Goal: Task Accomplishment & Management: Use online tool/utility

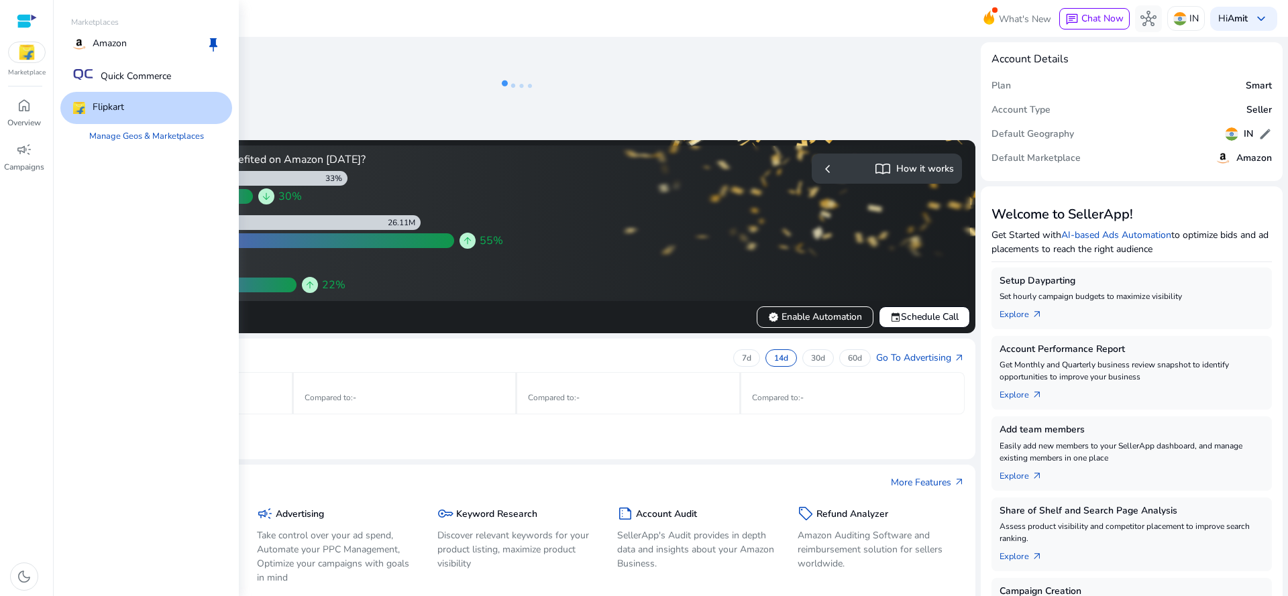
click at [27, 46] on img at bounding box center [27, 52] width 36 height 20
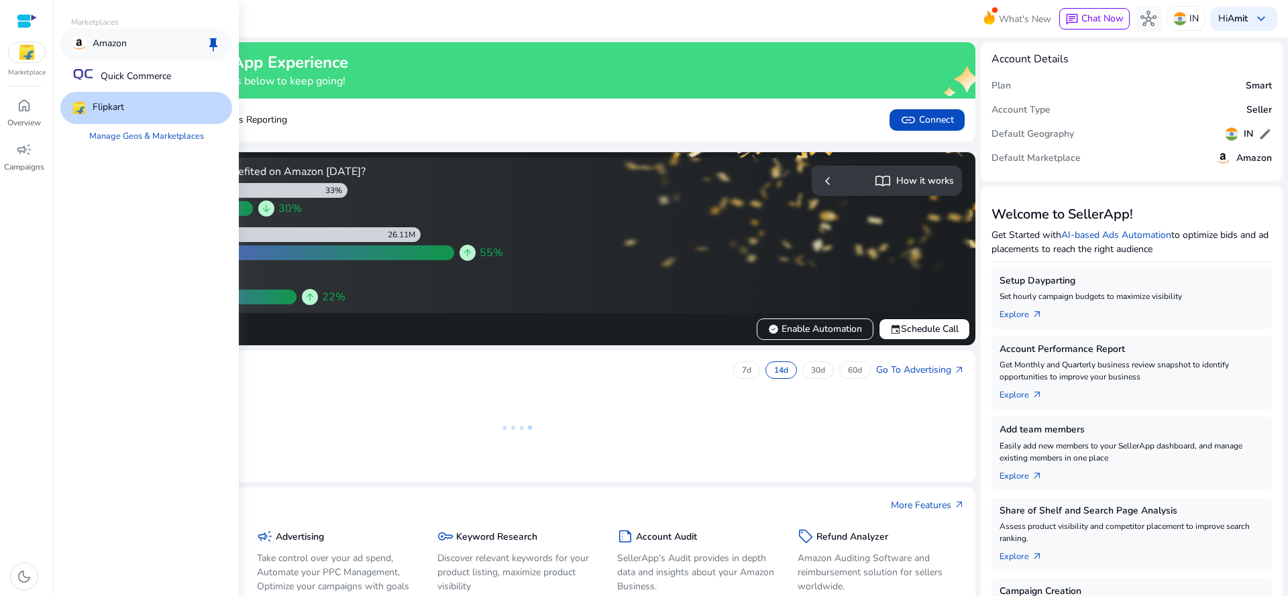
click at [136, 38] on div "Amazon keep" at bounding box center [146, 44] width 172 height 32
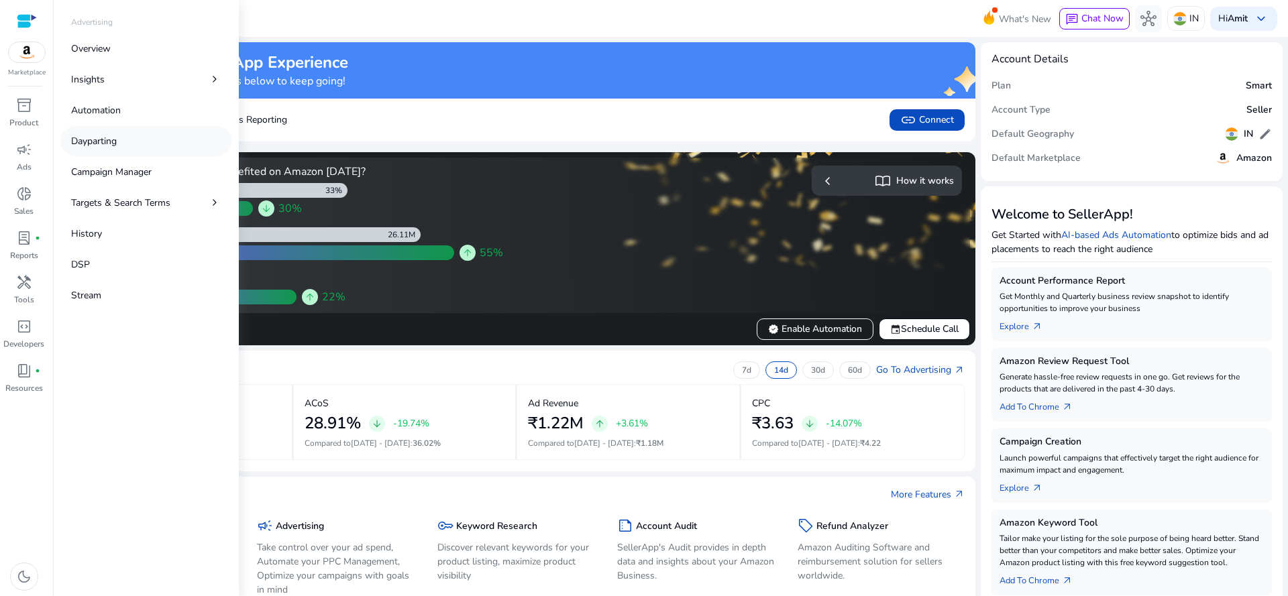
click at [150, 136] on link "Dayparting" at bounding box center [146, 141] width 172 height 30
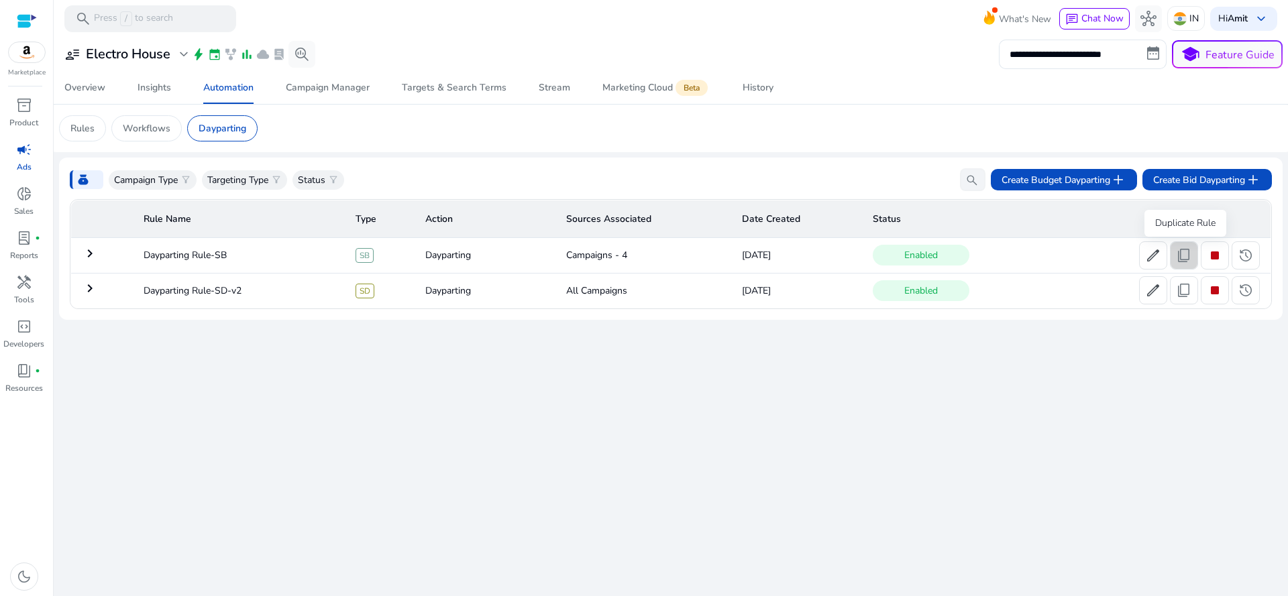
click at [1191, 254] on span "content_copy" at bounding box center [1184, 256] width 16 height 16
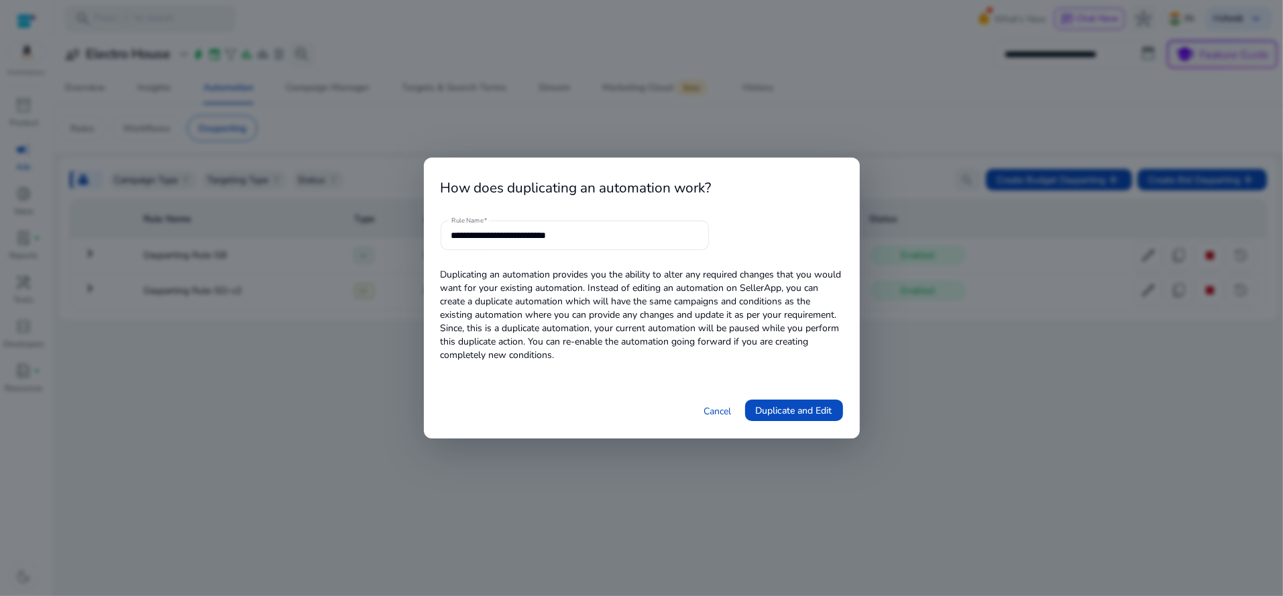
click at [631, 219] on div "**********" at bounding box center [642, 299] width 436 height 282
click at [536, 241] on input "**********" at bounding box center [574, 235] width 247 height 15
click at [674, 234] on input "**********" at bounding box center [574, 235] width 247 height 15
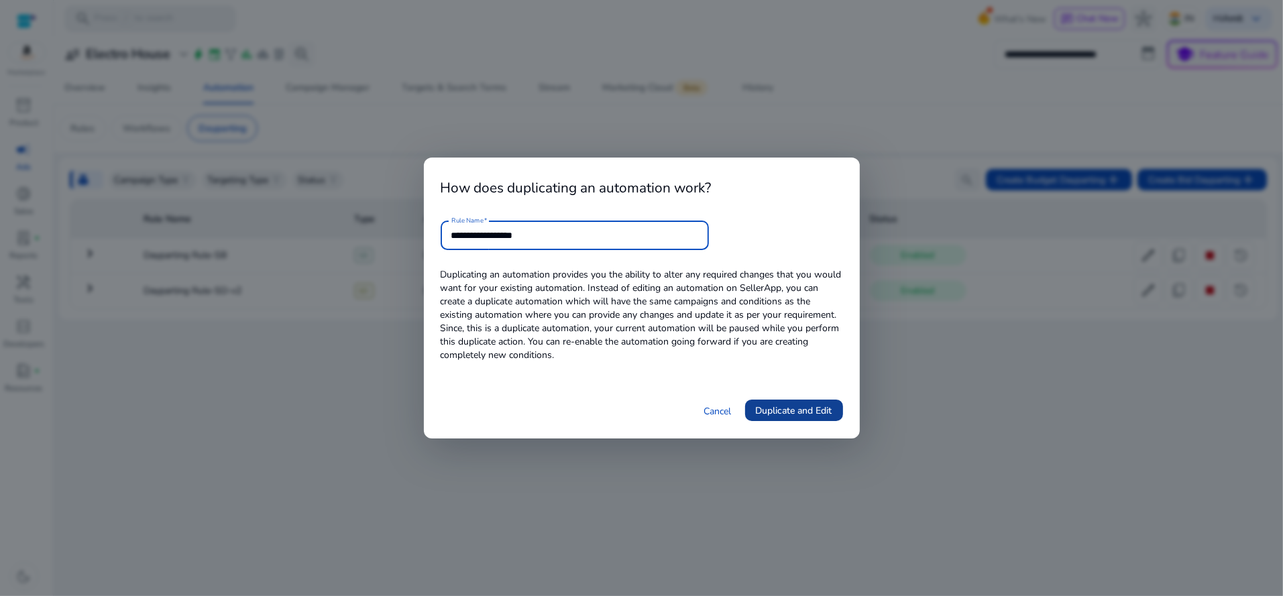
type input "**********"
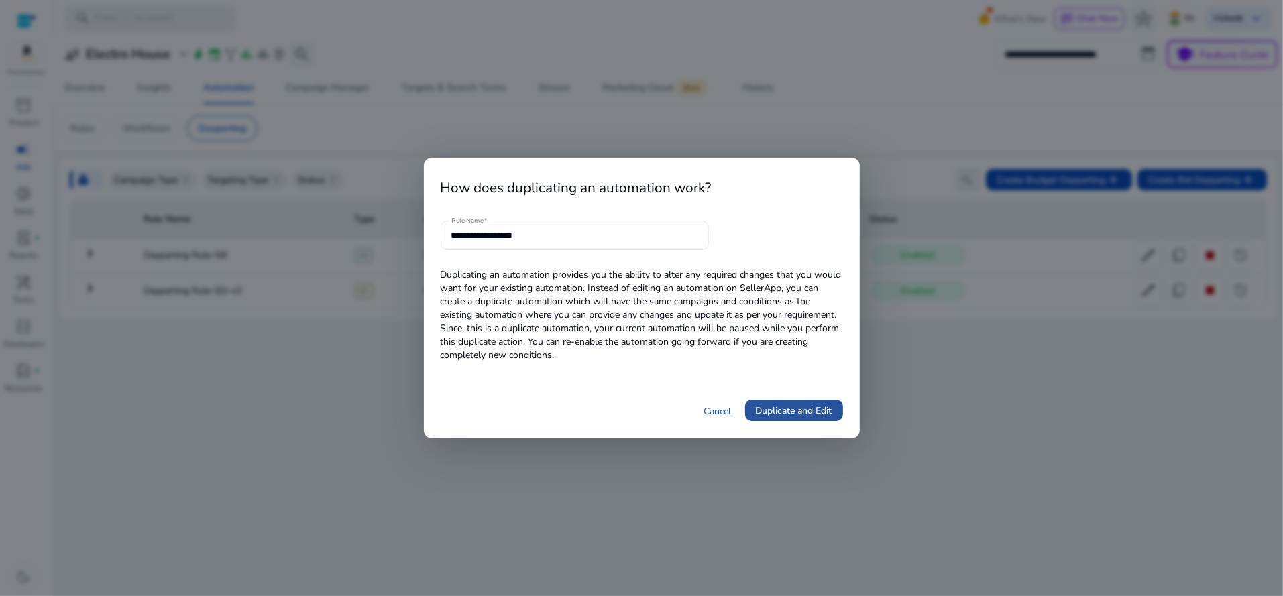
click at [777, 407] on span "Duplicate and Edit" at bounding box center [794, 411] width 76 height 14
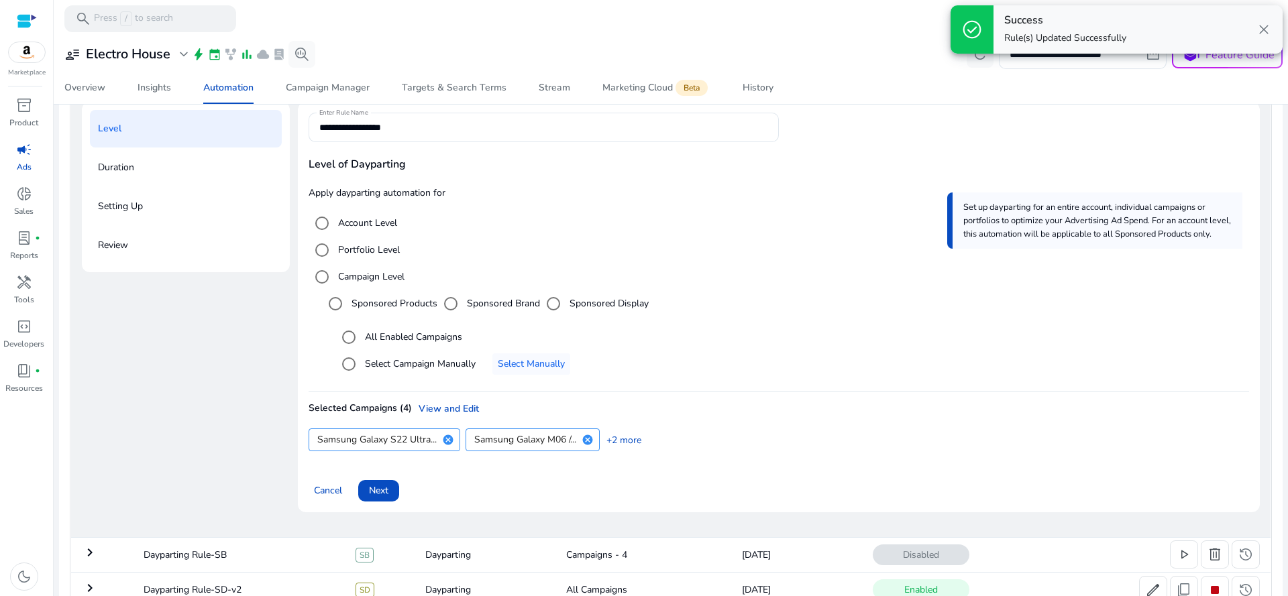
scroll to position [207, 0]
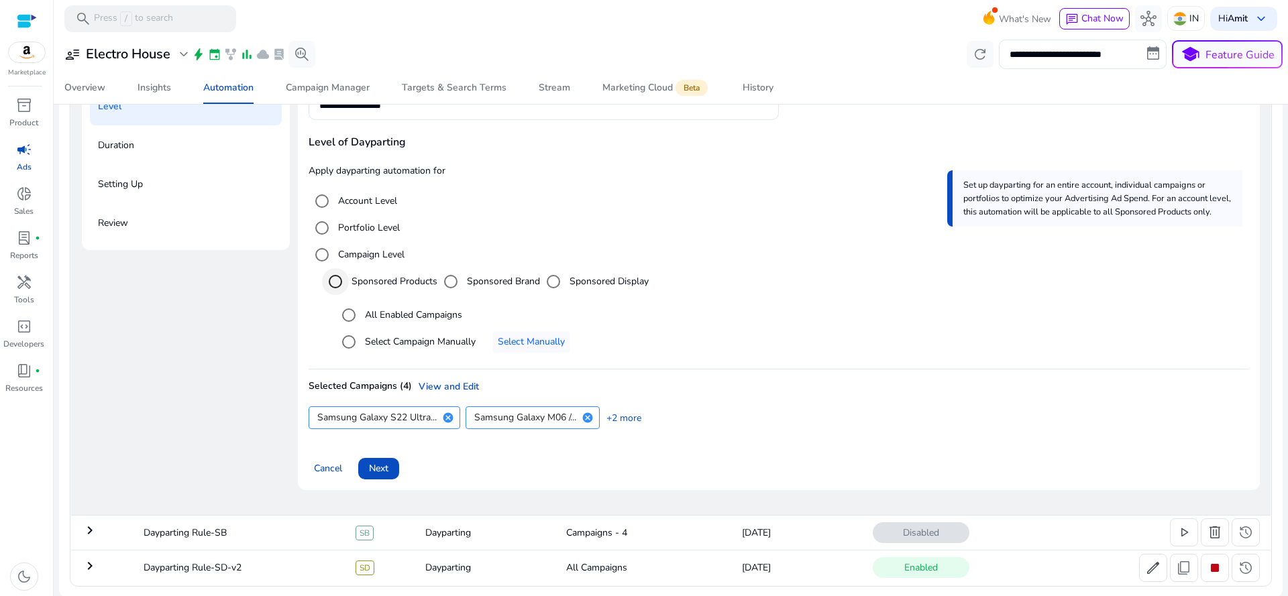
click at [350, 277] on div "Select targeting option" at bounding box center [335, 282] width 32 height 32
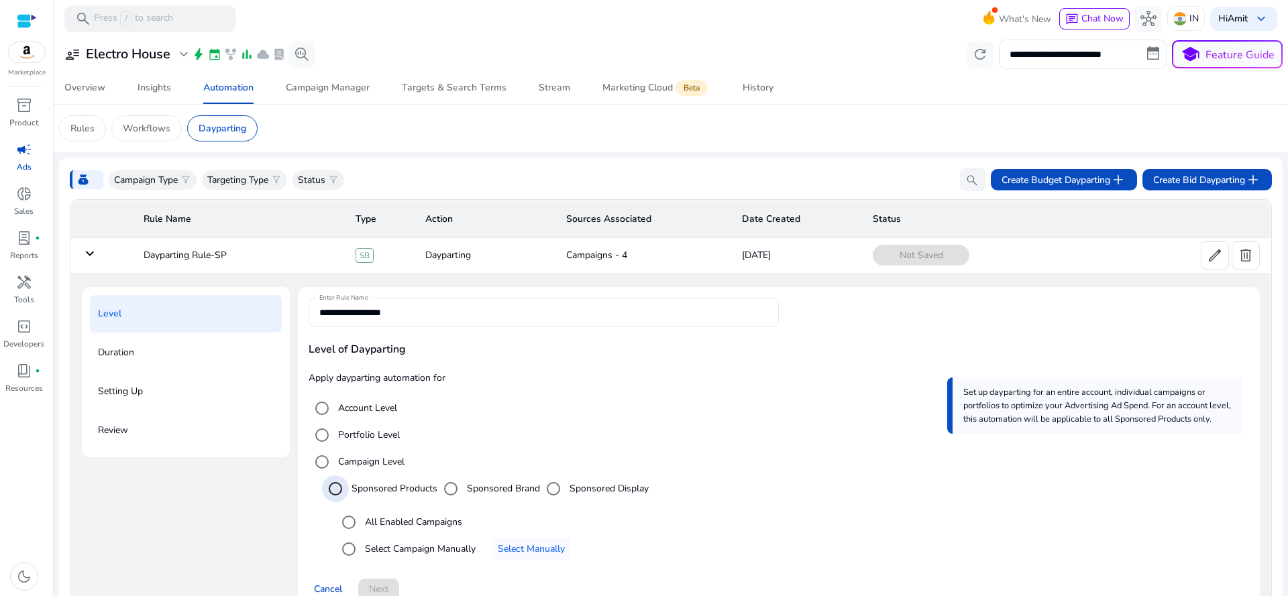
scroll to position [121, 0]
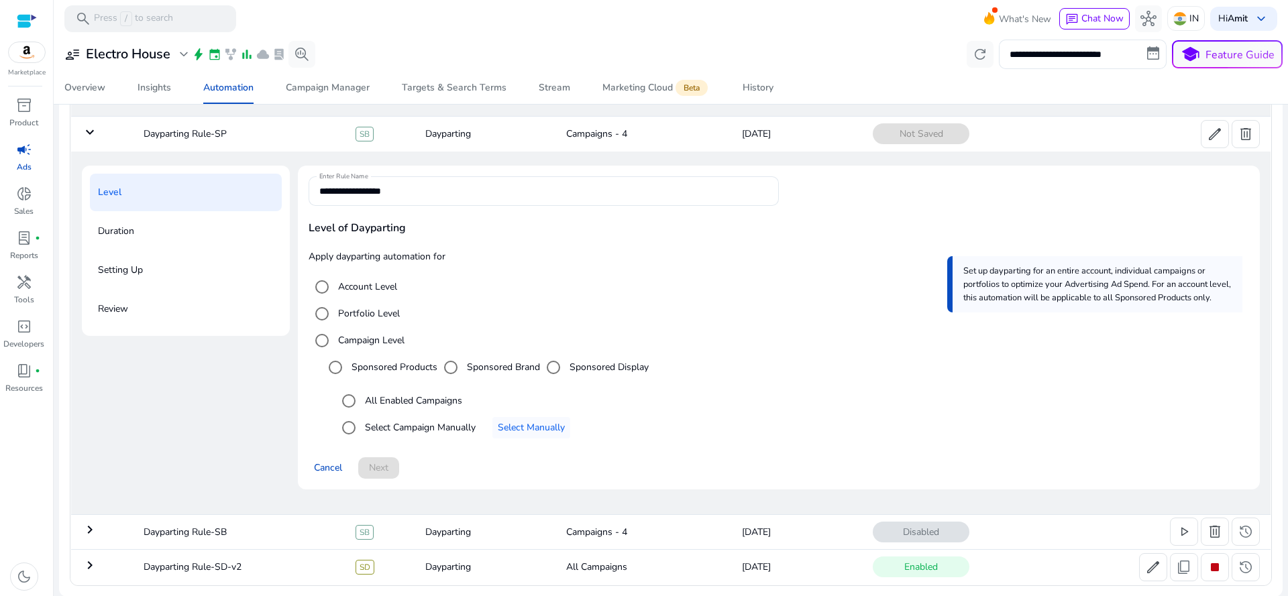
click at [372, 403] on label "All Enabled Campaigns" at bounding box center [412, 401] width 100 height 14
click at [523, 425] on span "Select Manually" at bounding box center [531, 428] width 67 height 14
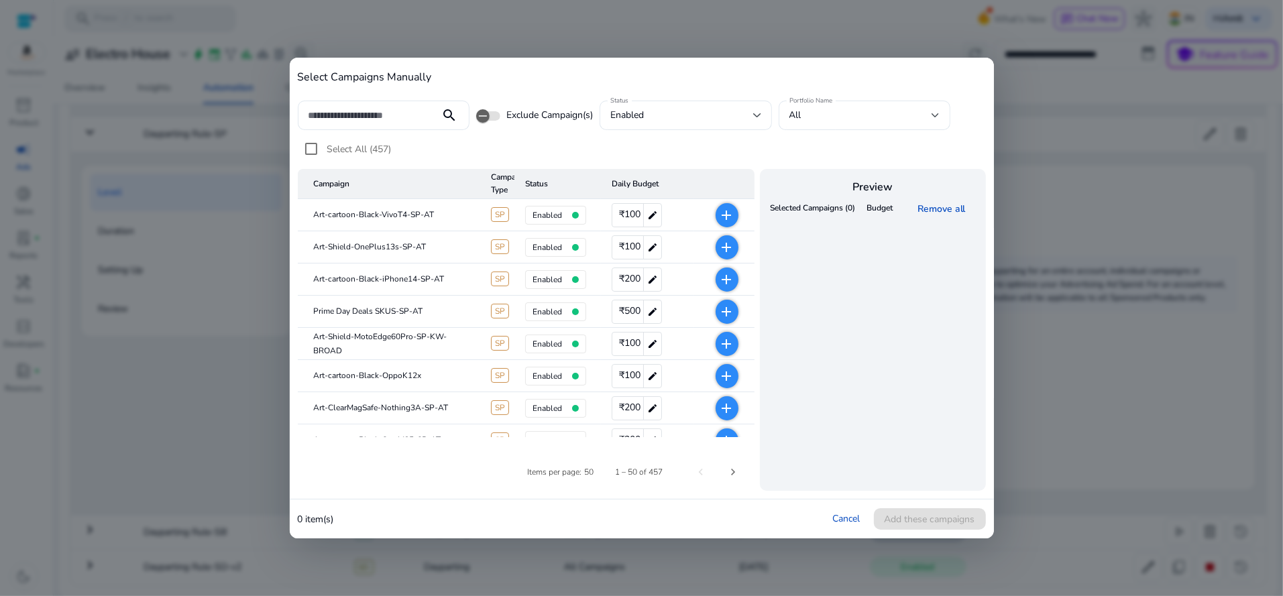
click at [334, 148] on span "Select All (457)" at bounding box center [359, 149] width 64 height 13
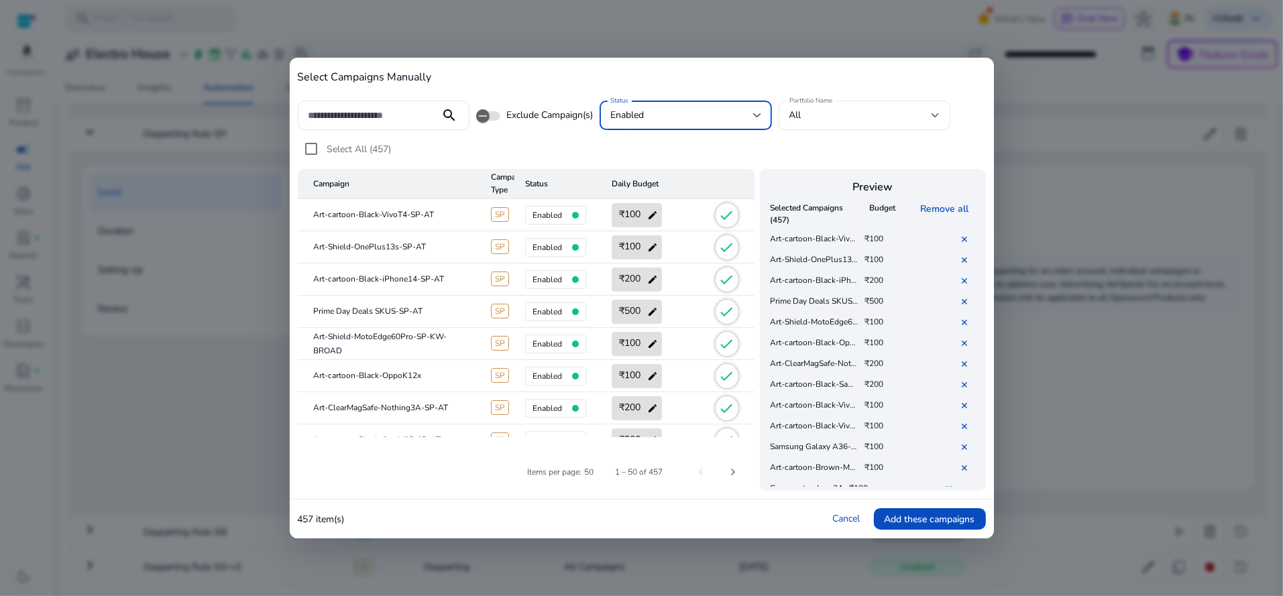
click at [672, 115] on div "enabled" at bounding box center [681, 115] width 143 height 15
click at [690, 178] on span "enabled" at bounding box center [676, 184] width 128 height 15
click at [904, 525] on span "Add these campaigns" at bounding box center [930, 520] width 91 height 14
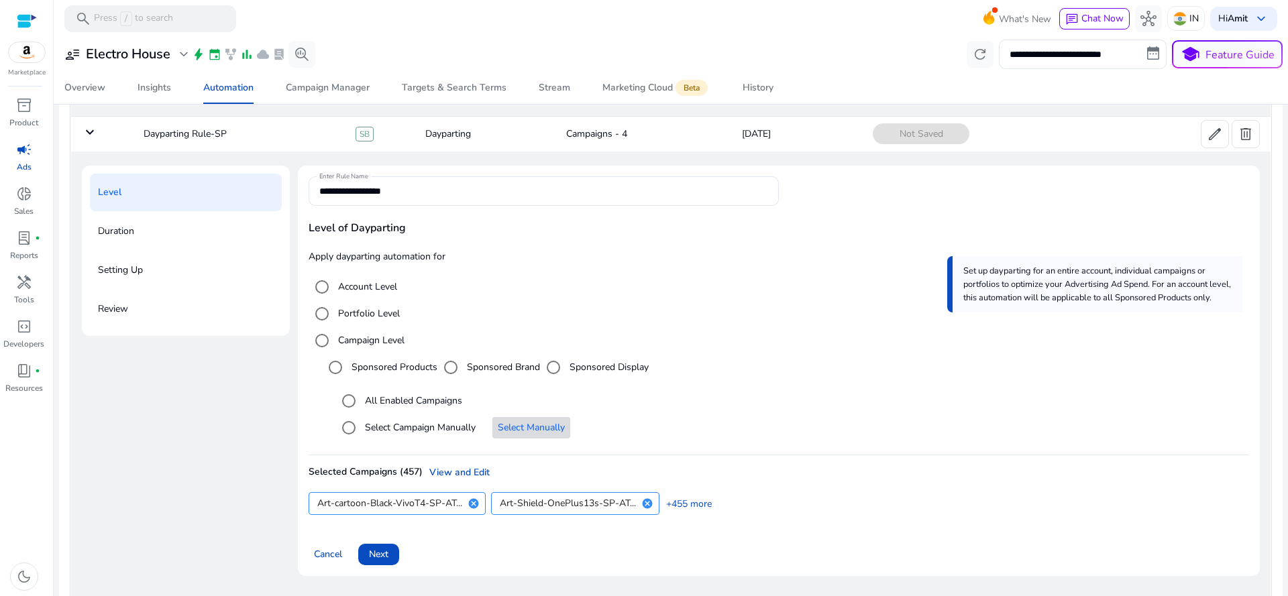
scroll to position [207, 0]
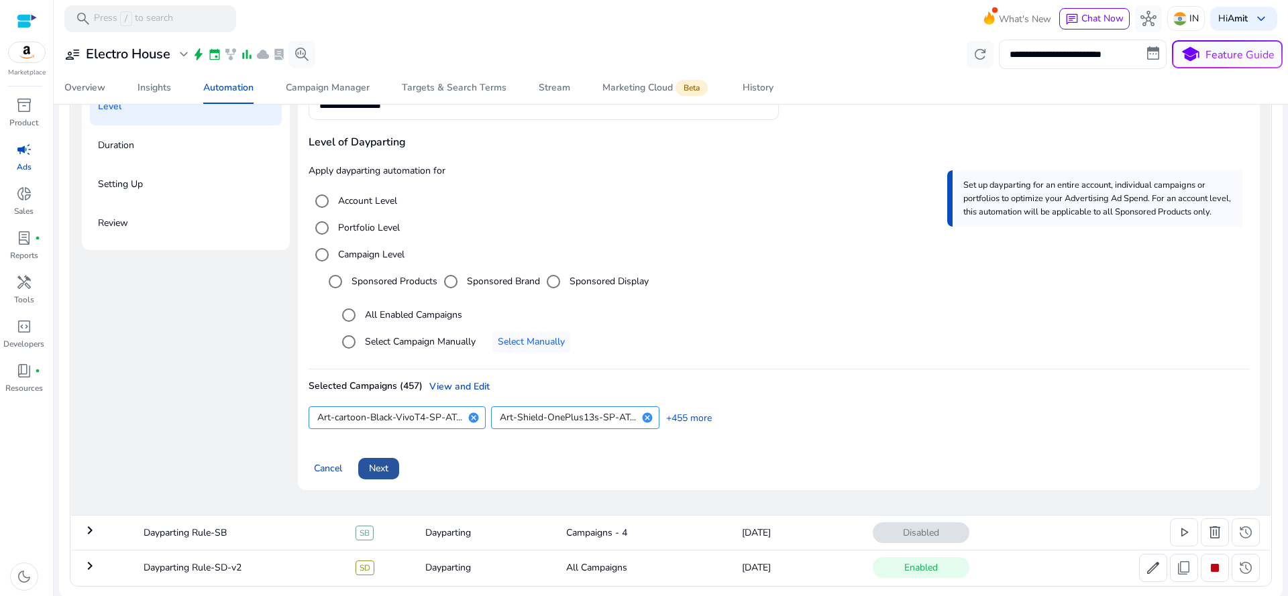
click at [378, 462] on span "Next" at bounding box center [378, 469] width 19 height 14
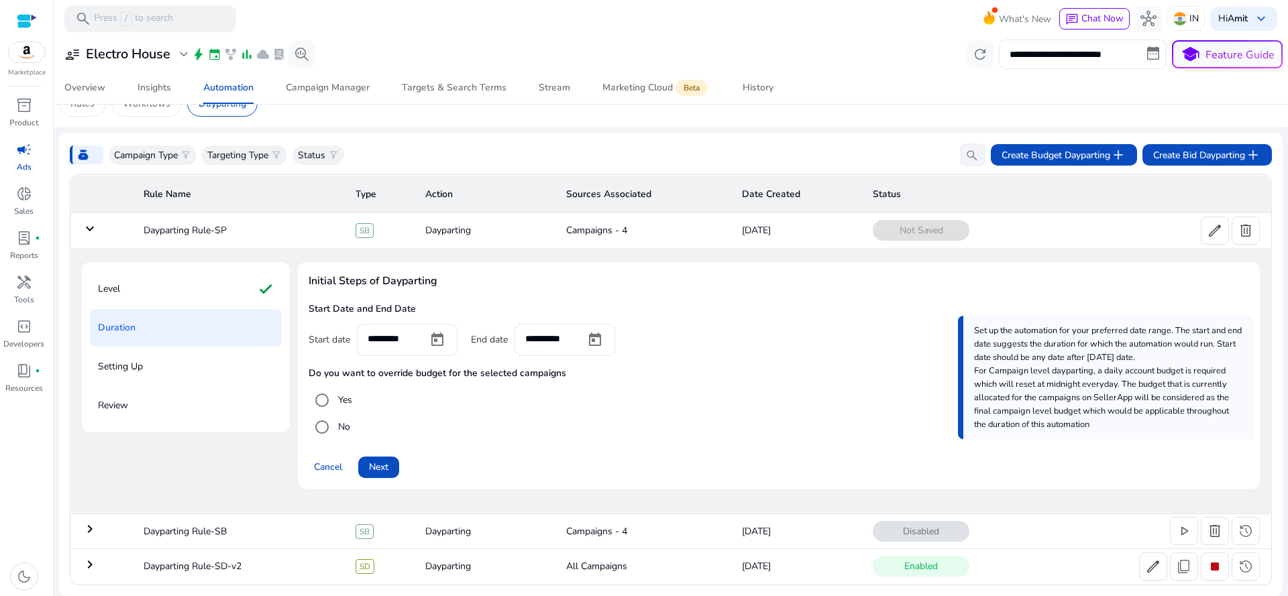
scroll to position [24, 0]
click at [440, 338] on span "Open calendar" at bounding box center [437, 341] width 32 height 32
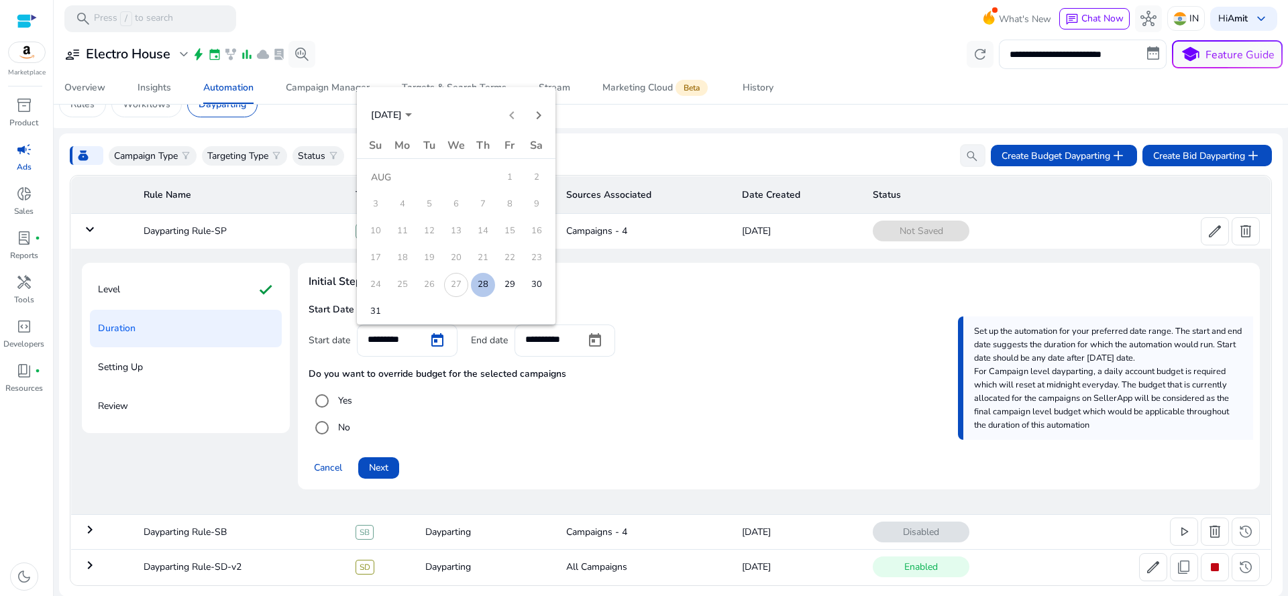
click at [487, 274] on span "28" at bounding box center [483, 285] width 24 height 24
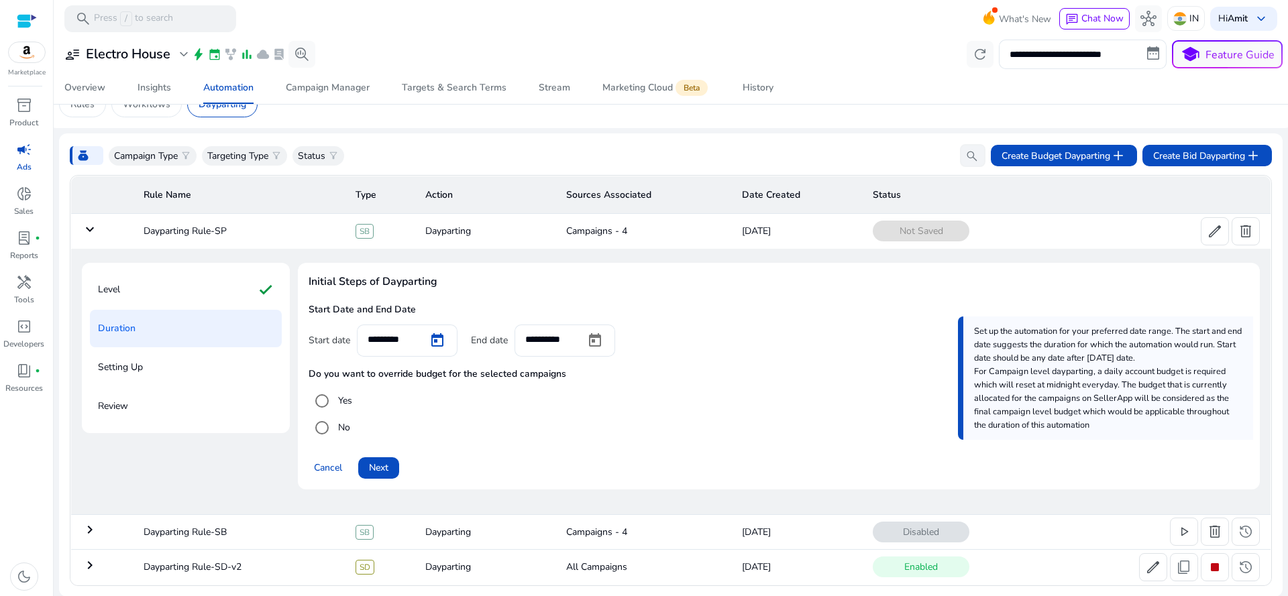
type input "*********"
click at [582, 339] on span "Open calendar" at bounding box center [595, 341] width 32 height 32
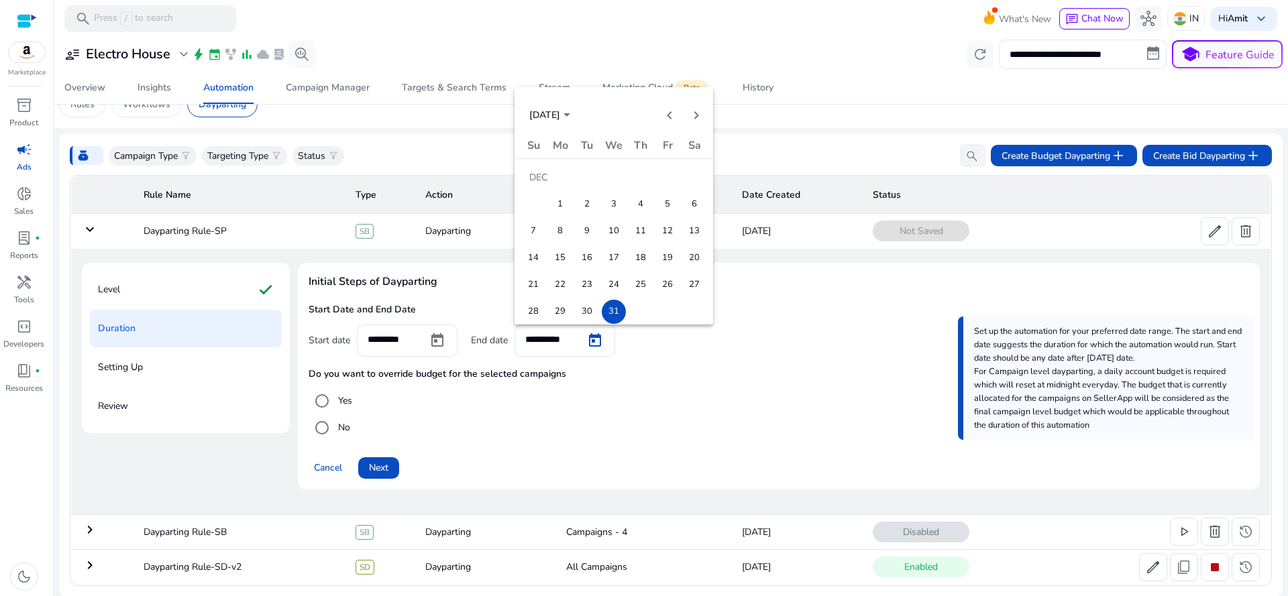
click at [608, 314] on span "31" at bounding box center [614, 312] width 24 height 24
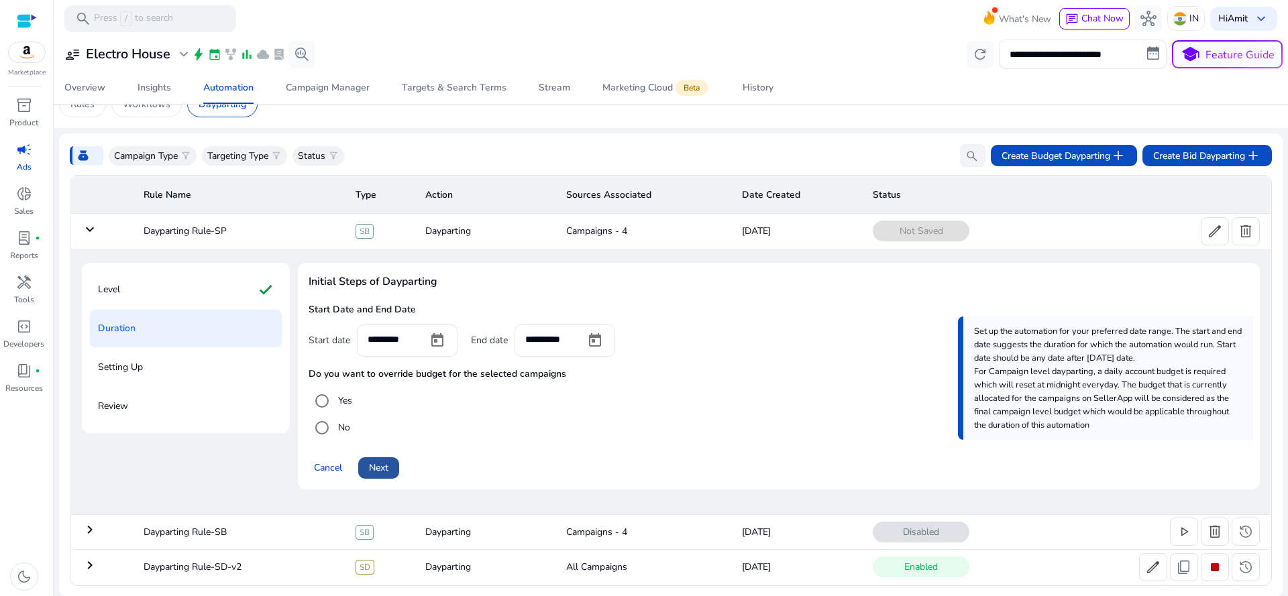
click at [366, 469] on span at bounding box center [378, 468] width 41 height 32
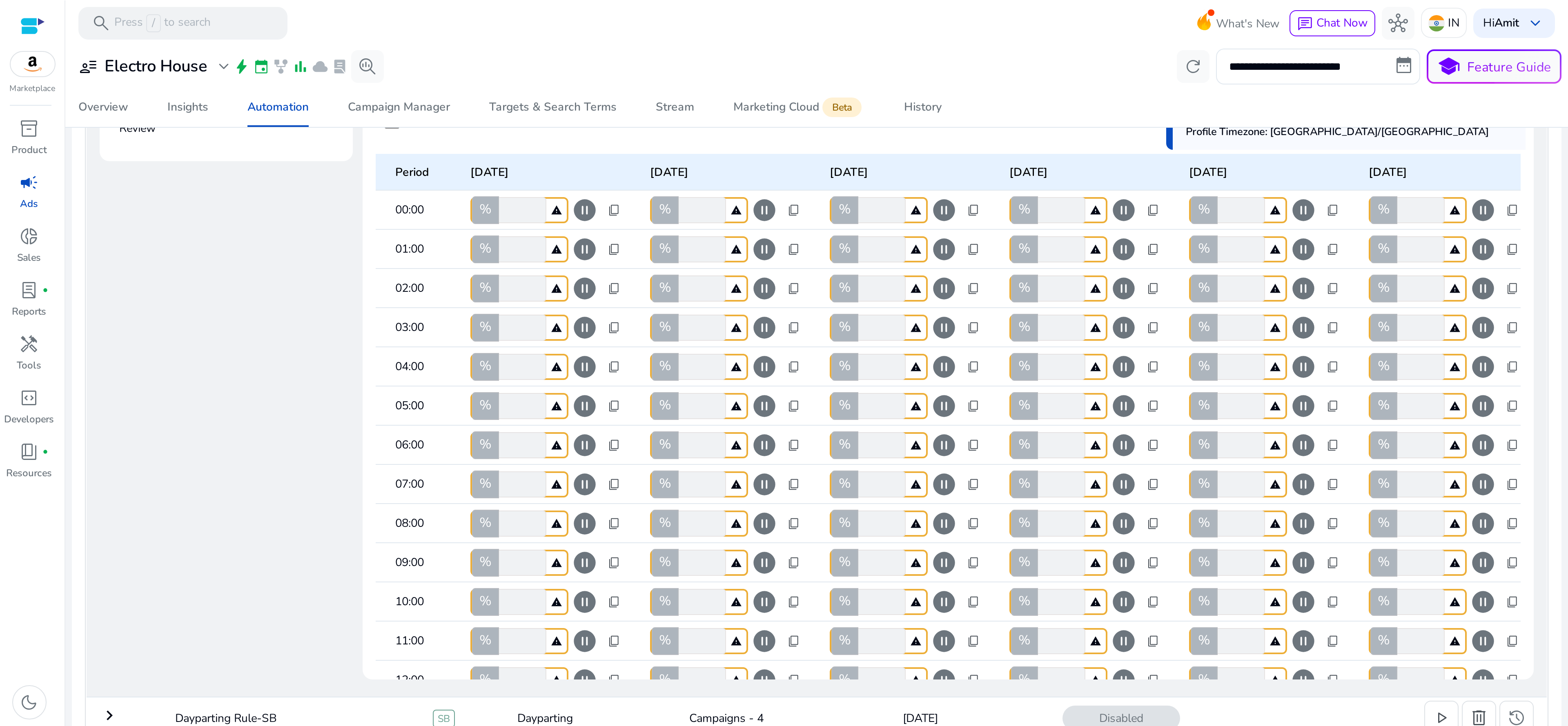
scroll to position [236, 0]
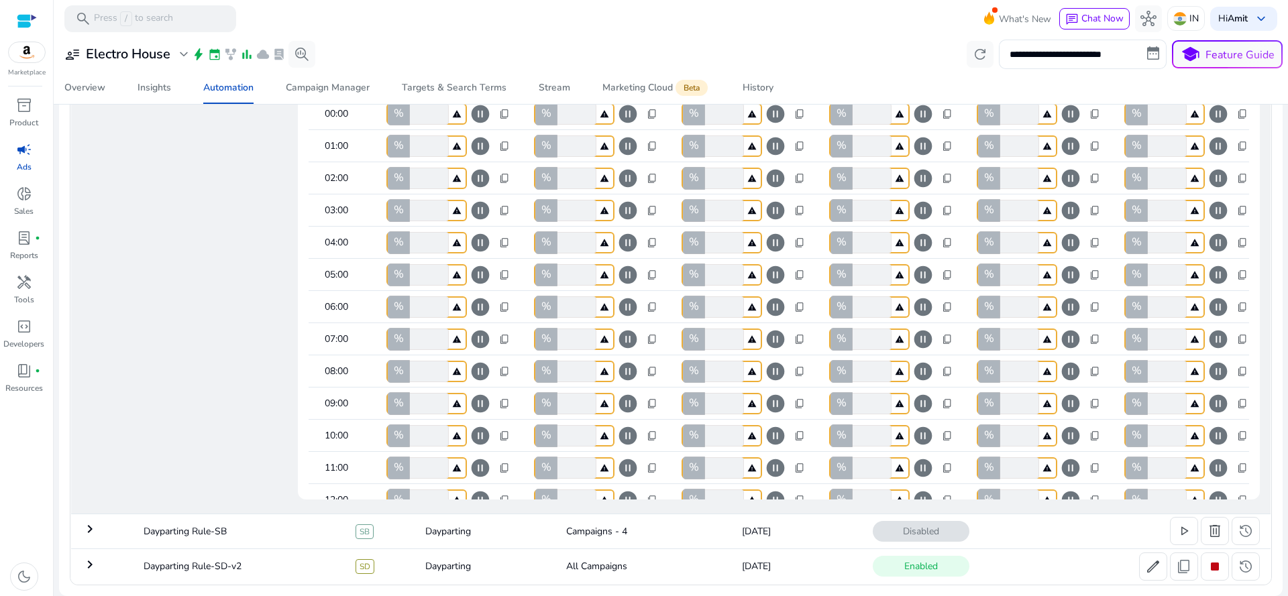
click at [319, 478] on div "Level check Duration check Setting Up Review Setting up Dayparting settings Go …" at bounding box center [671, 201] width 1178 height 596
drag, startPoint x: 1715, startPoint y: 373, endPoint x: 813, endPoint y: 568, distance: 922.3
click at [1287, 421] on html "**********" at bounding box center [644, 298] width 1288 height 596
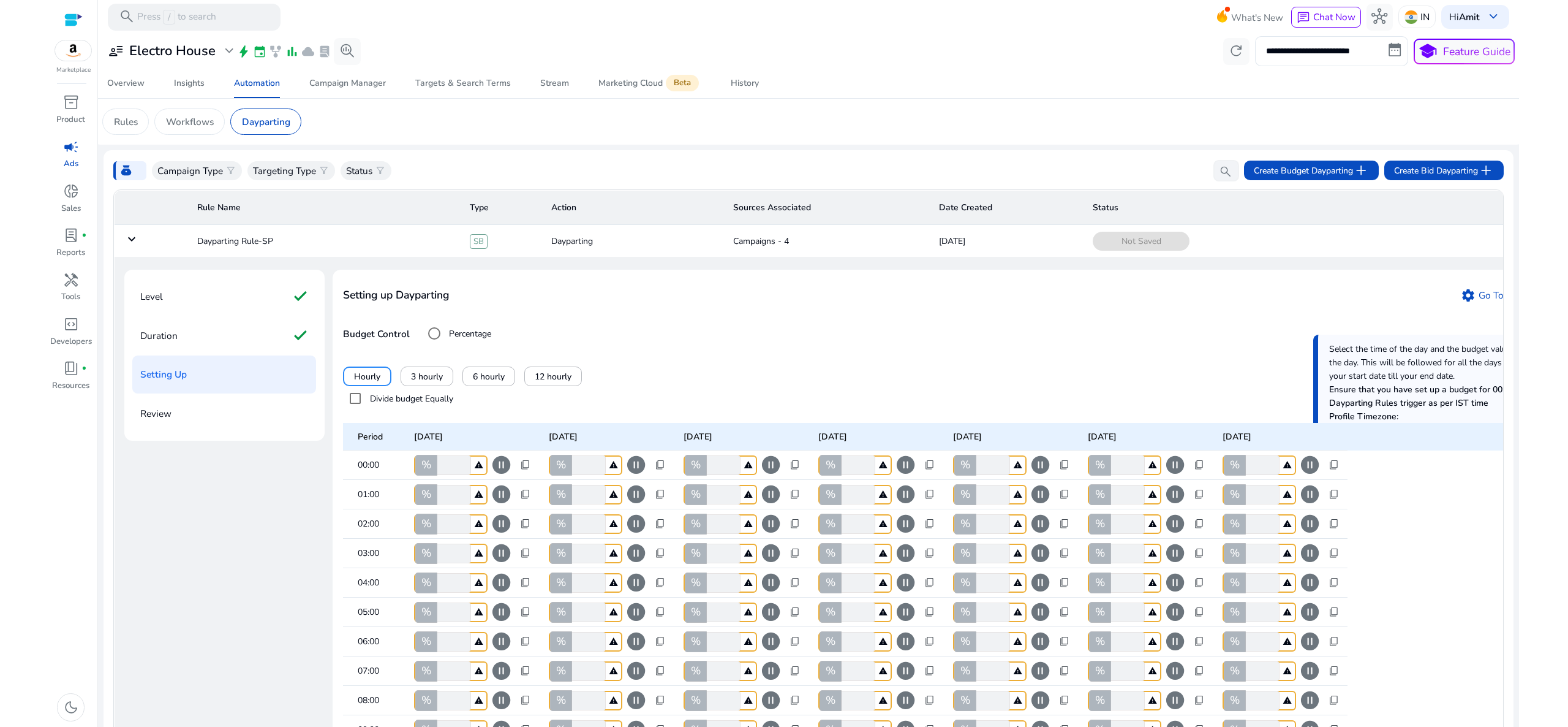
drag, startPoint x: 1520, startPoint y: 236, endPoint x: 1539, endPoint y: 410, distance: 175.0
click at [1175, 410] on html "**********" at bounding box center [784, 364] width 1568 height 727
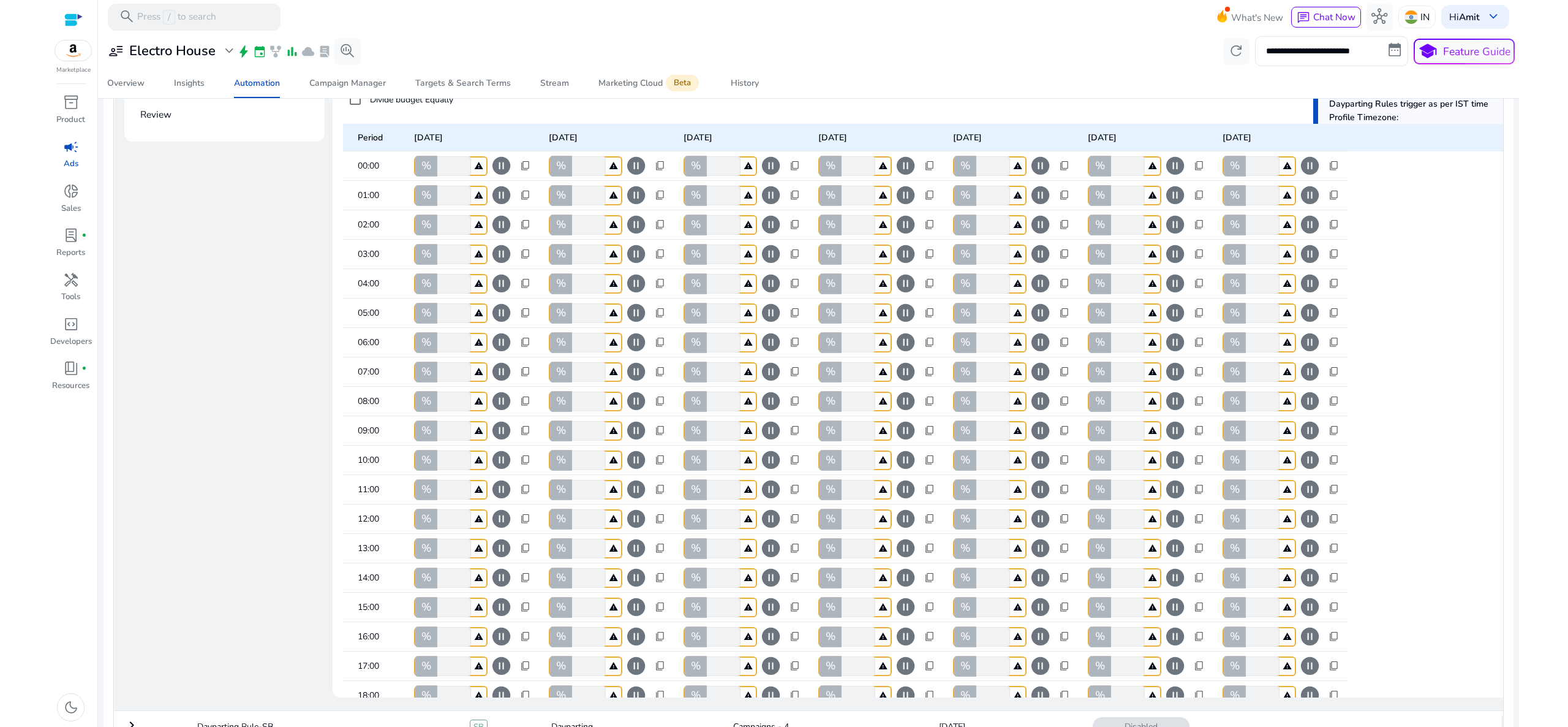
scroll to position [282, 0]
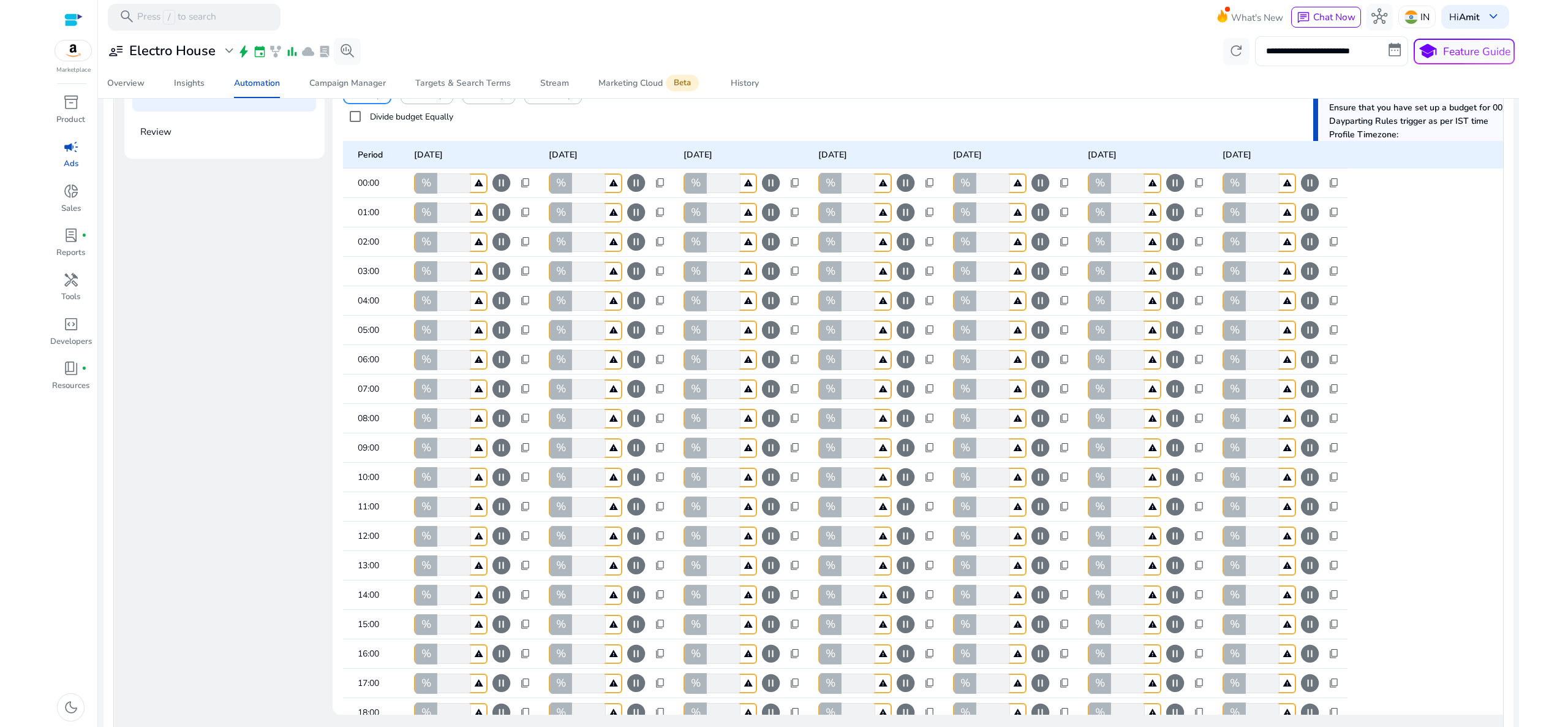
click at [1175, 221] on mat-card "money_bag Campaign Type filter_alt Targeting Type filter_alt Status filter_alt …" at bounding box center [808, 335] width 1410 height 934
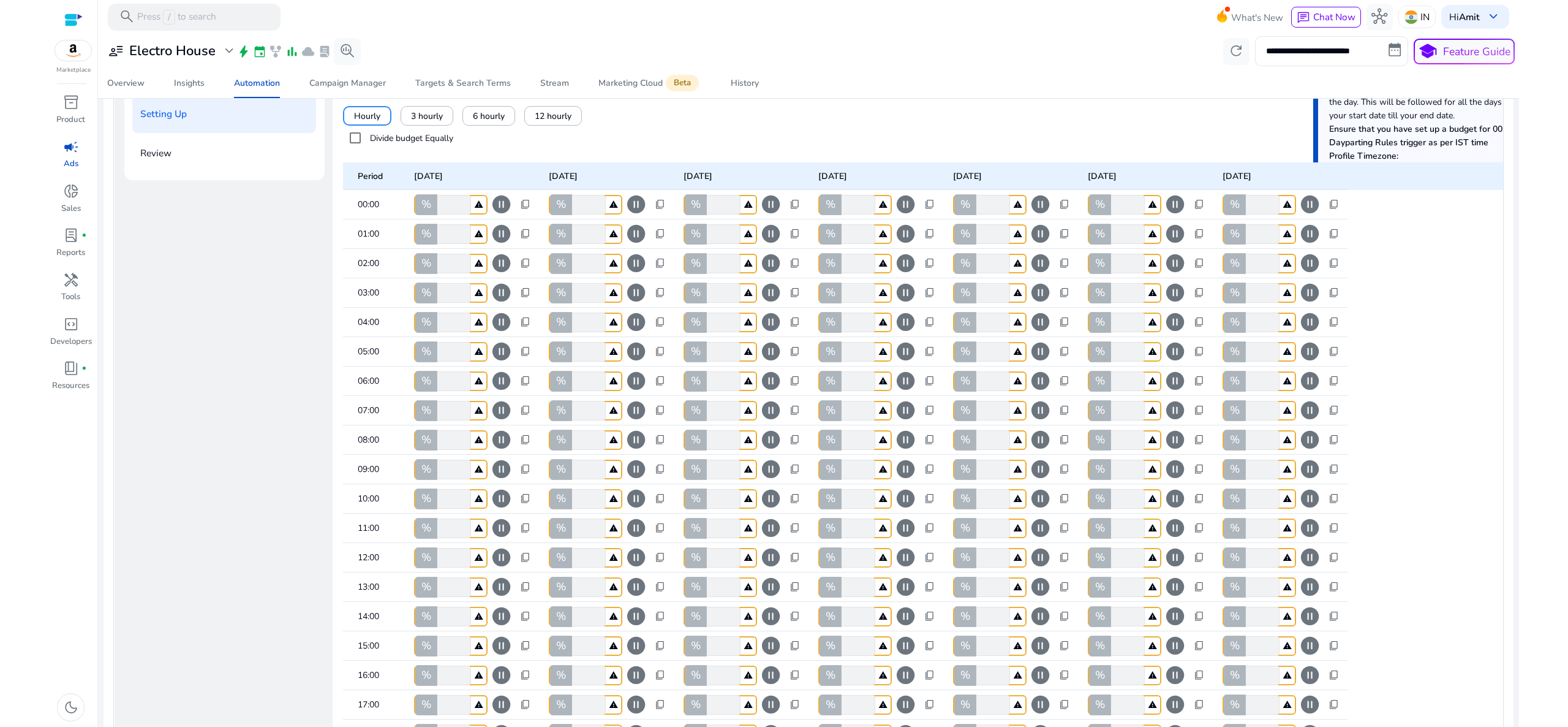
scroll to position [205, 0]
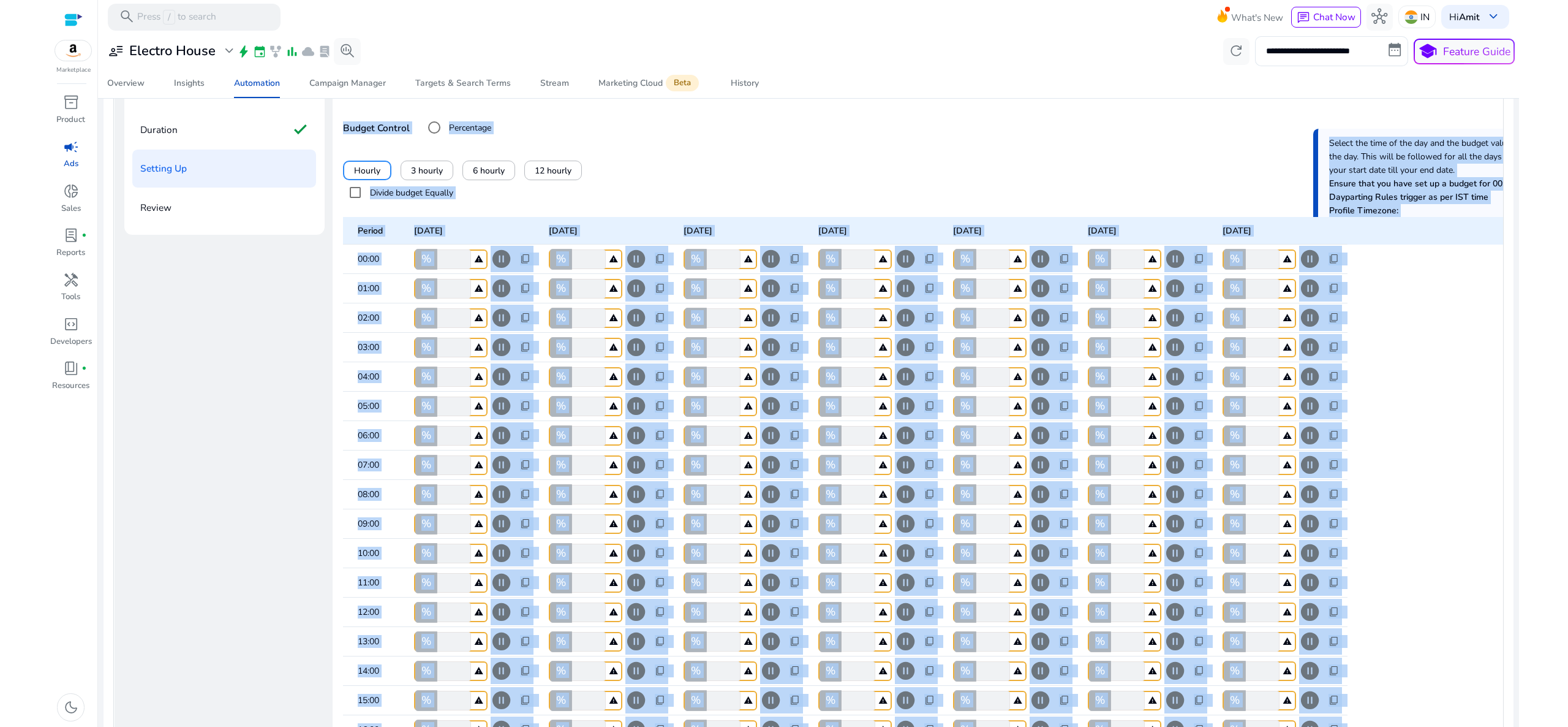
drag, startPoint x: 1520, startPoint y: 255, endPoint x: 1512, endPoint y: 105, distance: 150.2
click at [1175, 105] on html "**********" at bounding box center [784, 364] width 1568 height 727
click at [1175, 90] on html "**********" at bounding box center [784, 364] width 1568 height 727
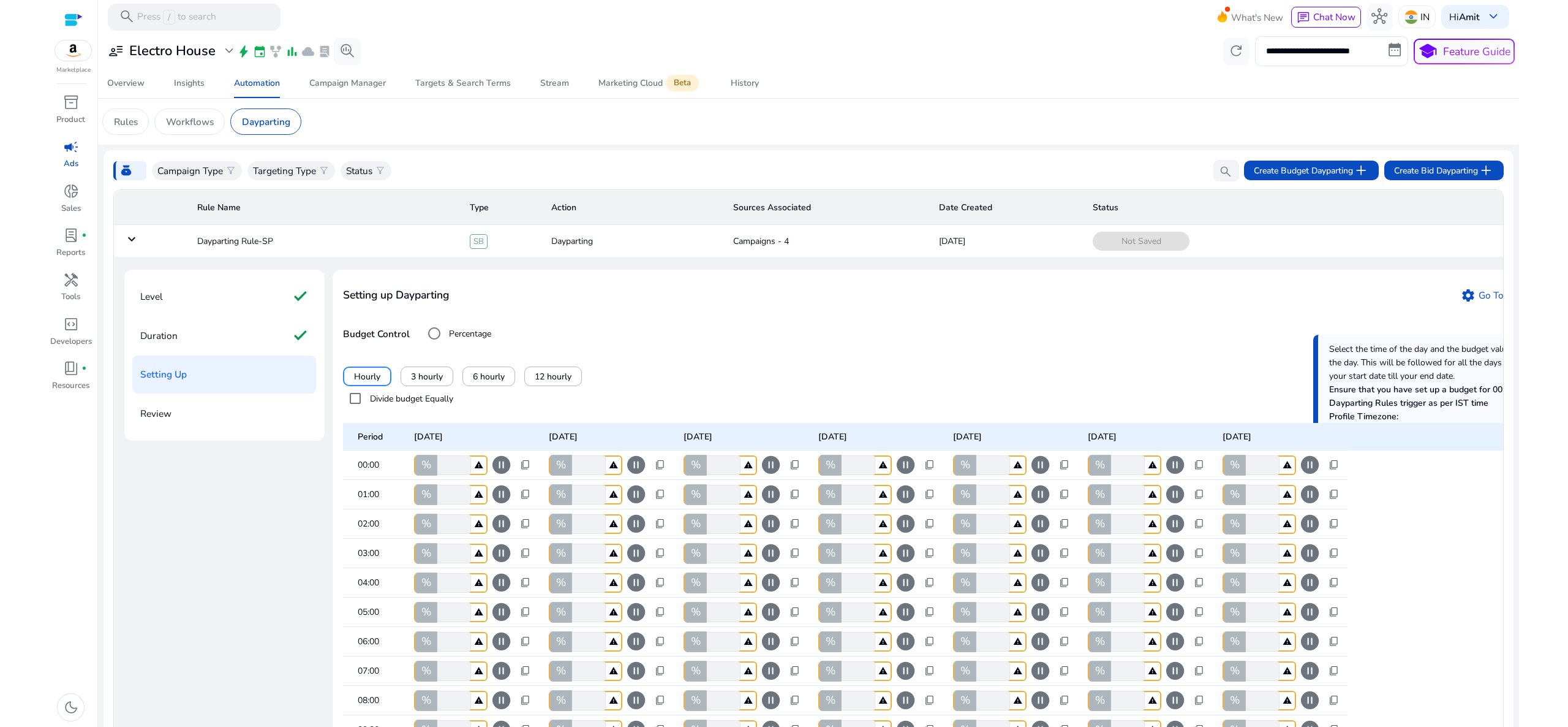
scroll to position [83, 0]
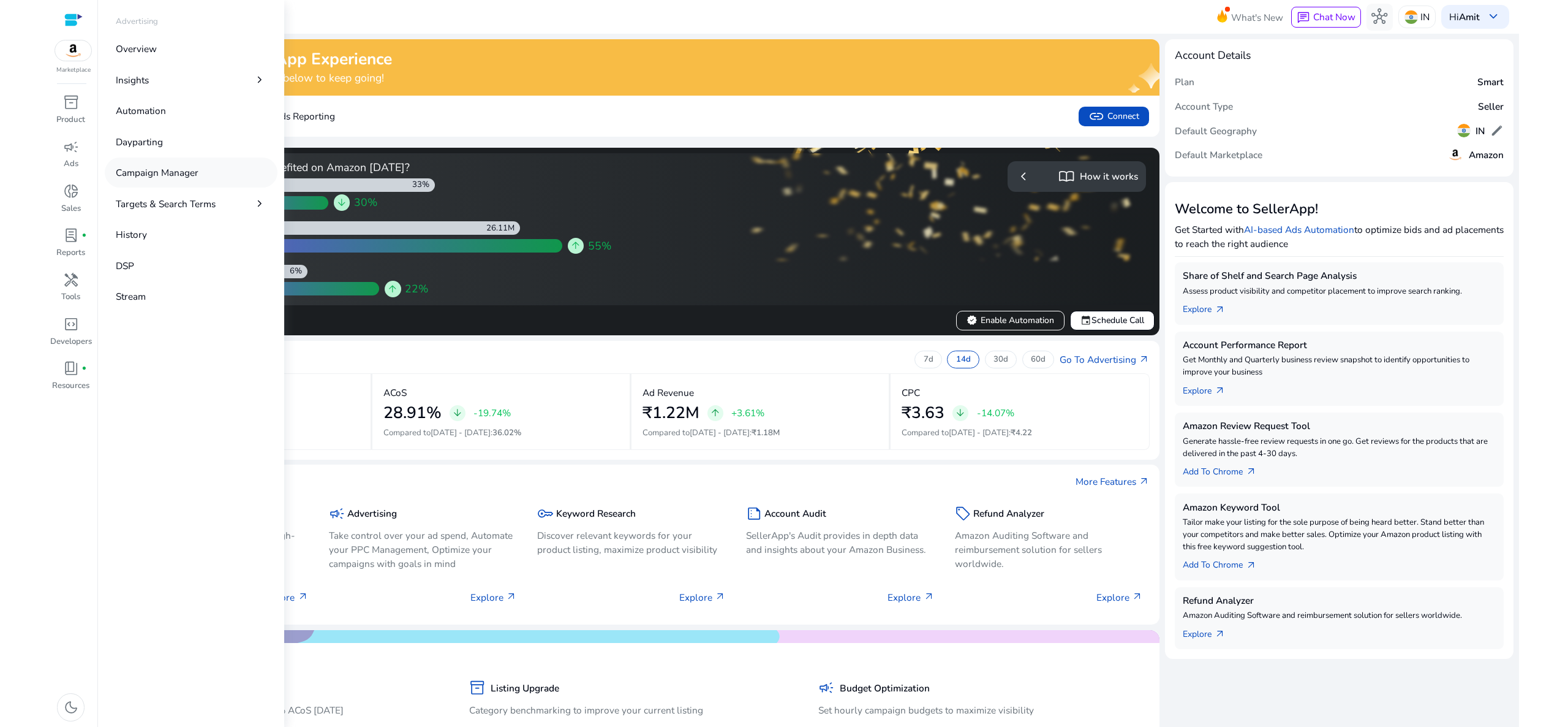
click at [145, 171] on p "Campaign Manager" at bounding box center [157, 172] width 83 height 14
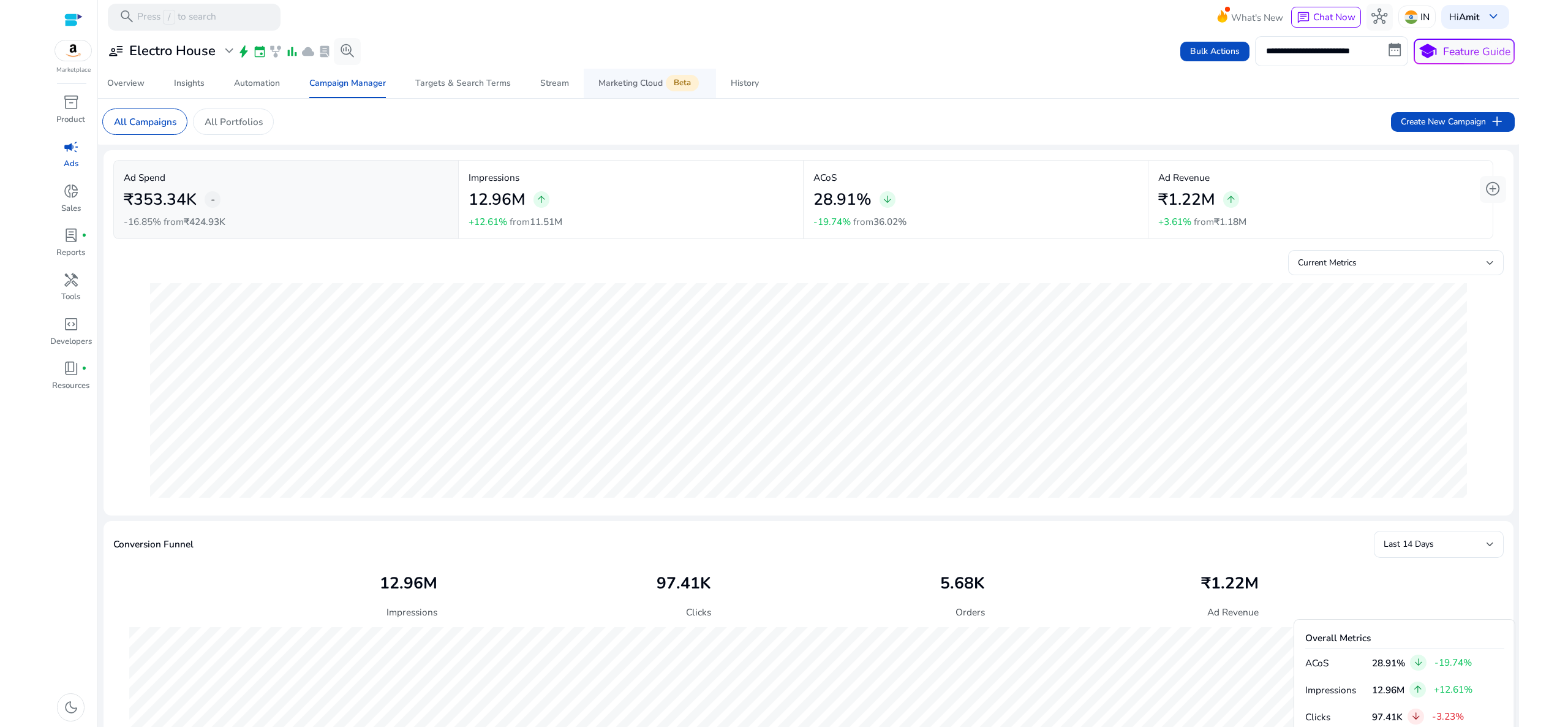
click at [643, 89] on div "Marketing Cloud Beta" at bounding box center [649, 83] width 103 height 11
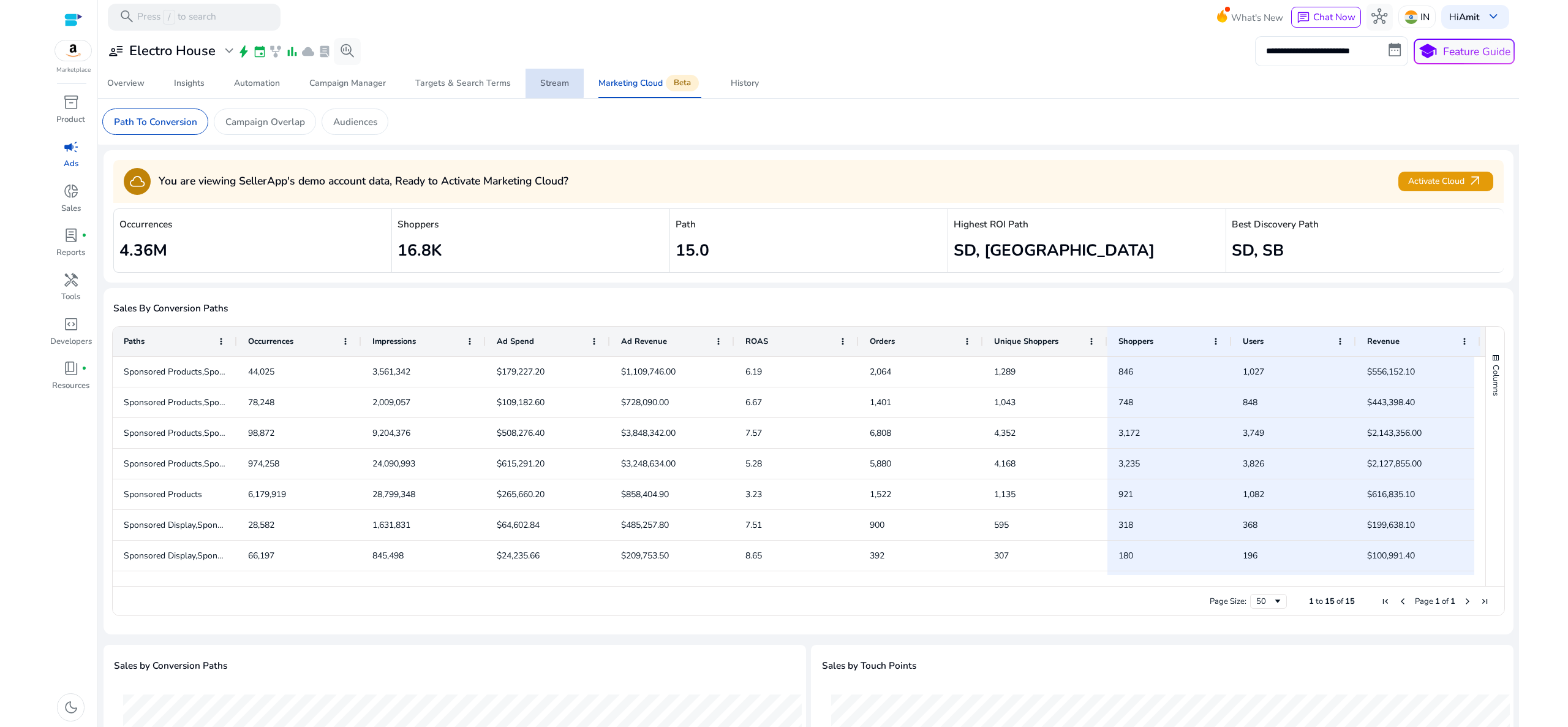
click at [534, 78] on link "Stream" at bounding box center [555, 83] width 58 height 29
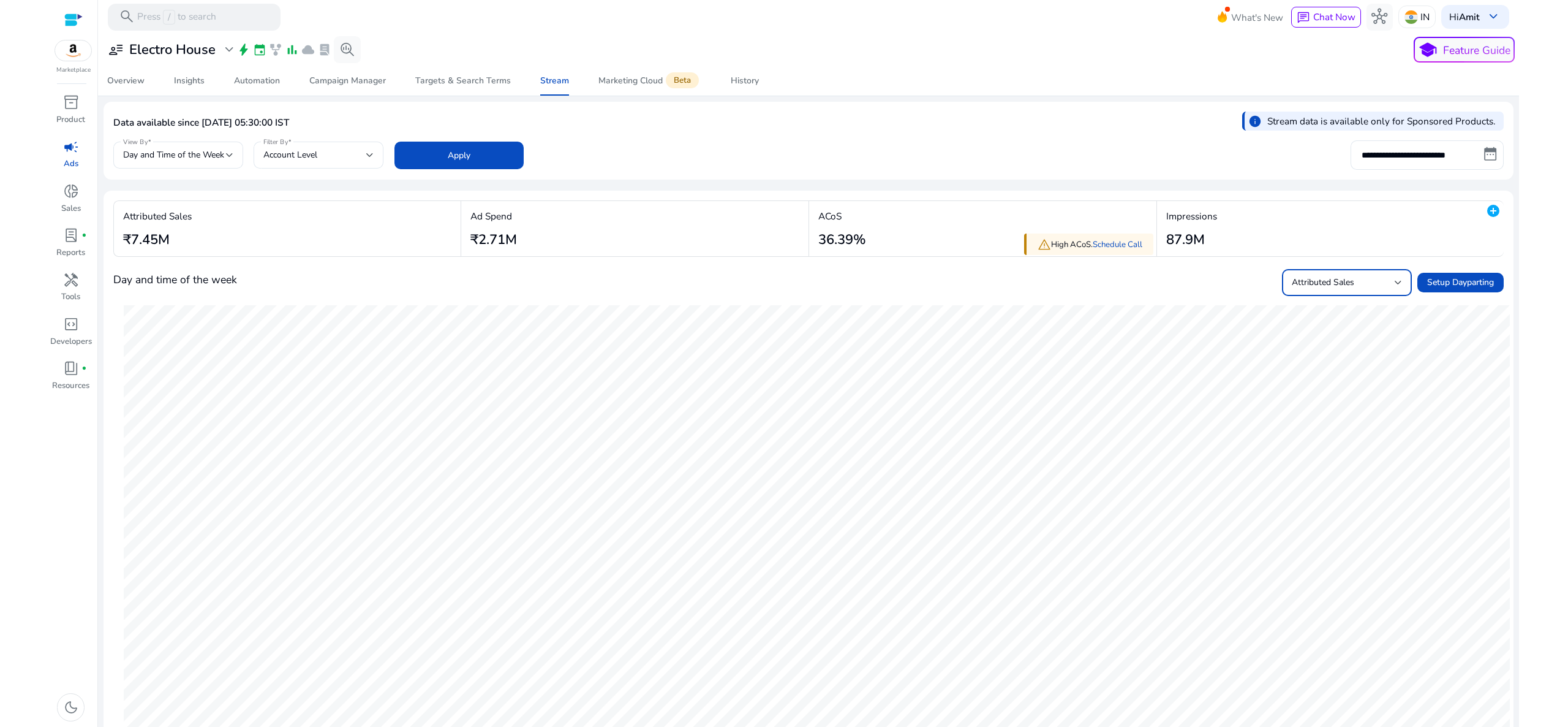
click at [1335, 284] on span "Attributed Sales" at bounding box center [1323, 282] width 62 height 12
click at [1026, 392] on div at bounding box center [784, 364] width 1568 height 727
click at [1314, 279] on span "Attributed Sales" at bounding box center [1323, 282] width 62 height 12
click at [1423, 156] on div at bounding box center [784, 364] width 1568 height 727
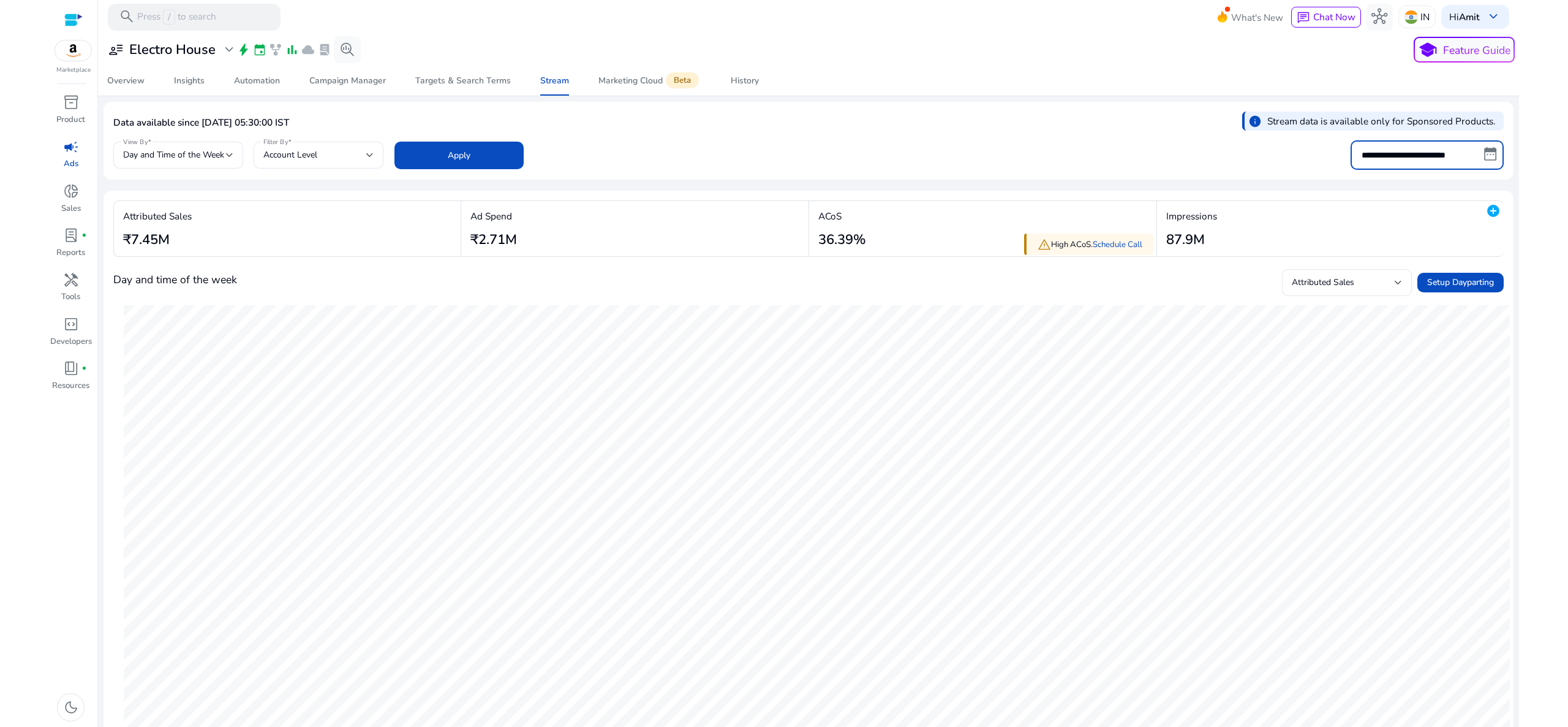
click at [1423, 156] on input "**********" at bounding box center [1427, 155] width 153 height 29
select select "*"
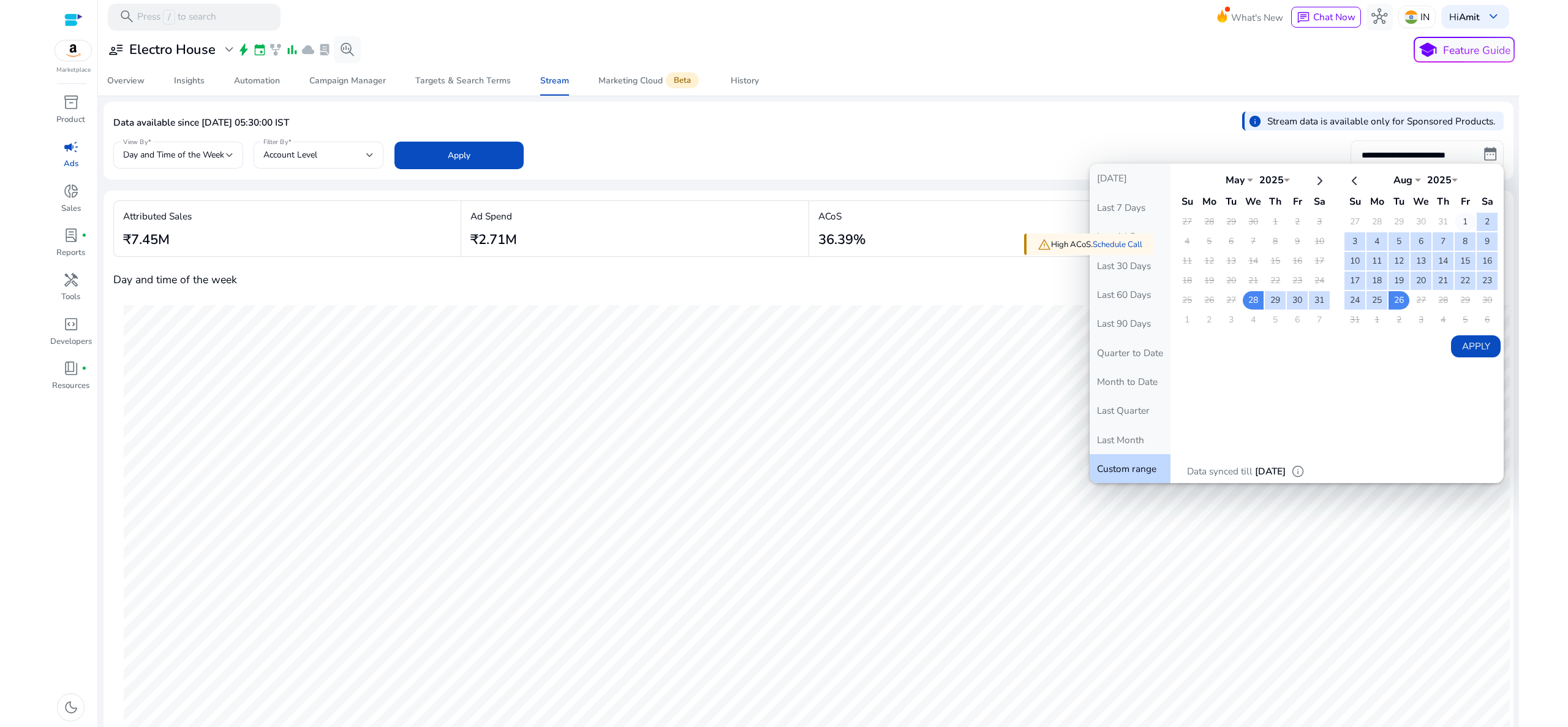
click at [1457, 222] on td "1" at bounding box center [1465, 222] width 21 height 18
click at [1389, 298] on td "26" at bounding box center [1399, 300] width 21 height 18
click at [1478, 354] on button "Apply" at bounding box center [1476, 346] width 49 height 22
type input "**********"
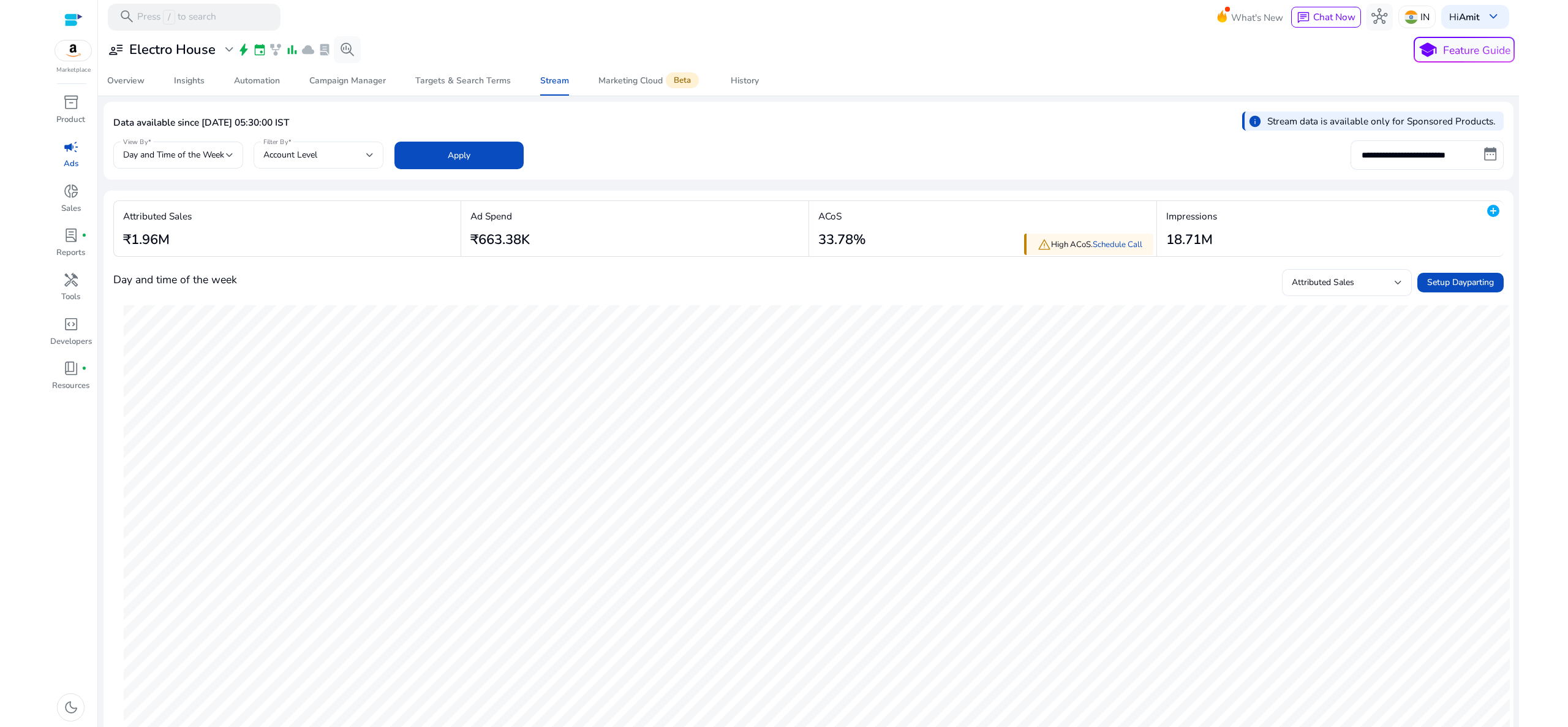
click at [331, 164] on div "Account Level" at bounding box center [318, 155] width 110 height 27
click at [214, 155] on div at bounding box center [784, 364] width 1568 height 727
click at [214, 155] on span "Day and Time of the Week" at bounding box center [174, 154] width 101 height 12
click at [178, 240] on span "Time of the Day" at bounding box center [178, 247] width 110 height 14
click at [414, 142] on span at bounding box center [459, 155] width 130 height 29
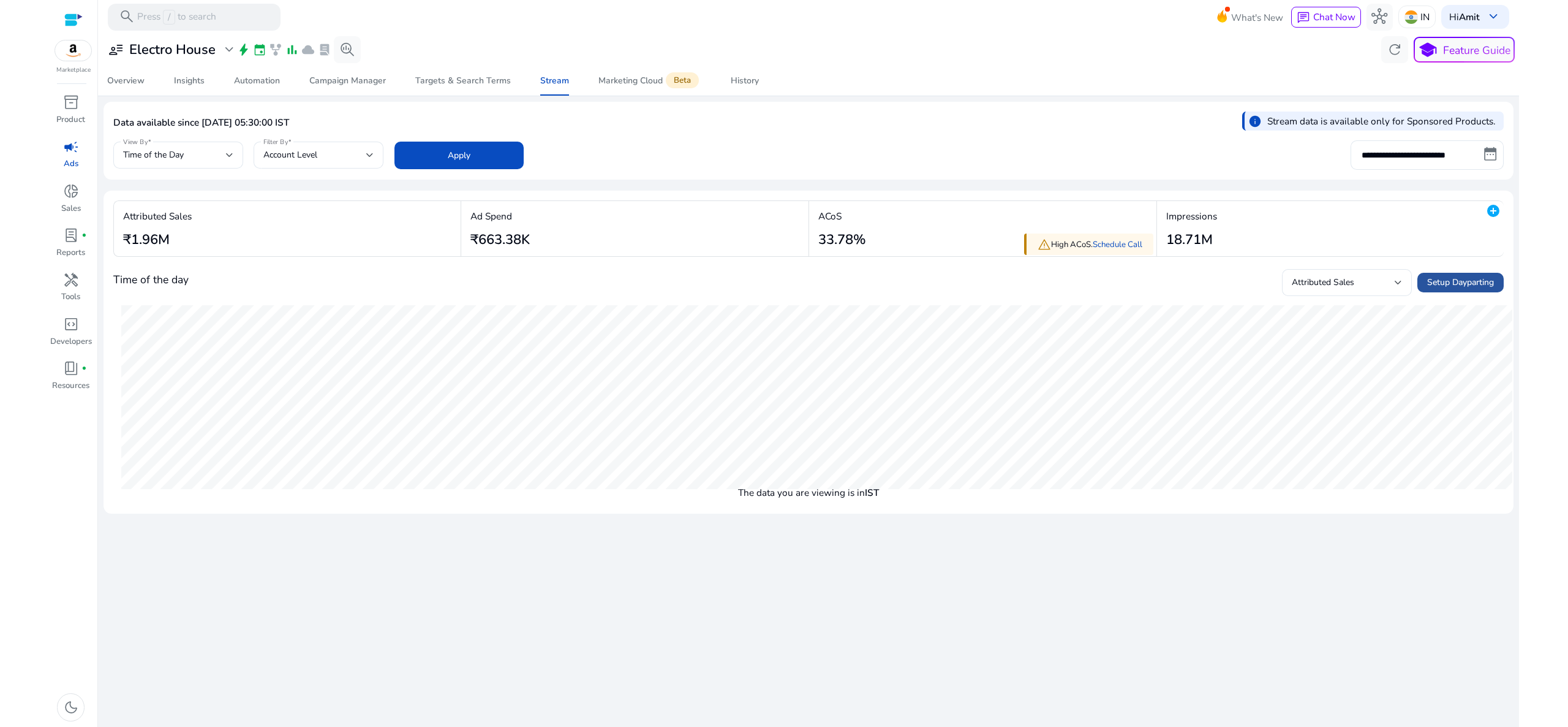
click at [1448, 282] on span "Setup Dayparting" at bounding box center [1460, 282] width 67 height 13
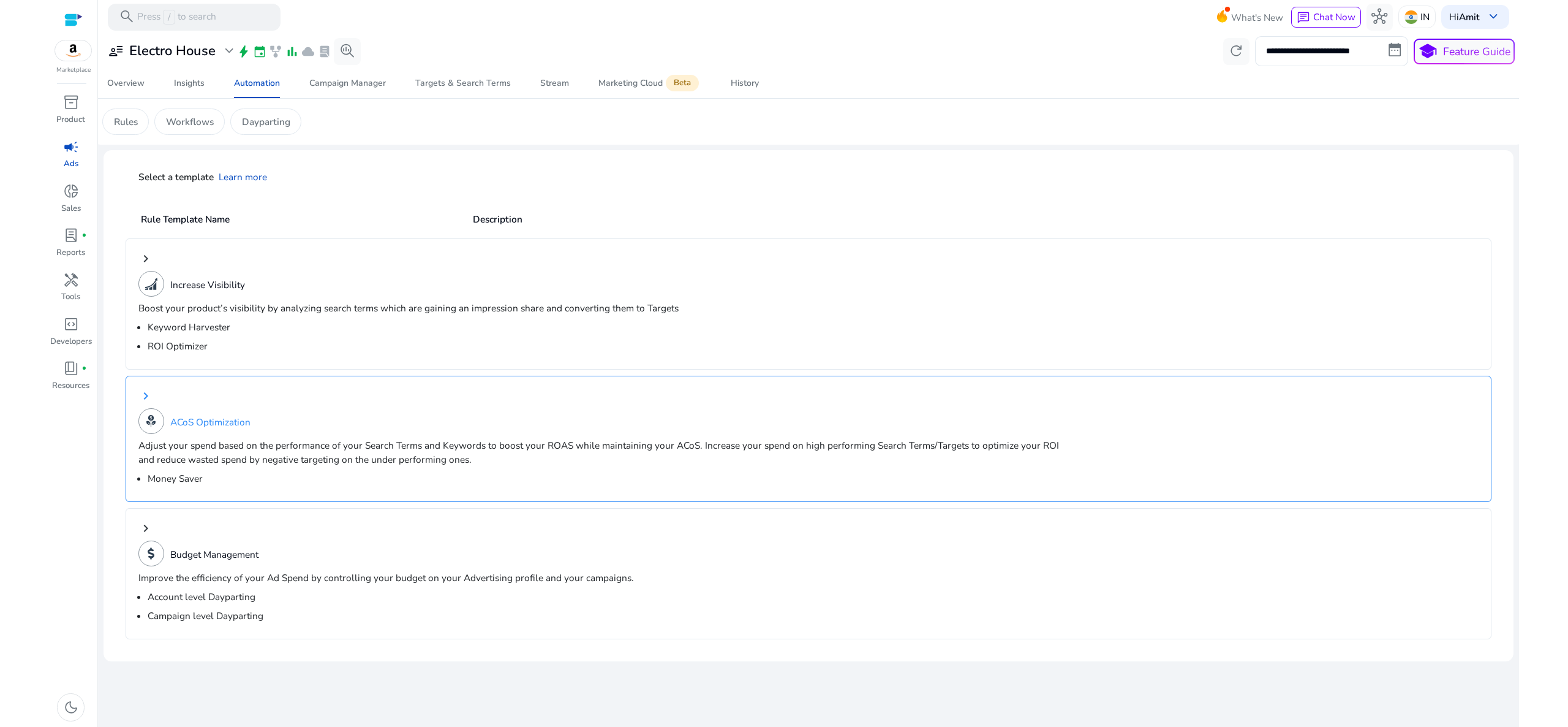
click at [400, 431] on div "ACoS Optimization" at bounding box center [306, 421] width 335 height 26
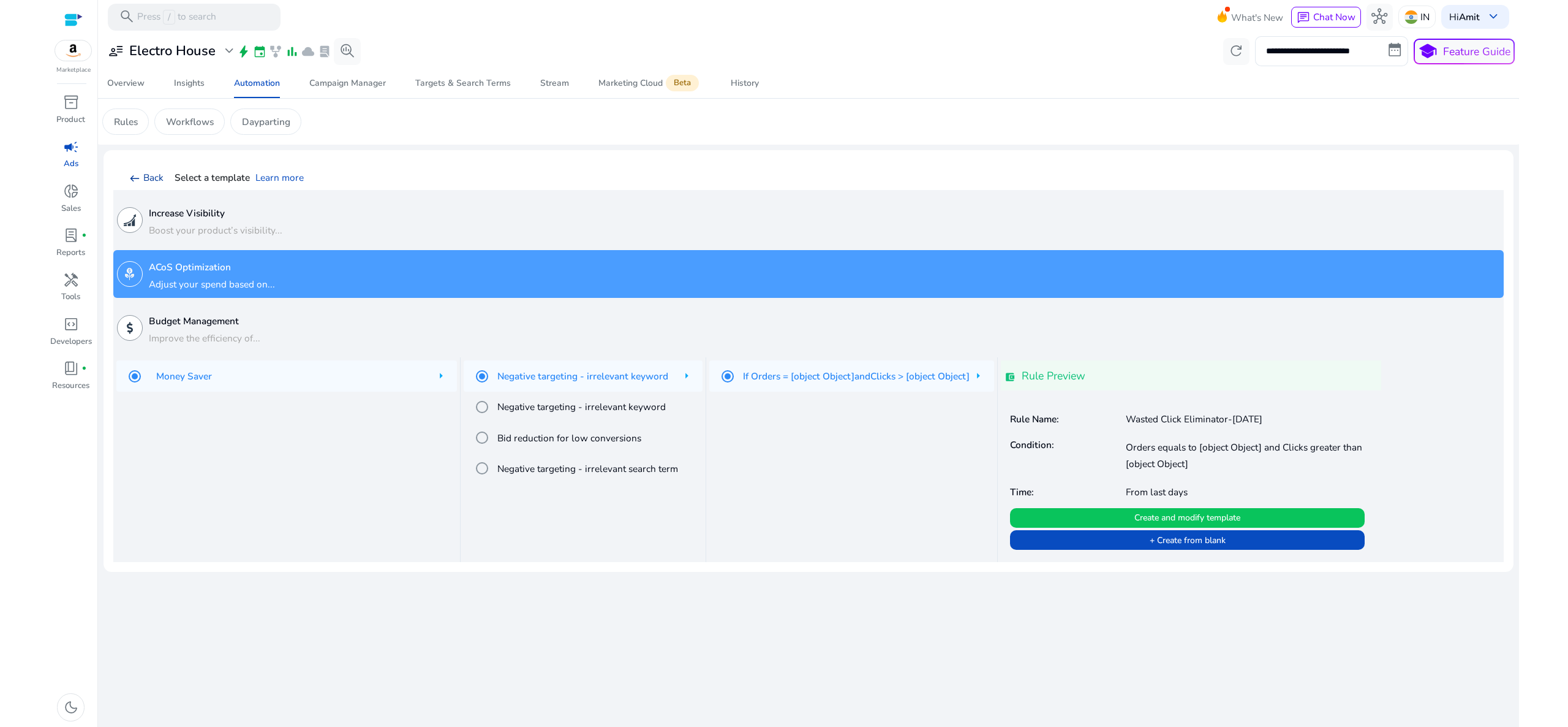
click at [136, 170] on link "west Back" at bounding box center [148, 176] width 31 height 14
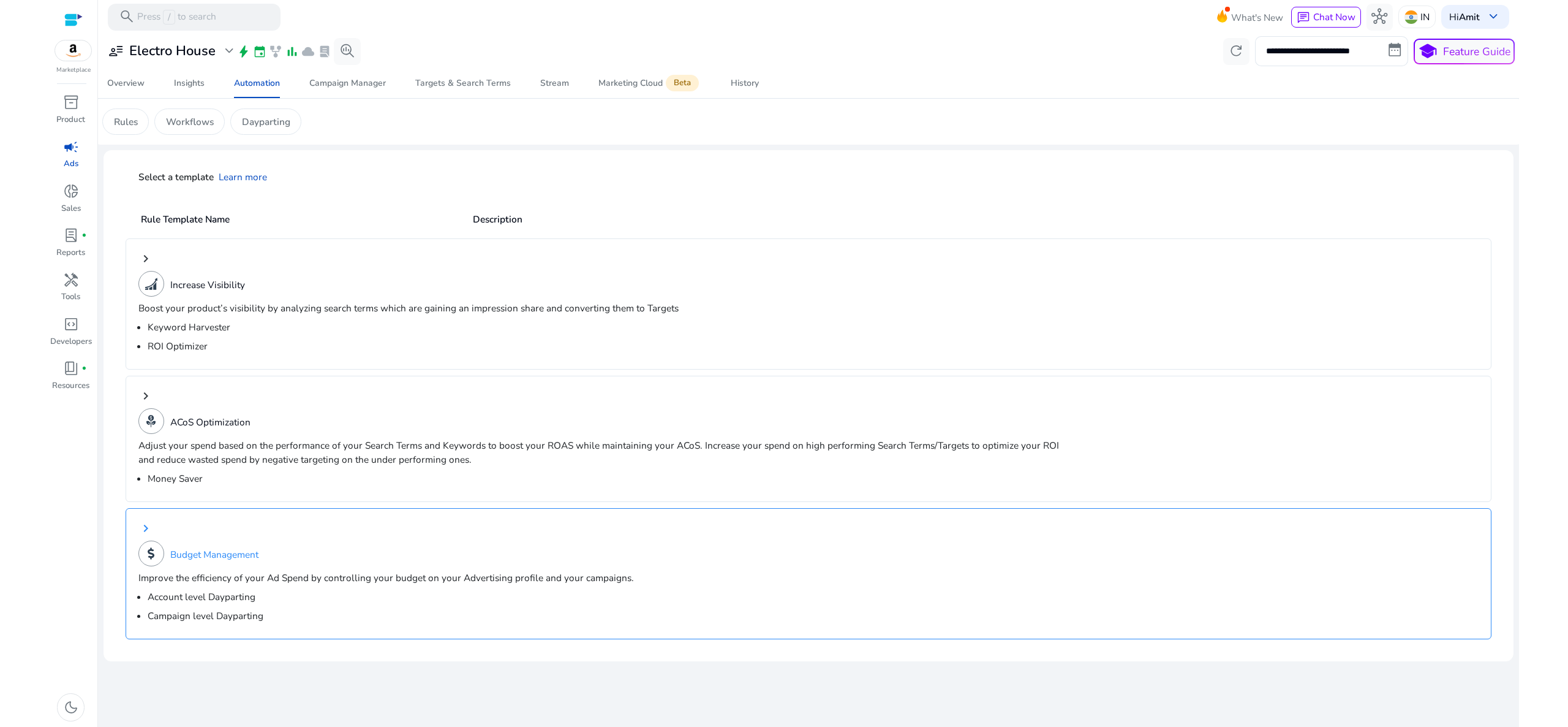
click at [231, 569] on div "keyboard_arrow_right Budget Management Improve the efficiency of your Ad Spend …" at bounding box center [809, 574] width 1366 height 132
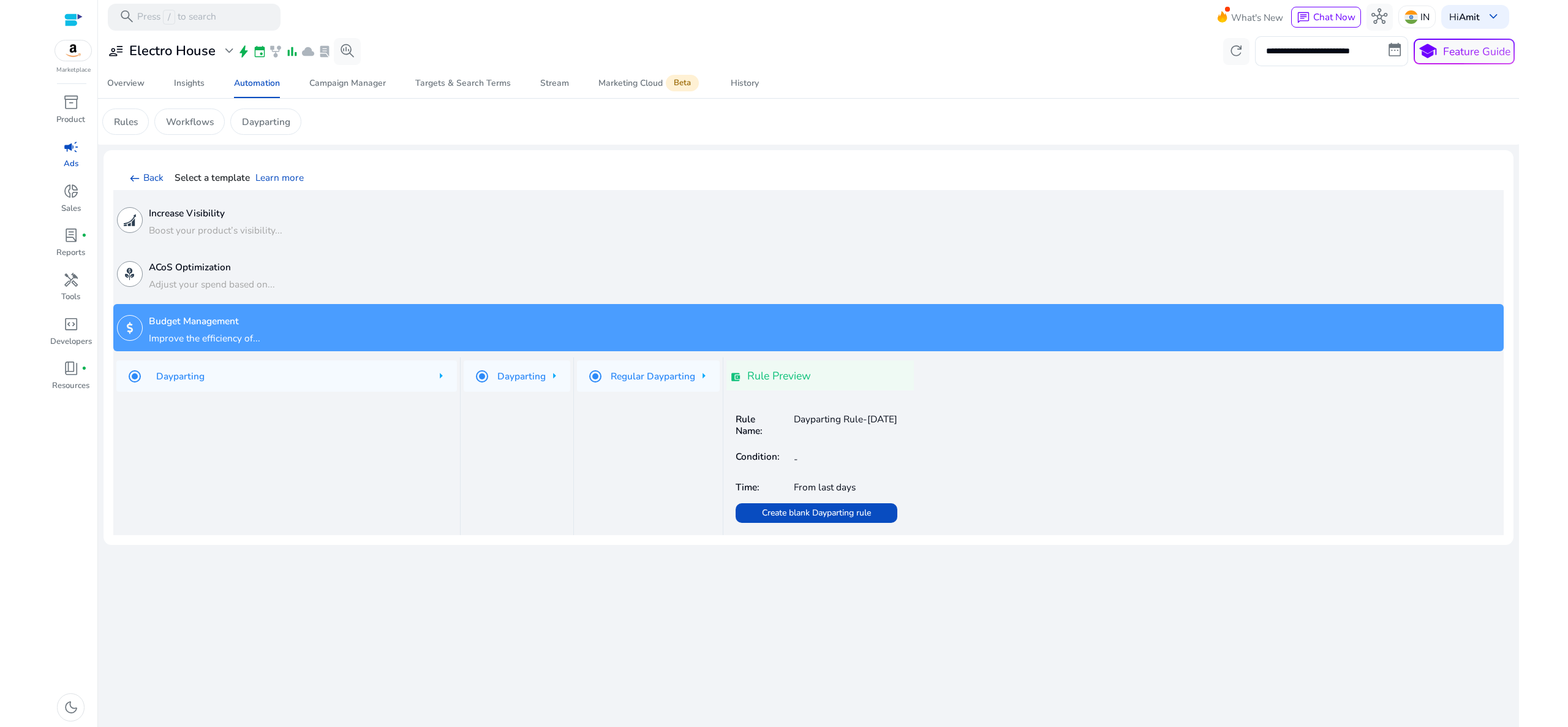
click at [690, 379] on h5 "Regular Dayparting" at bounding box center [653, 375] width 85 height 16
click at [700, 378] on div "Regular Dayparting" at bounding box center [648, 375] width 142 height 31
click at [547, 375] on div "Dayparting" at bounding box center [517, 375] width 107 height 31
click at [299, 369] on div "Dayparting" at bounding box center [287, 375] width 342 height 31
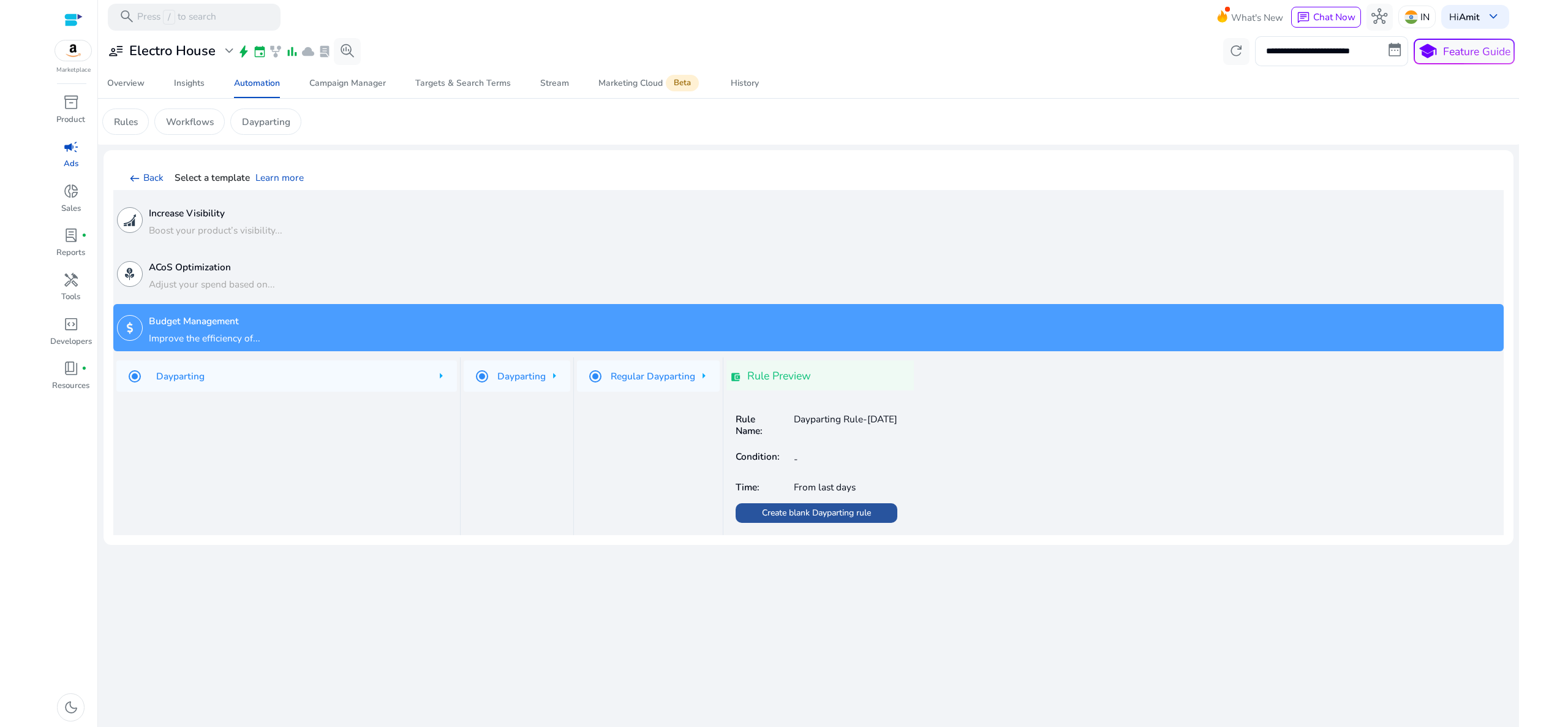
click at [787, 519] on span "Create blank Dayparting rule" at bounding box center [816, 512] width 109 height 13
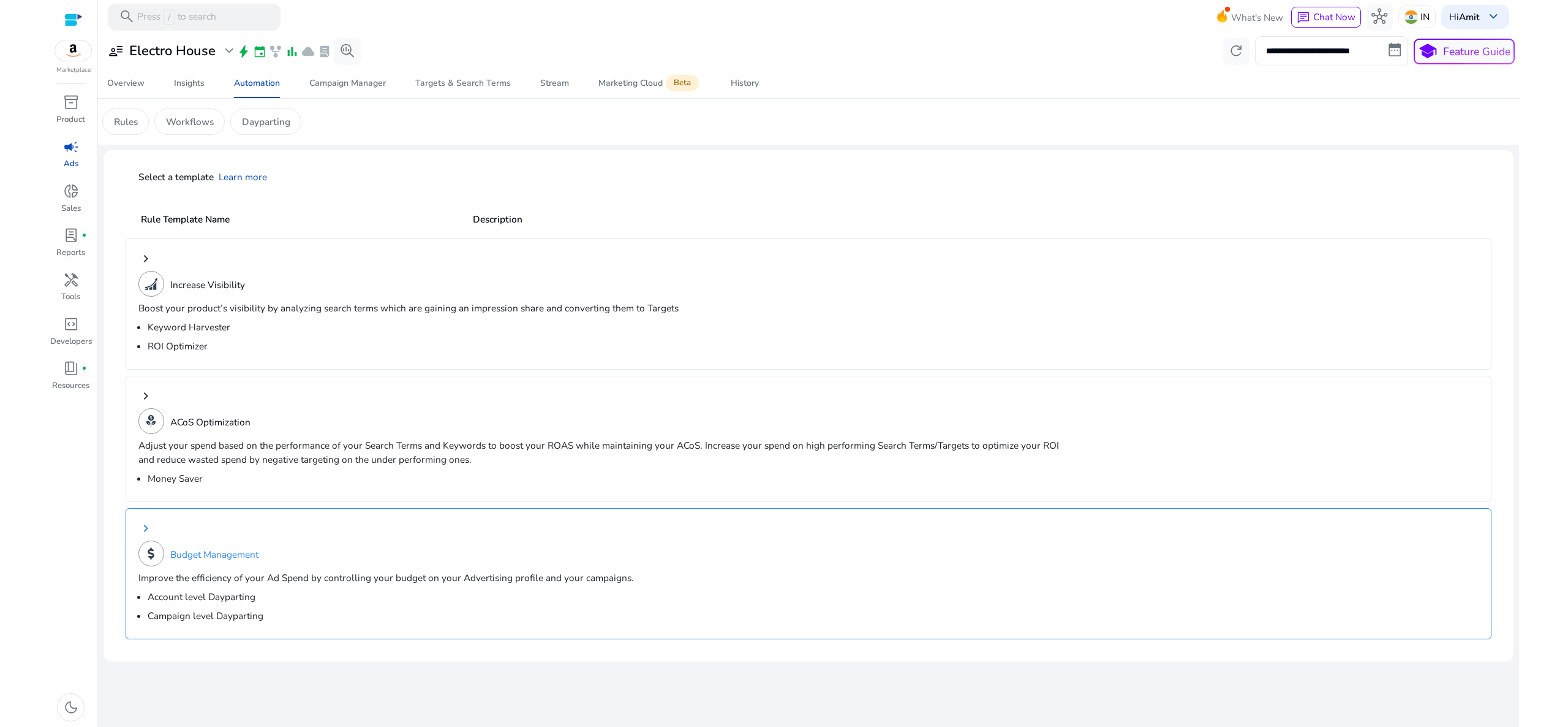
click at [261, 548] on div "Budget Management" at bounding box center [306, 553] width 335 height 26
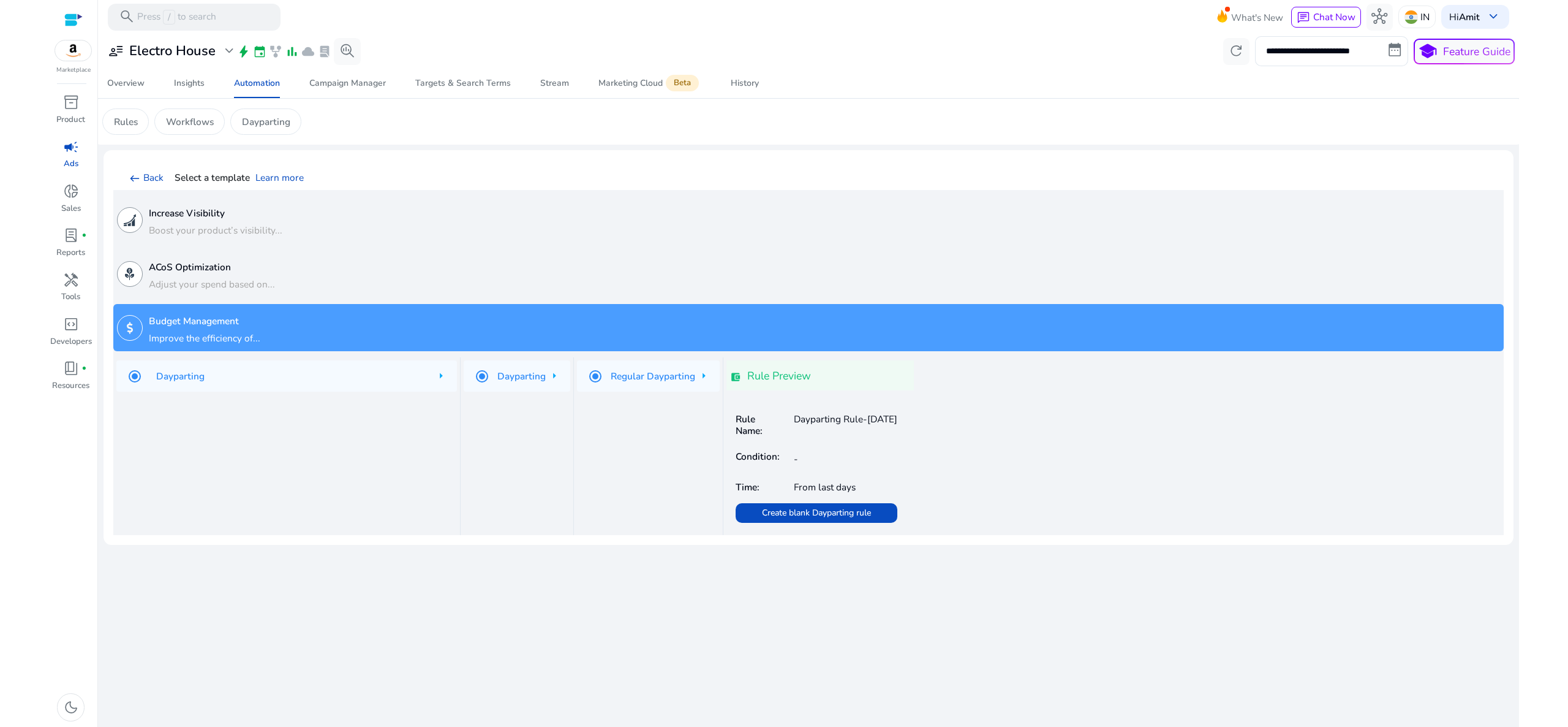
click at [691, 370] on h5 "Regular Dayparting" at bounding box center [653, 375] width 85 height 16
click at [704, 375] on div "Regular Dayparting" at bounding box center [648, 375] width 142 height 31
click at [788, 378] on h4 "Rule Preview" at bounding box center [779, 376] width 64 height 13
click at [815, 515] on span "Create blank Dayparting rule" at bounding box center [816, 512] width 109 height 13
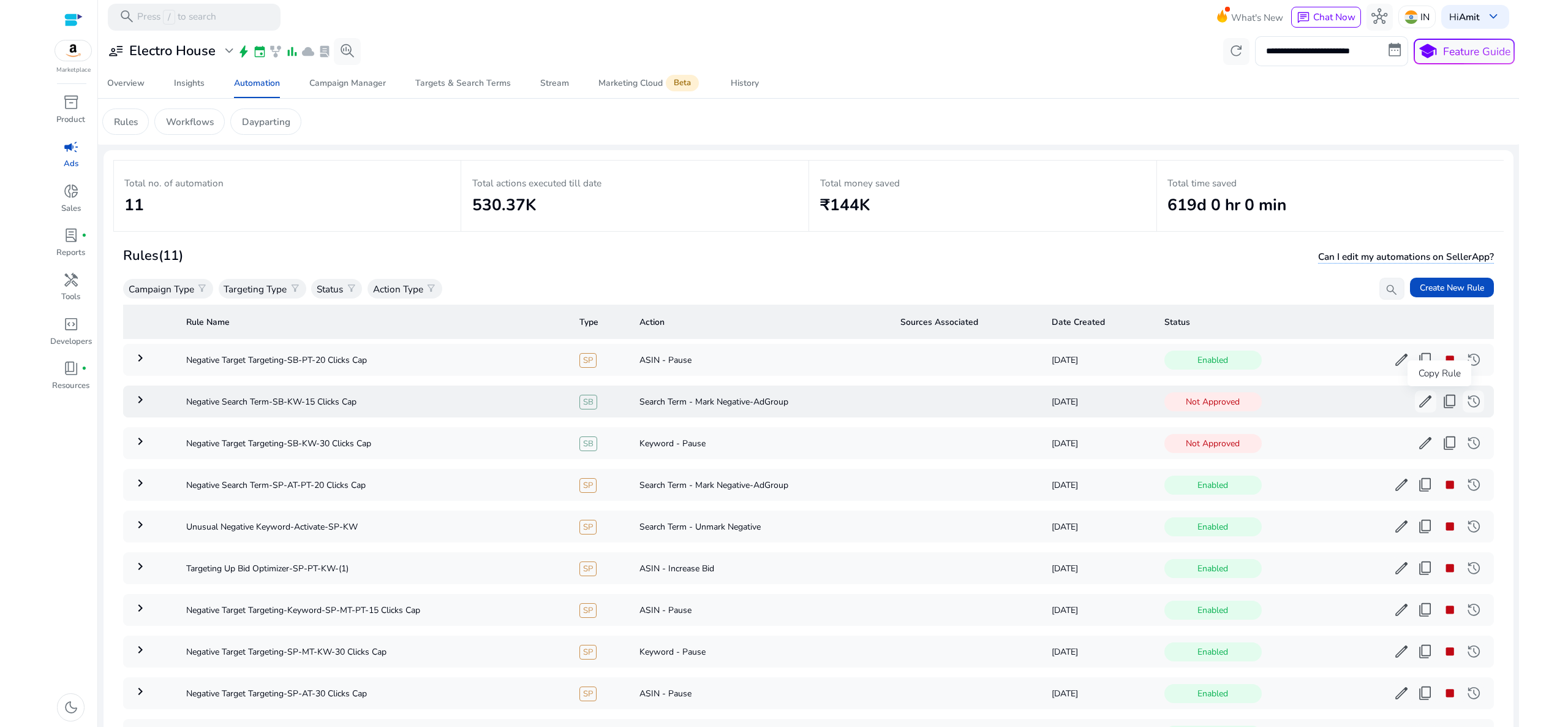
click at [1442, 395] on span "content_copy" at bounding box center [1449, 401] width 16 height 16
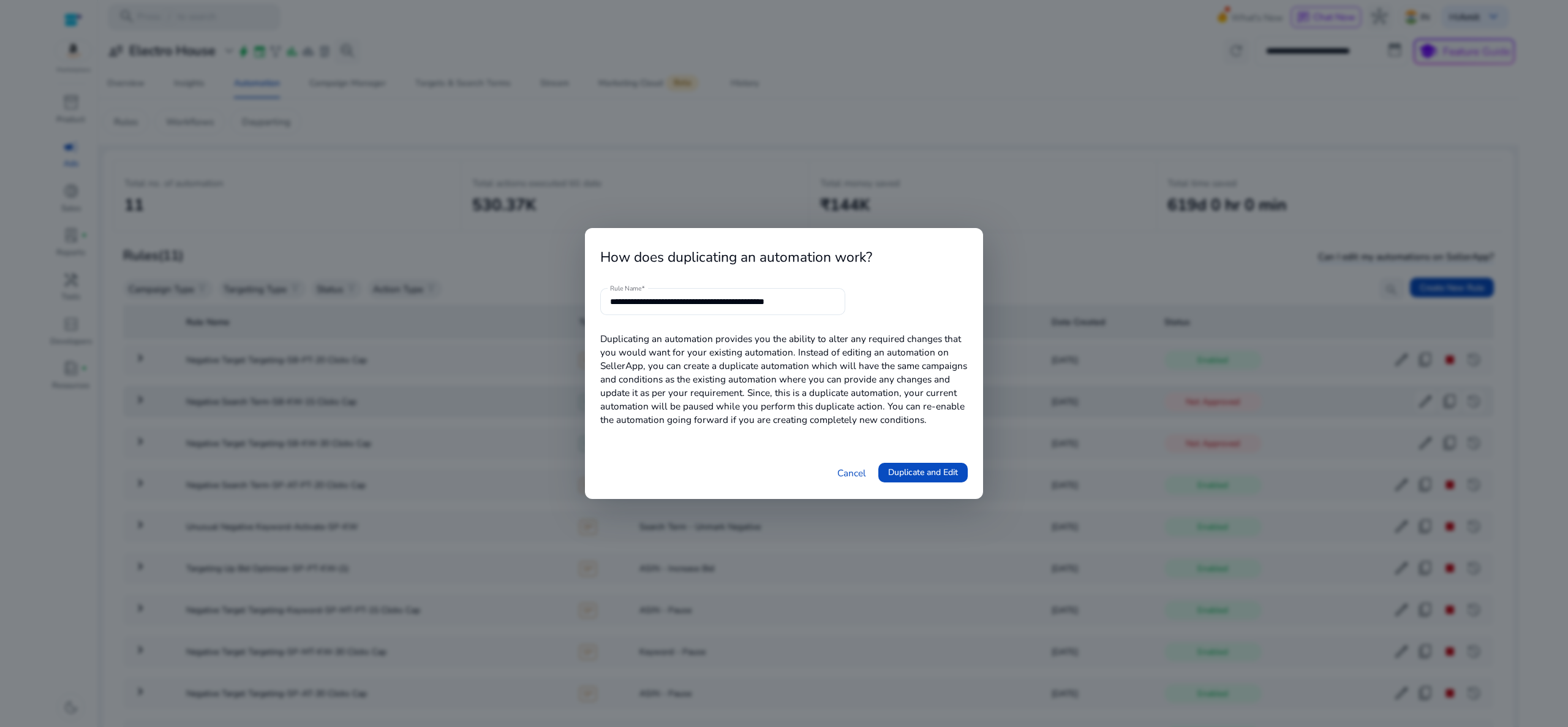
click at [852, 466] on link "Cancel" at bounding box center [852, 472] width 29 height 14
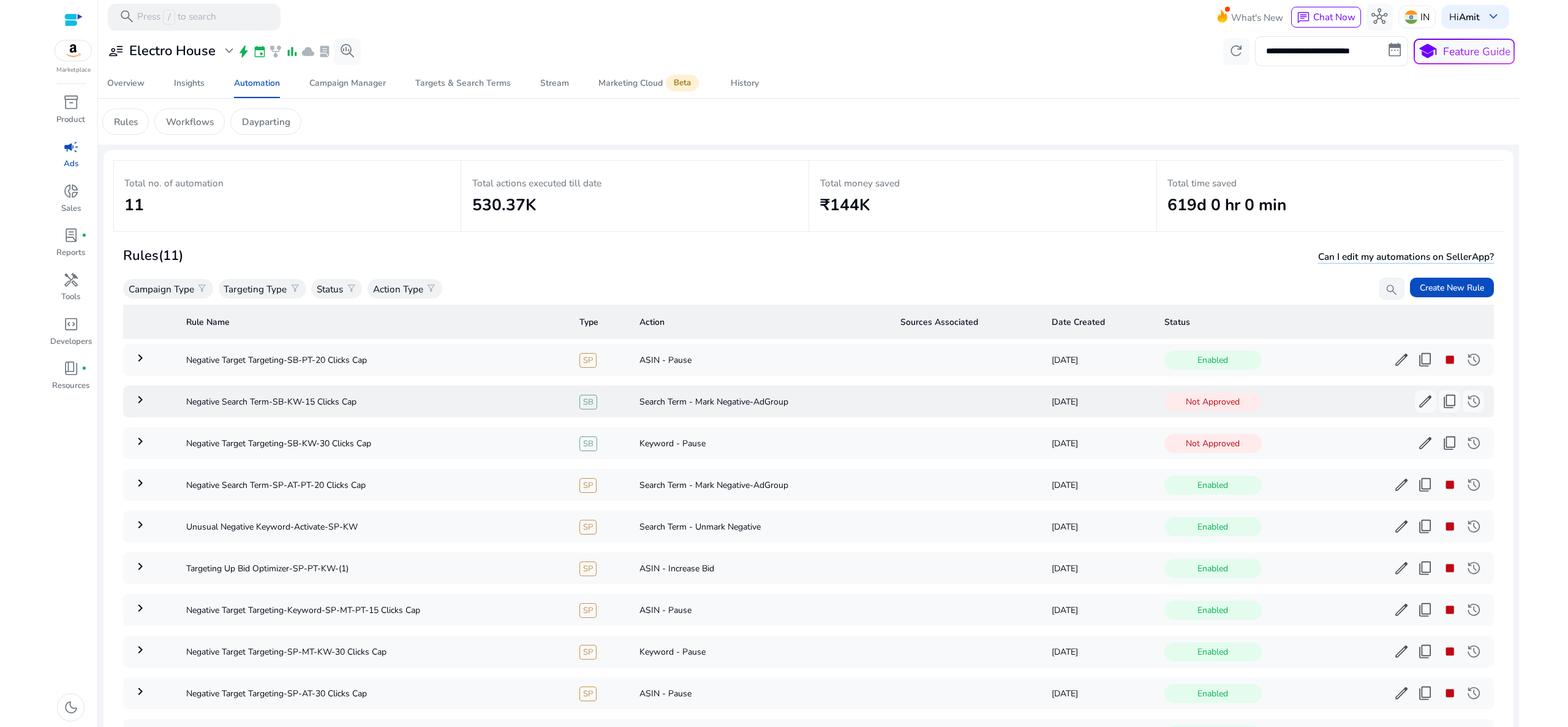
click at [851, 469] on table "Rule Name Type Action Sources Associated Date Created Status keyboard_arrow_rig…" at bounding box center [808, 551] width 1371 height 502
click at [1568, 495] on html "**********" at bounding box center [784, 364] width 1568 height 727
click at [262, 49] on span "event" at bounding box center [259, 51] width 14 height 14
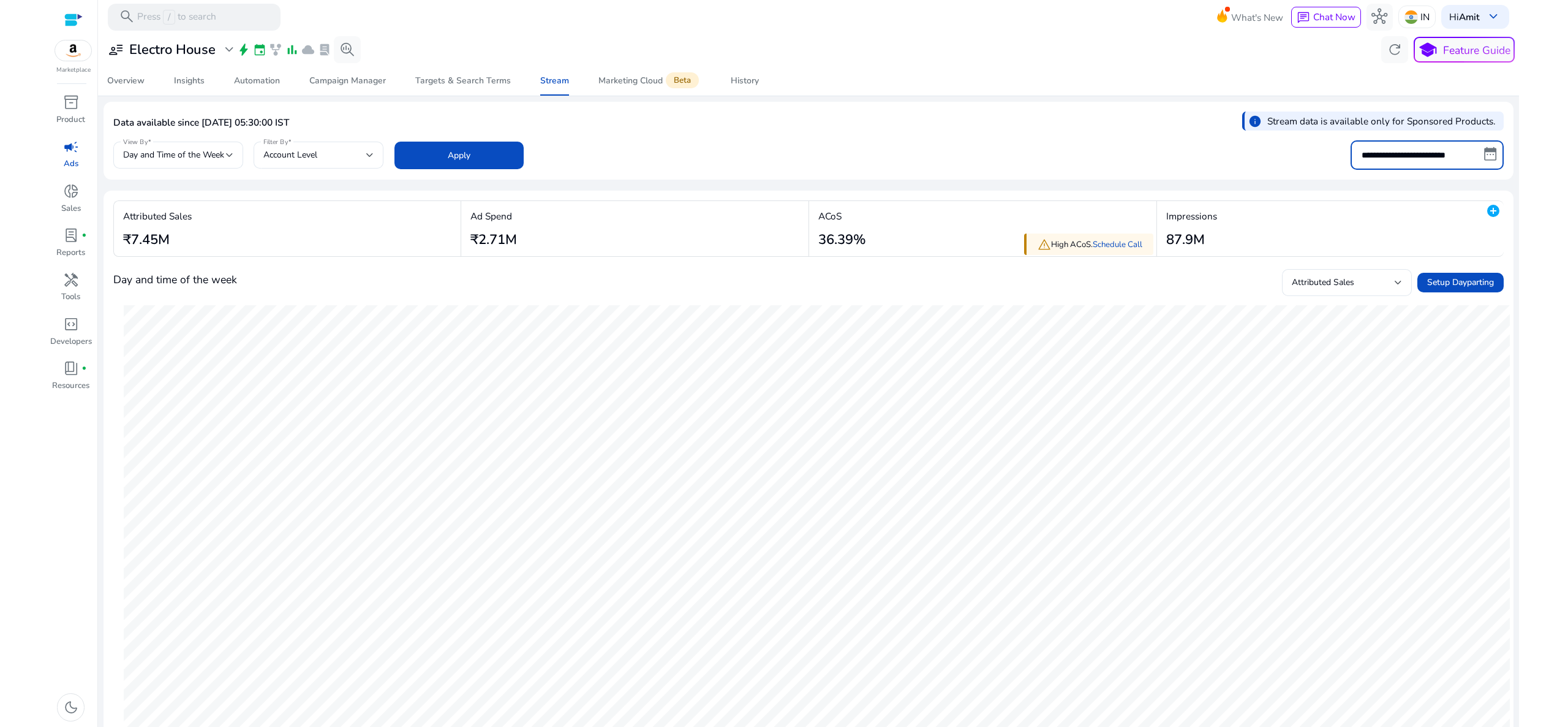
click at [1413, 153] on input "**********" at bounding box center [1427, 155] width 153 height 29
select select "*"
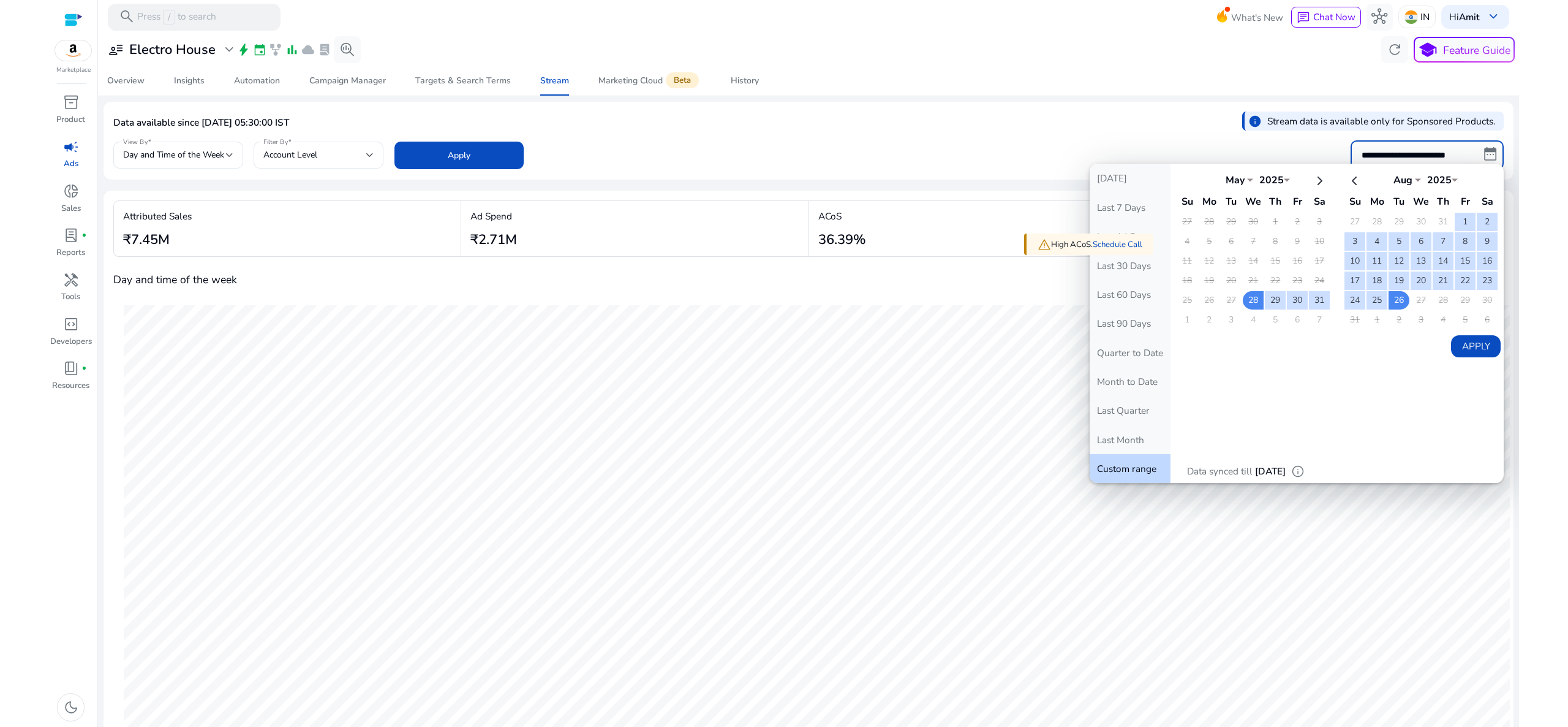
click at [1413, 153] on input "**********" at bounding box center [1427, 155] width 153 height 29
click at [1455, 227] on td "1" at bounding box center [1465, 222] width 21 height 18
click at [1394, 303] on td "26" at bounding box center [1399, 300] width 21 height 18
click at [1471, 351] on button "Apply" at bounding box center [1476, 346] width 49 height 22
type input "**********"
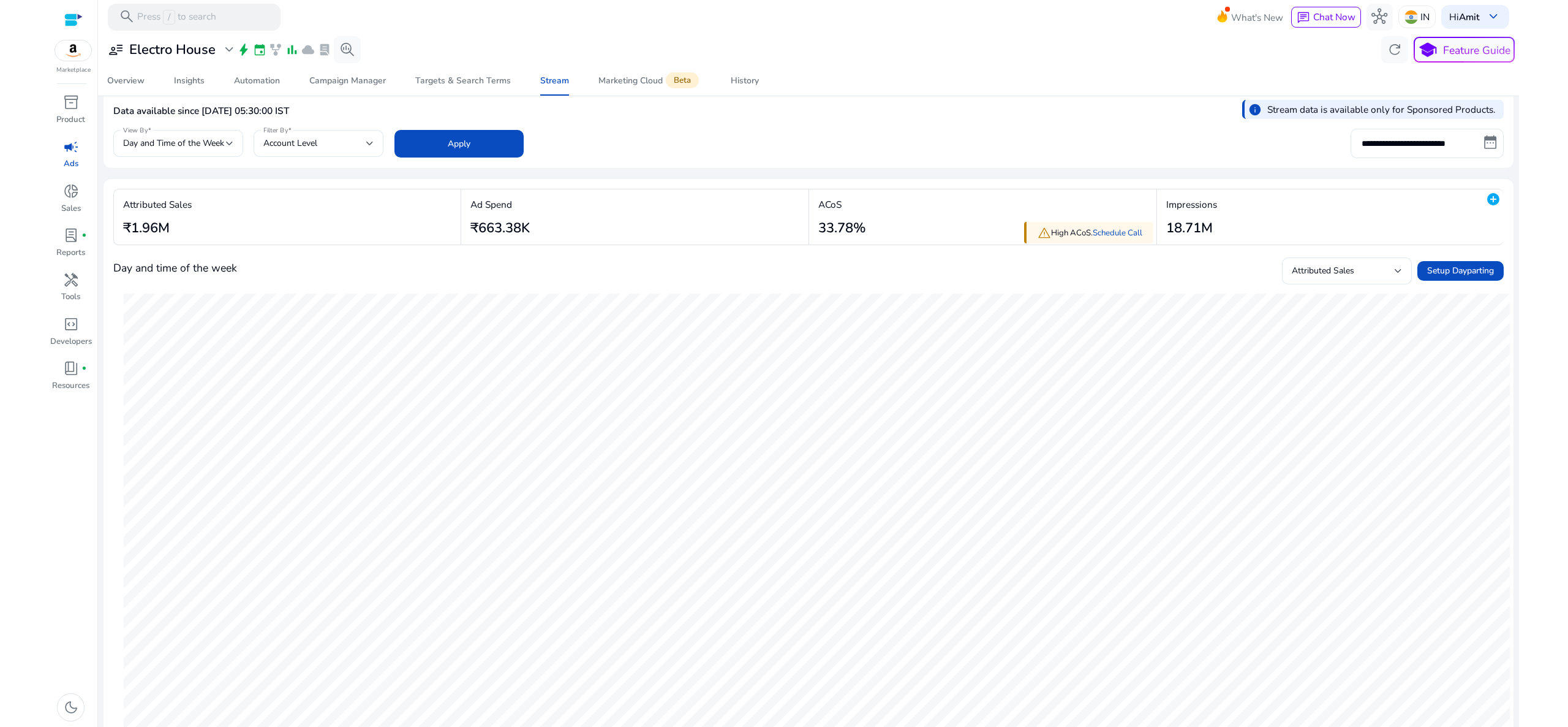
scroll to position [1, 0]
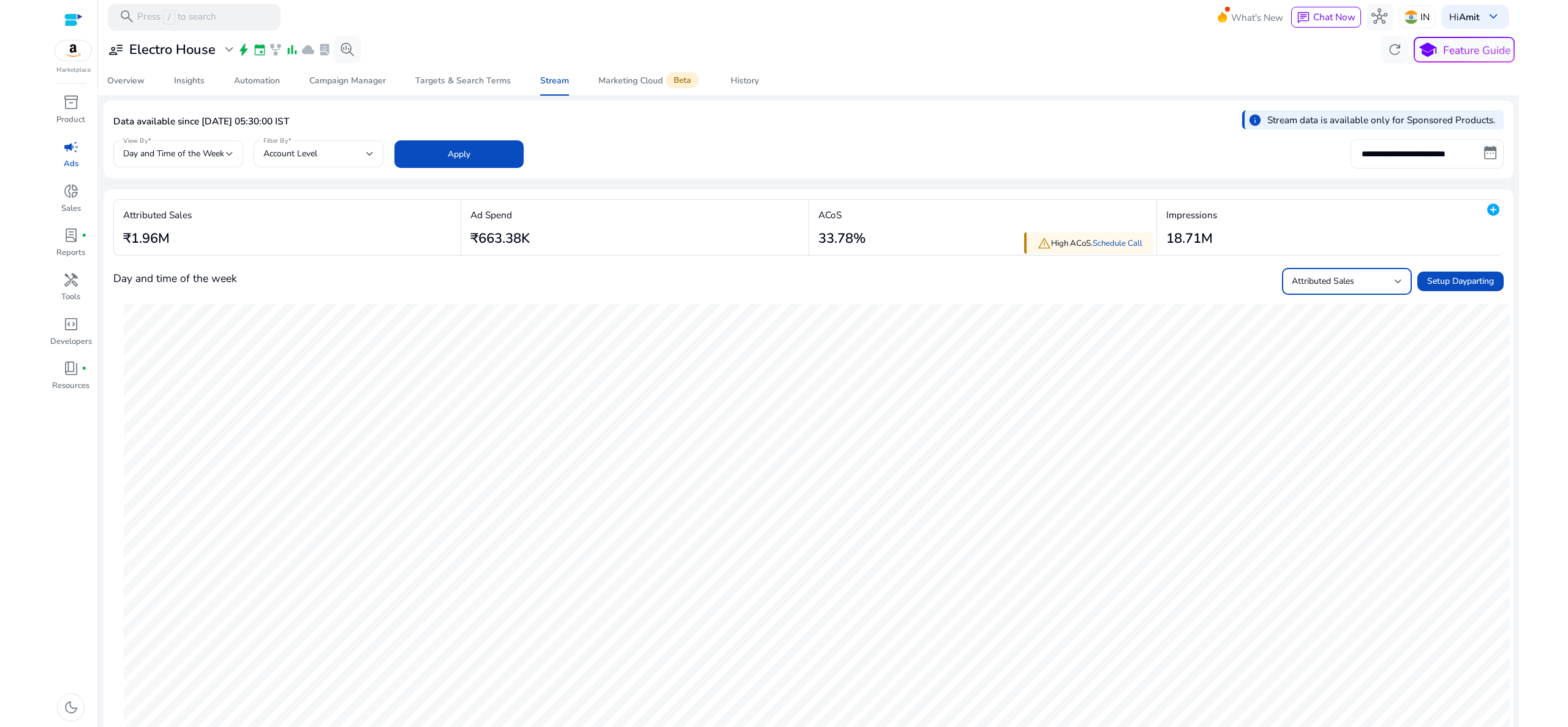
click at [1360, 276] on div "Attributed Sales" at bounding box center [1343, 281] width 103 height 14
click at [1346, 423] on mat-option "Orders" at bounding box center [1341, 432] width 130 height 29
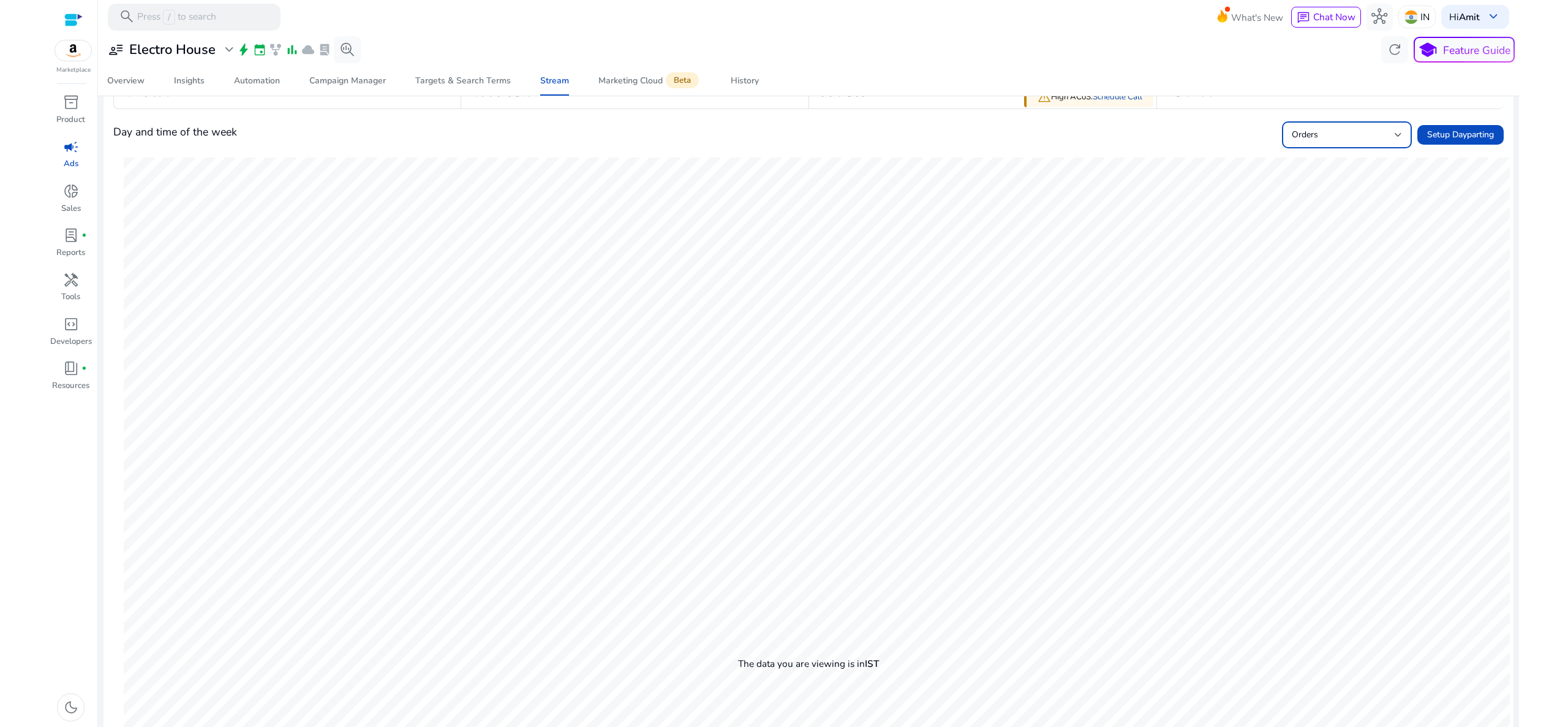
scroll to position [83, 0]
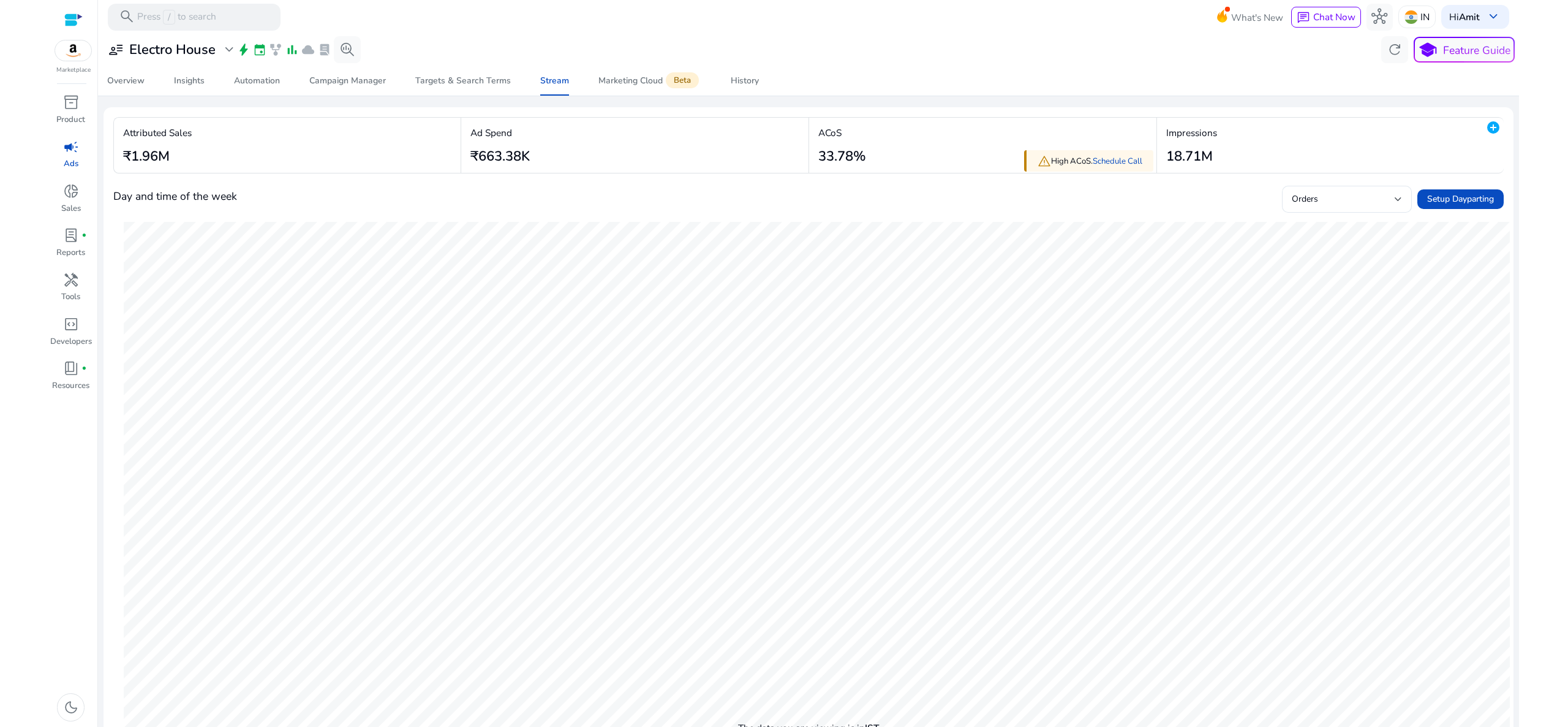
click at [1533, 359] on html "**********" at bounding box center [784, 364] width 1568 height 727
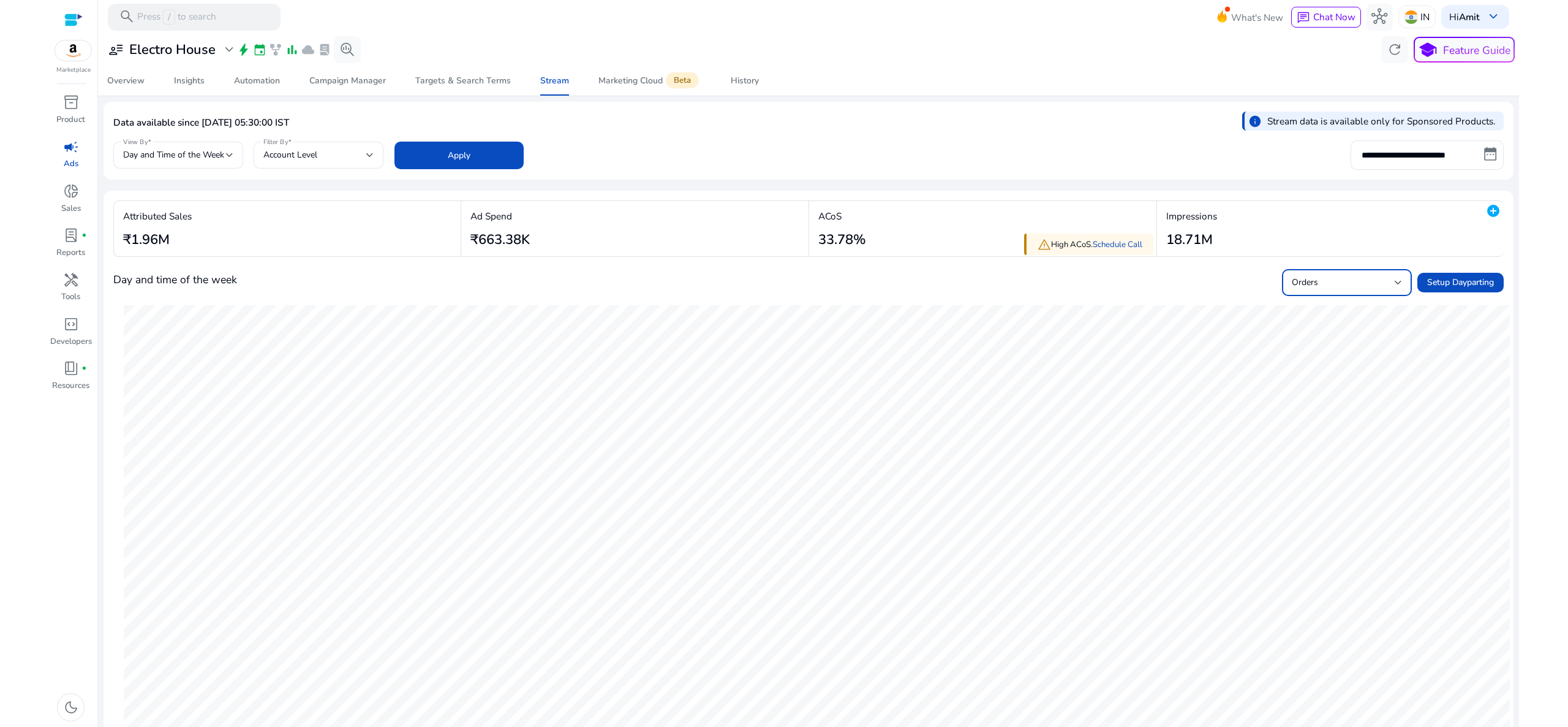
click at [1358, 282] on div "Orders" at bounding box center [1343, 282] width 103 height 14
click at [1310, 213] on div at bounding box center [784, 364] width 1568 height 727
click at [310, 163] on div "Account Level" at bounding box center [318, 155] width 110 height 15
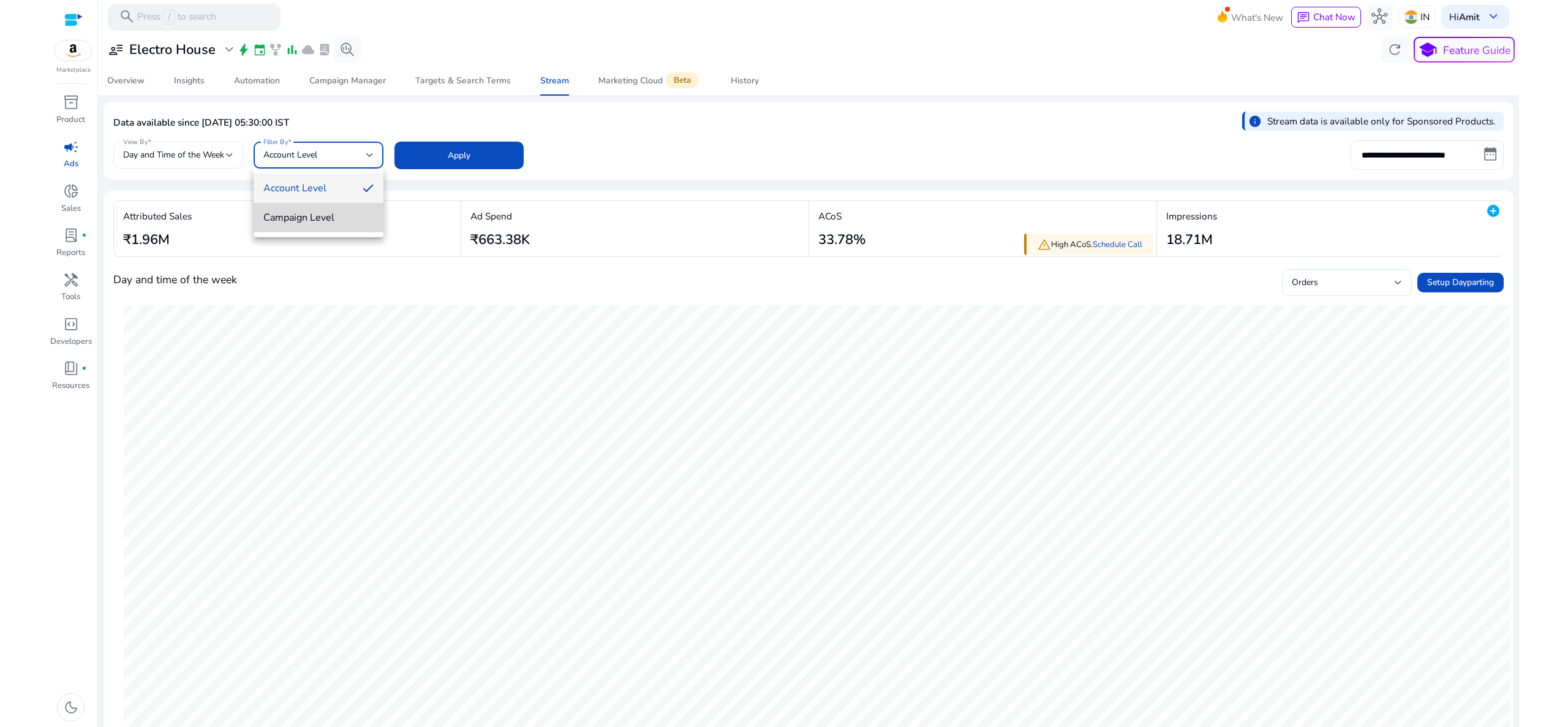
click at [300, 224] on span "Campaign Level" at bounding box center [318, 217] width 110 height 14
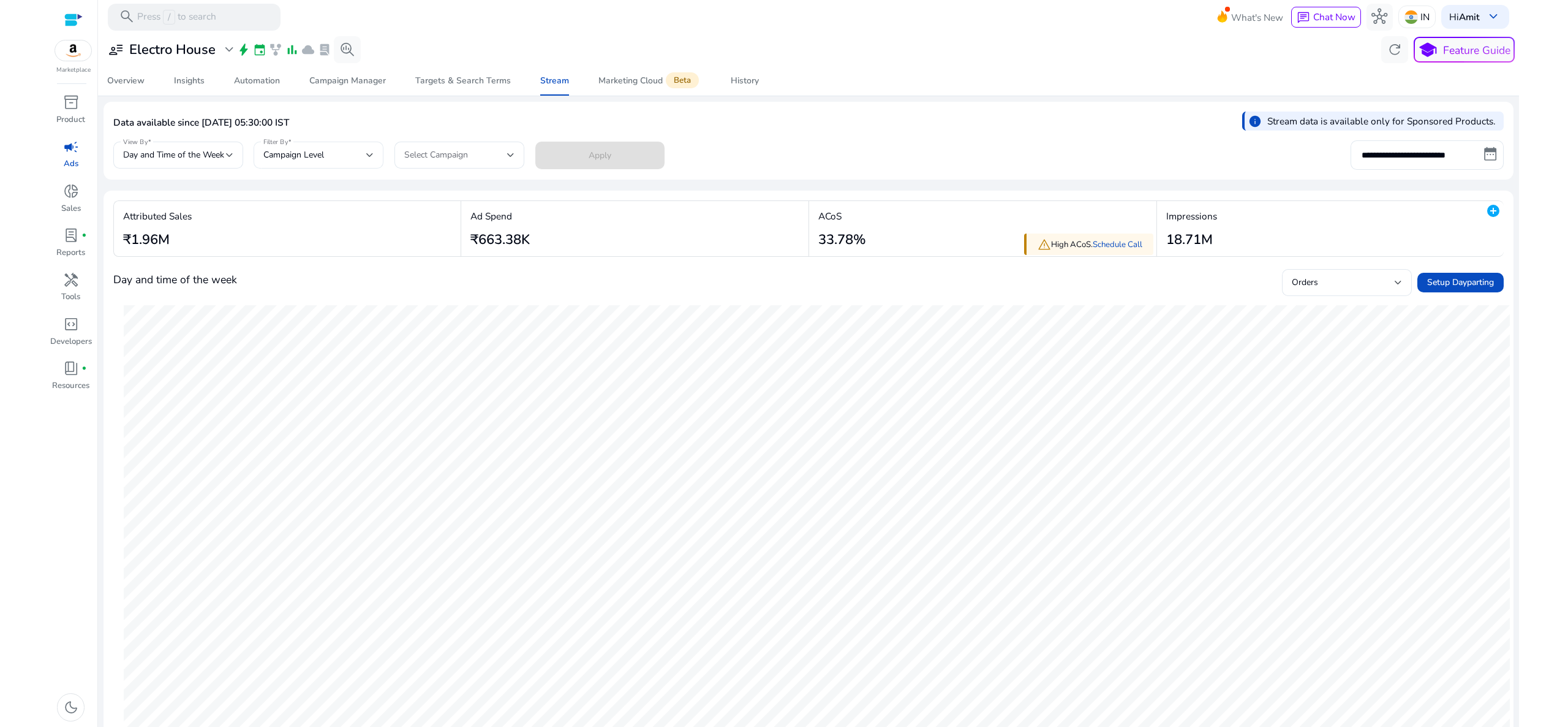
click at [322, 147] on div "Campaign Level" at bounding box center [318, 155] width 110 height 27
click at [323, 174] on mat-option "Account Level" at bounding box center [319, 188] width 130 height 29
click at [489, 142] on span at bounding box center [459, 155] width 130 height 29
drag, startPoint x: 1520, startPoint y: 336, endPoint x: 1520, endPoint y: 323, distance: 13.0
click at [1520, 323] on html "**********" at bounding box center [784, 364] width 1568 height 727
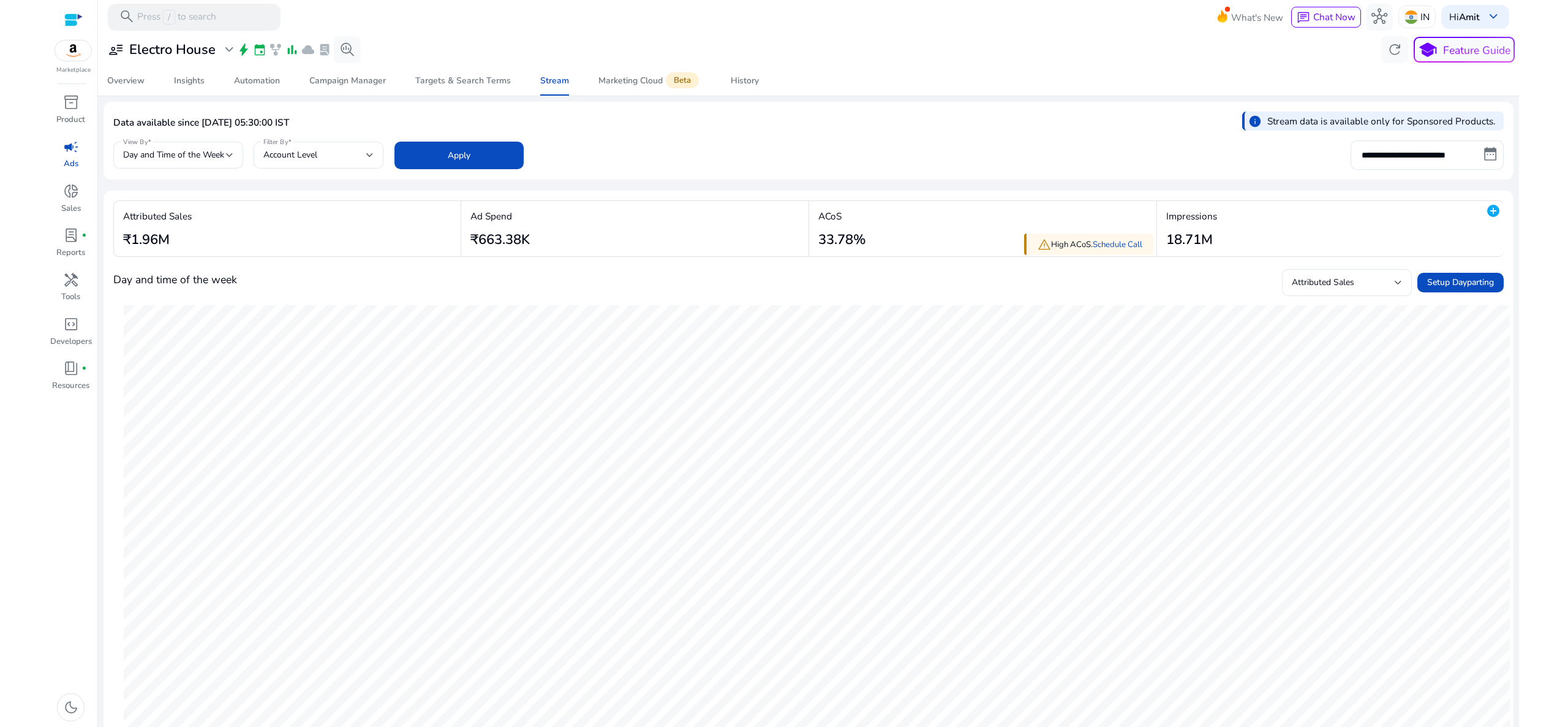
click at [1334, 296] on div "Day and time of the week Attributed Sales Setup Dayparting" at bounding box center [808, 282] width 1391 height 29
click at [1334, 291] on div "Attributed Sales" at bounding box center [1347, 282] width 110 height 27
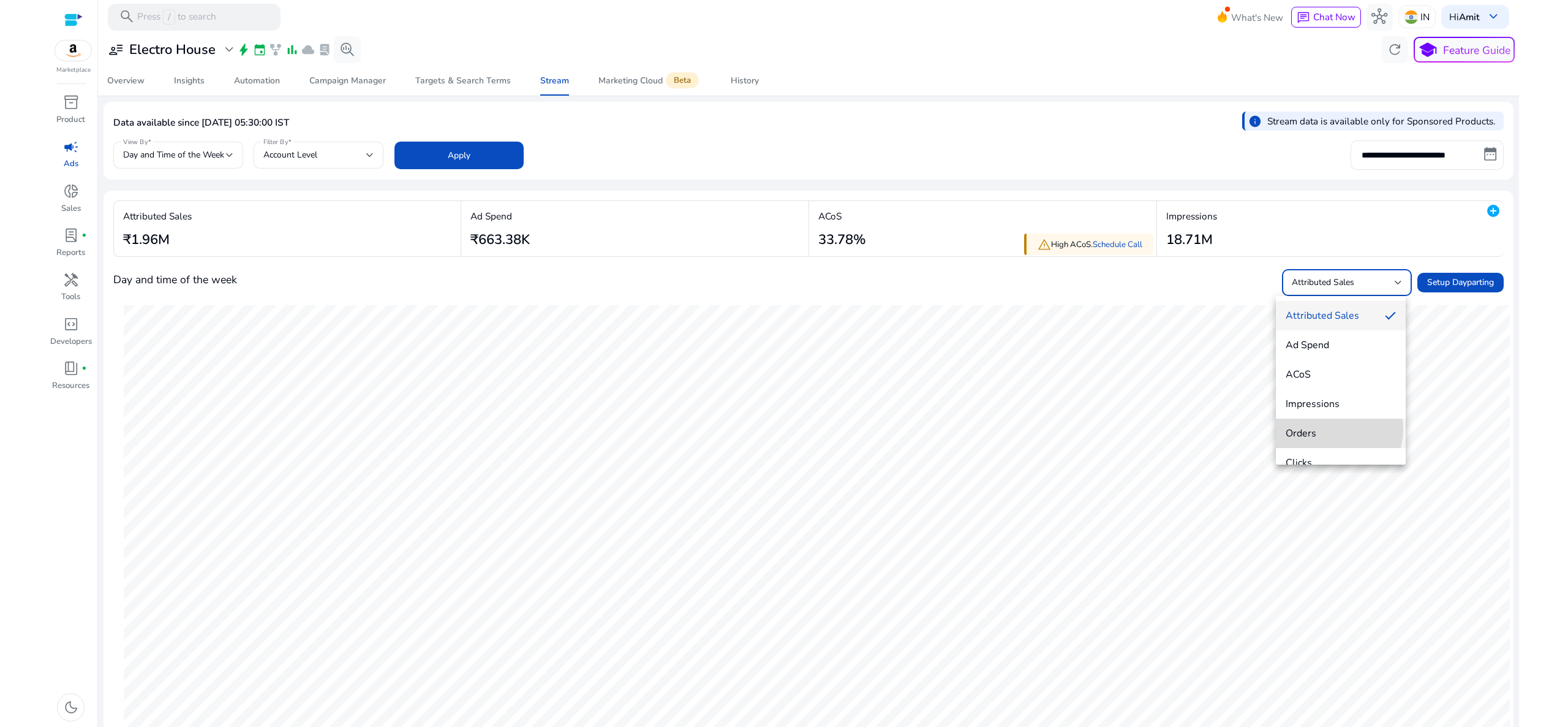
click at [1329, 429] on span "Orders" at bounding box center [1341, 433] width 110 height 14
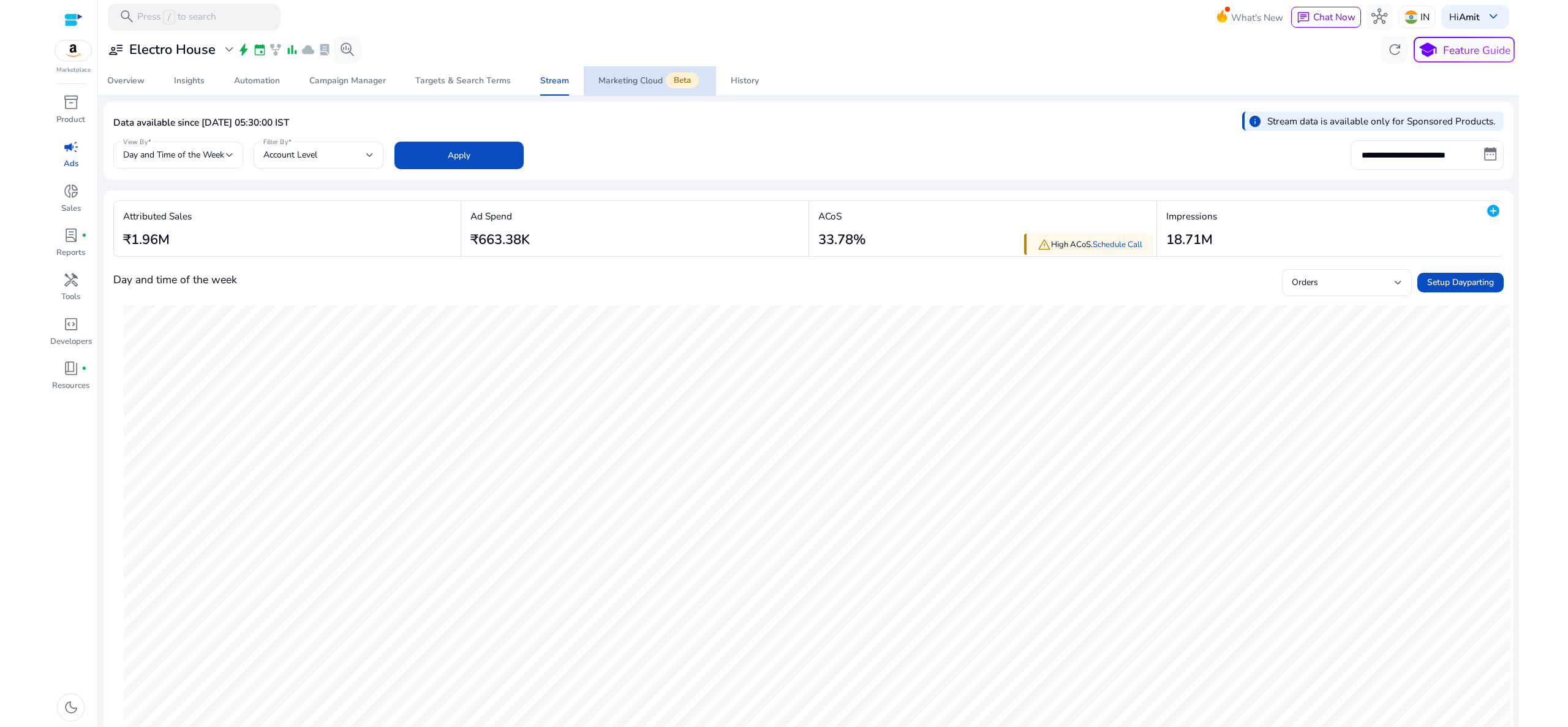
click at [637, 76] on div "Marketing Cloud Beta" at bounding box center [649, 81] width 103 height 11
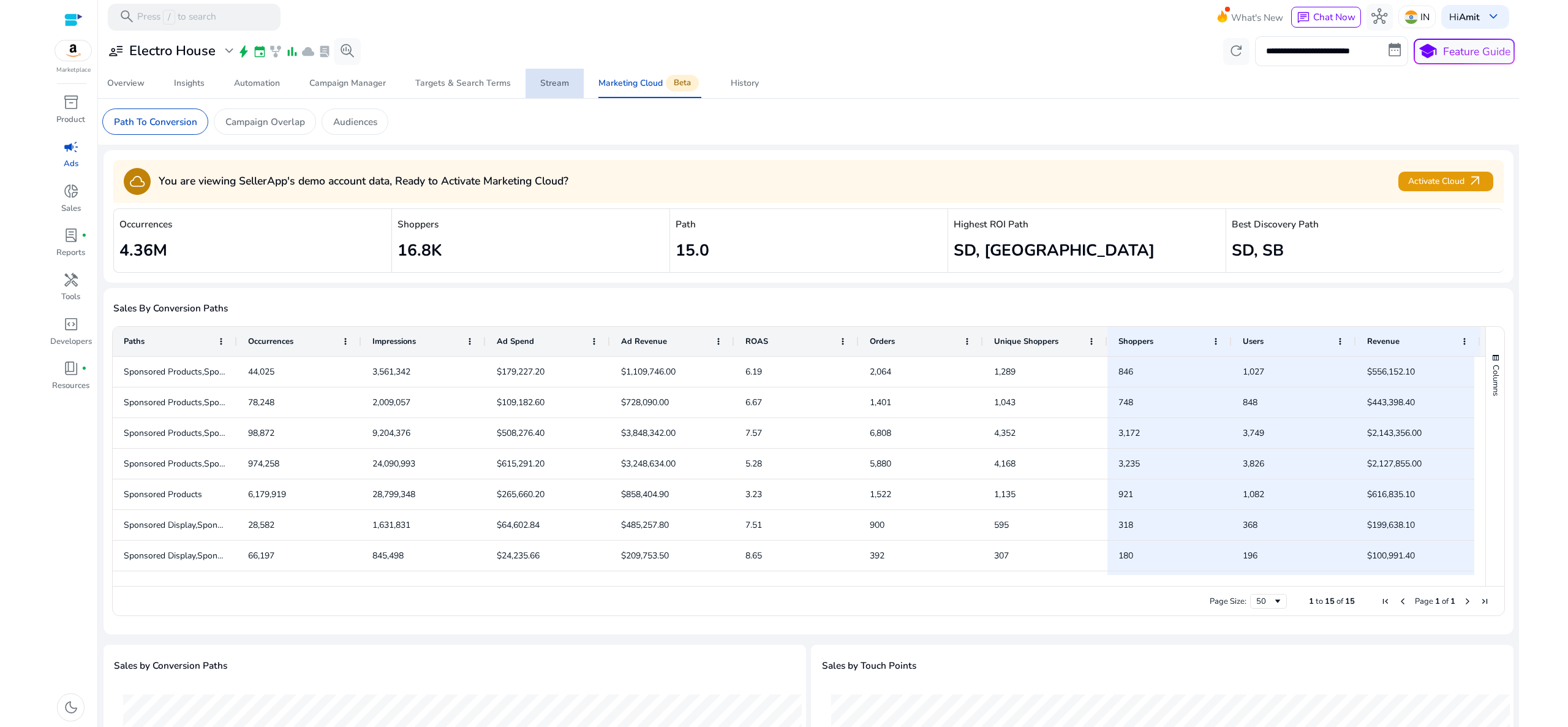
click at [557, 88] on div "Stream" at bounding box center [555, 83] width 29 height 8
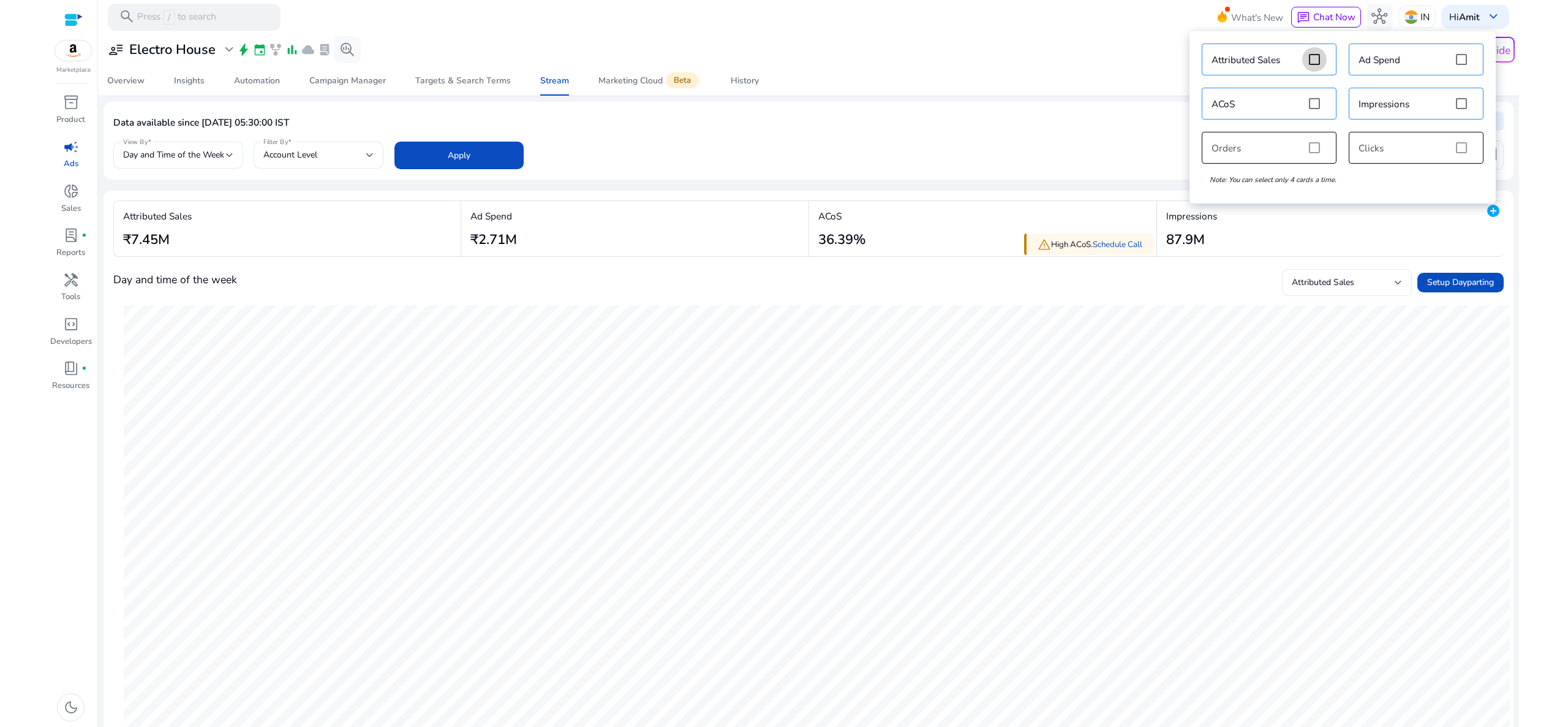
click at [1486, 211] on mat-icon "add_circle" at bounding box center [1493, 211] width 15 height 15
click at [1462, 142] on div "Attributed Sales Ad Spend ACoS Impressions Orders Clicks Note: You can select o…" at bounding box center [1342, 117] width 294 height 160
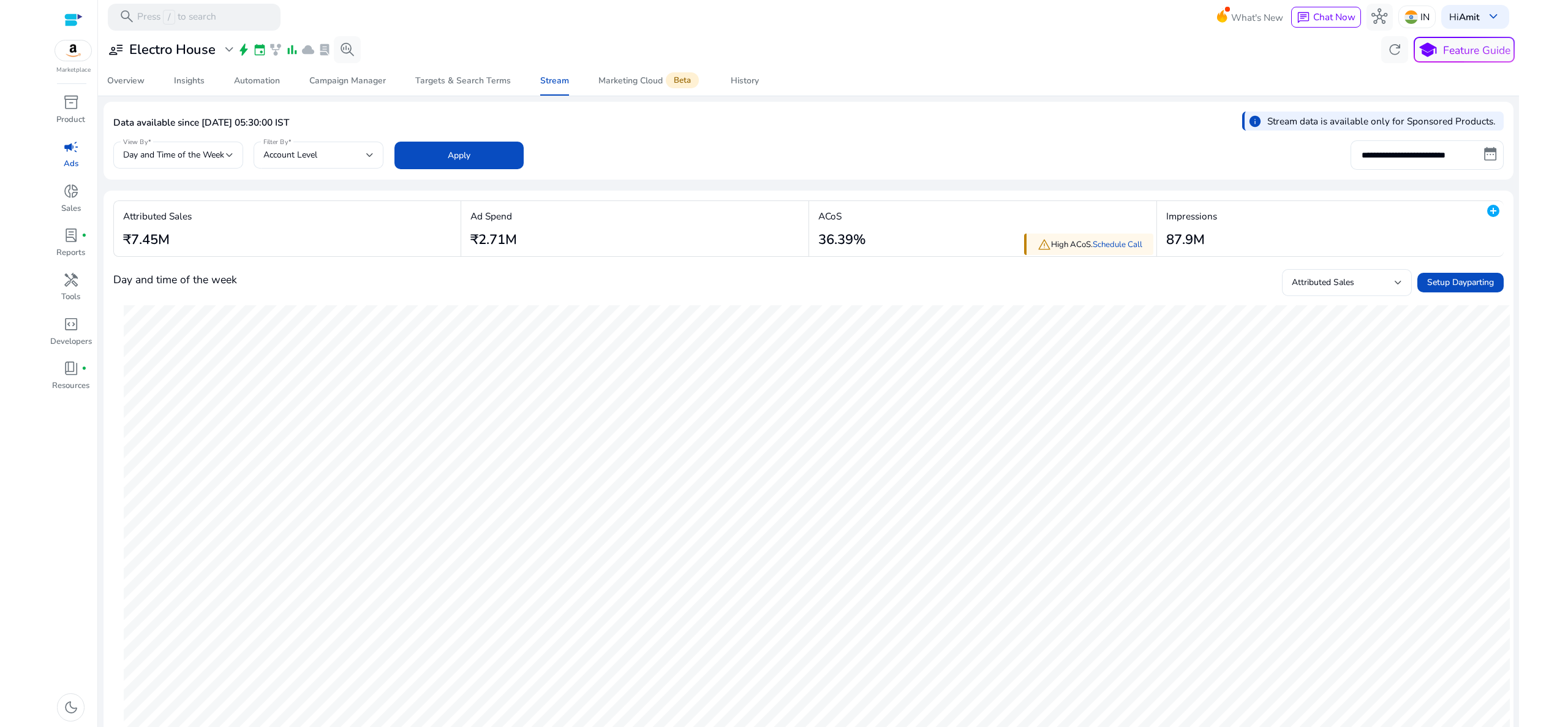
click at [713, 269] on div "Day and time of the week Attributed Sales Setup Dayparting" at bounding box center [808, 282] width 1391 height 29
click at [200, 159] on span "Day and Time of the Week" at bounding box center [174, 154] width 101 height 12
click at [198, 240] on span "Time of the Day" at bounding box center [178, 247] width 110 height 14
click at [451, 165] on span at bounding box center [459, 155] width 130 height 29
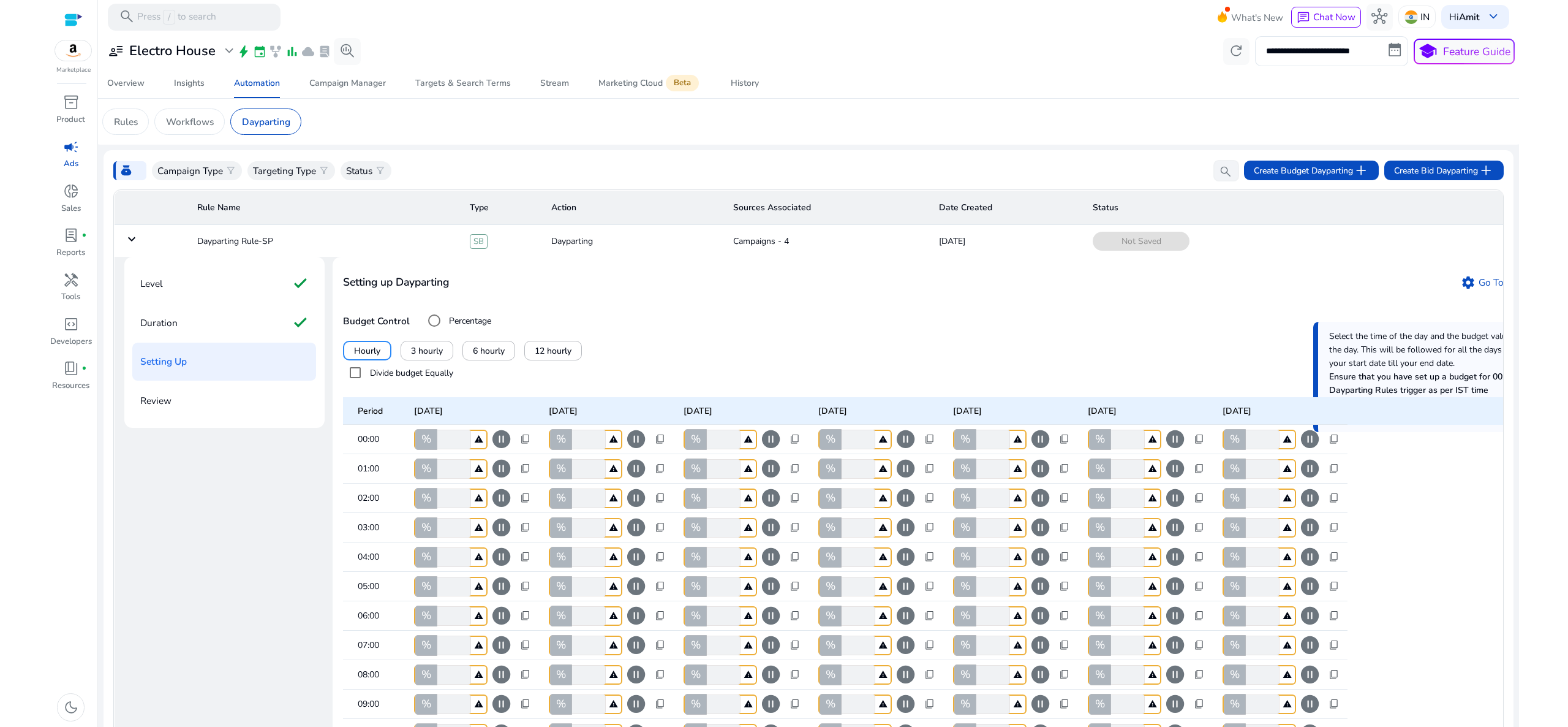
scroll to position [83, 0]
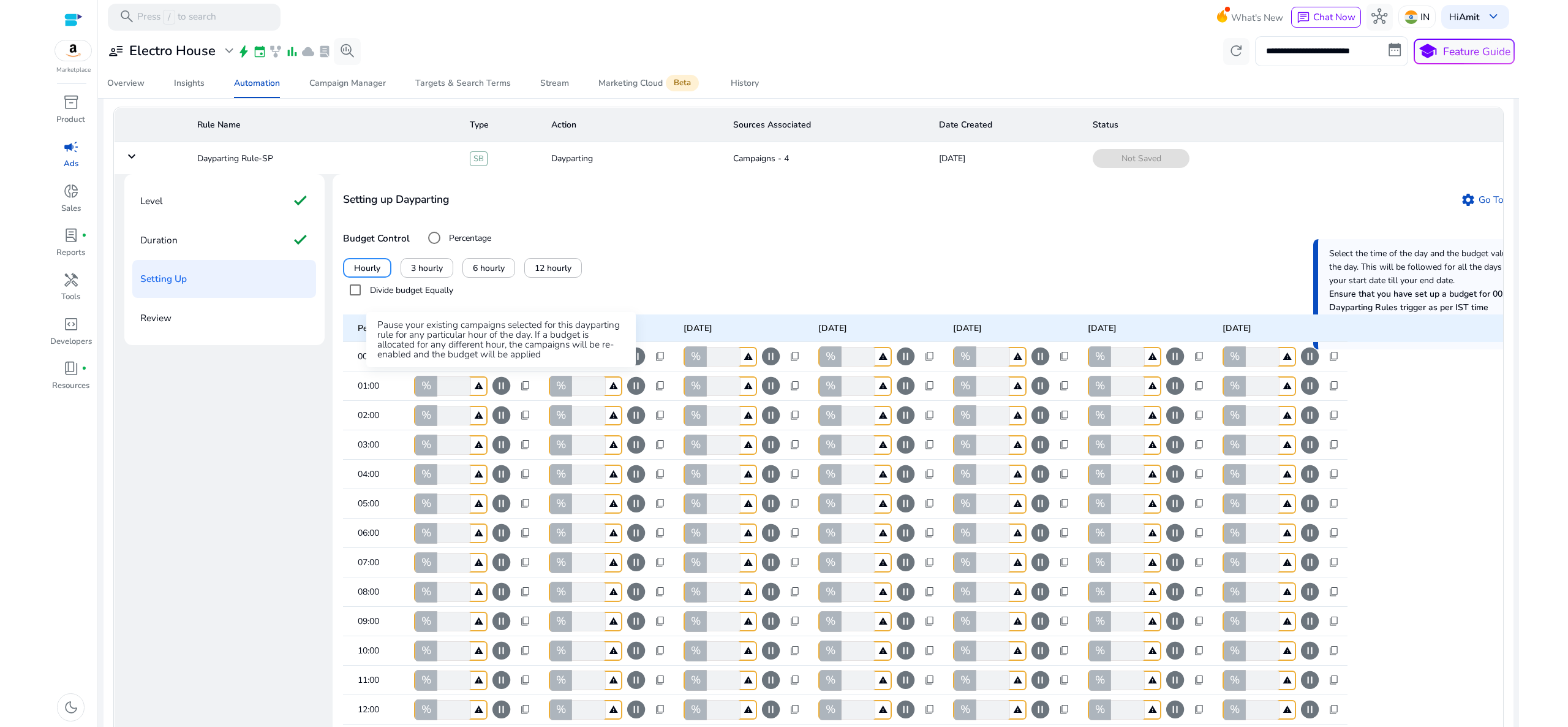
click at [505, 367] on span "pause_circle" at bounding box center [500, 355] width 21 height 21
click at [635, 367] on span "pause_circle" at bounding box center [636, 355] width 21 height 21
click at [775, 367] on span "pause_circle" at bounding box center [771, 355] width 21 height 21
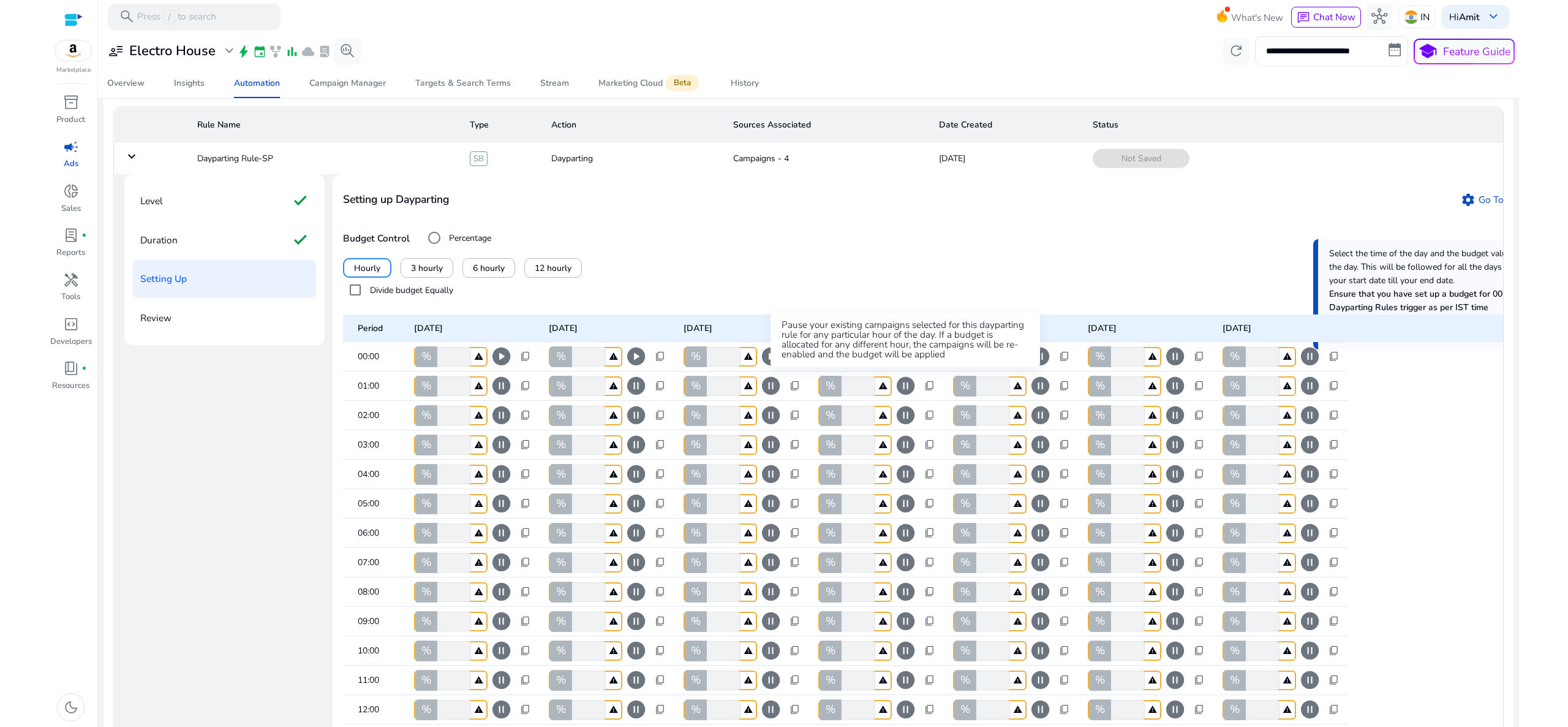
click at [909, 367] on span "pause_circle" at bounding box center [905, 355] width 21 height 21
click at [1047, 367] on span "pause_circle" at bounding box center [1040, 355] width 21 height 21
click at [1047, 367] on span "play_circle" at bounding box center [1040, 355] width 21 height 21
click at [900, 367] on span "play_circle" at bounding box center [905, 355] width 21 height 21
click at [770, 367] on span "play_circle" at bounding box center [771, 355] width 21 height 21
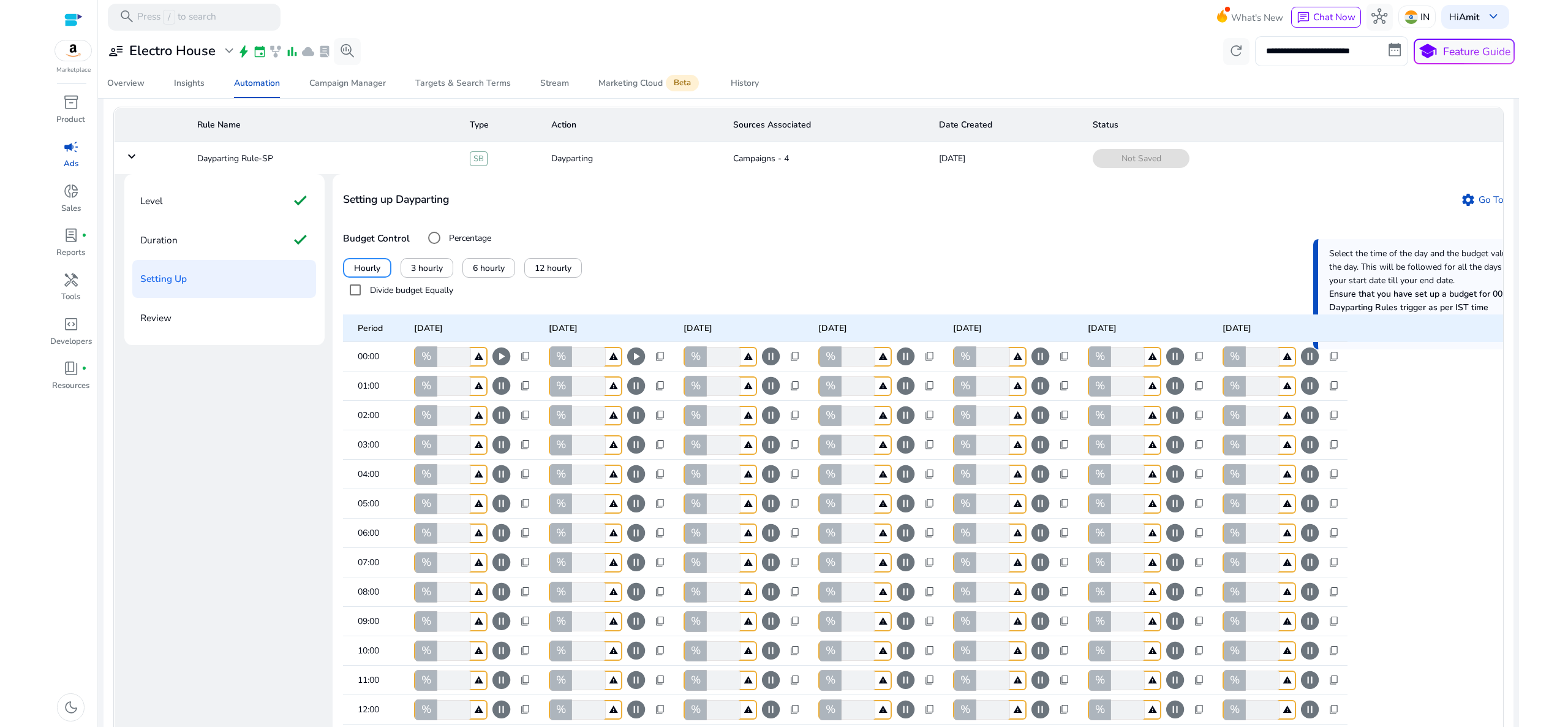
click at [640, 367] on span "play_circle" at bounding box center [636, 355] width 21 height 21
click at [494, 367] on span "play_circle" at bounding box center [500, 355] width 21 height 21
click at [494, 367] on span "pause_circle" at bounding box center [500, 355] width 21 height 21
click at [504, 367] on span "play_circle" at bounding box center [500, 355] width 21 height 21
click at [504, 367] on span "pause_circle" at bounding box center [500, 355] width 21 height 21
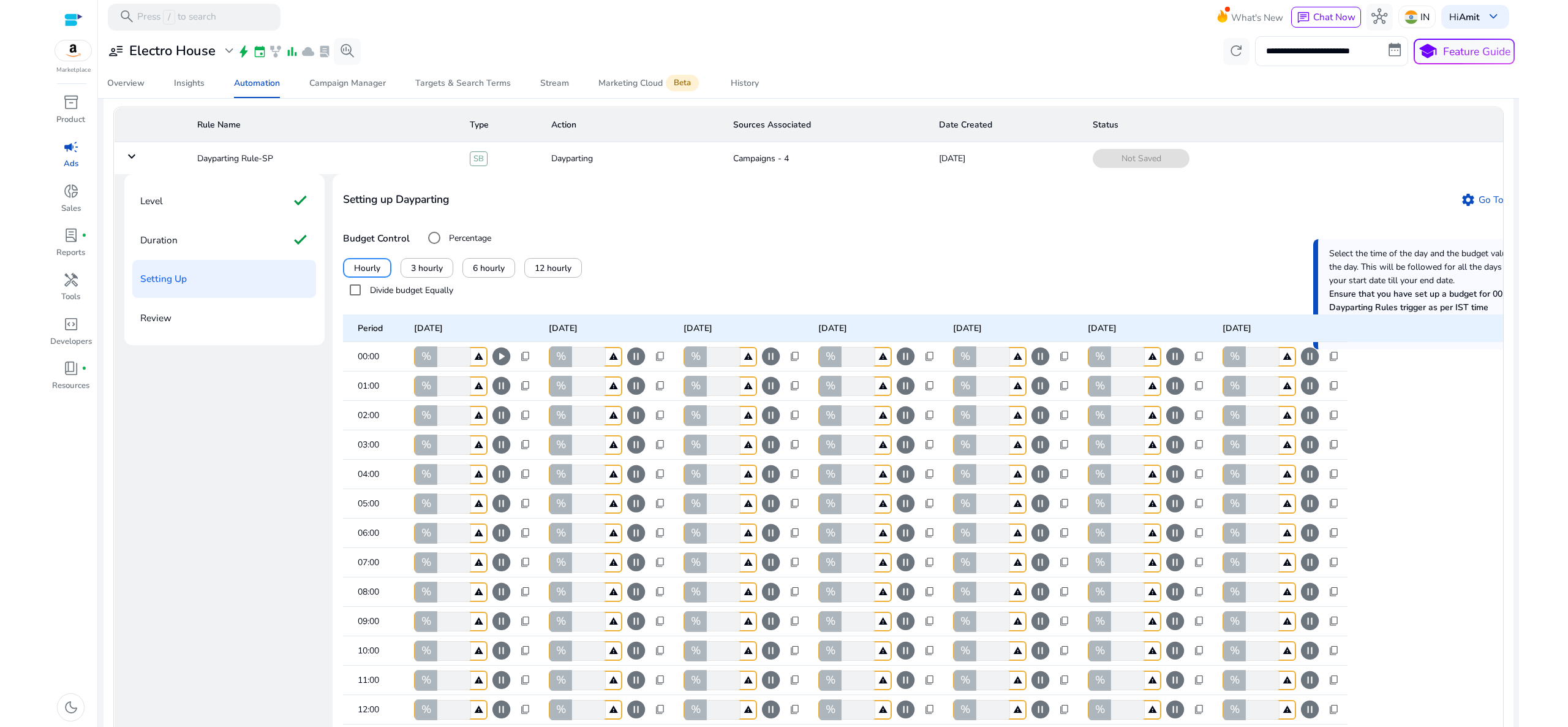
click at [636, 367] on span "pause_circle" at bounding box center [636, 355] width 21 height 21
click at [766, 367] on span "pause_circle" at bounding box center [771, 355] width 21 height 21
click at [904, 367] on span "pause_circle" at bounding box center [905, 355] width 21 height 21
click at [1043, 367] on span "pause_circle" at bounding box center [1040, 355] width 21 height 21
click at [1178, 381] on mat-tooltip-component "Pause your existing campaigns selected for this dayparting rule for any particu…" at bounding box center [1174, 369] width 269 height 55
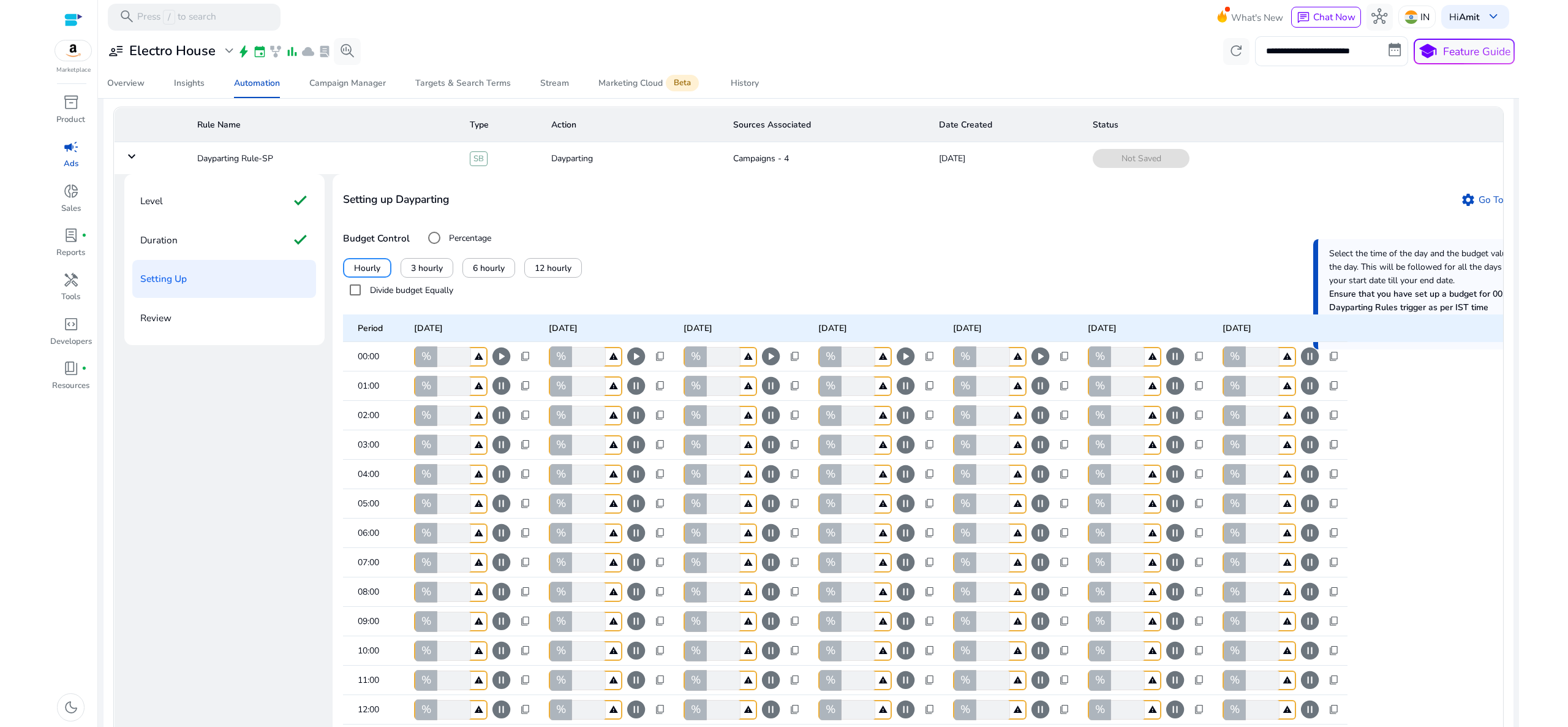
click at [1172, 367] on span "pause_circle" at bounding box center [1174, 355] width 21 height 21
click at [1304, 367] on span "pause_circle" at bounding box center [1310, 355] width 21 height 21
click at [501, 396] on span "pause_circle" at bounding box center [500, 385] width 21 height 21
click at [640, 396] on span "pause_circle" at bounding box center [636, 385] width 21 height 21
click at [773, 396] on span "pause_circle" at bounding box center [771, 385] width 21 height 21
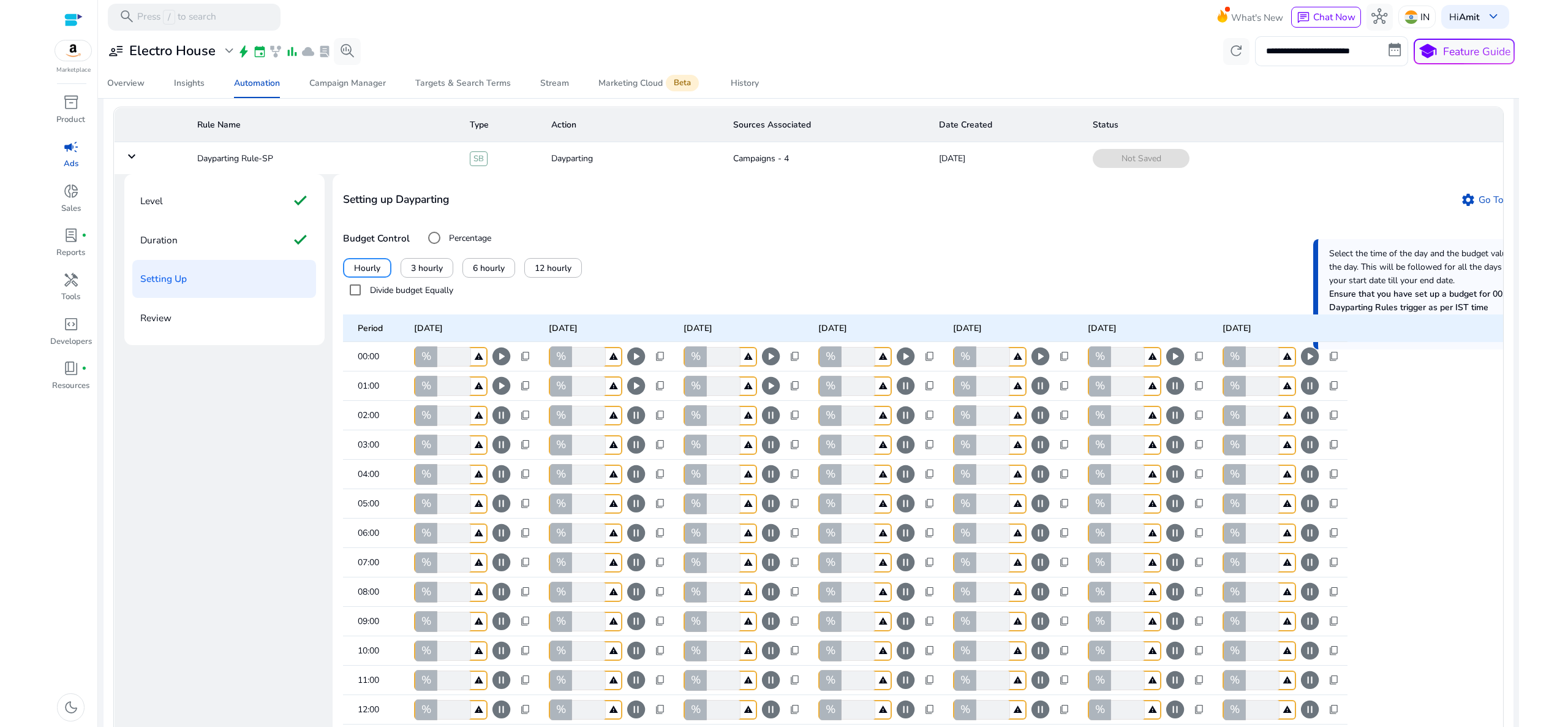
click at [907, 396] on span "pause_circle" at bounding box center [905, 385] width 21 height 21
click at [1047, 396] on span "pause_circle" at bounding box center [1040, 385] width 21 height 21
click at [1177, 396] on span "pause_circle" at bounding box center [1174, 385] width 21 height 21
click at [1314, 396] on span "pause_circle" at bounding box center [1310, 385] width 21 height 21
click at [508, 426] on span "pause_circle" at bounding box center [500, 415] width 21 height 21
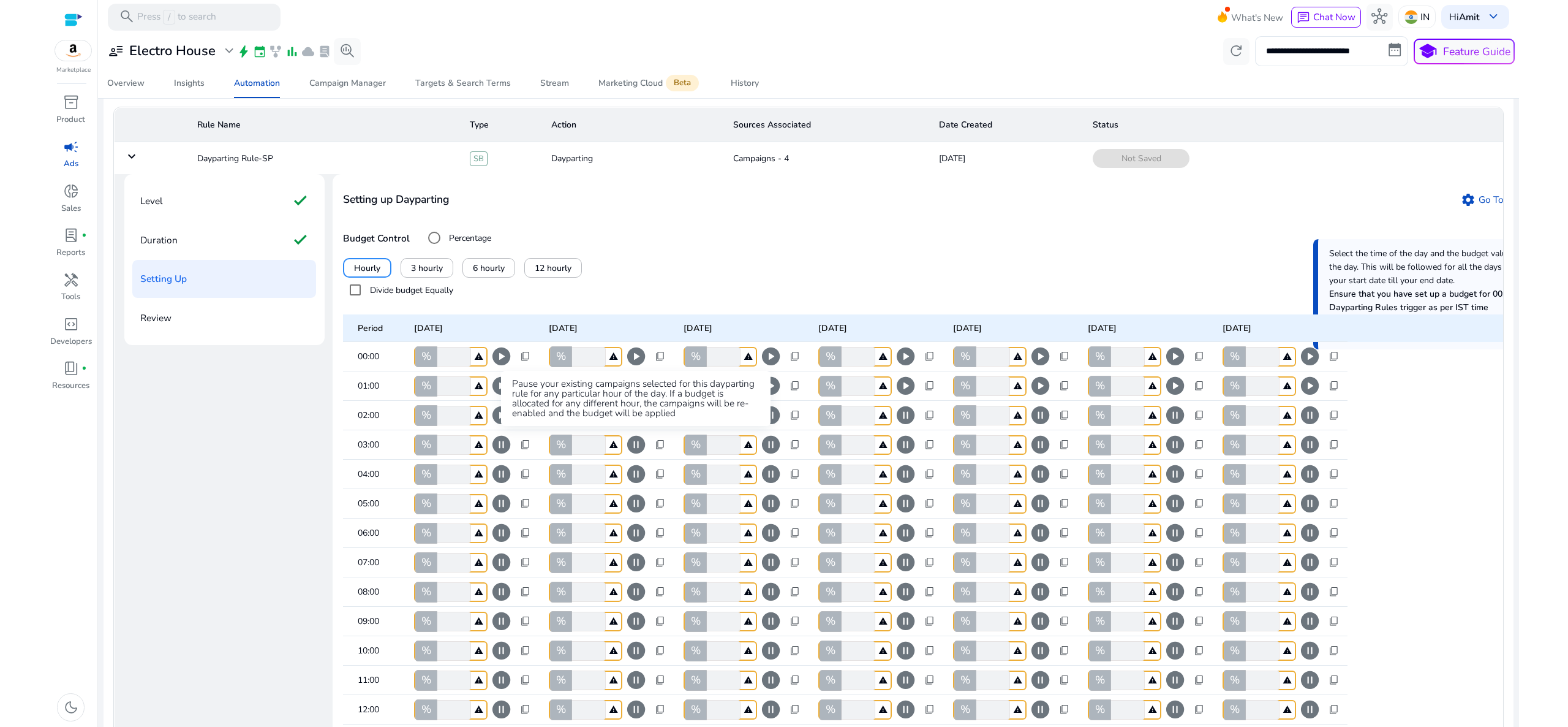
click at [637, 426] on span "pause_circle" at bounding box center [636, 415] width 21 height 21
click at [776, 426] on span "pause_circle" at bounding box center [771, 415] width 21 height 21
click at [905, 426] on span "pause_circle" at bounding box center [905, 415] width 21 height 21
click at [1038, 426] on span "pause_circle" at bounding box center [1040, 415] width 21 height 21
click at [1173, 426] on span "pause_circle" at bounding box center [1174, 415] width 21 height 21
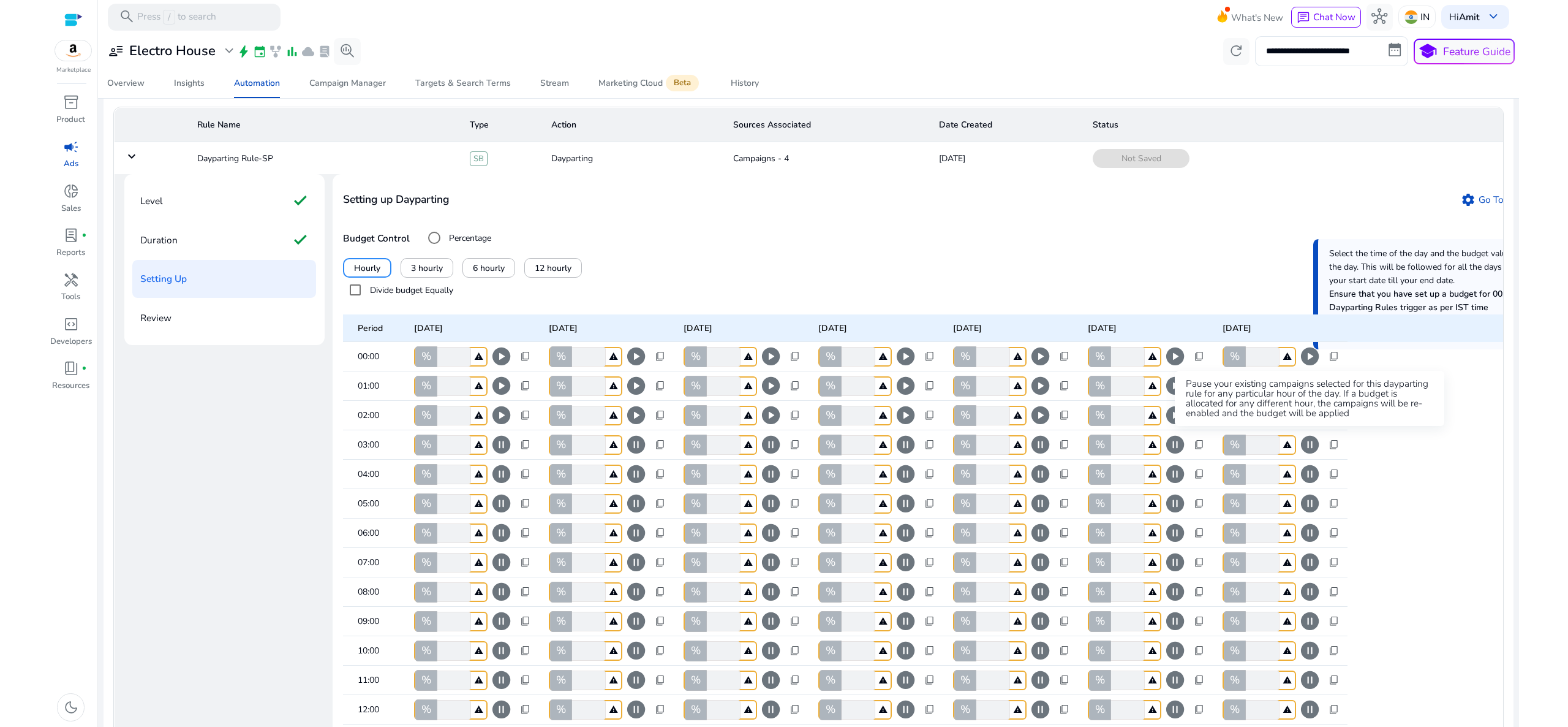
click at [1313, 426] on span "pause_circle" at bounding box center [1310, 415] width 21 height 21
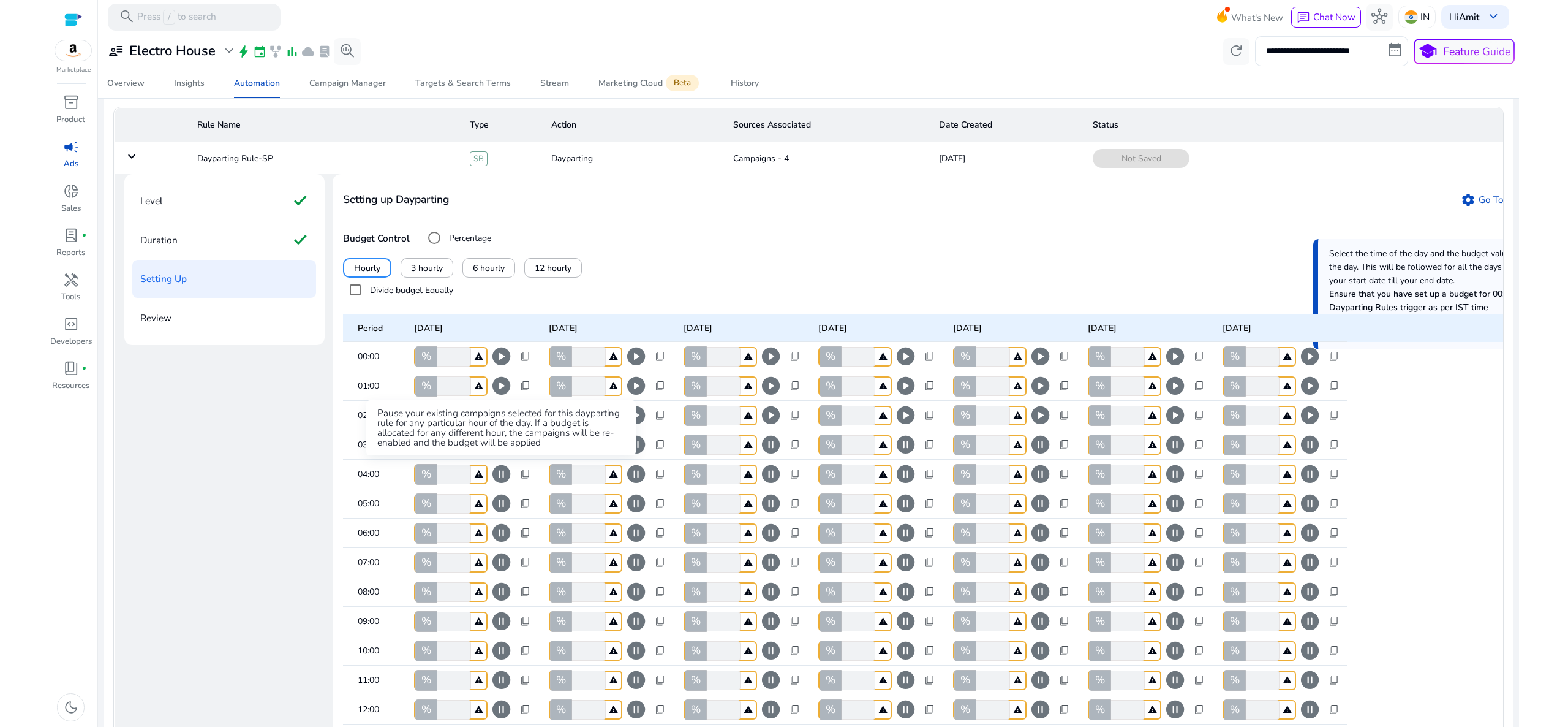
click at [499, 455] on span "pause_circle" at bounding box center [500, 444] width 21 height 21
click at [634, 455] on span "pause_circle" at bounding box center [636, 444] width 21 height 21
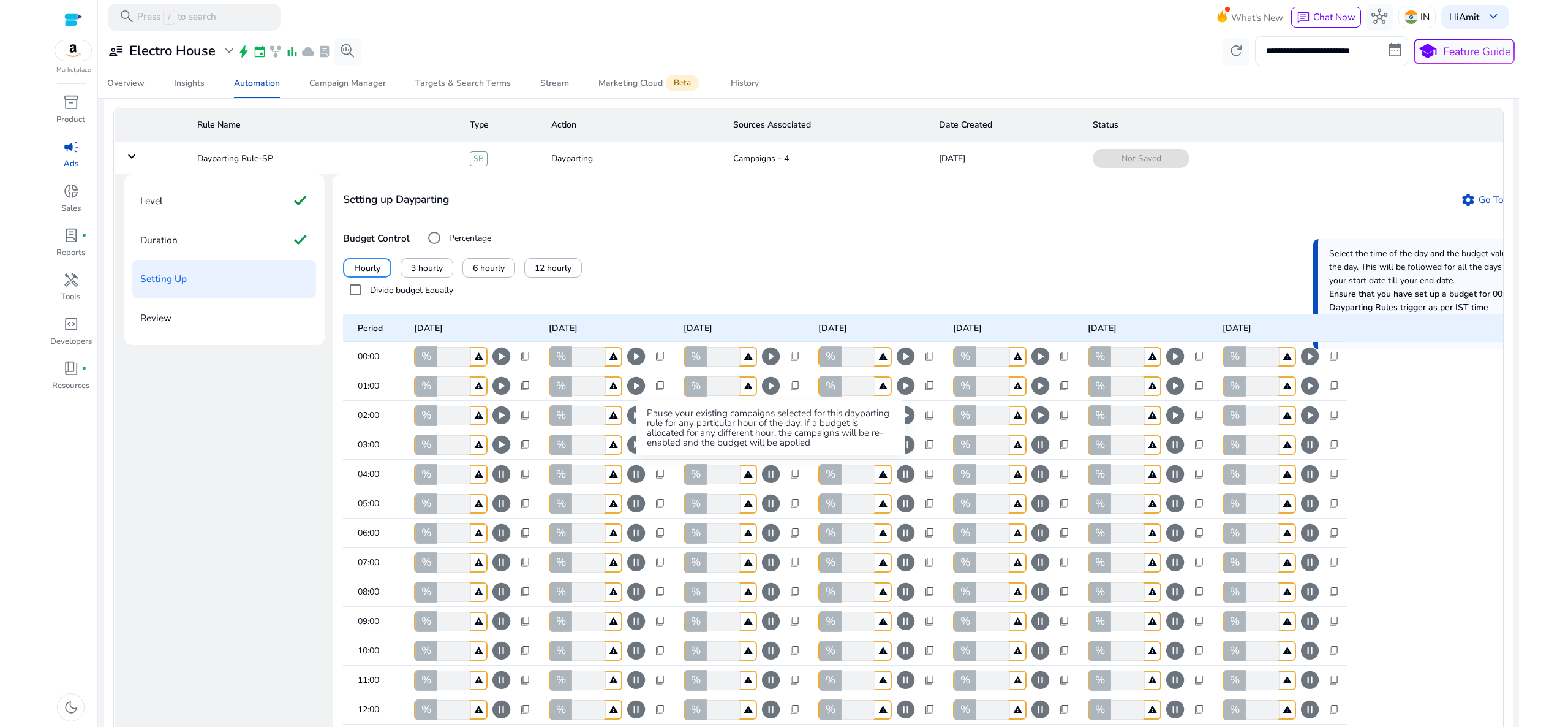
click at [775, 455] on span "pause_circle" at bounding box center [771, 444] width 21 height 21
click at [908, 455] on span "pause_circle" at bounding box center [905, 444] width 21 height 21
click at [1040, 455] on span "pause_circle" at bounding box center [1040, 444] width 21 height 21
click at [1182, 455] on span "pause_circle" at bounding box center [1174, 444] width 21 height 21
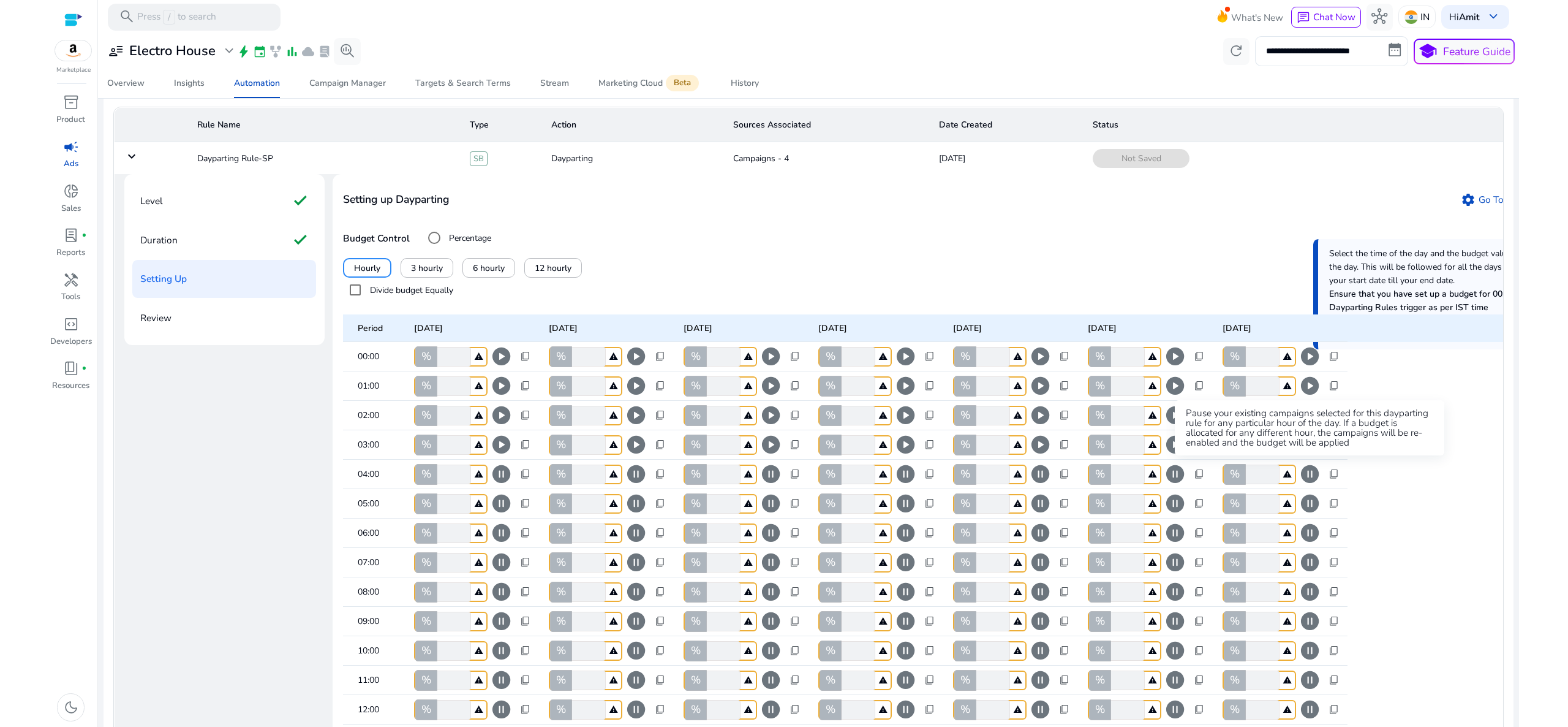
click at [1319, 455] on span "pause_circle" at bounding box center [1310, 444] width 21 height 21
click at [508, 485] on span "pause_circle" at bounding box center [500, 473] width 21 height 21
click at [634, 485] on span "pause_circle" at bounding box center [636, 473] width 21 height 21
click at [768, 485] on span "pause_circle" at bounding box center [771, 473] width 21 height 21
click at [902, 485] on span "pause_circle" at bounding box center [905, 473] width 21 height 21
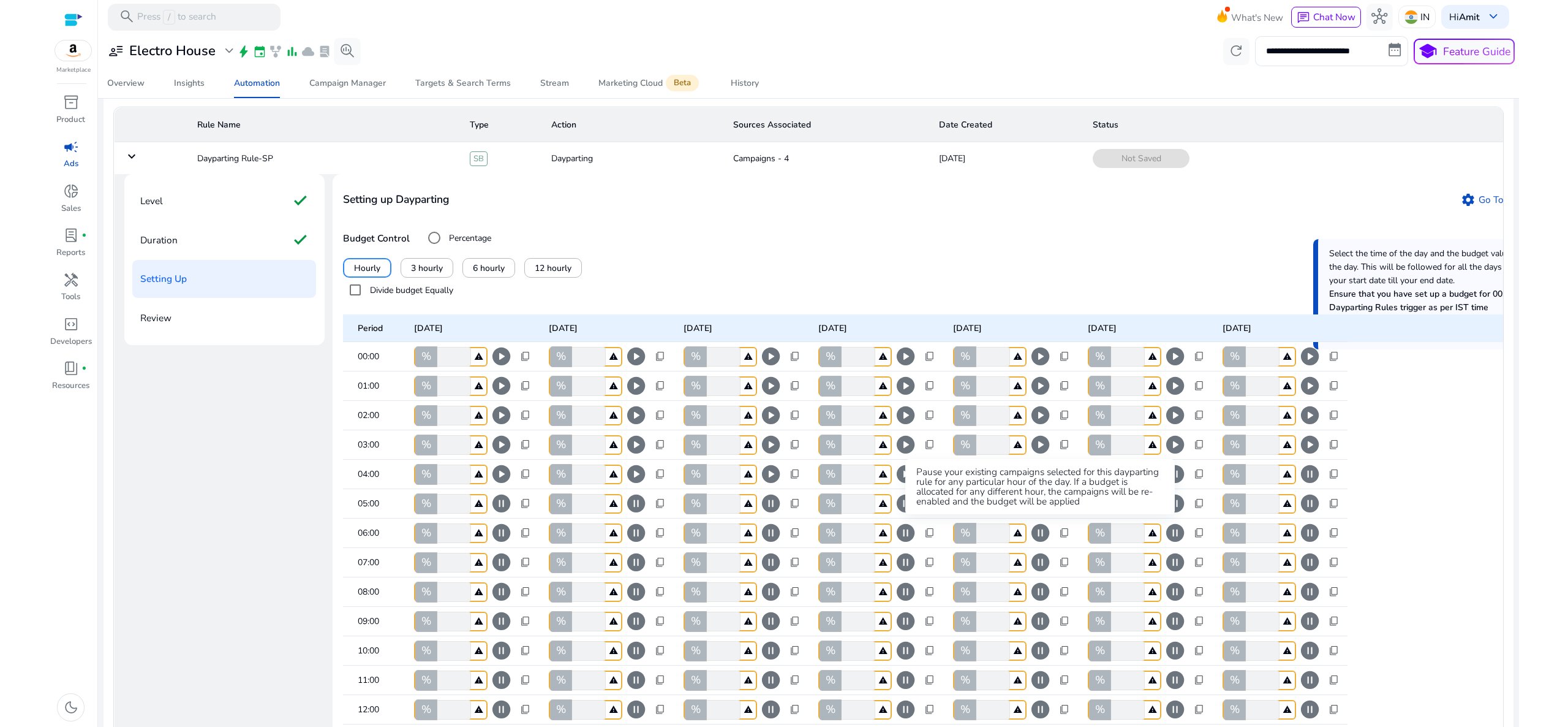
click at [1040, 500] on div "Pause your existing campaigns selected for this dayparting rule for any particu…" at bounding box center [1039, 486] width 269 height 55
click at [1039, 485] on span "pause_circle" at bounding box center [1040, 473] width 21 height 21
click at [1172, 485] on span "pause_circle" at bounding box center [1174, 473] width 21 height 21
click at [1310, 485] on span "pause_circle" at bounding box center [1310, 473] width 21 height 21
click at [498, 514] on span "pause_circle" at bounding box center [500, 502] width 21 height 21
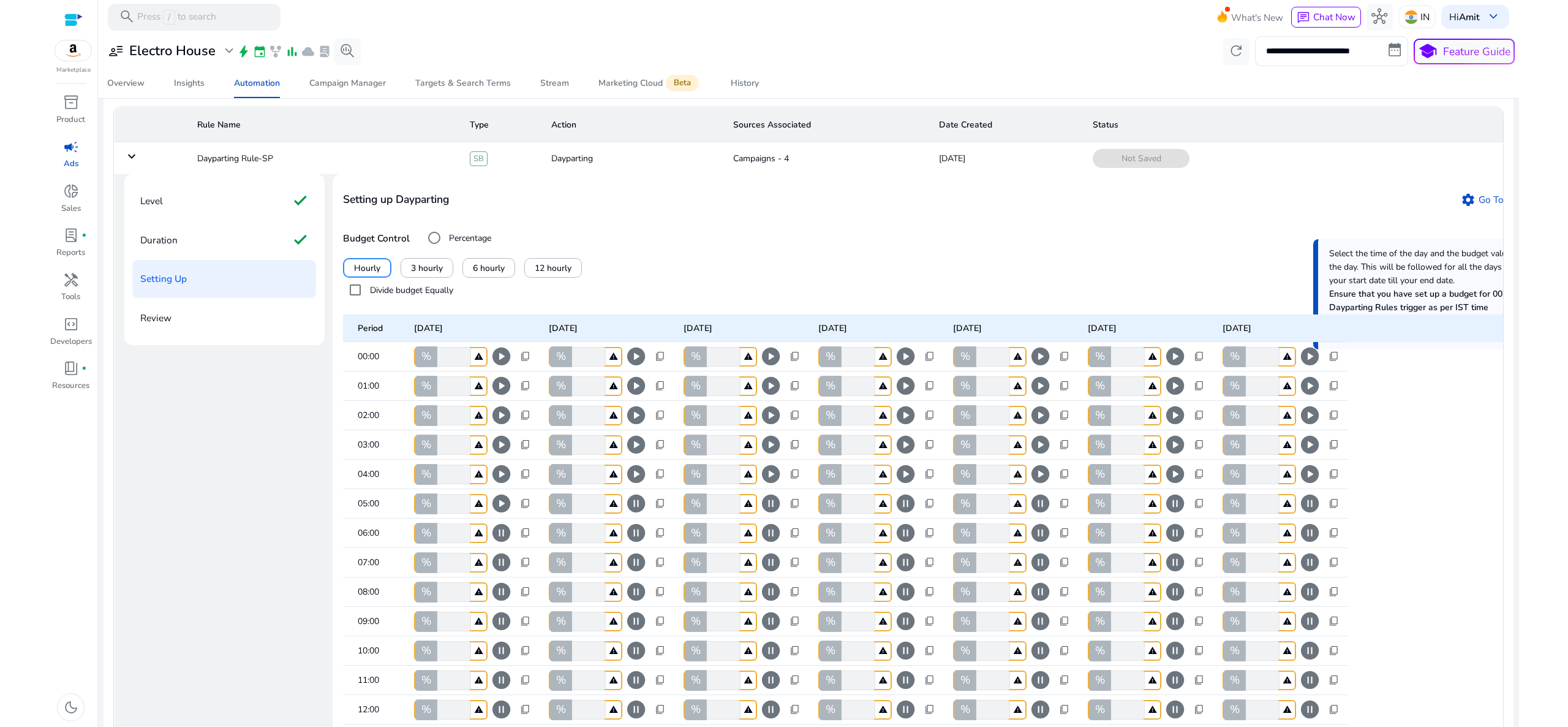
click at [636, 514] on span "pause_circle" at bounding box center [636, 502] width 21 height 21
click at [771, 514] on span "pause_circle" at bounding box center [771, 502] width 21 height 21
click at [902, 514] on span "pause_circle" at bounding box center [905, 502] width 21 height 21
click at [1037, 514] on span "pause_circle" at bounding box center [1040, 502] width 21 height 21
click at [1176, 514] on span "pause_circle" at bounding box center [1174, 502] width 21 height 21
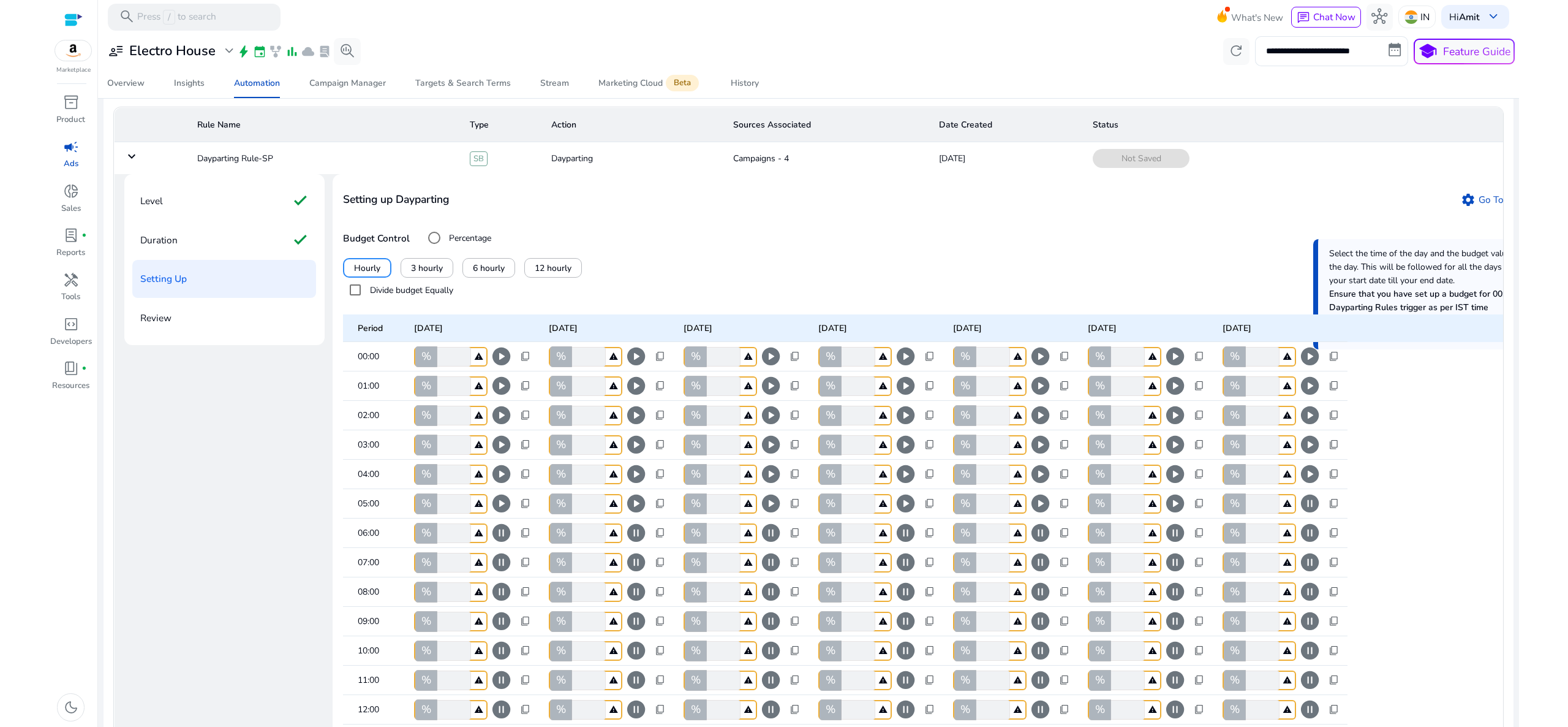
click at [1308, 514] on span "pause_circle" at bounding box center [1310, 502] width 21 height 21
click at [503, 543] on span "pause_circle" at bounding box center [500, 532] width 21 height 21
click at [640, 543] on span "pause_circle" at bounding box center [636, 532] width 21 height 21
click at [774, 543] on span "pause_circle" at bounding box center [771, 532] width 21 height 21
click at [911, 556] on mat-tooltip-component "Pause your existing campaigns selected for this dayparting rule for any particu…" at bounding box center [905, 545] width 269 height 55
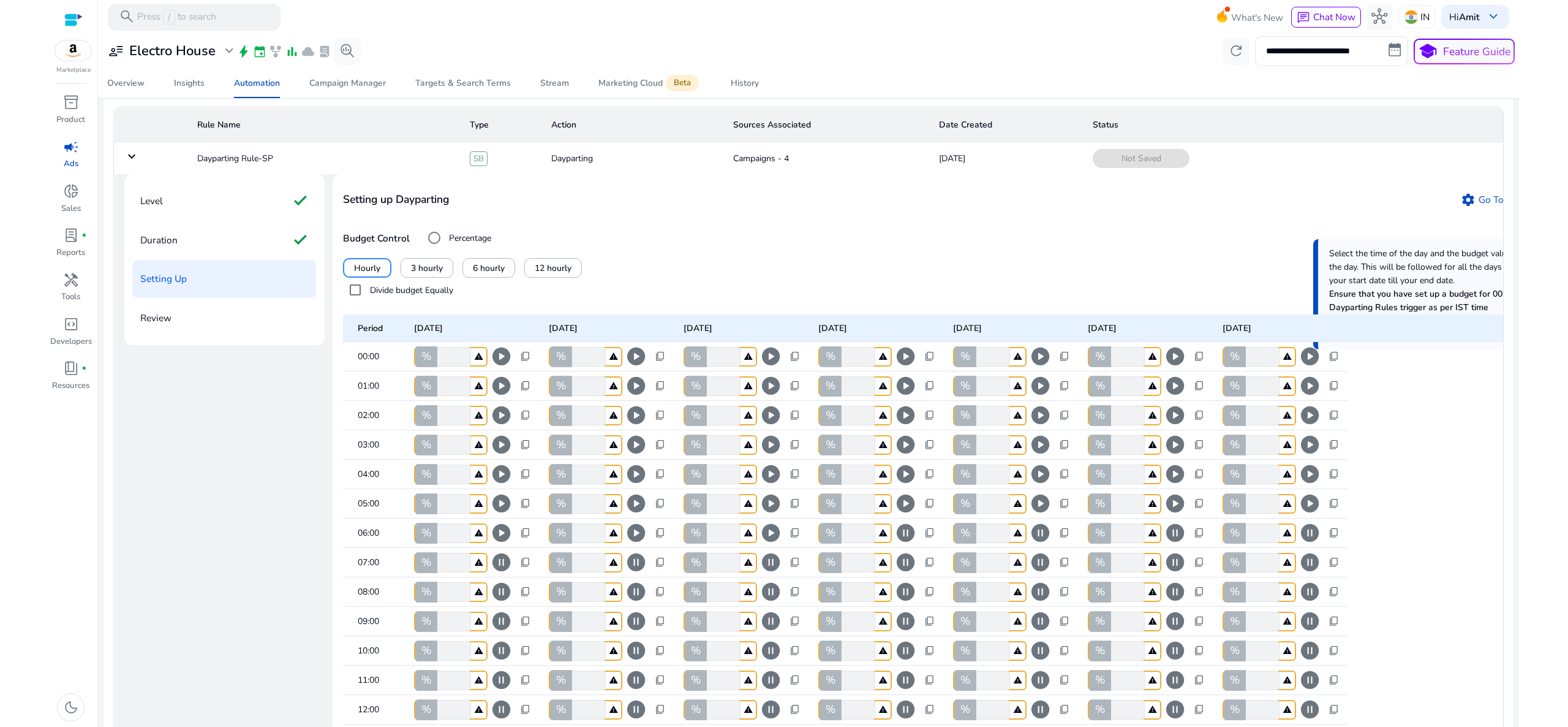
click at [901, 543] on span "pause_circle" at bounding box center [905, 532] width 21 height 21
click at [1040, 543] on span "pause_circle" at bounding box center [1040, 532] width 21 height 21
click at [1179, 543] on span "pause_circle" at bounding box center [1174, 532] width 21 height 21
click at [1304, 543] on span "pause_circle" at bounding box center [1310, 532] width 21 height 21
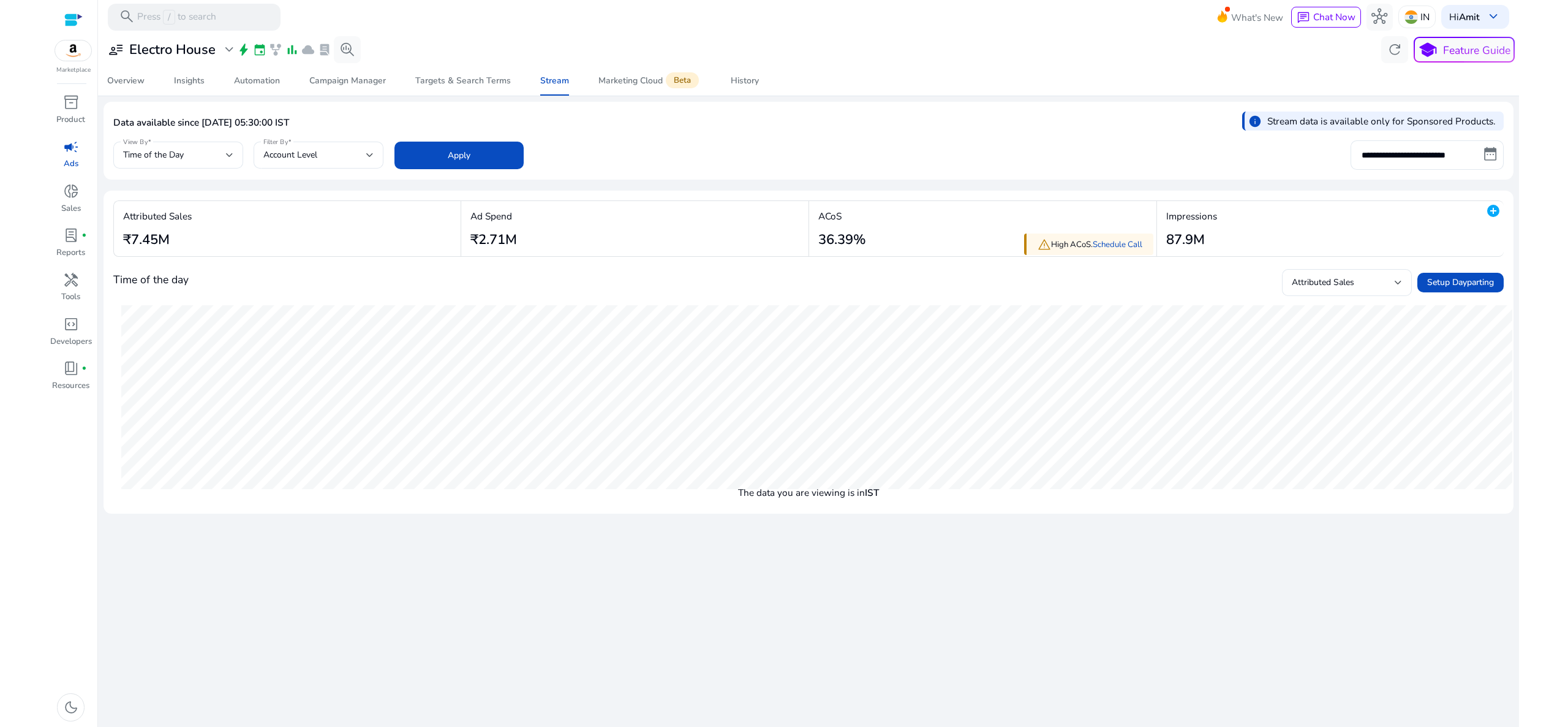
click at [1436, 173] on mat-card "**********" at bounding box center [808, 141] width 1410 height 79
click at [1435, 169] on input "**********" at bounding box center [1427, 155] width 153 height 29
select select "*"
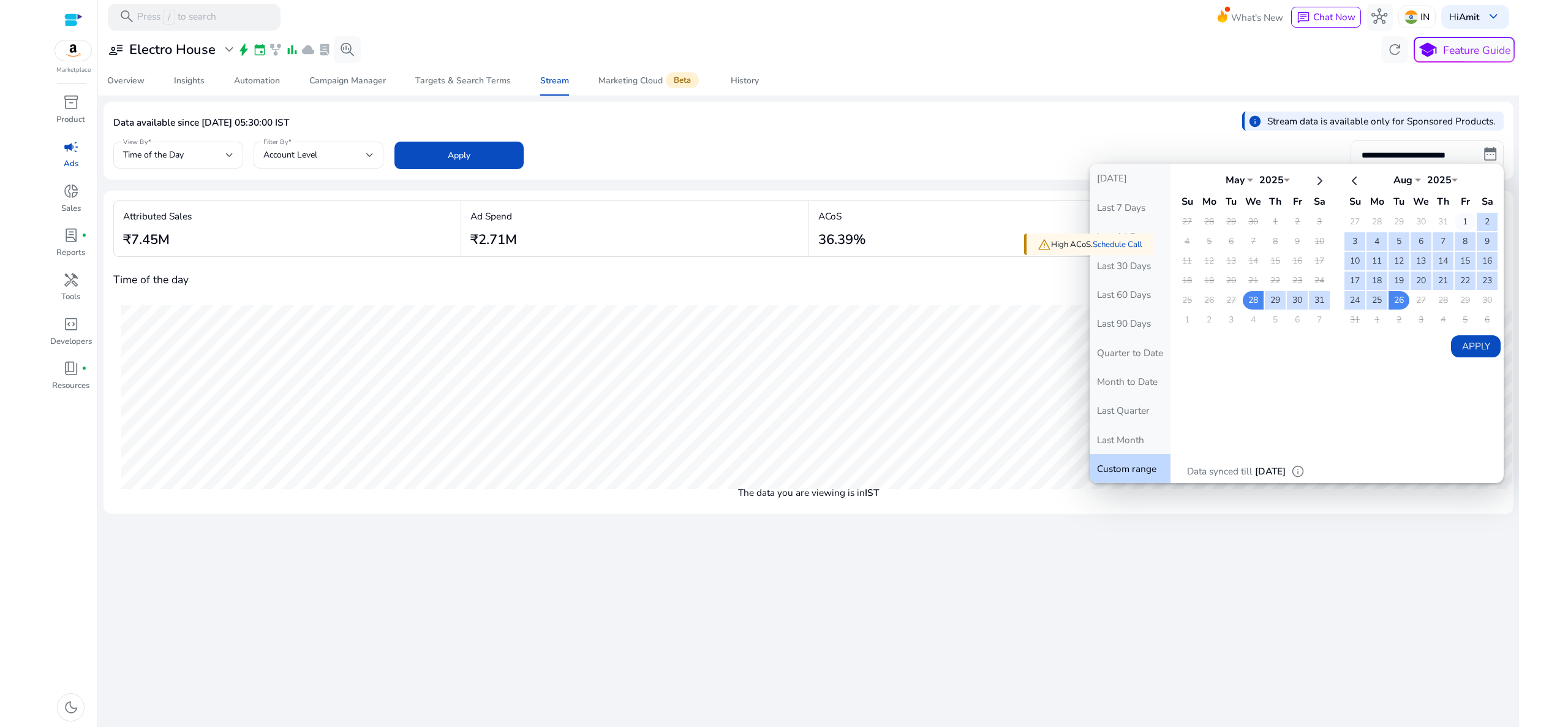
click at [1468, 215] on td "1" at bounding box center [1465, 222] width 21 height 18
click at [1399, 297] on td "26" at bounding box center [1399, 300] width 21 height 18
click at [1473, 347] on button "Apply" at bounding box center [1476, 346] width 49 height 22
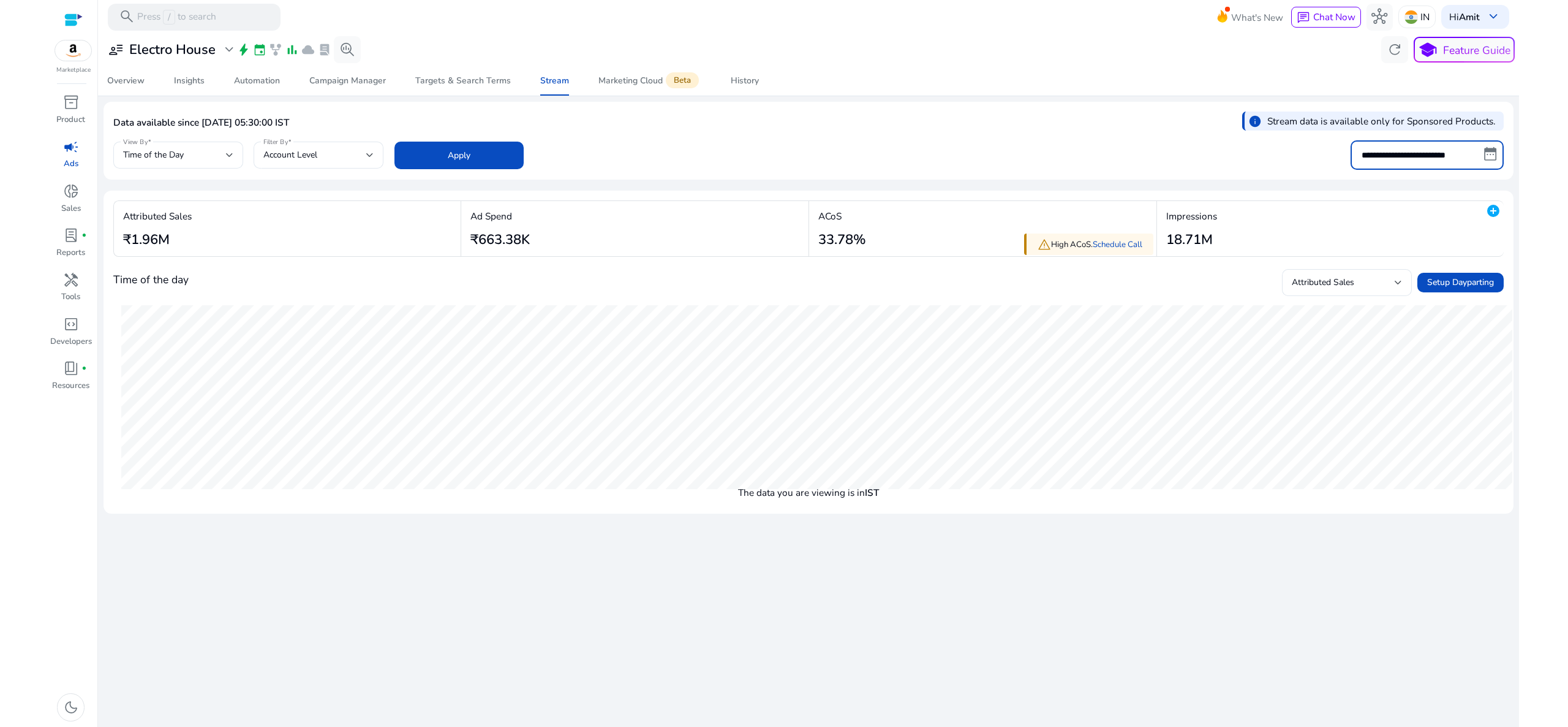
click at [1455, 155] on input "**********" at bounding box center [1427, 155] width 153 height 29
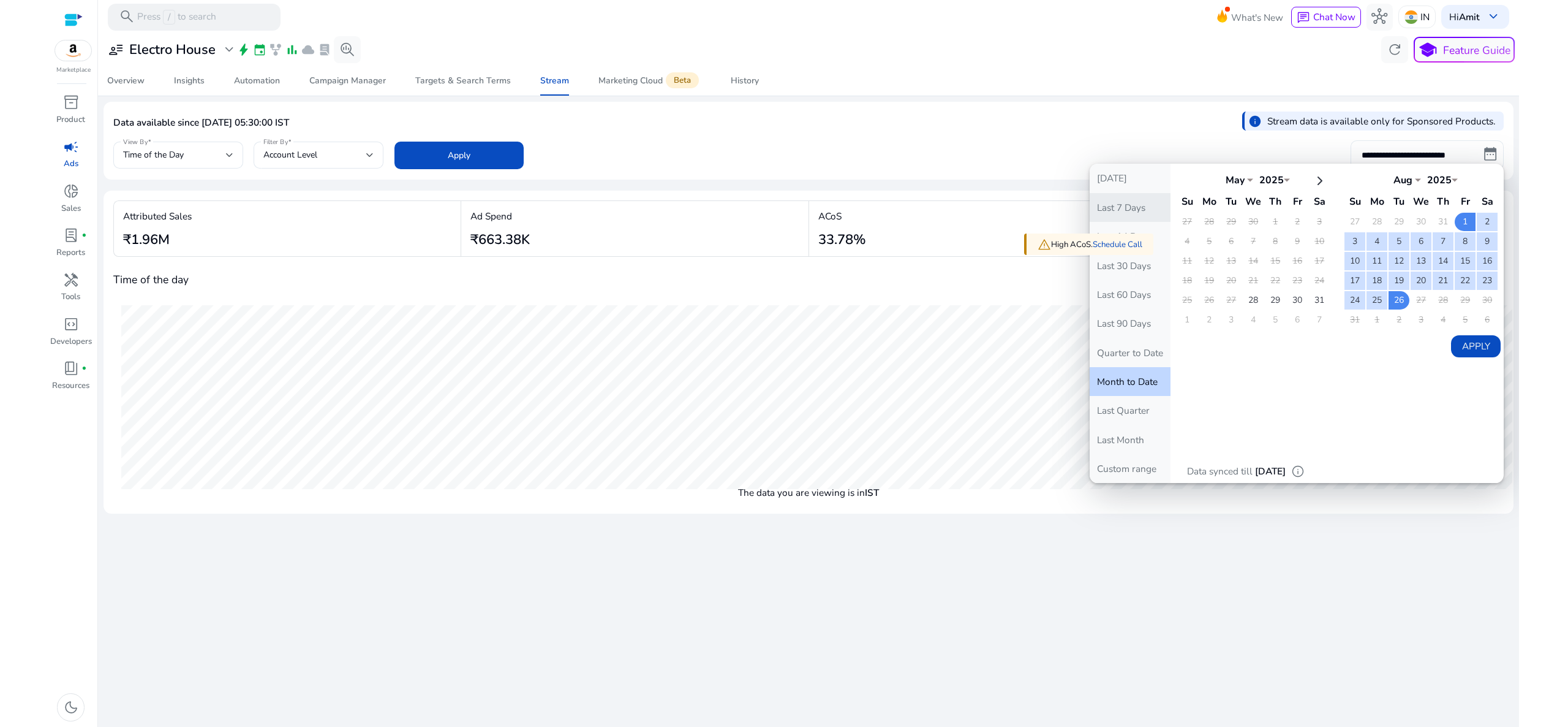
click at [1138, 218] on button "Last 7 Days" at bounding box center [1130, 207] width 81 height 29
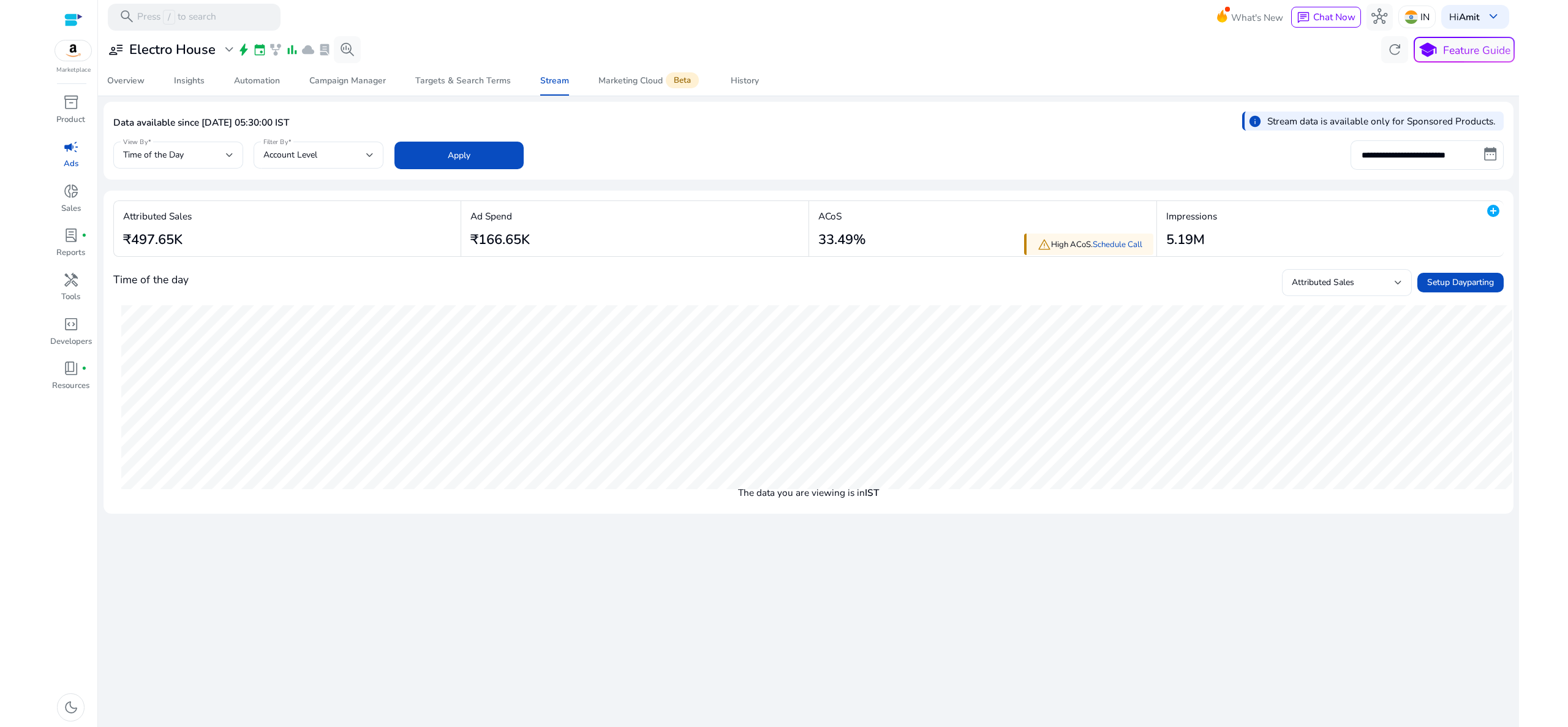
click at [869, 213] on div "ACoS 33.49%" at bounding box center [839, 228] width 60 height 56
click at [1321, 277] on span "Attributed Sales" at bounding box center [1323, 282] width 62 height 12
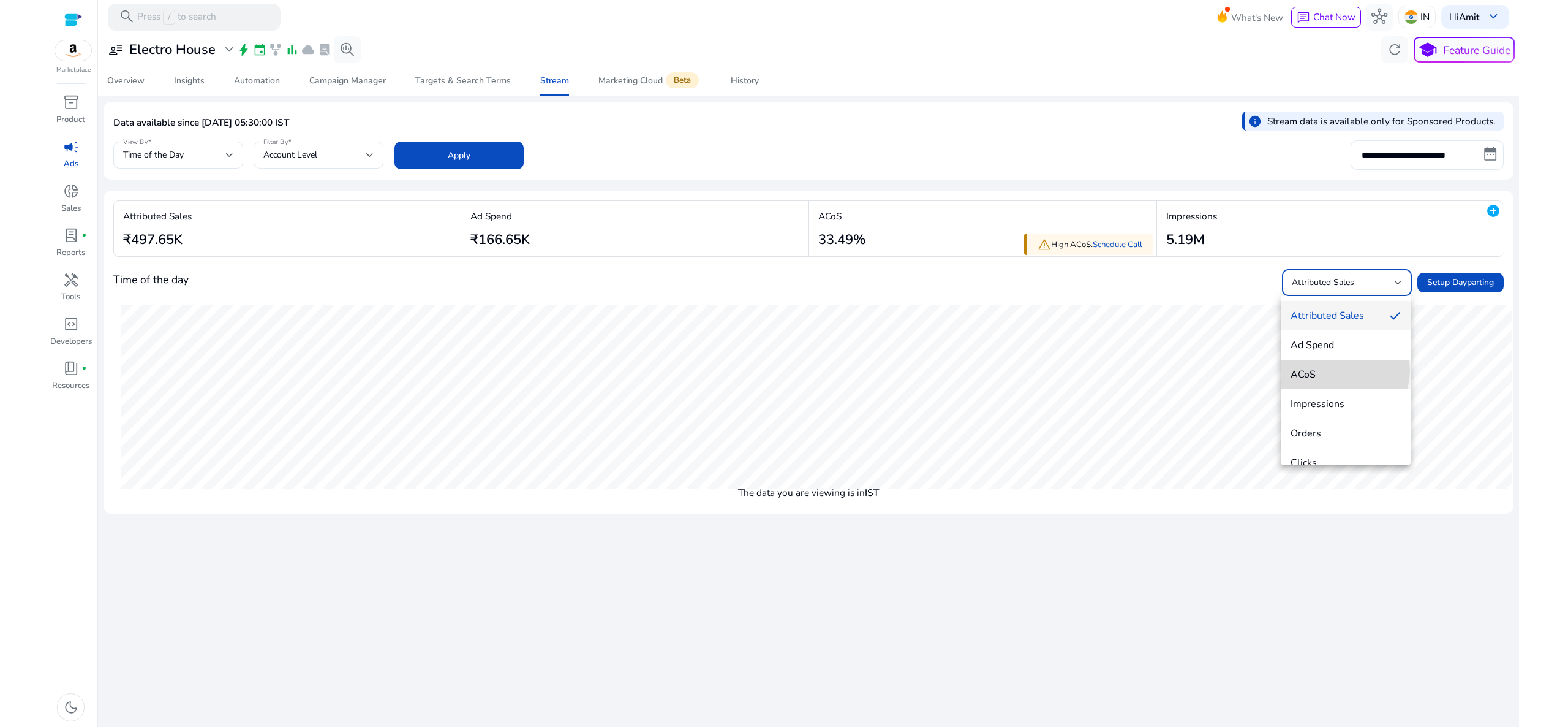
click at [1344, 370] on span "ACoS" at bounding box center [1345, 374] width 110 height 14
click at [1391, 144] on input "**********" at bounding box center [1427, 155] width 153 height 29
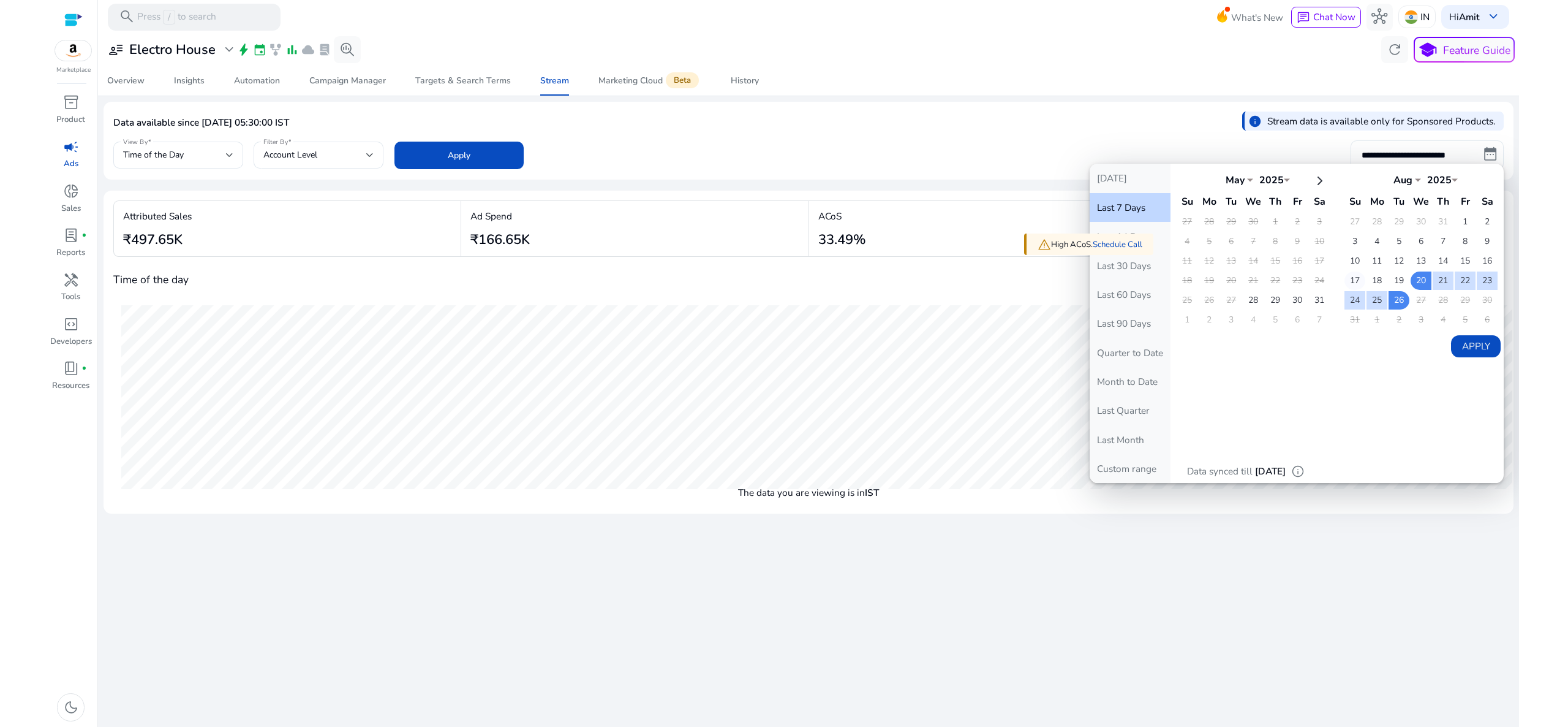
click at [1354, 278] on td "17" at bounding box center [1354, 280] width 21 height 18
click at [1400, 297] on td "26" at bounding box center [1399, 300] width 21 height 18
click at [1472, 352] on button "Apply" at bounding box center [1476, 346] width 49 height 22
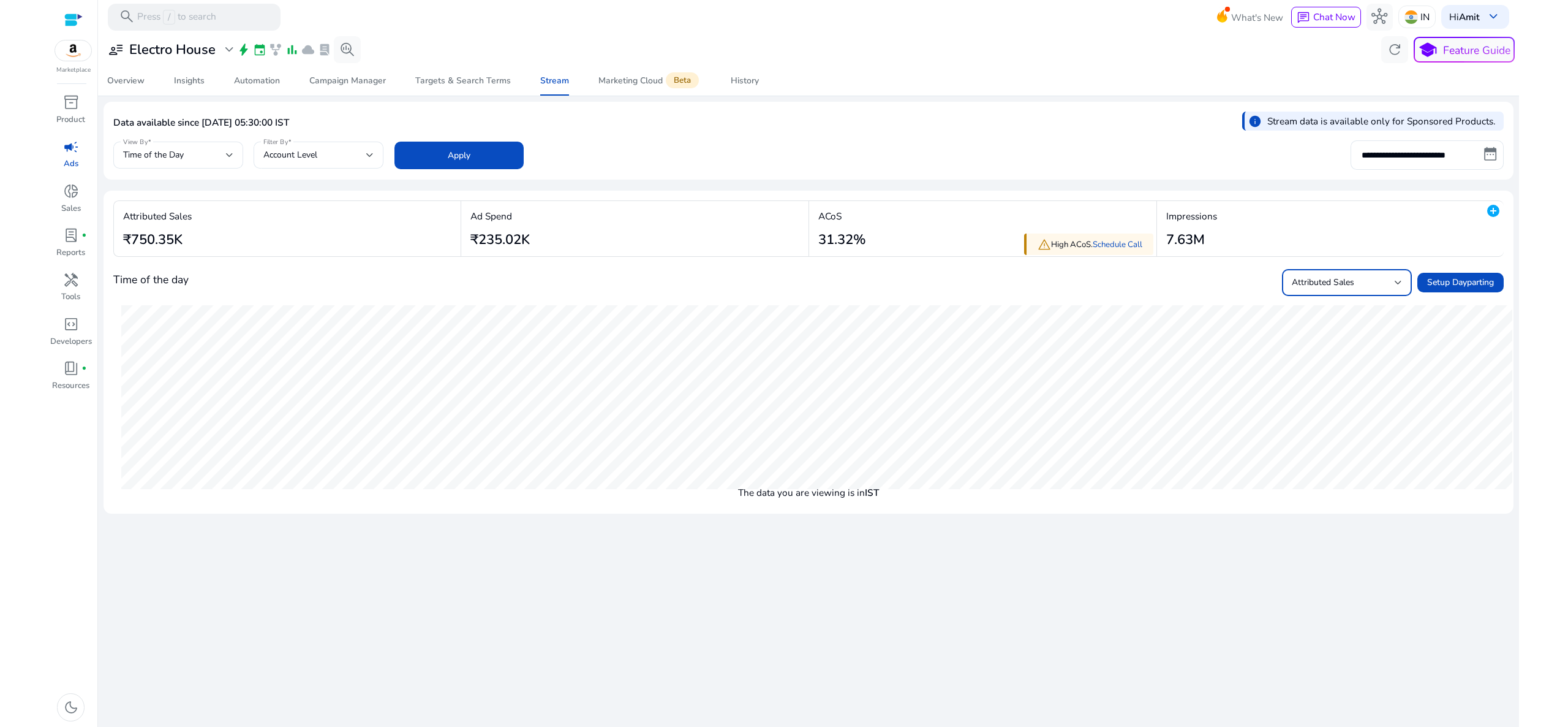
click at [1322, 286] on span "Attributed Sales" at bounding box center [1323, 282] width 62 height 12
click at [1427, 159] on div at bounding box center [784, 364] width 1568 height 727
click at [1427, 159] on input "**********" at bounding box center [1427, 155] width 153 height 29
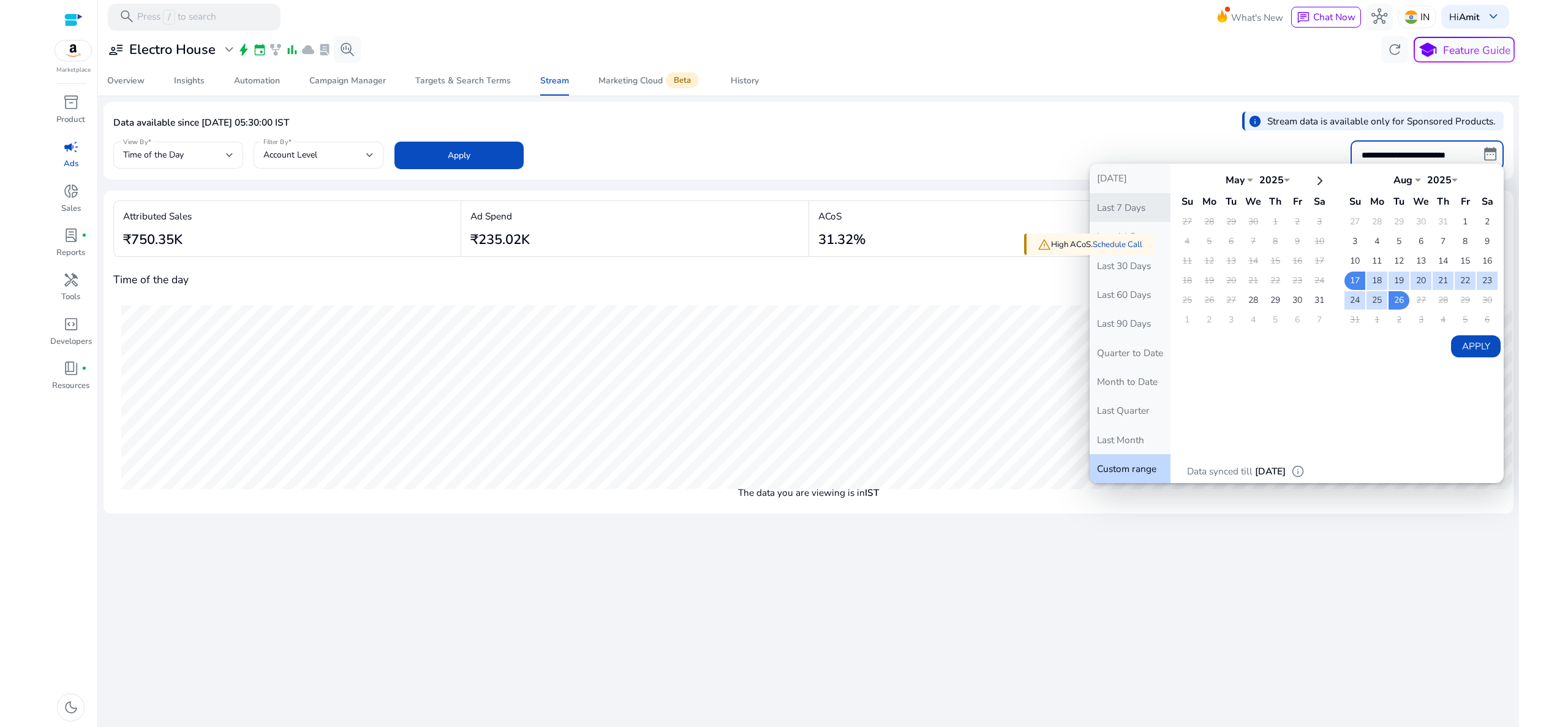
click at [1145, 203] on button "Last 7 Days" at bounding box center [1130, 207] width 81 height 29
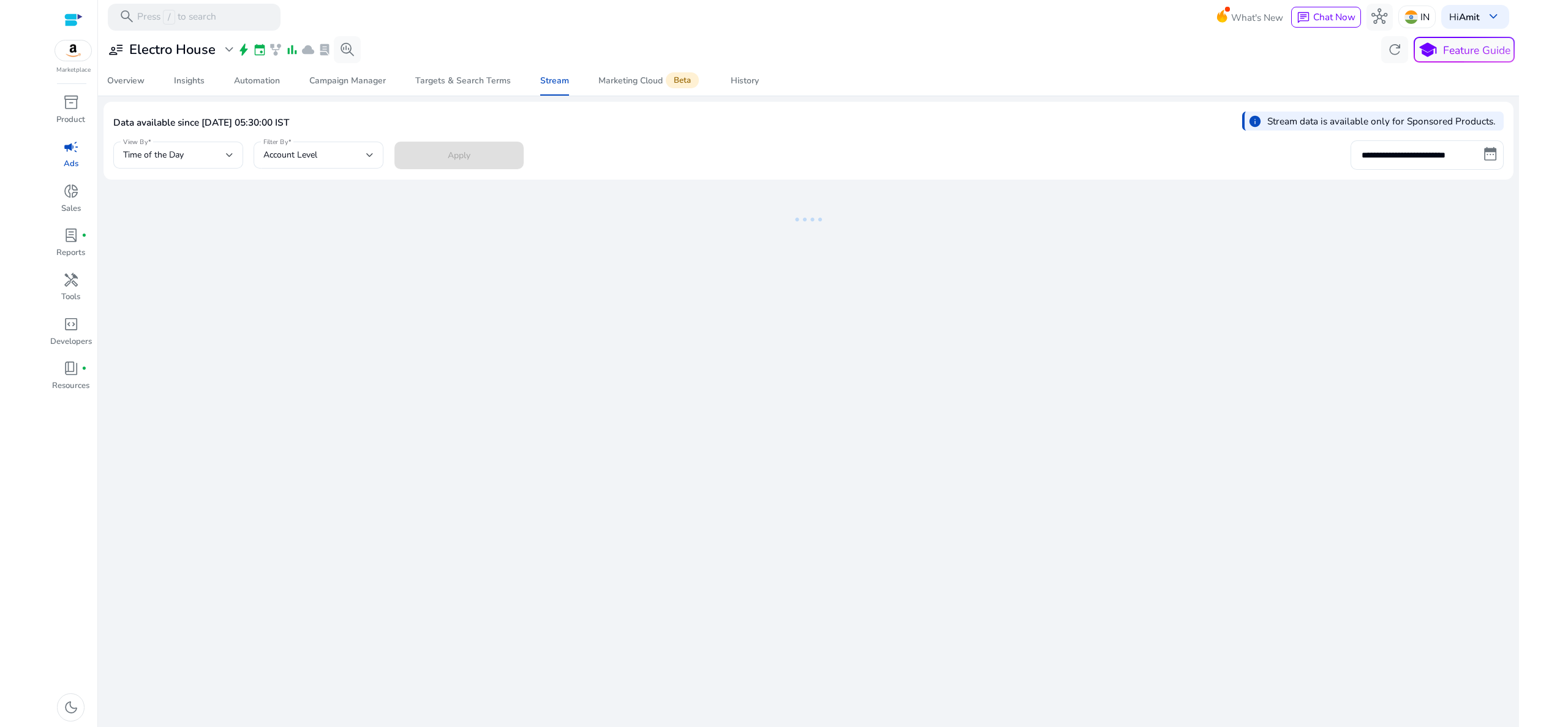
type input "**********"
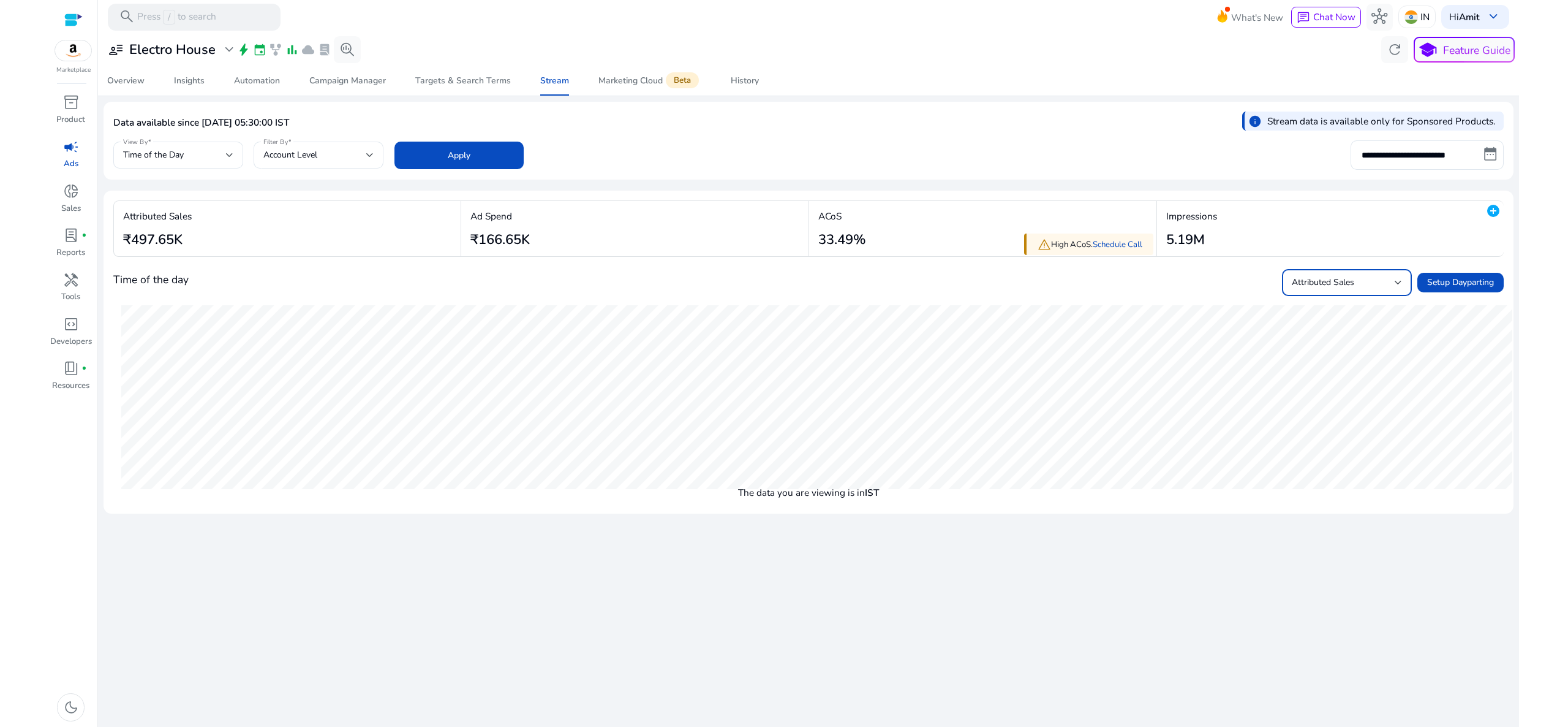
click at [1324, 282] on span "Attributed Sales" at bounding box center [1323, 282] width 62 height 12
click at [1340, 361] on mat-option "ACoS" at bounding box center [1346, 374] width 130 height 29
click at [1568, 188] on html "**********" at bounding box center [784, 364] width 1568 height 727
click at [1327, 278] on div "ACoS" at bounding box center [1343, 282] width 103 height 14
click at [1340, 432] on span "Orders" at bounding box center [1345, 433] width 110 height 14
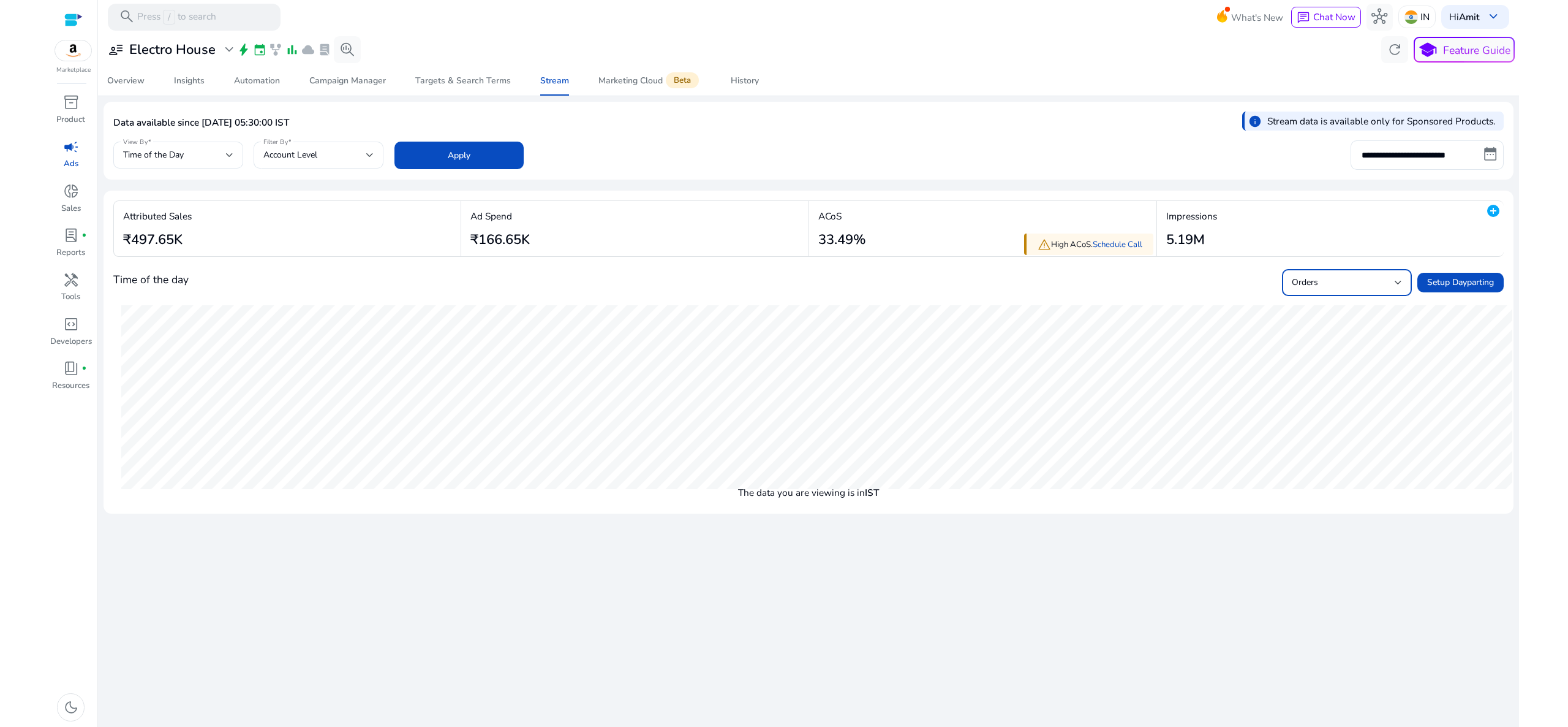
click at [1301, 277] on span "Orders" at bounding box center [1305, 282] width 26 height 12
click at [1417, 407] on div at bounding box center [784, 364] width 1568 height 727
click at [1376, 282] on div "Orders" at bounding box center [1343, 282] width 103 height 14
drag, startPoint x: 1417, startPoint y: 386, endPoint x: 1398, endPoint y: 321, distance: 67.7
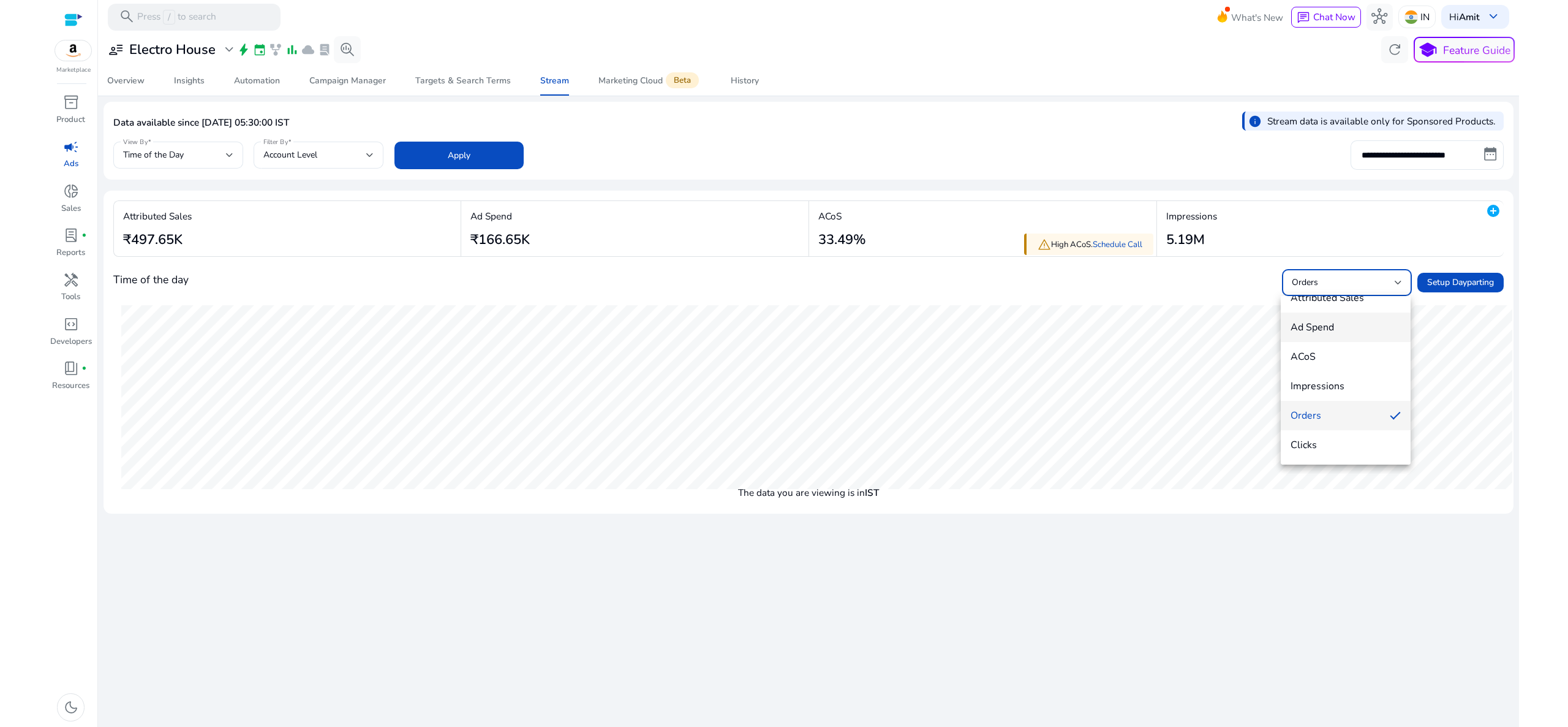
click at [1398, 321] on div "Attributed Sales Ad Spend ACoS Impressions Orders Clicks" at bounding box center [784, 364] width 1568 height 727
click at [1354, 307] on mat-option "Attributed Sales" at bounding box center [1346, 315] width 130 height 29
click at [1326, 282] on span "Attributed Sales" at bounding box center [1323, 282] width 62 height 12
click at [1317, 438] on span "Orders" at bounding box center [1345, 433] width 110 height 14
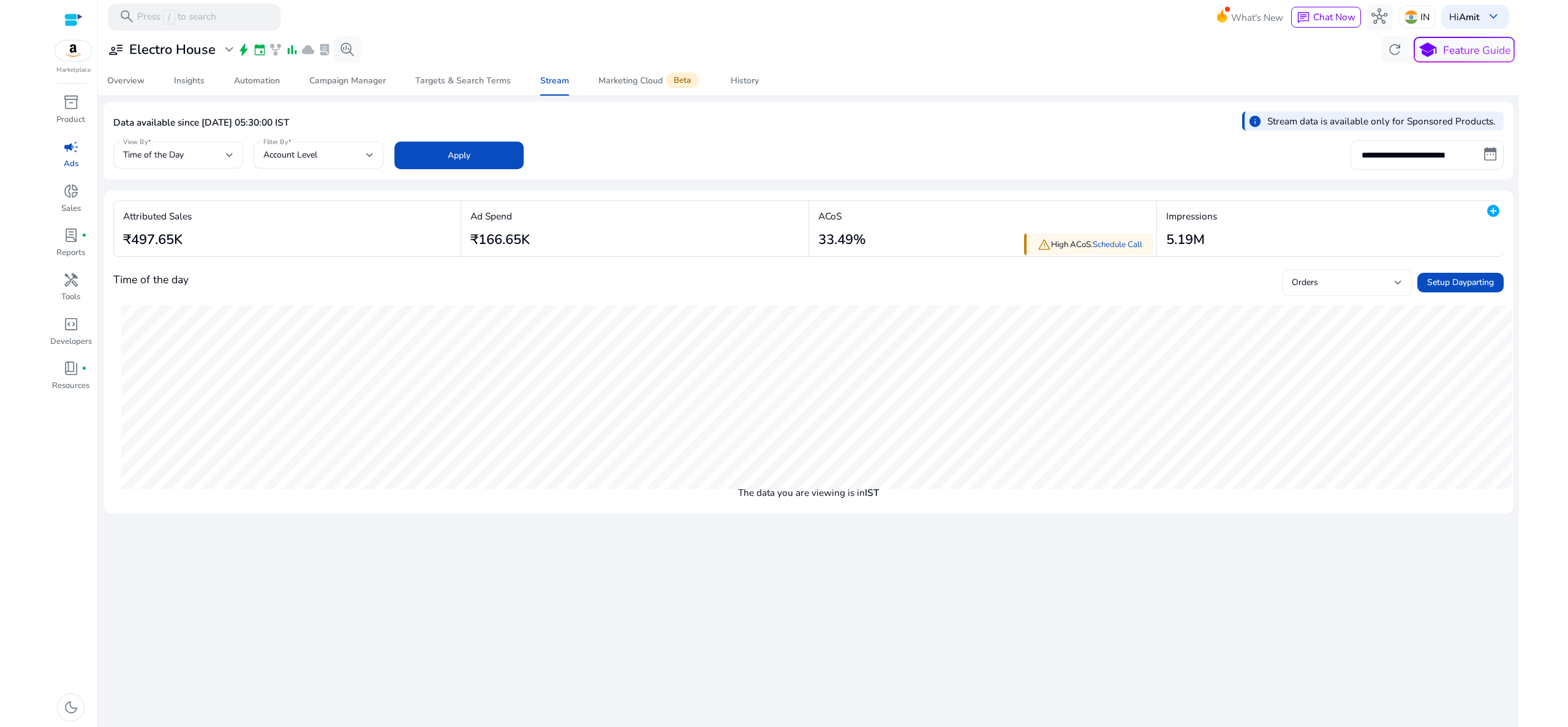
click at [1345, 271] on div "Orders" at bounding box center [1347, 282] width 110 height 27
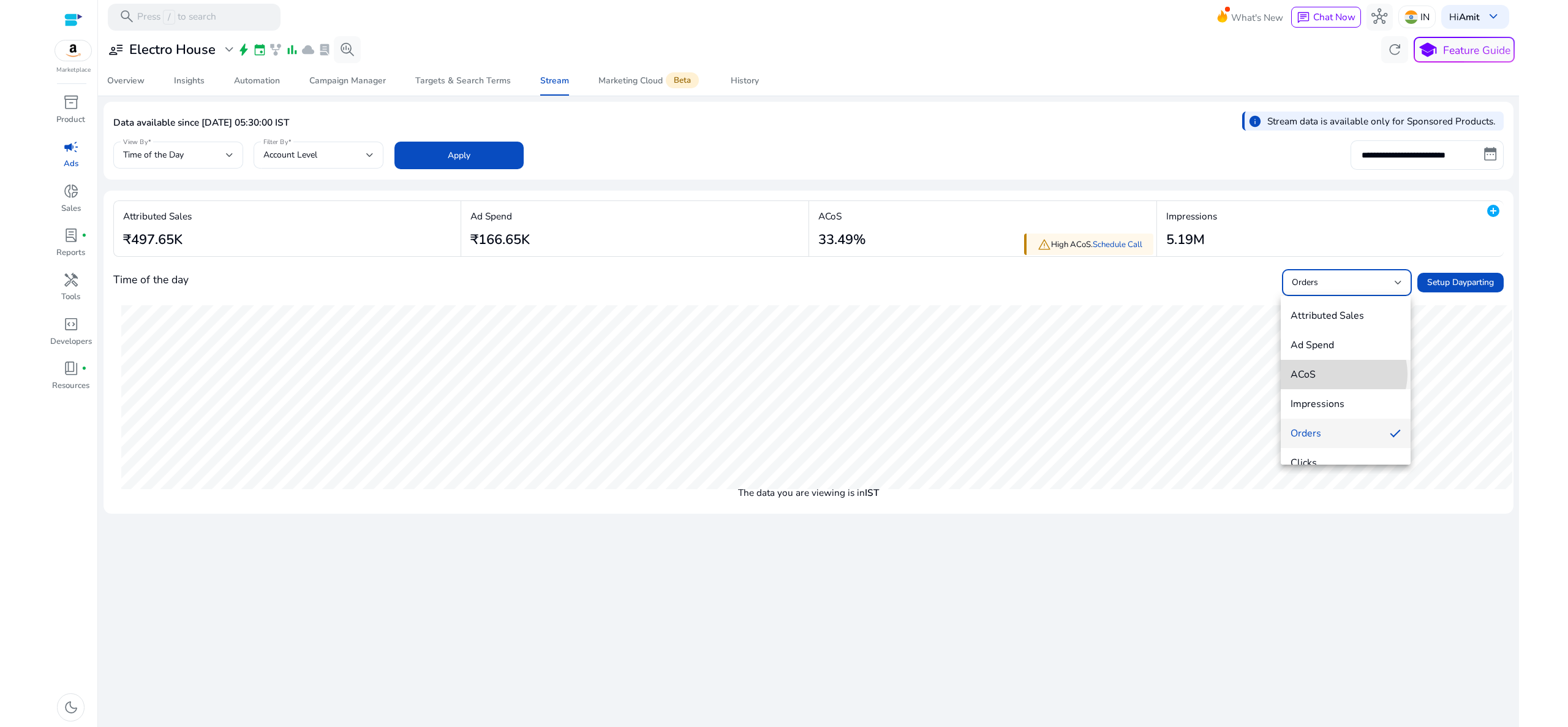
click at [1342, 374] on span "ACoS" at bounding box center [1345, 374] width 110 height 14
click at [1328, 280] on div "ACoS" at bounding box center [1343, 282] width 103 height 14
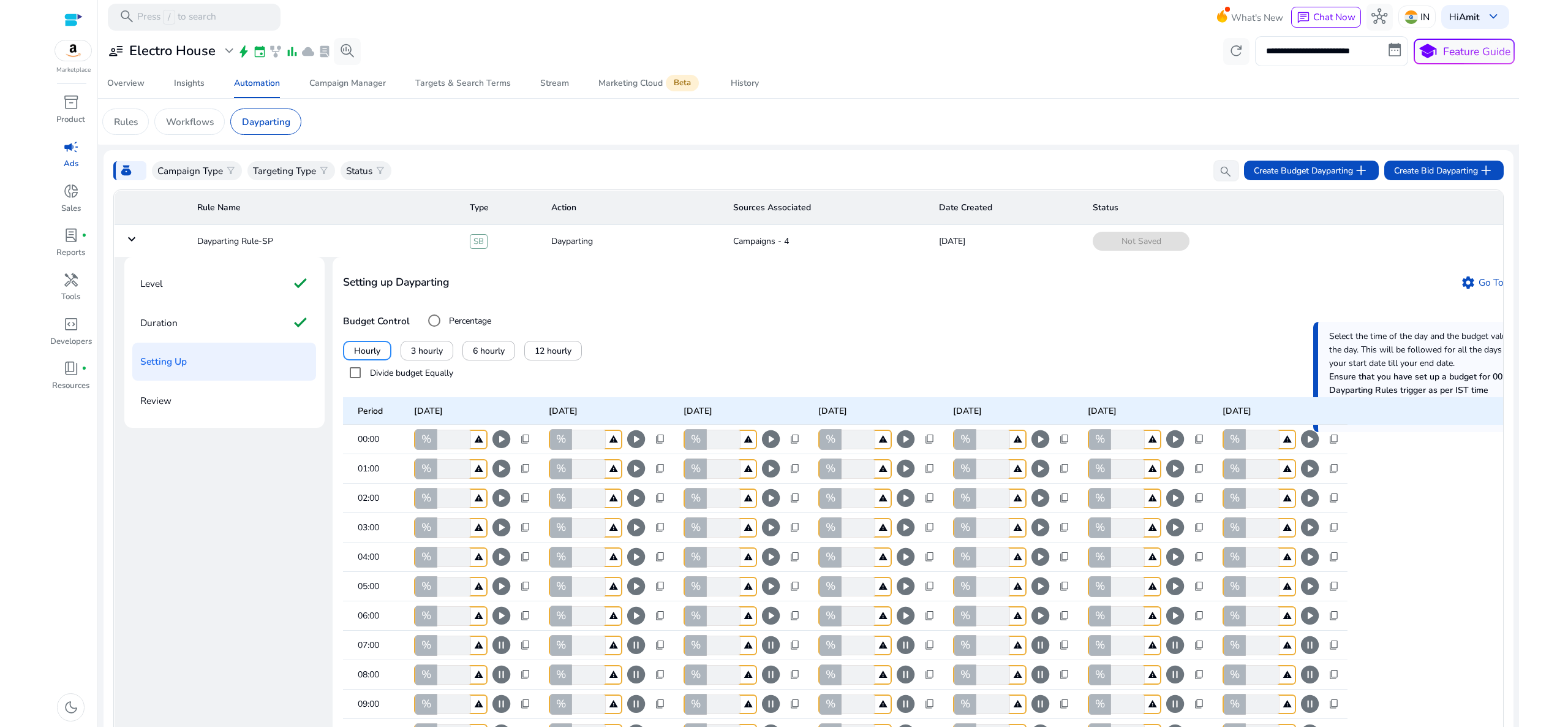
scroll to position [83, 0]
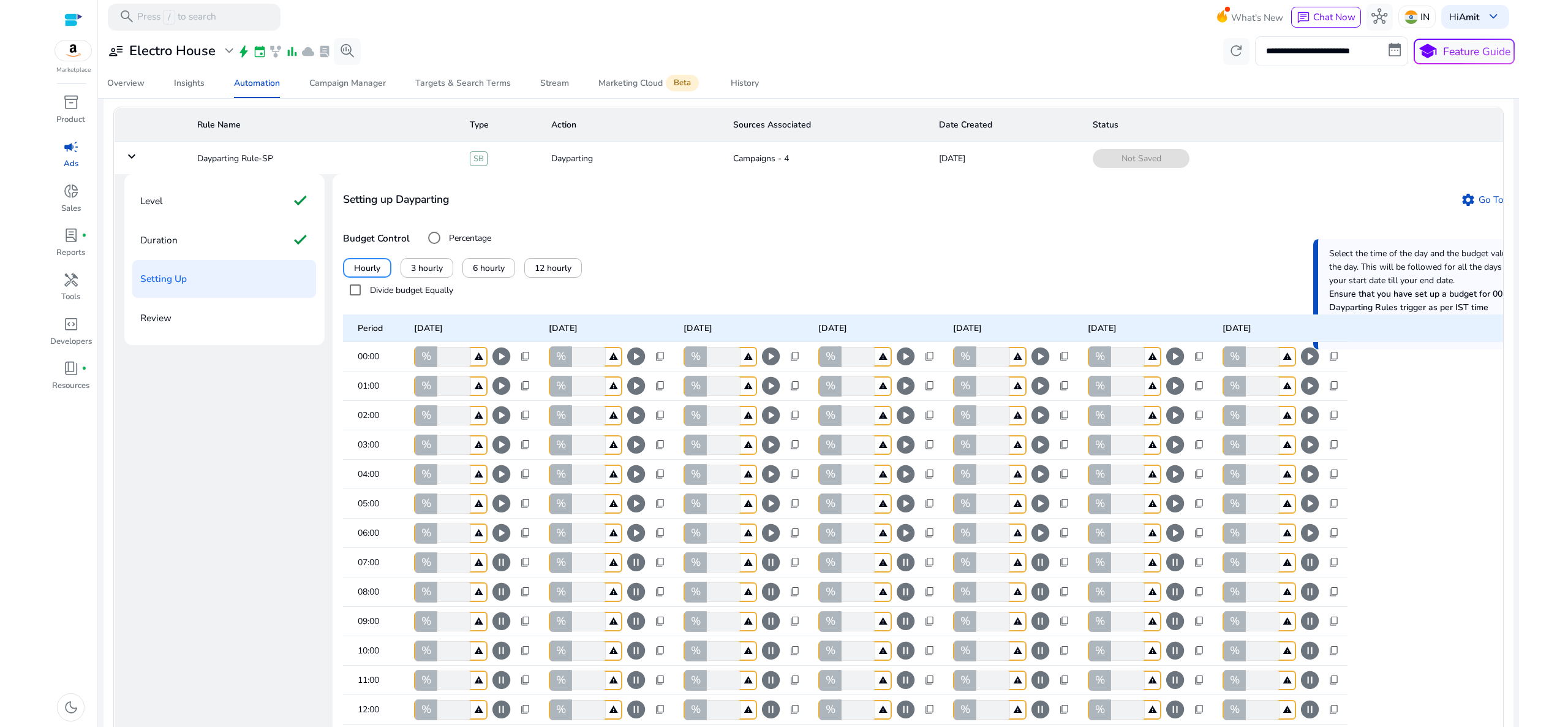
click at [502, 367] on span "play_circle" at bounding box center [500, 355] width 21 height 21
click at [636, 367] on span "play_circle" at bounding box center [636, 355] width 21 height 21
click at [772, 367] on span "play_circle" at bounding box center [771, 355] width 21 height 21
click at [901, 367] on span "play_circle" at bounding box center [905, 355] width 21 height 21
click at [1043, 381] on mat-tooltip-component "Re-enable your campaign" at bounding box center [1040, 384] width 128 height 26
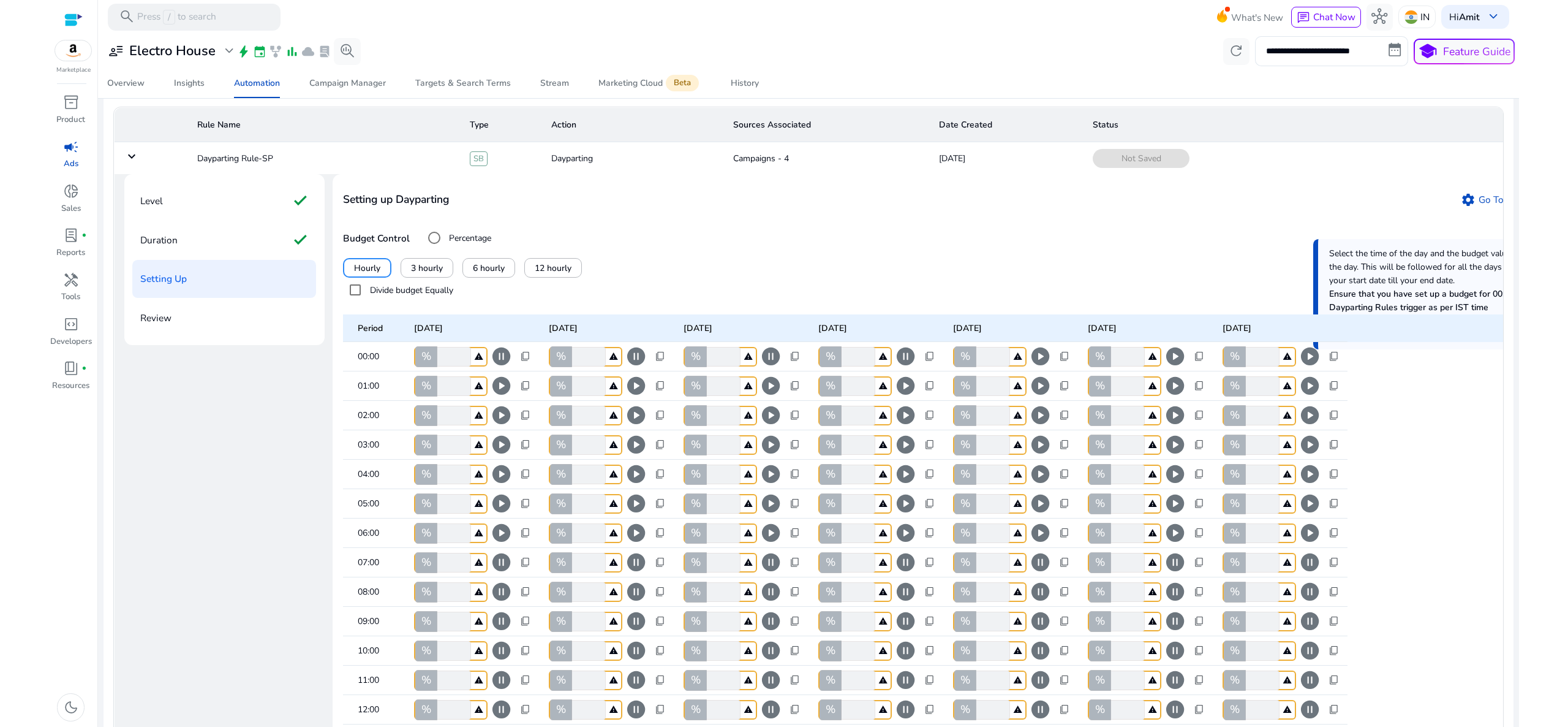
click at [1038, 367] on span "play_circle" at bounding box center [1040, 355] width 21 height 21
click at [1175, 367] on span "play_circle" at bounding box center [1174, 355] width 21 height 21
click at [1310, 367] on span "play_circle" at bounding box center [1310, 355] width 21 height 21
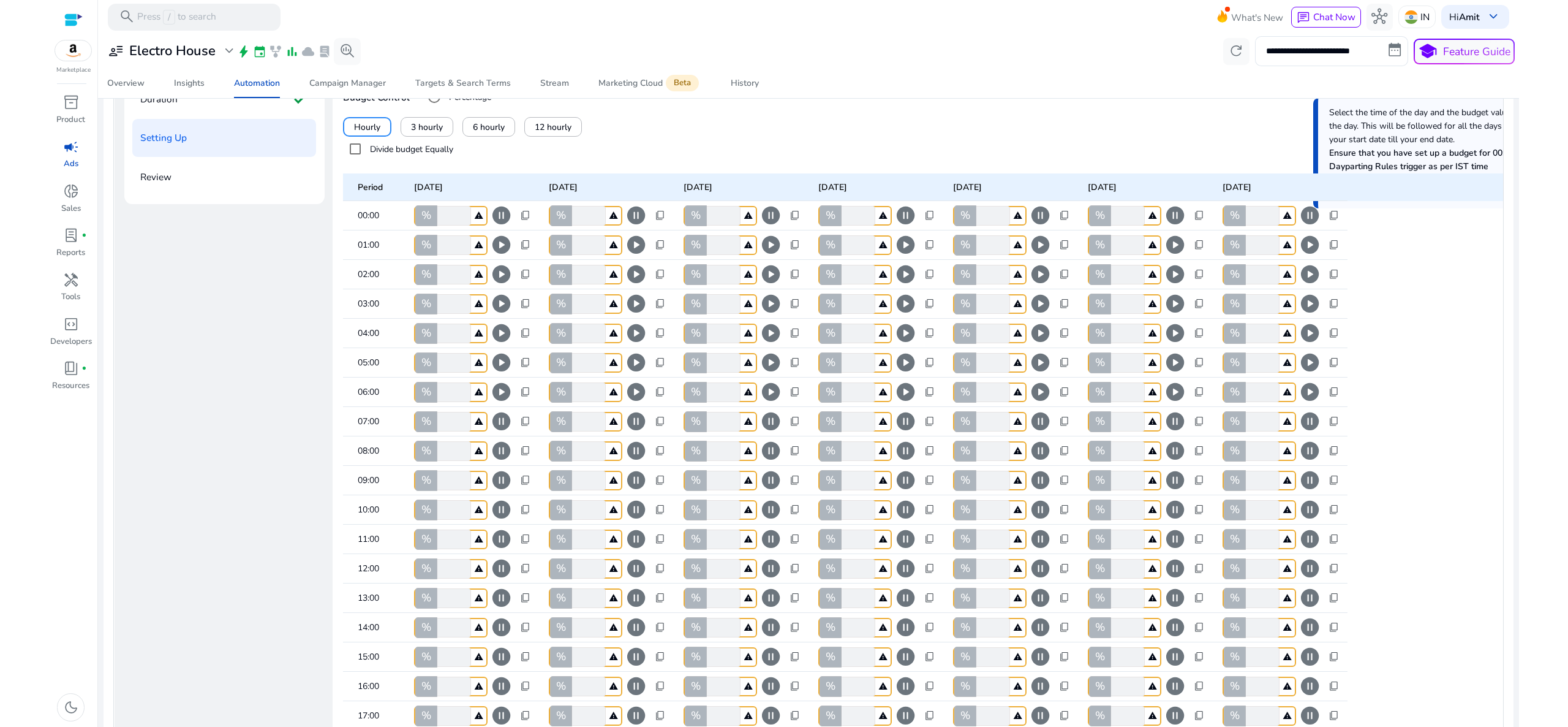
scroll to position [228, 0]
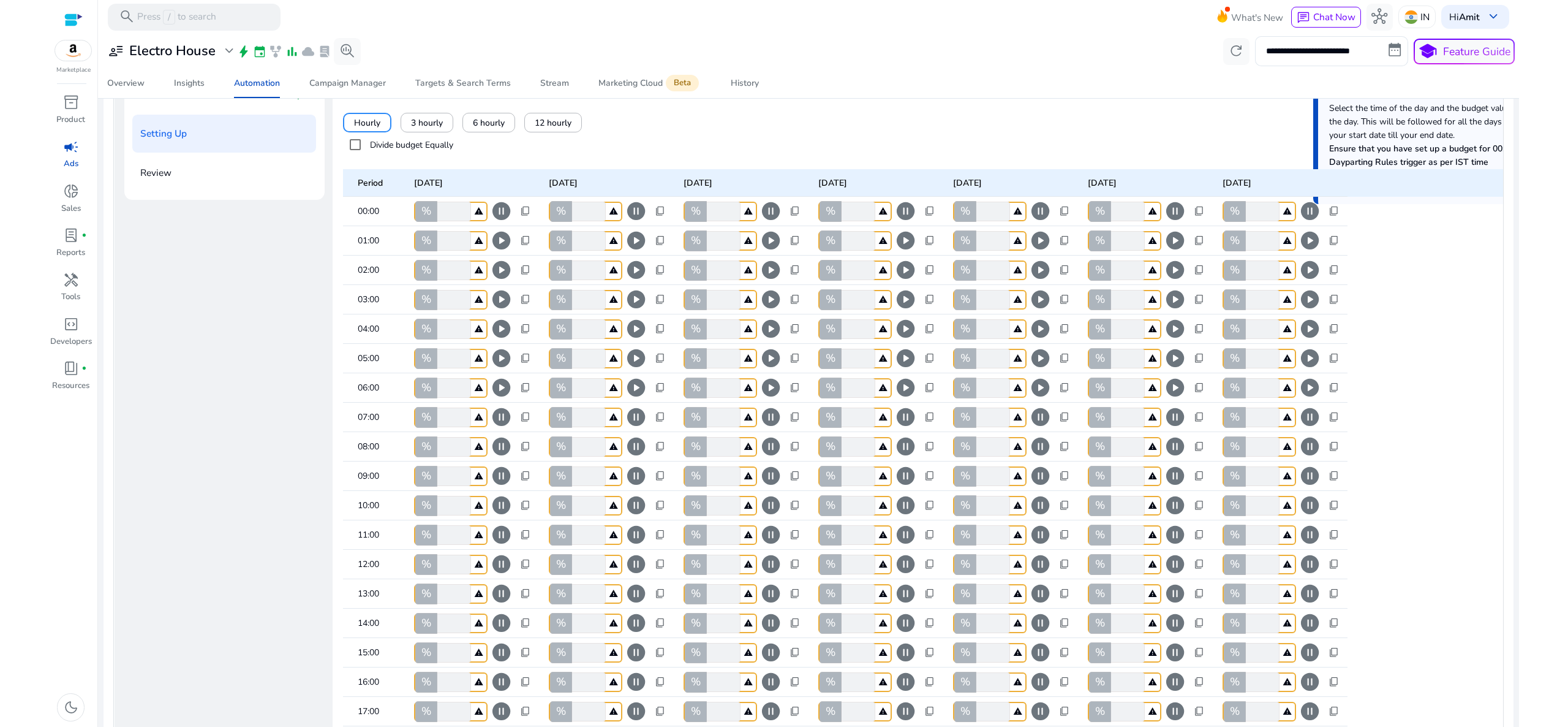
click at [498, 427] on span "pause_circle" at bounding box center [500, 416] width 21 height 21
click at [634, 427] on span "pause_circle" at bounding box center [636, 416] width 21 height 21
click at [768, 427] on span "pause_circle" at bounding box center [771, 416] width 21 height 21
click at [905, 427] on span "pause_circle" at bounding box center [905, 416] width 21 height 21
click at [1041, 427] on span "pause_circle" at bounding box center [1040, 416] width 21 height 21
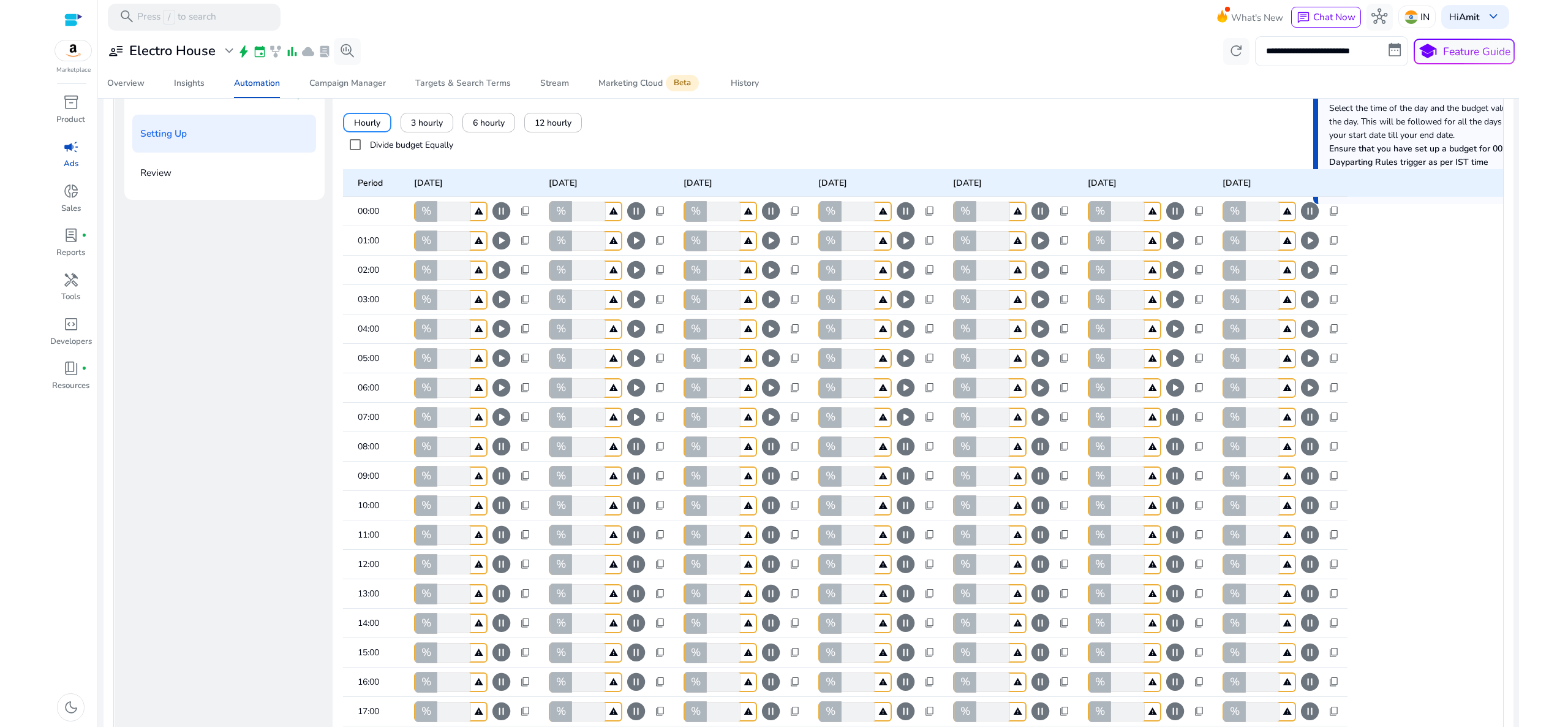
click at [1179, 427] on span "pause_circle" at bounding box center [1174, 416] width 21 height 21
click at [1306, 427] on span "pause_circle" at bounding box center [1310, 416] width 21 height 21
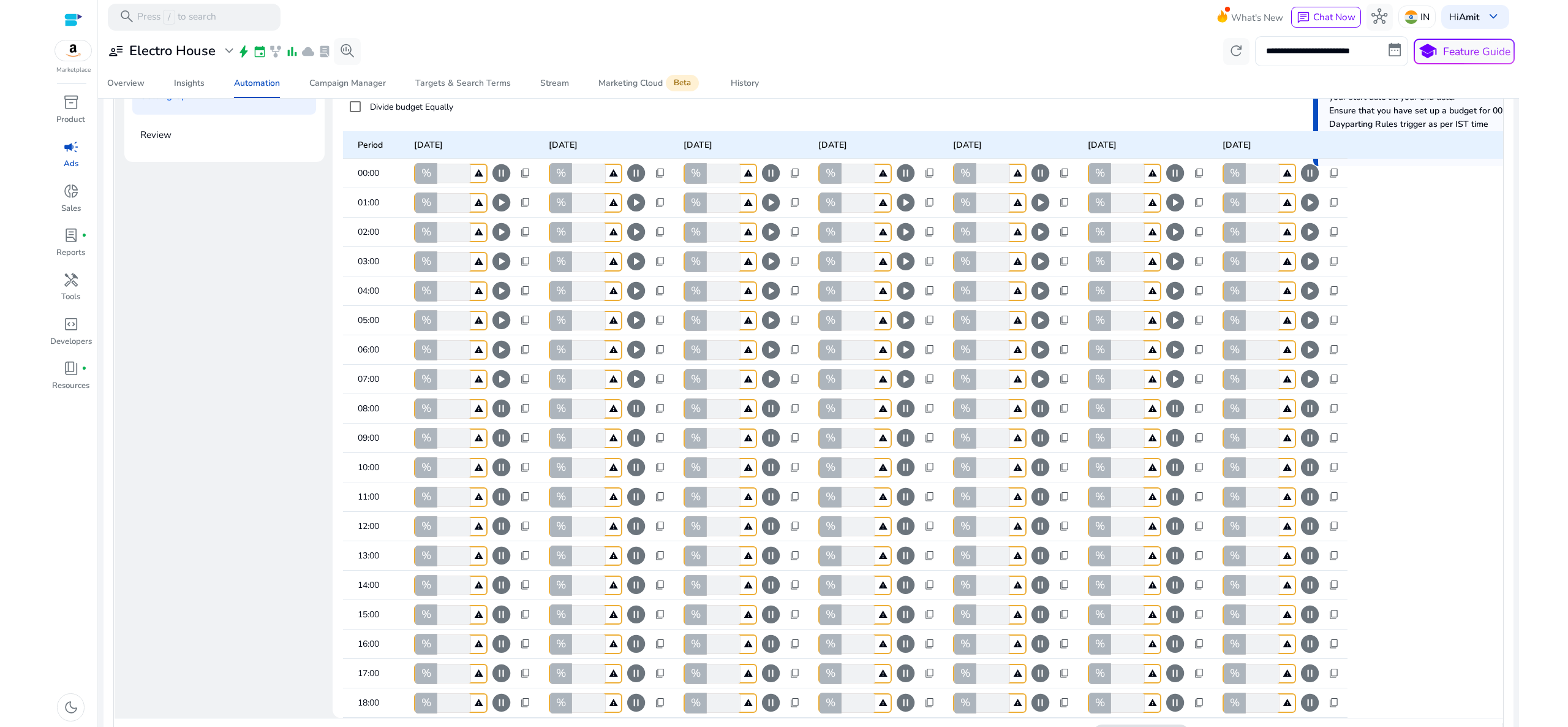
scroll to position [256, 0]
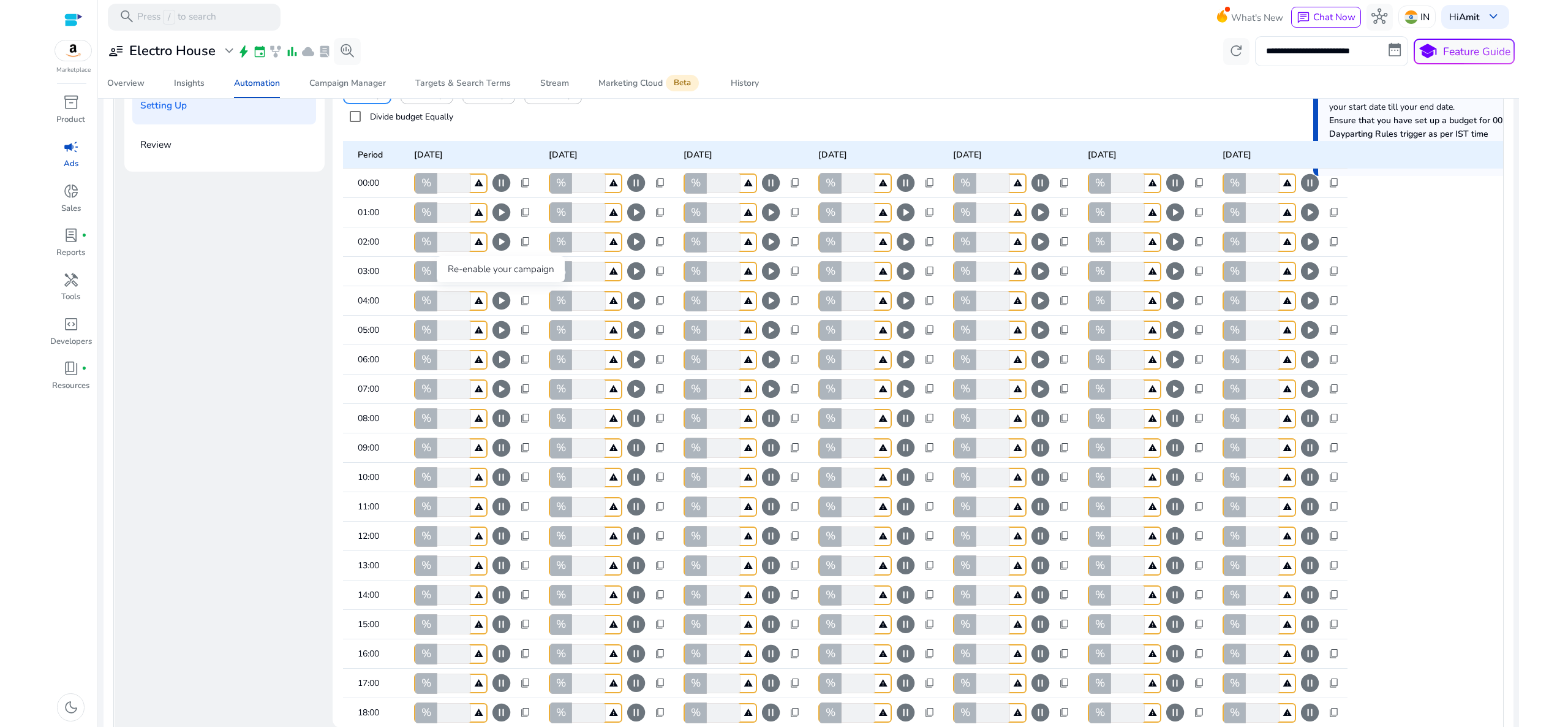
click at [499, 282] on span "play_circle" at bounding box center [500, 270] width 21 height 21
click at [499, 282] on span "pause_circle" at bounding box center [500, 270] width 21 height 21
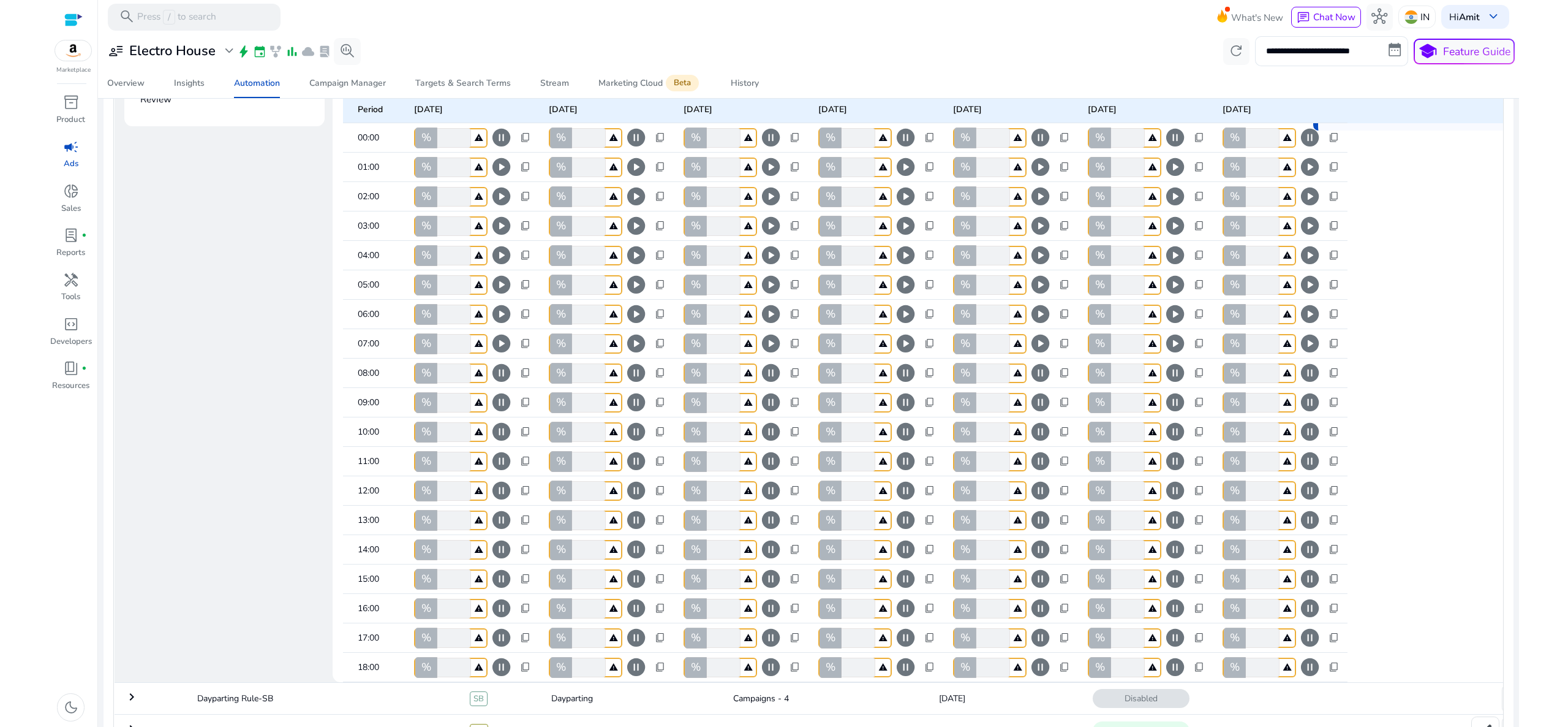
scroll to position [364, 0]
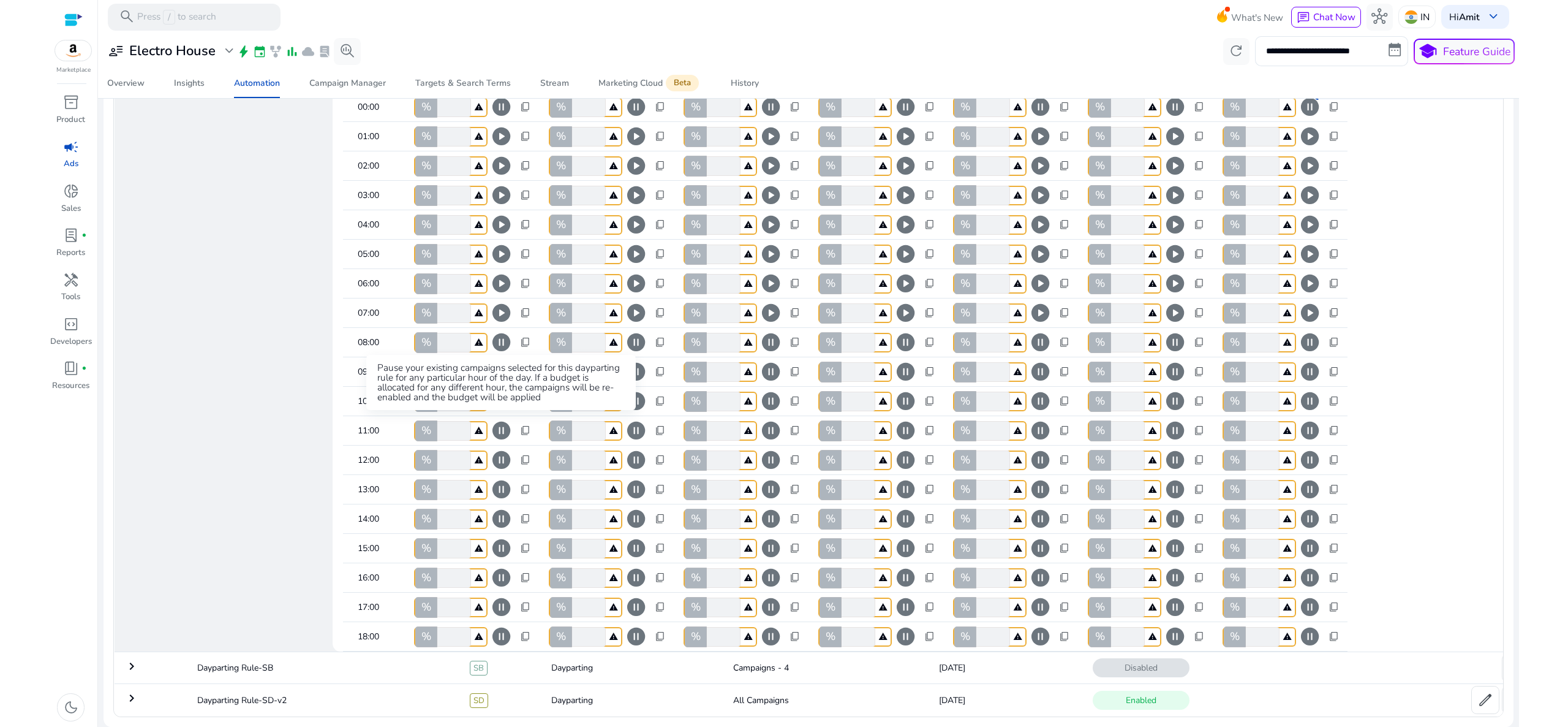
click at [497, 427] on span "pause_circle" at bounding box center [500, 430] width 21 height 21
click at [634, 429] on span "pause_circle" at bounding box center [636, 430] width 21 height 21
click at [773, 427] on span "pause_circle" at bounding box center [771, 430] width 21 height 21
click at [905, 420] on span "pause_circle" at bounding box center [905, 430] width 21 height 21
click at [1037, 426] on span "pause_circle" at bounding box center [1040, 430] width 21 height 21
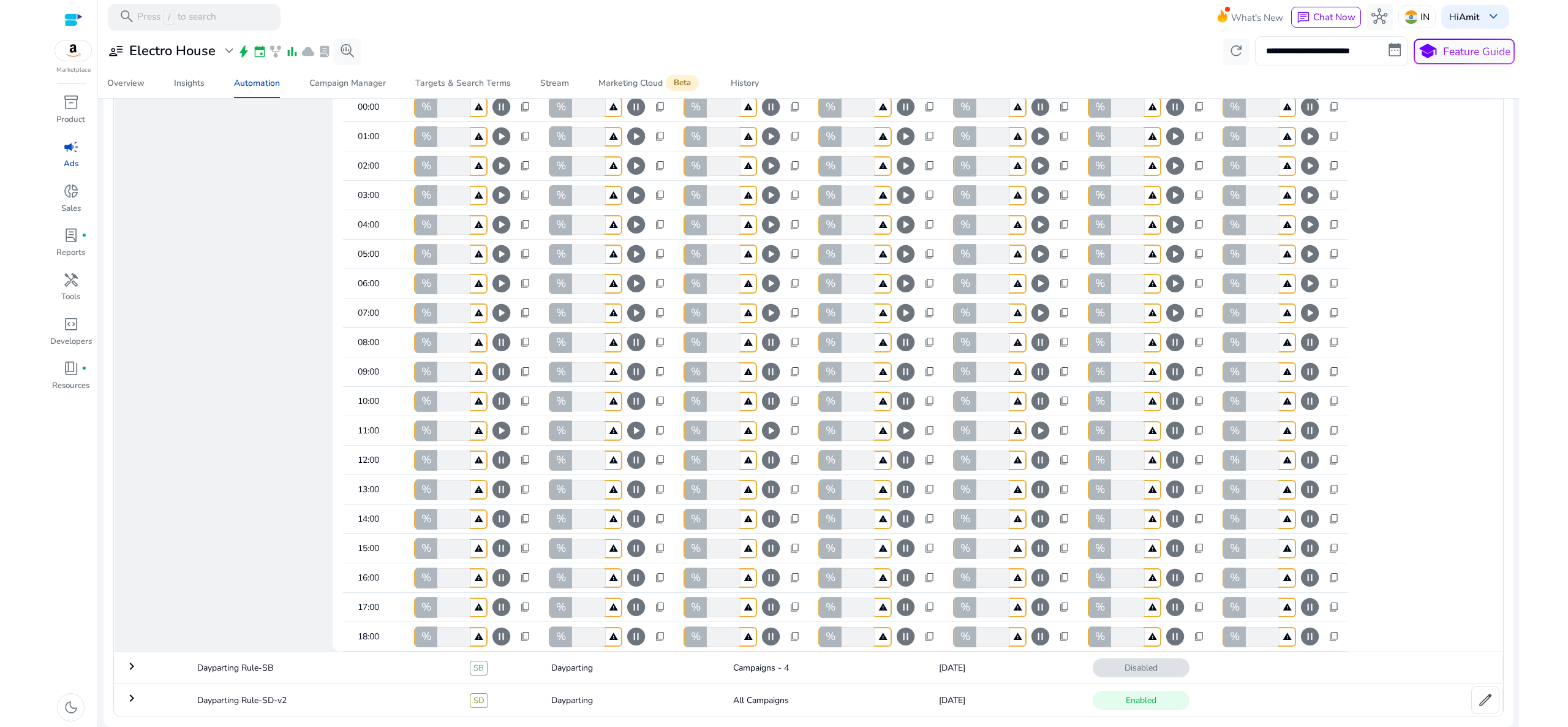
click at [1174, 422] on span "pause_circle" at bounding box center [1174, 430] width 21 height 21
click at [1310, 420] on span "pause_circle" at bounding box center [1310, 430] width 21 height 21
click at [500, 451] on div "Pause your existing campaigns selected for this dayparting rule for any particu…" at bounding box center [500, 441] width 269 height 55
click at [504, 454] on span "pause_circle" at bounding box center [500, 459] width 21 height 21
click at [633, 451] on span "pause_circle" at bounding box center [636, 459] width 21 height 21
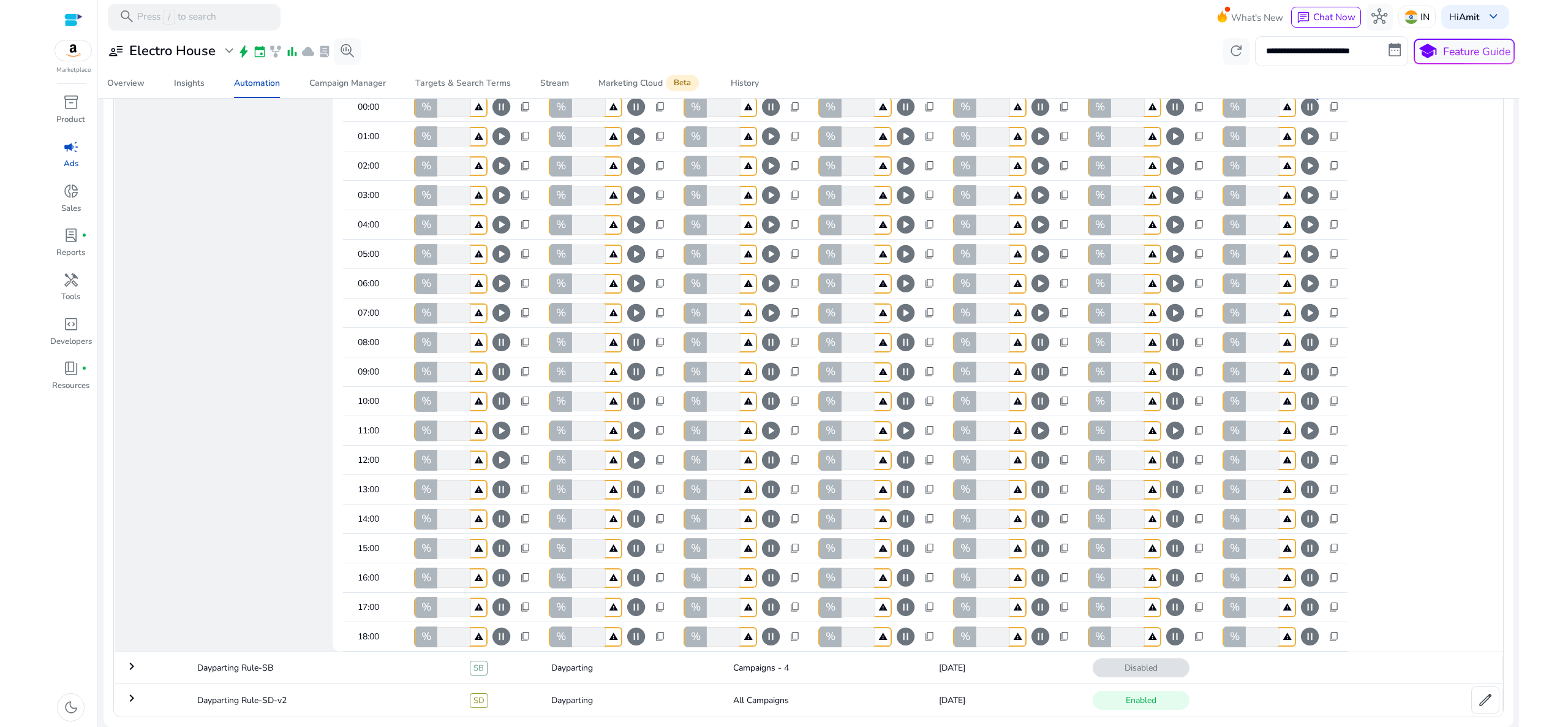
click at [773, 451] on span "pause_circle" at bounding box center [771, 459] width 21 height 21
click at [910, 458] on span "pause_circle" at bounding box center [905, 459] width 21 height 21
click at [1047, 458] on span "pause_circle" at bounding box center [1040, 459] width 21 height 21
click at [1182, 449] on span "pause_circle" at bounding box center [1174, 459] width 21 height 21
drag, startPoint x: 1181, startPoint y: 448, endPoint x: 1311, endPoint y: 457, distance: 130.3
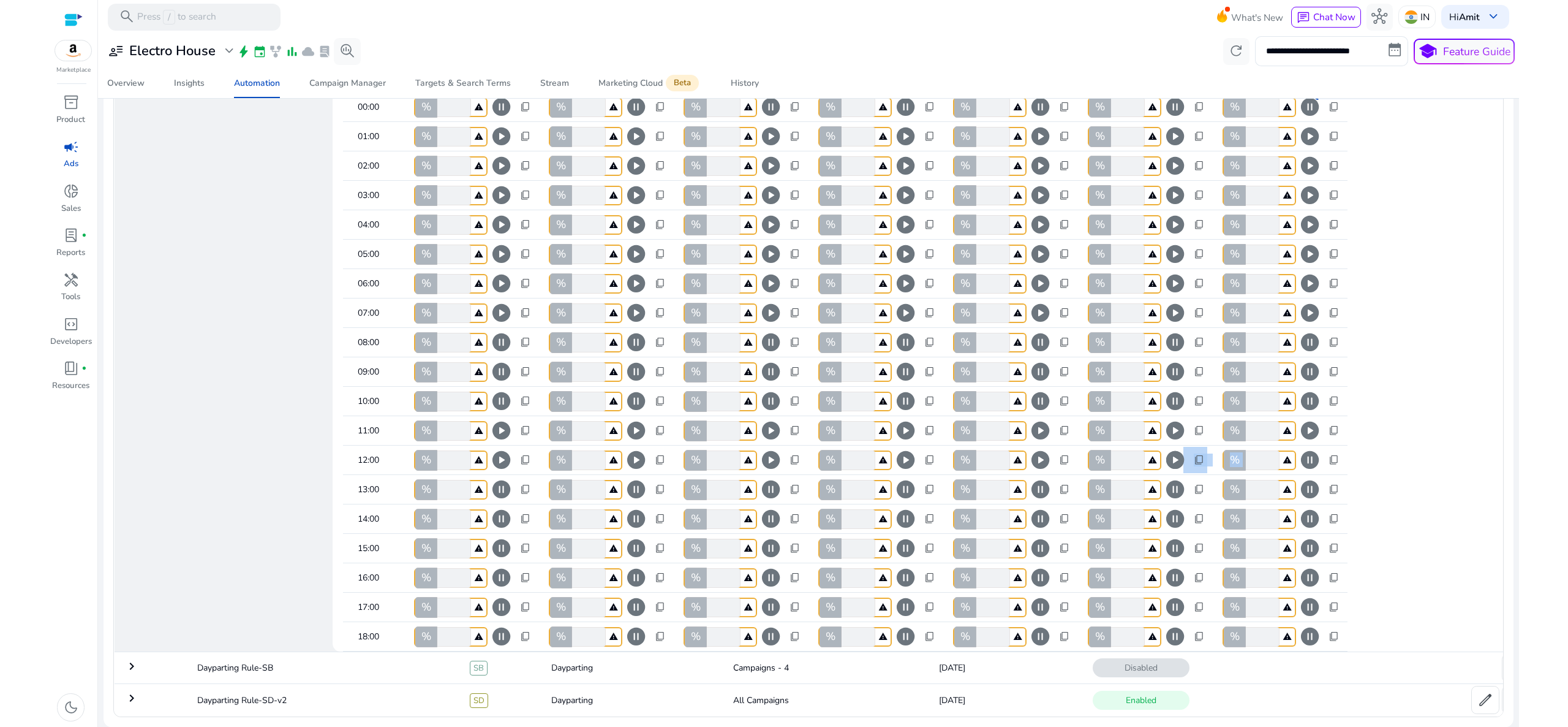
click at [1311, 457] on mat-row "12:00 % * warning play_circle content_copy % * warning play_circle content_copy…" at bounding box center [962, 460] width 1237 height 29
click at [1311, 457] on span "pause_circle" at bounding box center [1310, 459] width 21 height 21
click at [503, 552] on span "pause_circle" at bounding box center [500, 547] width 21 height 21
click at [643, 545] on span "pause_circle" at bounding box center [636, 547] width 21 height 21
click at [775, 543] on span "pause_circle" at bounding box center [771, 547] width 21 height 21
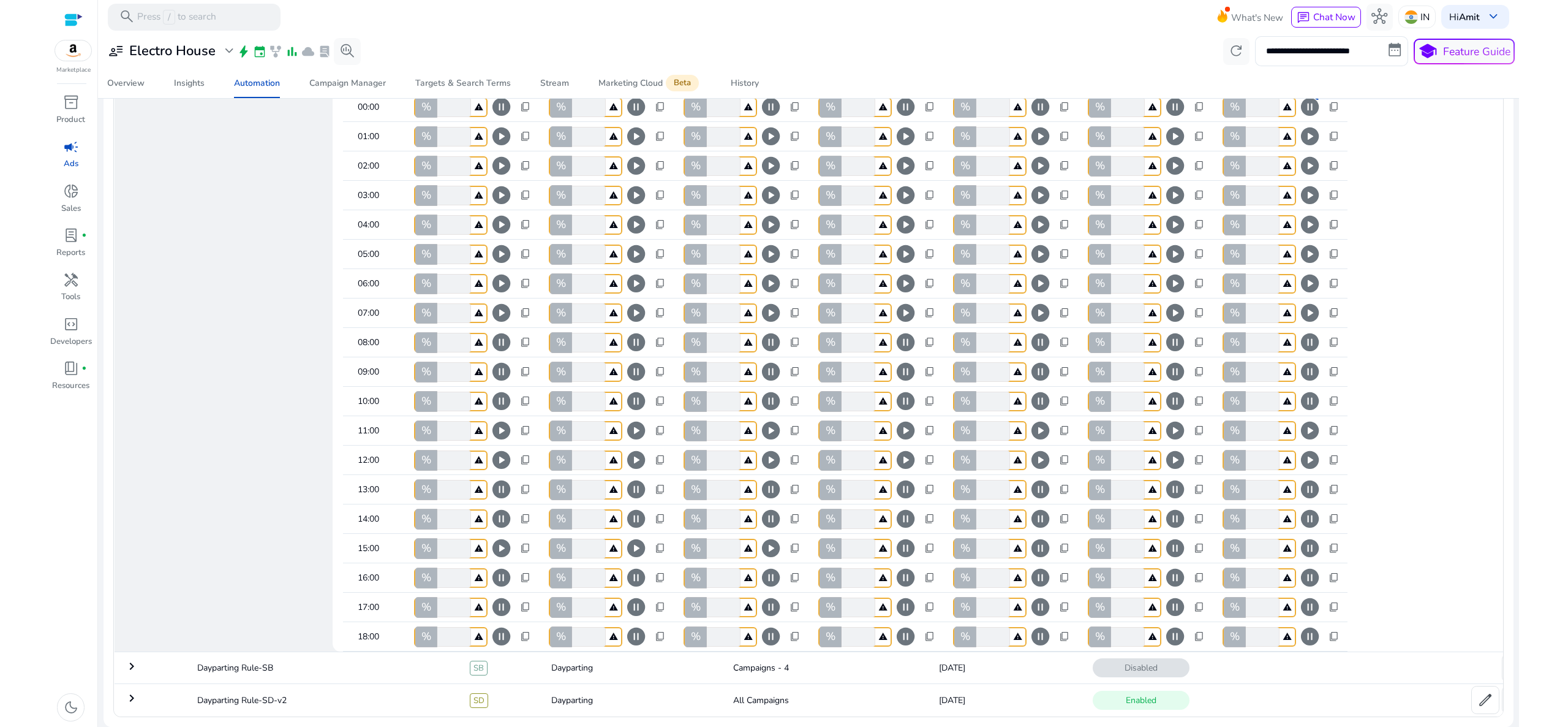
click at [903, 544] on span "pause_circle" at bounding box center [905, 547] width 21 height 21
click at [1043, 541] on span "pause_circle" at bounding box center [1040, 547] width 21 height 21
click at [1173, 541] on span "pause_circle" at bounding box center [1174, 547] width 21 height 21
click at [1304, 540] on span "pause_circle" at bounding box center [1310, 547] width 21 height 21
click at [1472, 505] on mat-row "14:00 % * warning pause_circle content_copy % * warning pause_circle content_co…" at bounding box center [962, 519] width 1237 height 29
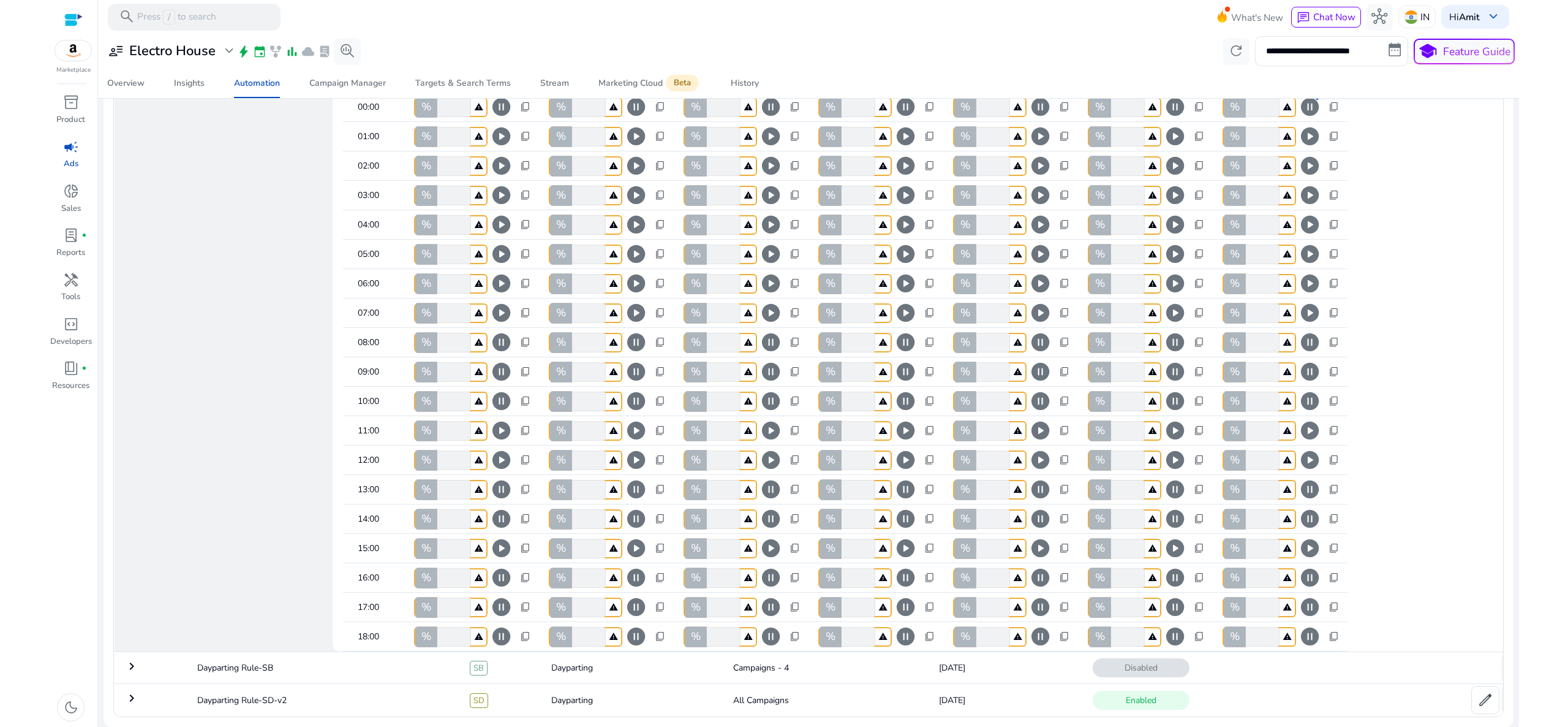
scroll to position [147, 0]
click at [507, 537] on span "pause_circle" at bounding box center [500, 547] width 21 height 21
click at [629, 540] on span "pause_circle" at bounding box center [636, 547] width 21 height 21
click at [774, 542] on span "pause_circle" at bounding box center [771, 547] width 21 height 21
click at [910, 543] on span "pause_circle" at bounding box center [905, 547] width 21 height 21
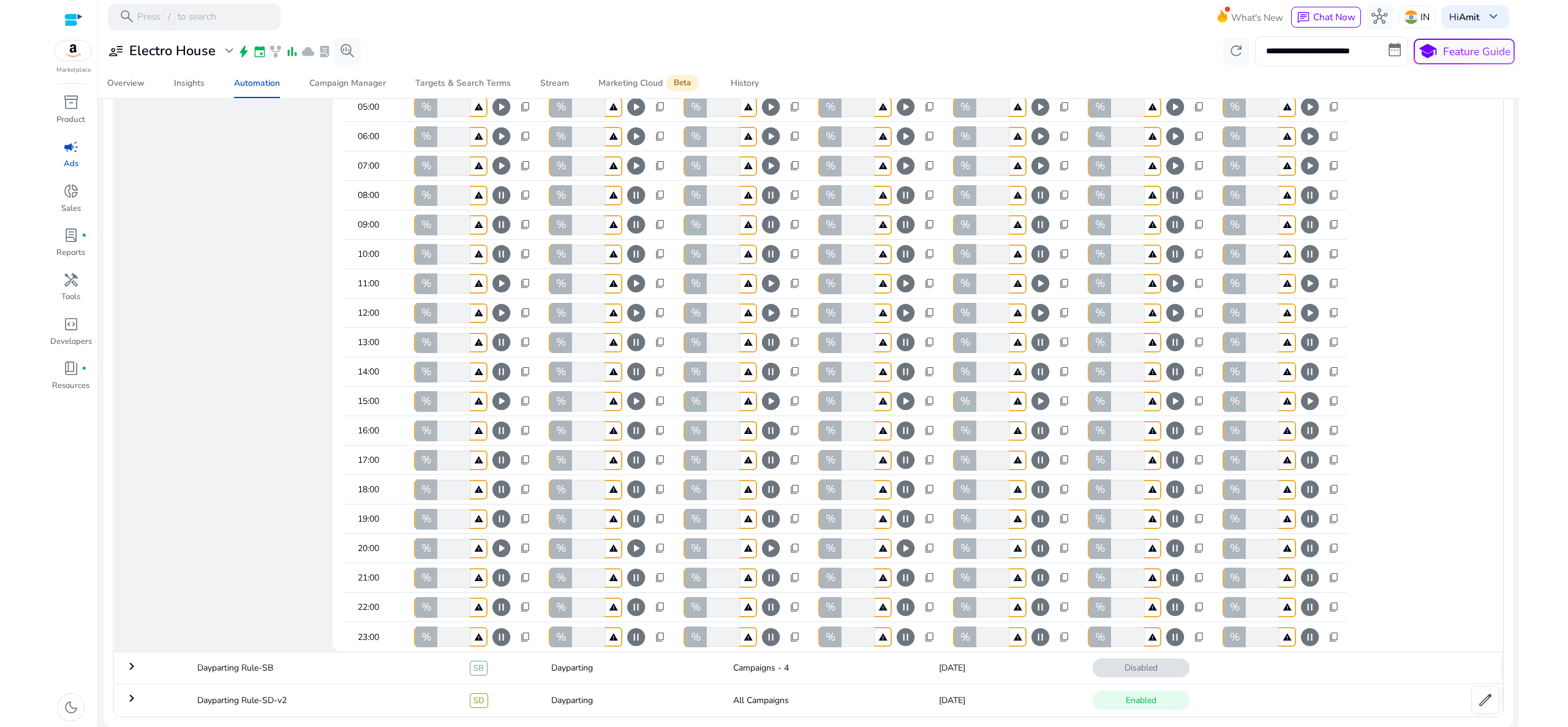
click at [1040, 538] on span "pause_circle" at bounding box center [1040, 547] width 21 height 21
click at [1177, 543] on span "pause_circle" at bounding box center [1174, 547] width 21 height 21
click at [1305, 544] on span "pause_circle" at bounding box center [1310, 547] width 21 height 21
click at [1466, 528] on mat-row "19:00 % * warning pause_circle content_copy % * warning pause_circle content_co…" at bounding box center [962, 519] width 1237 height 29
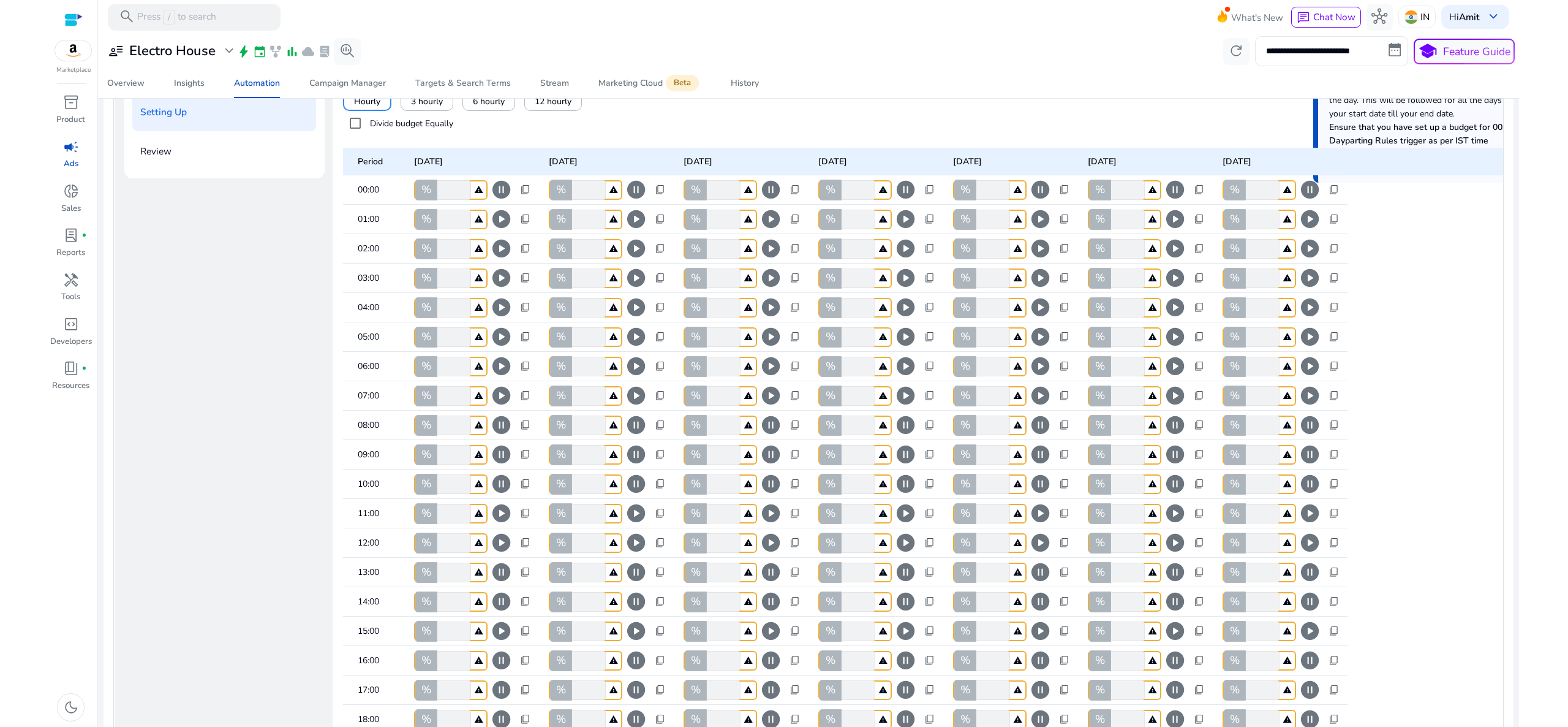
scroll to position [364, 0]
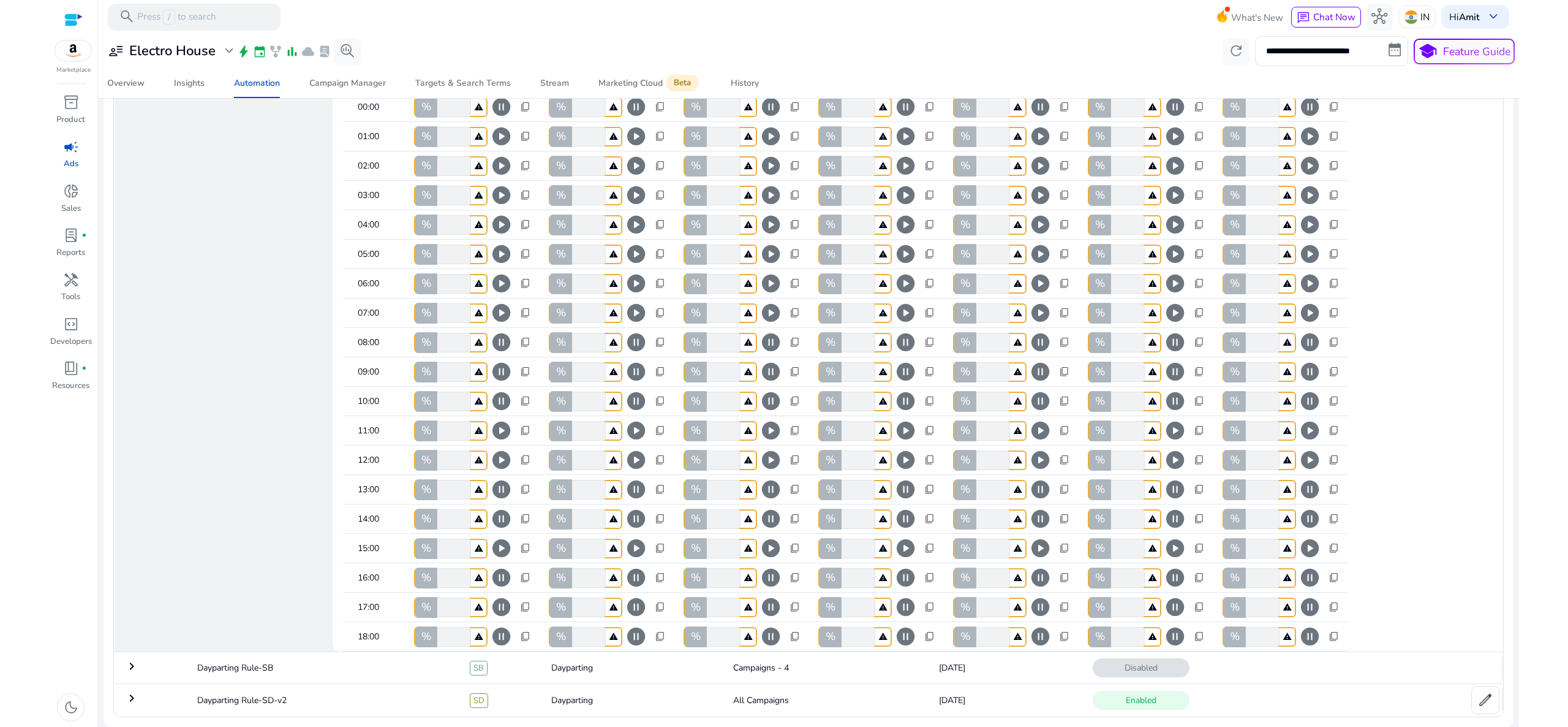
click at [1466, 496] on mat-row "13:00 % * warning pause_circle content_copy % * warning pause_circle content_co…" at bounding box center [962, 490] width 1237 height 29
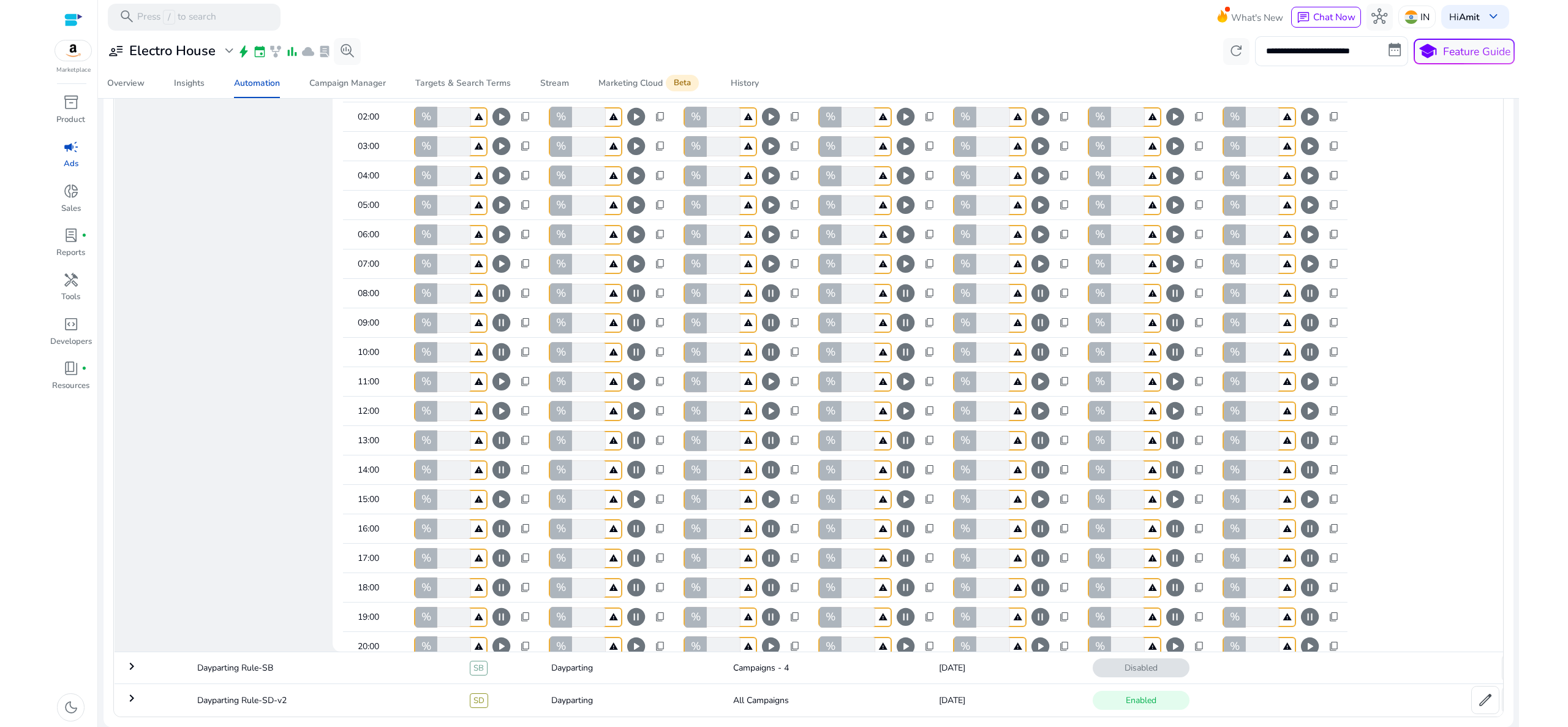
scroll to position [248, 0]
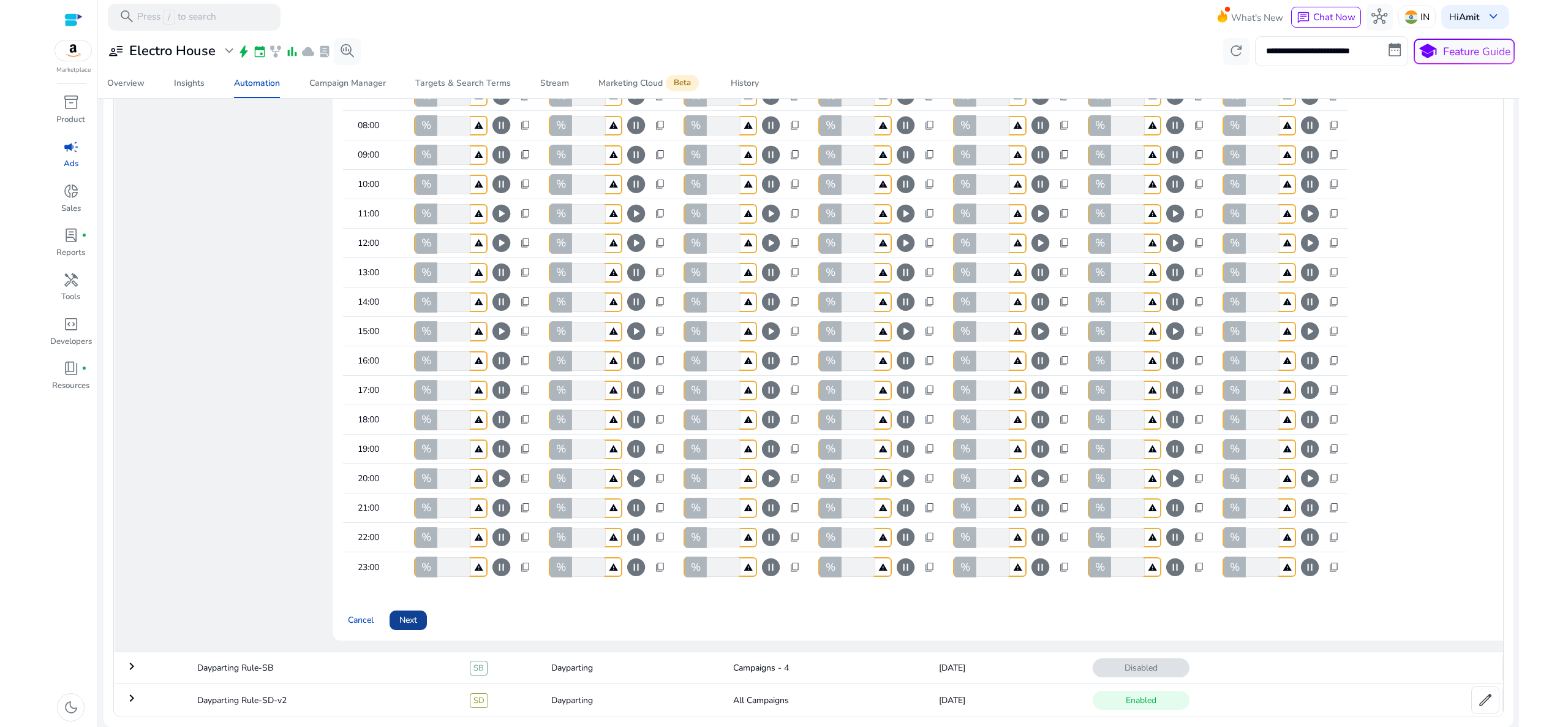
click at [410, 614] on span "Next" at bounding box center [407, 620] width 17 height 13
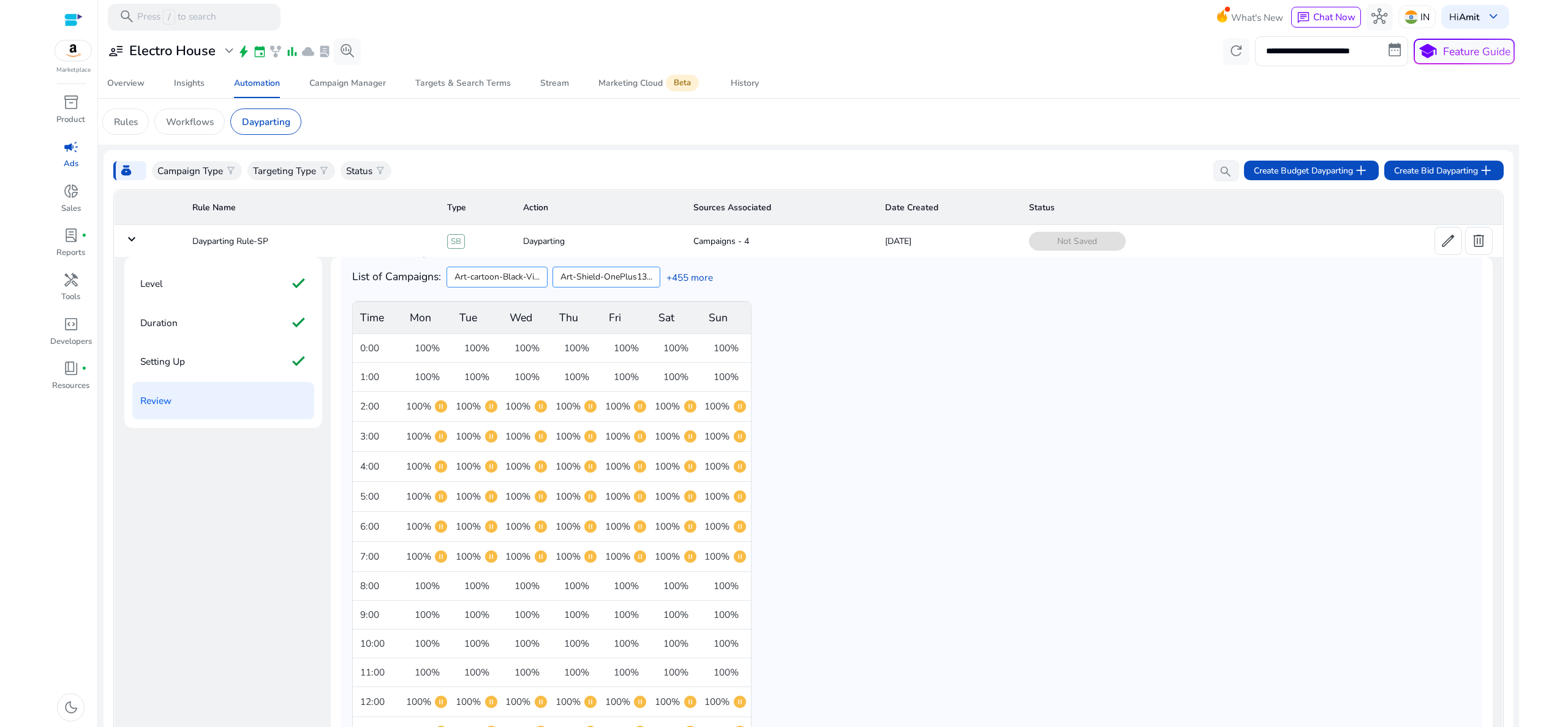
scroll to position [137, 0]
click at [218, 375] on div "Setting Up check" at bounding box center [223, 362] width 182 height 38
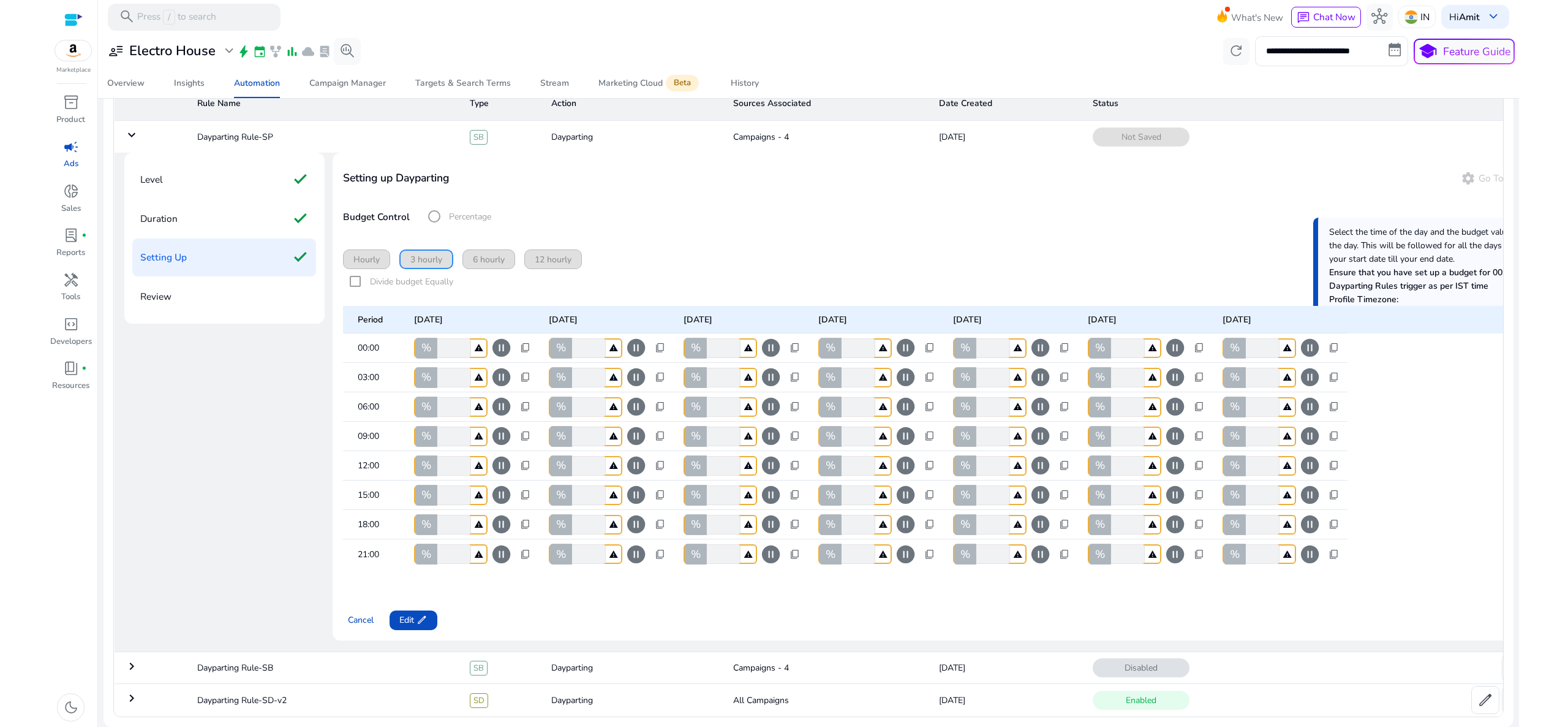
scroll to position [141, 0]
click at [410, 614] on span "Edit edit" at bounding box center [413, 620] width 28 height 13
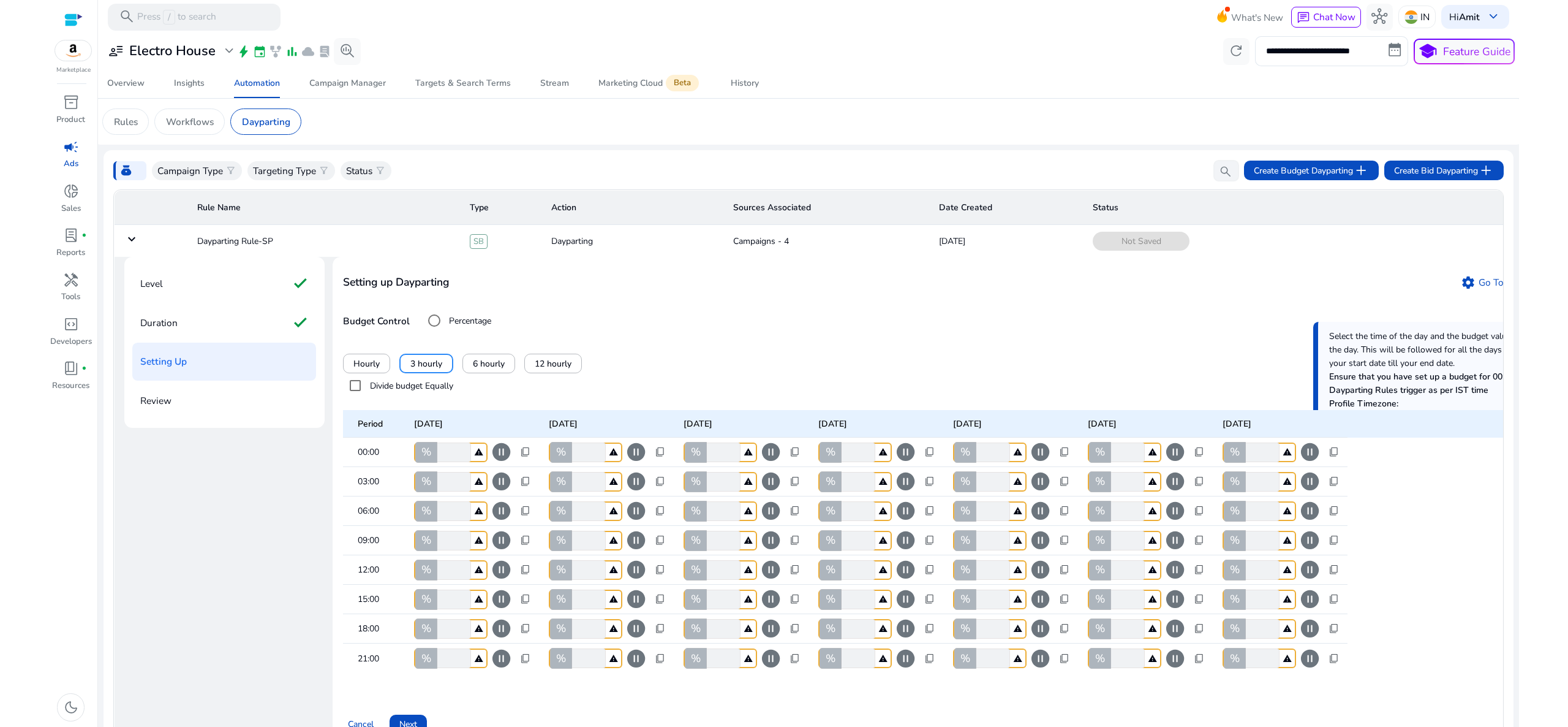
click at [1414, 467] on mat-row "00:00 % * warning pause_circle content_copy % * warning pause_circle content_co…" at bounding box center [962, 452] width 1237 height 29
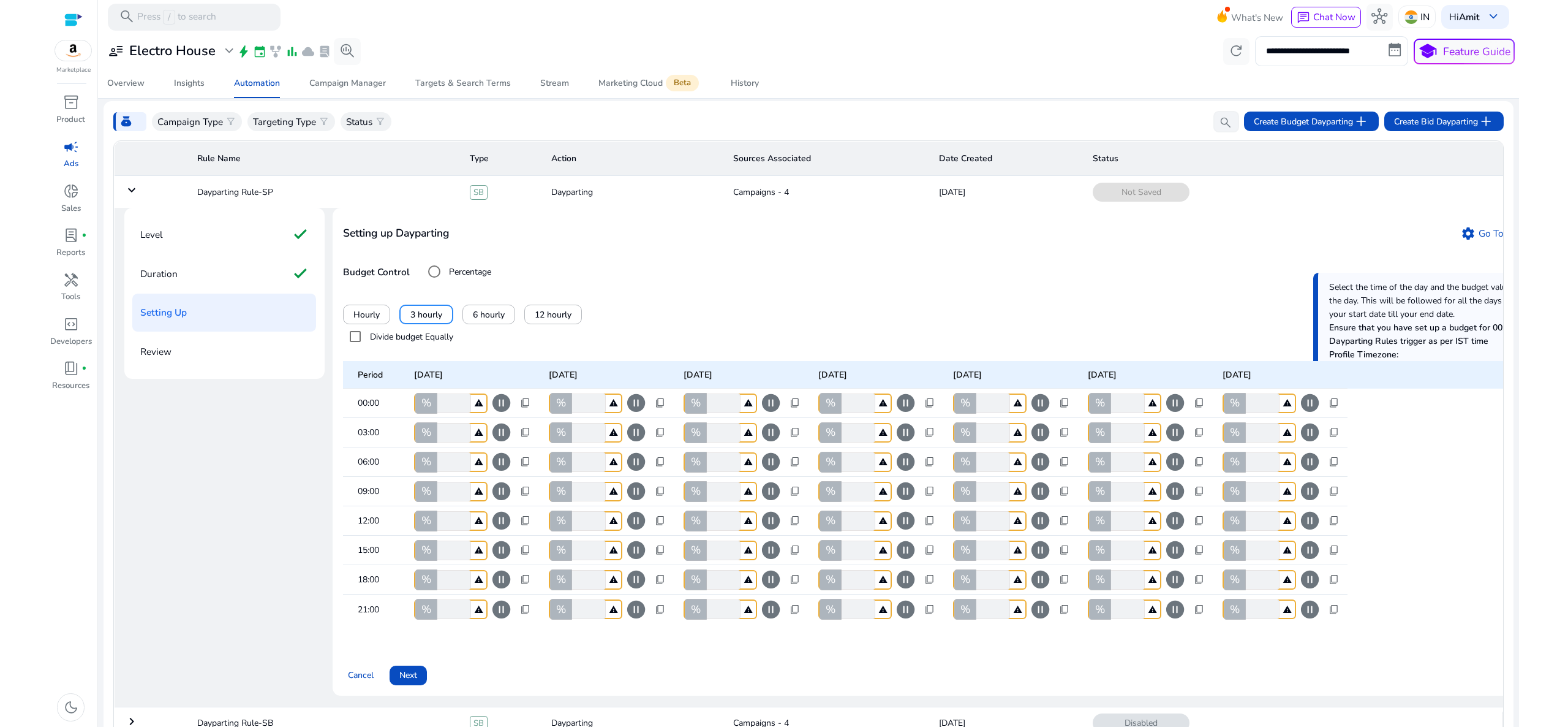
scroll to position [141, 0]
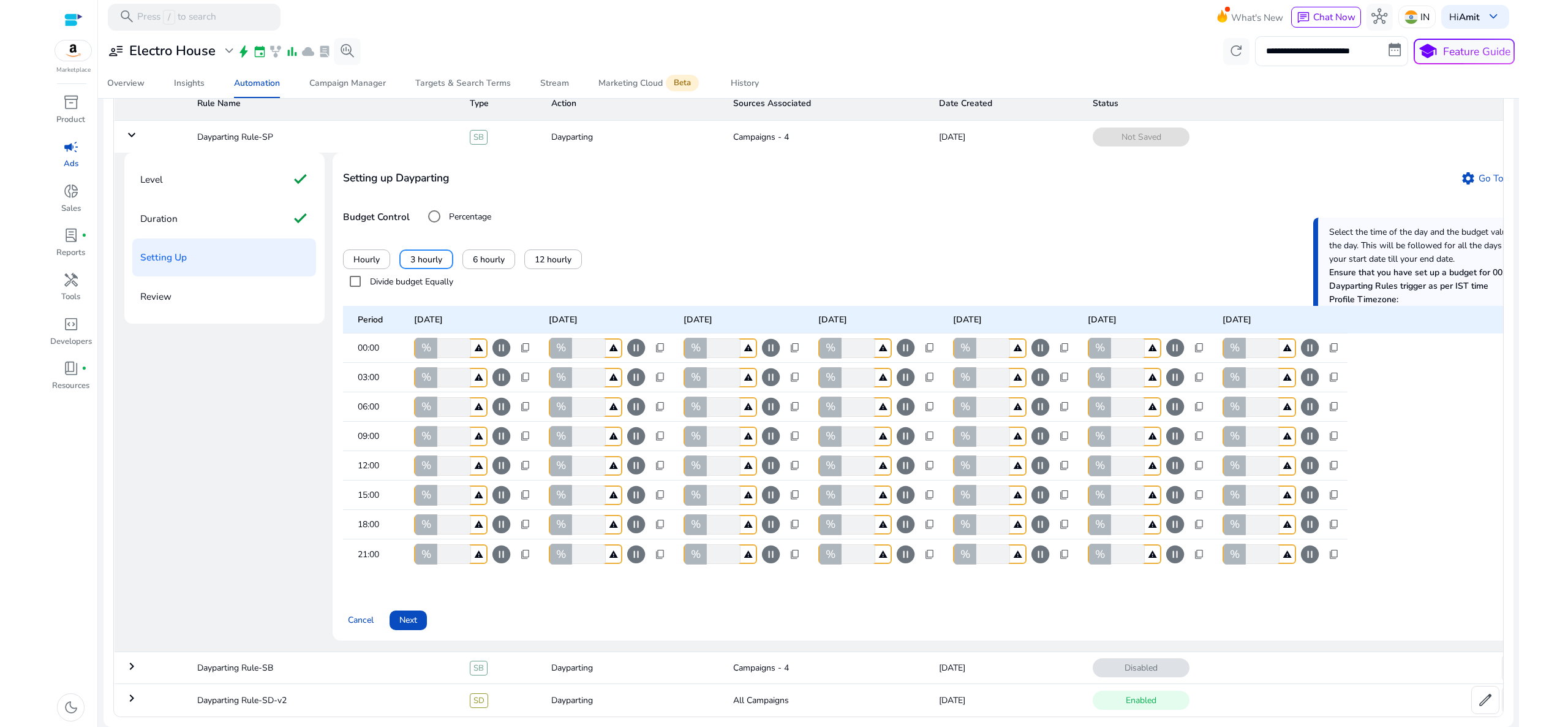
click at [1414, 334] on mat-row "00:00 % * warning pause_circle content_copy % * warning pause_circle content_co…" at bounding box center [962, 348] width 1237 height 29
click at [383, 245] on span at bounding box center [366, 259] width 46 height 29
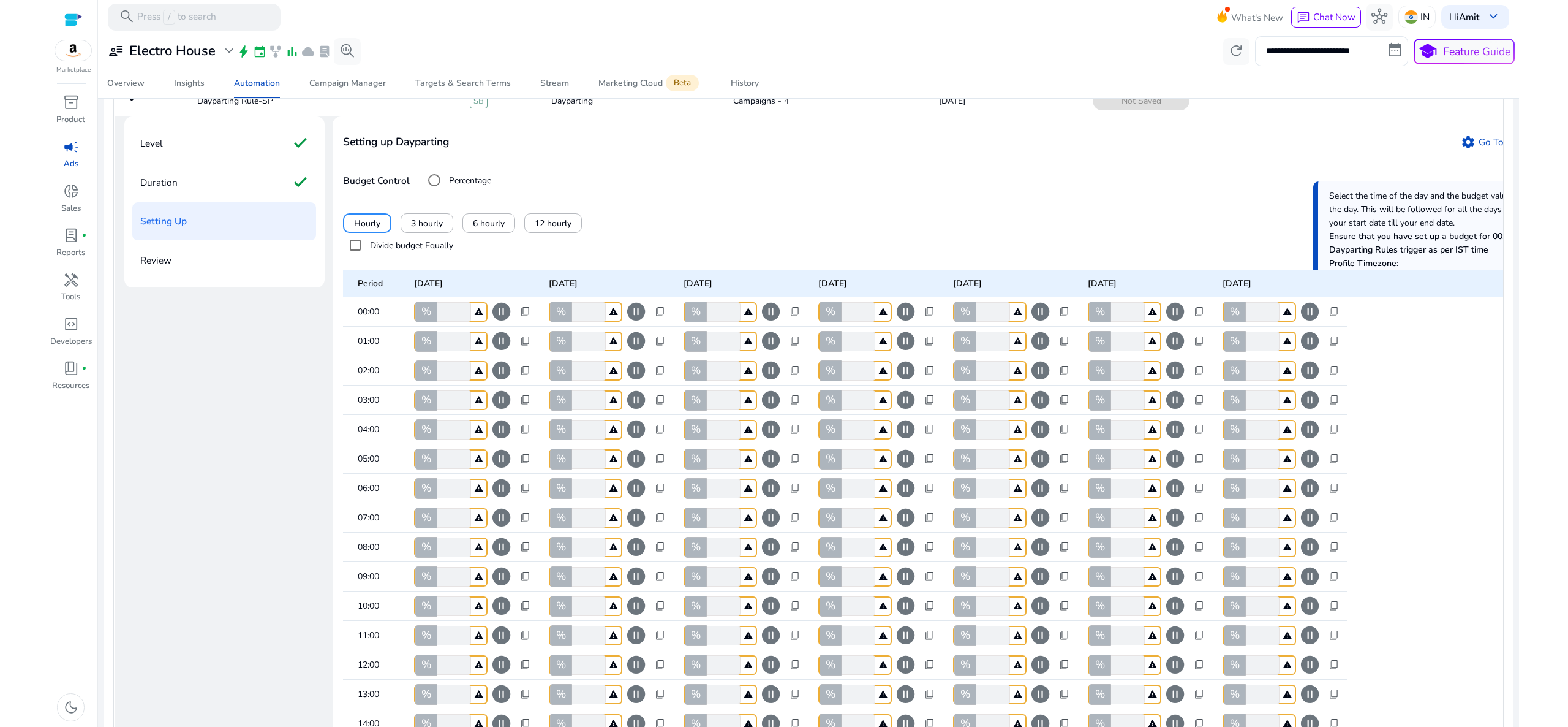
scroll to position [0, 0]
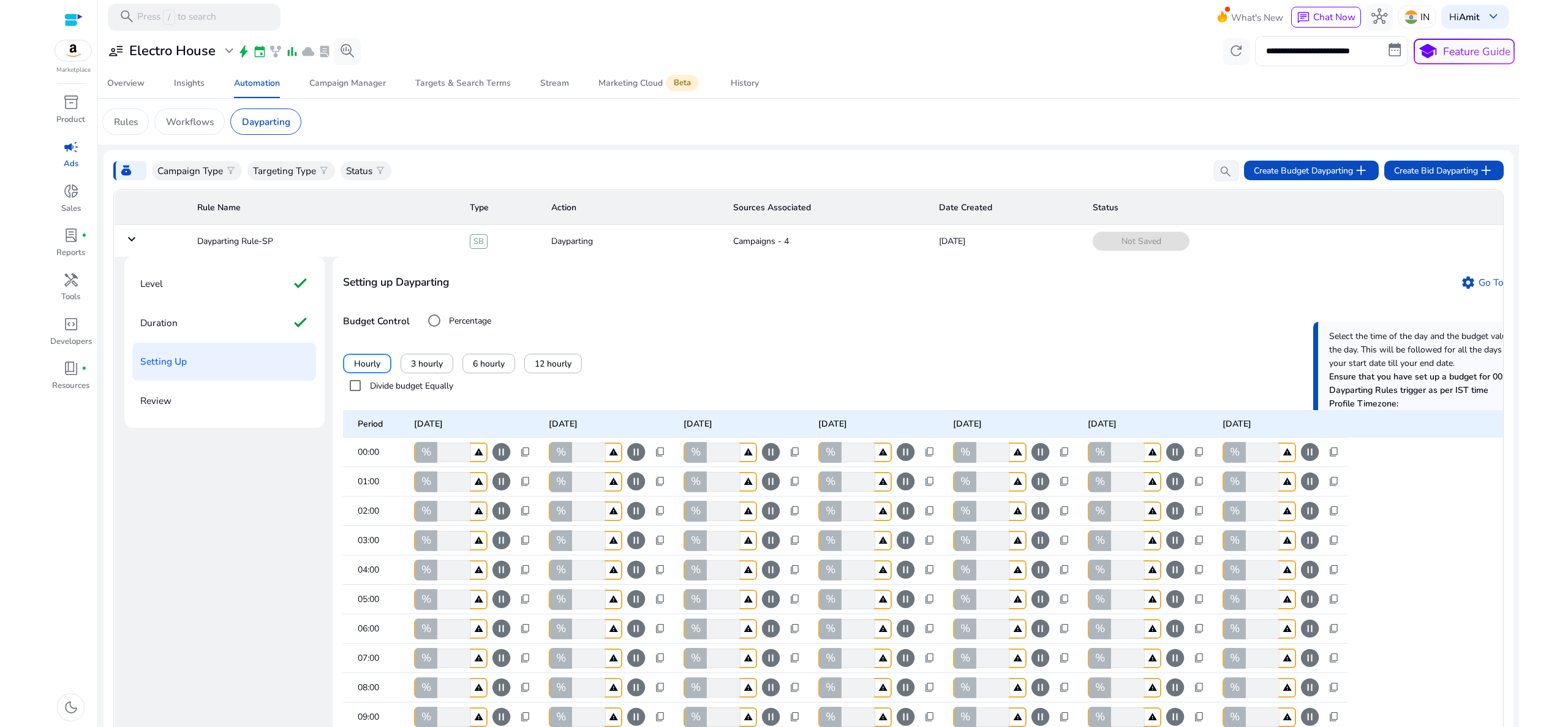
click at [1455, 496] on mat-row "01:00 % * warning pause_circle content_copy % * warning pause_circle content_co…" at bounding box center [962, 481] width 1237 height 29
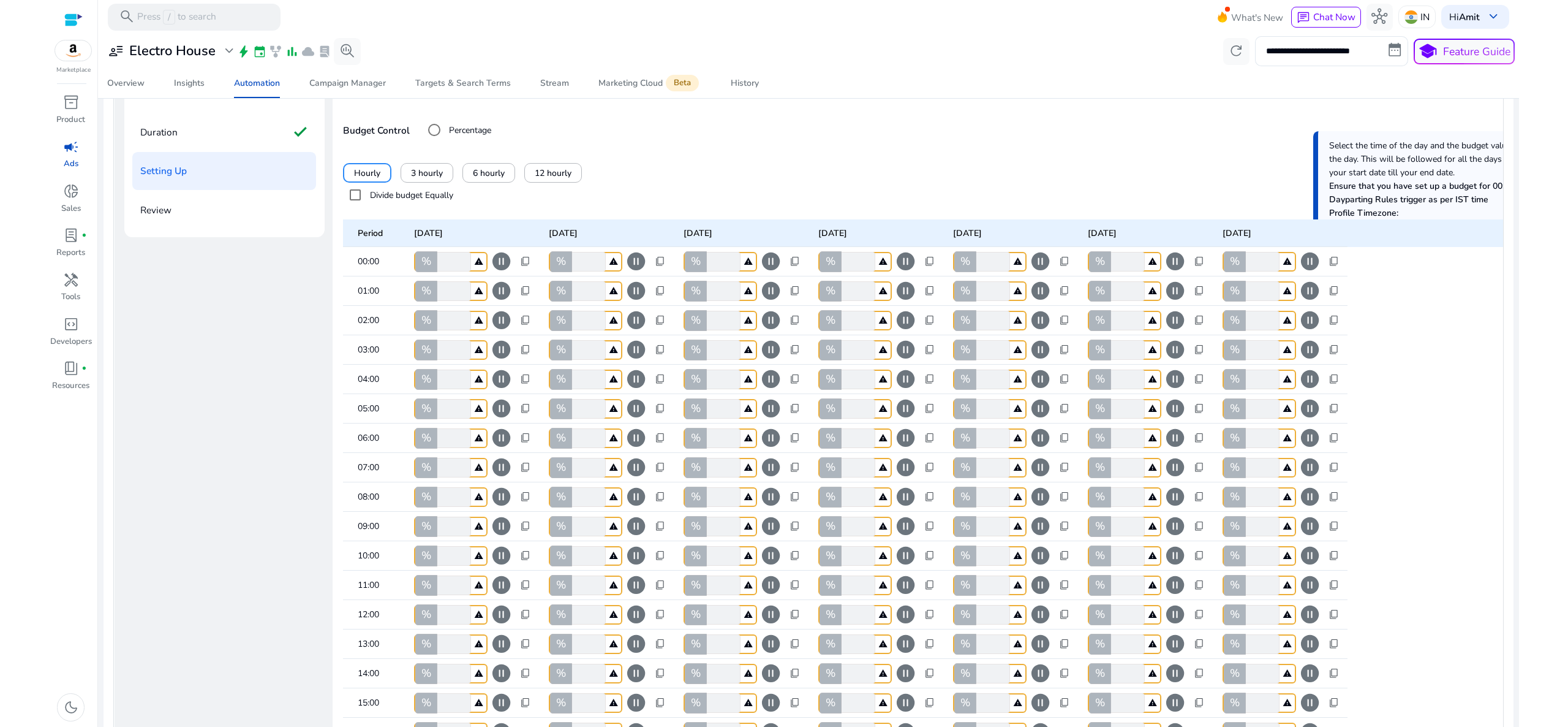
scroll to position [168, 0]
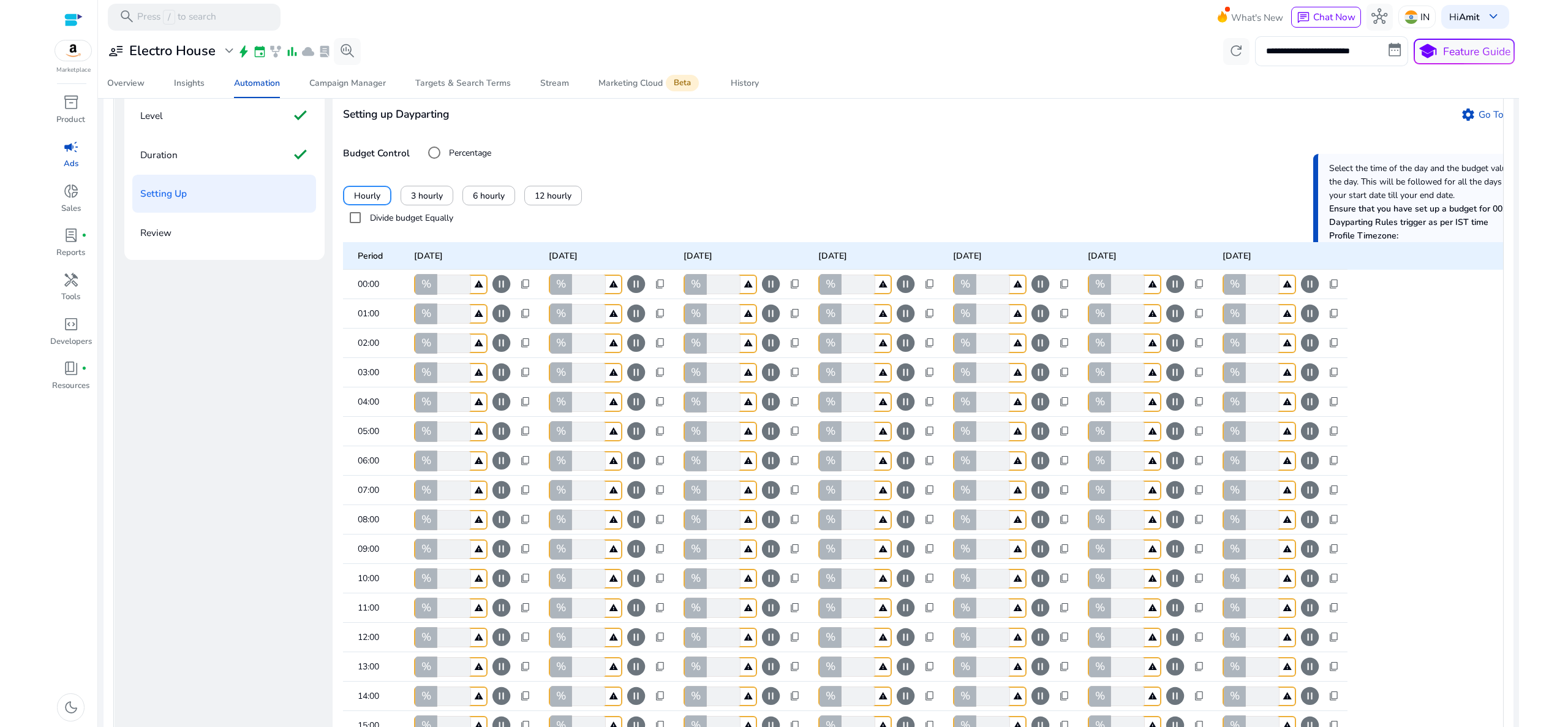
click at [211, 252] on div "Review" at bounding box center [224, 233] width 184 height 38
click at [498, 328] on div "Pause your existing campaigns selected for this dayparting rule for any particu…" at bounding box center [500, 342] width 269 height 55
click at [502, 320] on span "pause_circle" at bounding box center [500, 312] width 21 height 21
click at [521, 320] on div "content_copy" at bounding box center [526, 313] width 22 height 16
click at [510, 344] on span "Copy to all rows" at bounding box center [489, 345] width 64 height 13
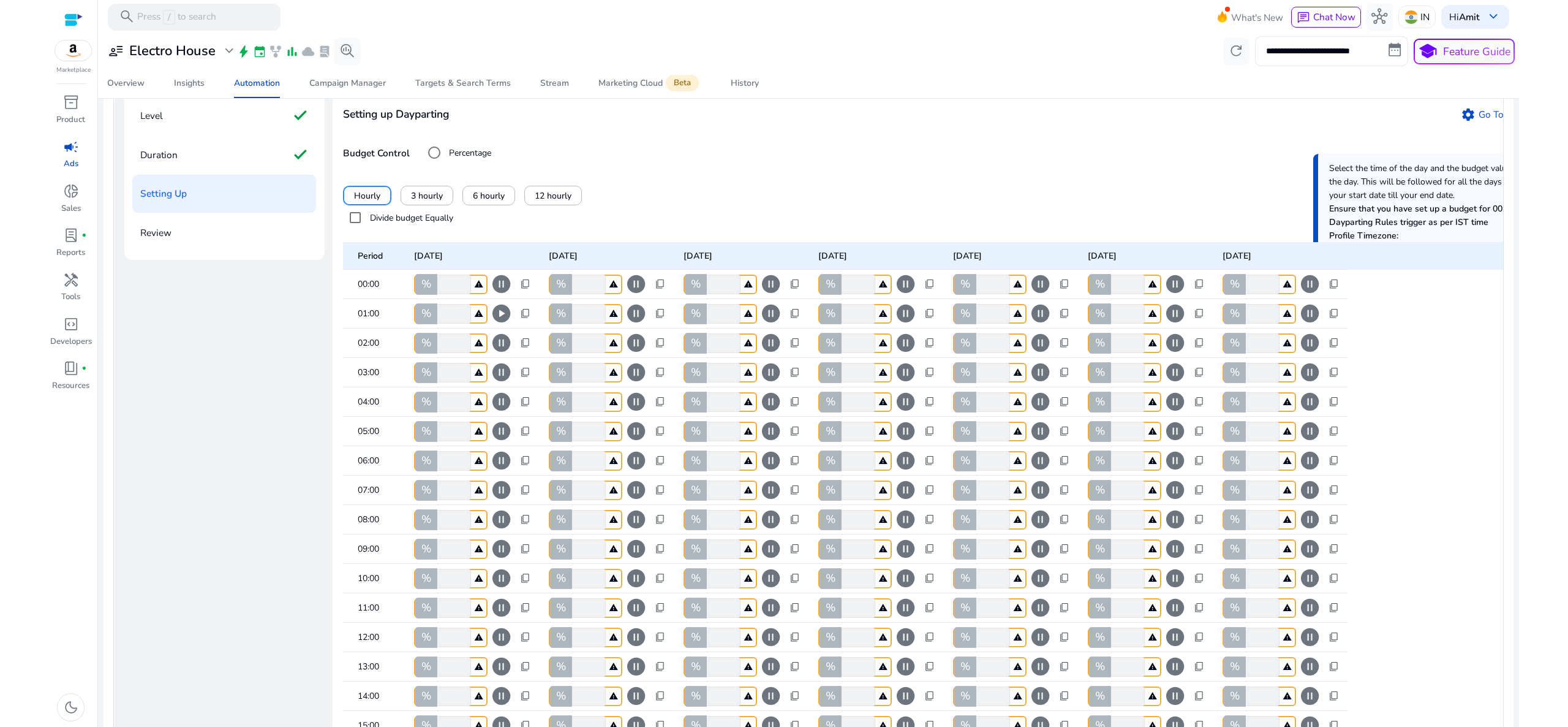
click at [451, 292] on input "*" at bounding box center [453, 284] width 37 height 19
click at [430, 290] on span "%" at bounding box center [426, 284] width 10 height 13
click at [451, 294] on input "*" at bounding box center [453, 284] width 37 height 19
click at [447, 294] on input "*" at bounding box center [453, 284] width 37 height 19
drag, startPoint x: 447, startPoint y: 294, endPoint x: 423, endPoint y: 296, distance: 24.1
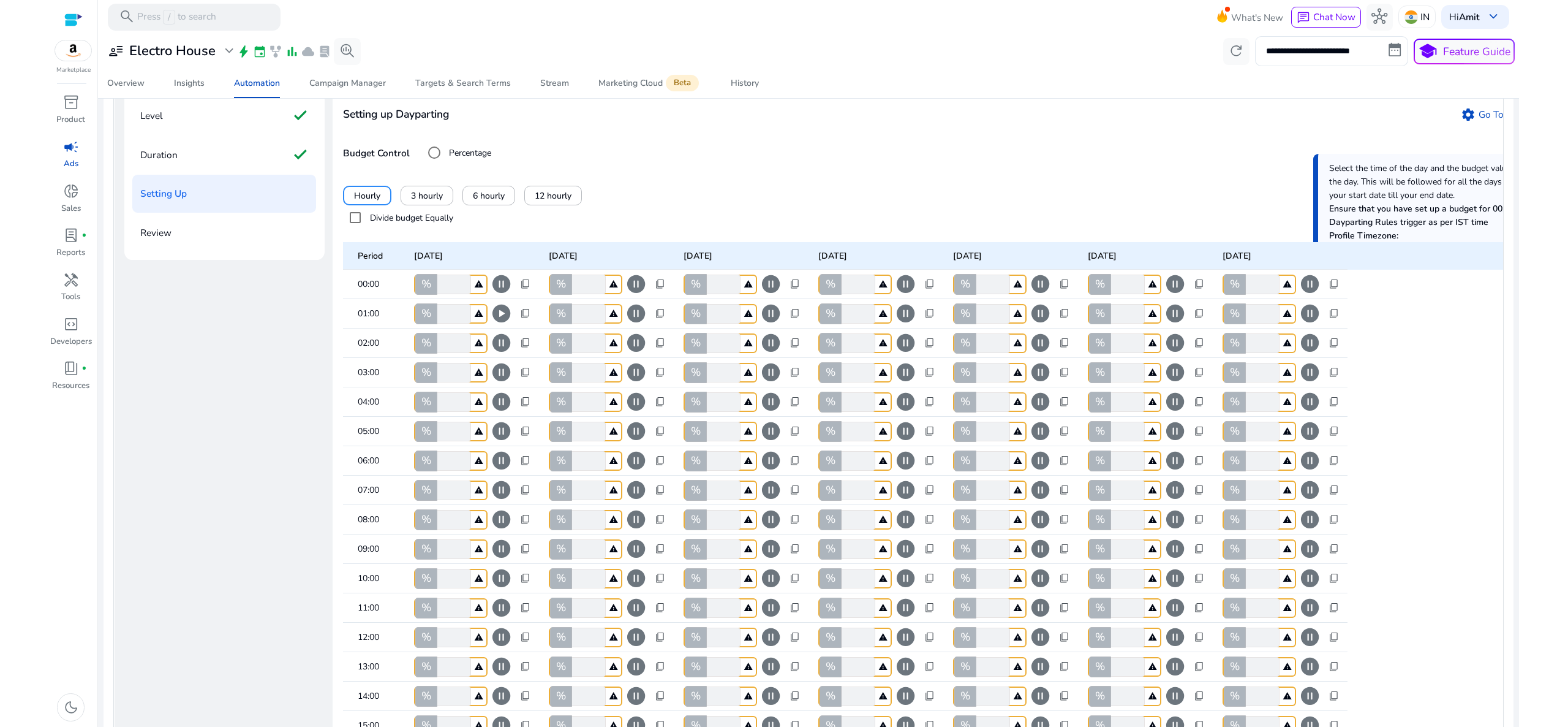
click at [423, 294] on div "% * warning" at bounding box center [450, 284] width 73 height 19
type input "***"
click at [526, 290] on span "content_copy" at bounding box center [526, 284] width 11 height 11
click at [512, 317] on span "Copy to all rows" at bounding box center [489, 316] width 64 height 13
type input "***"
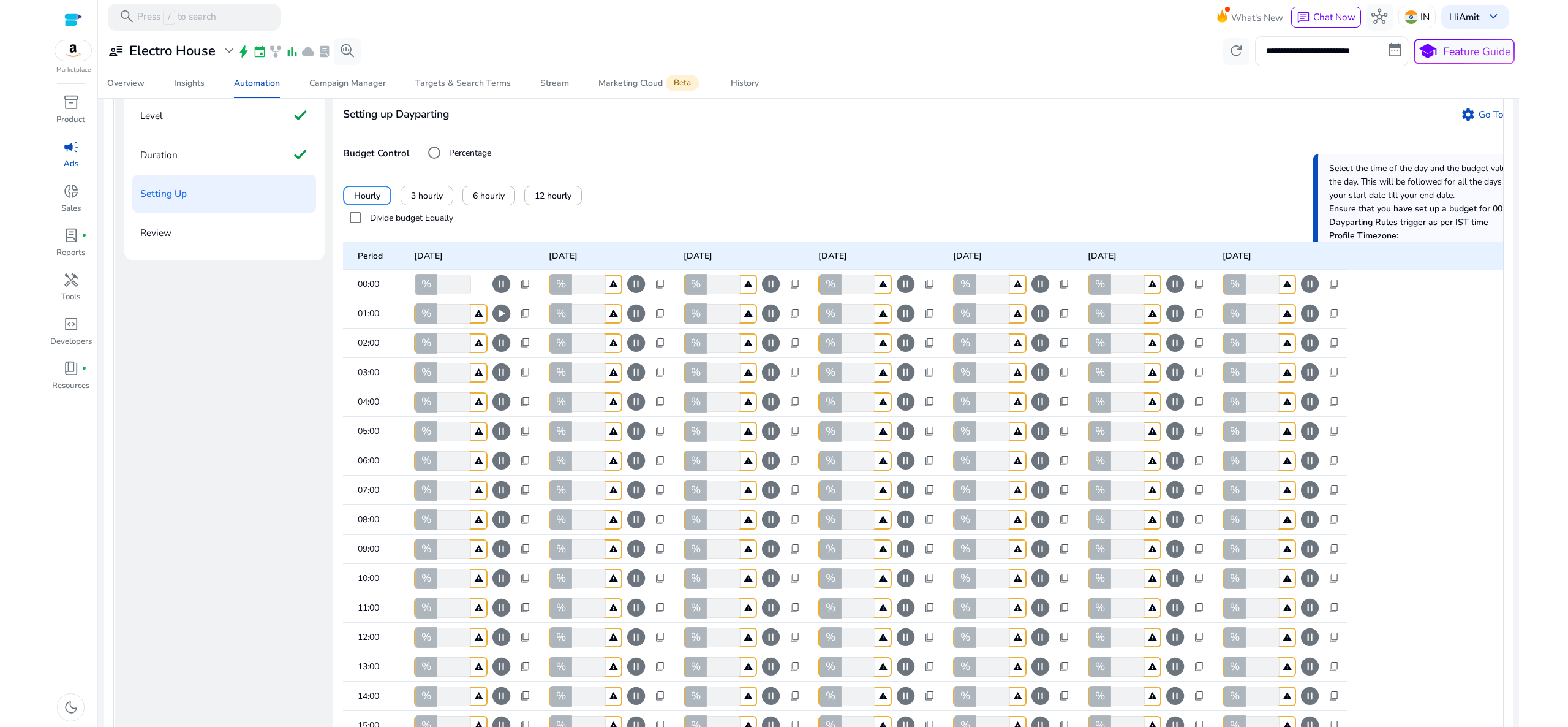
type input "***"
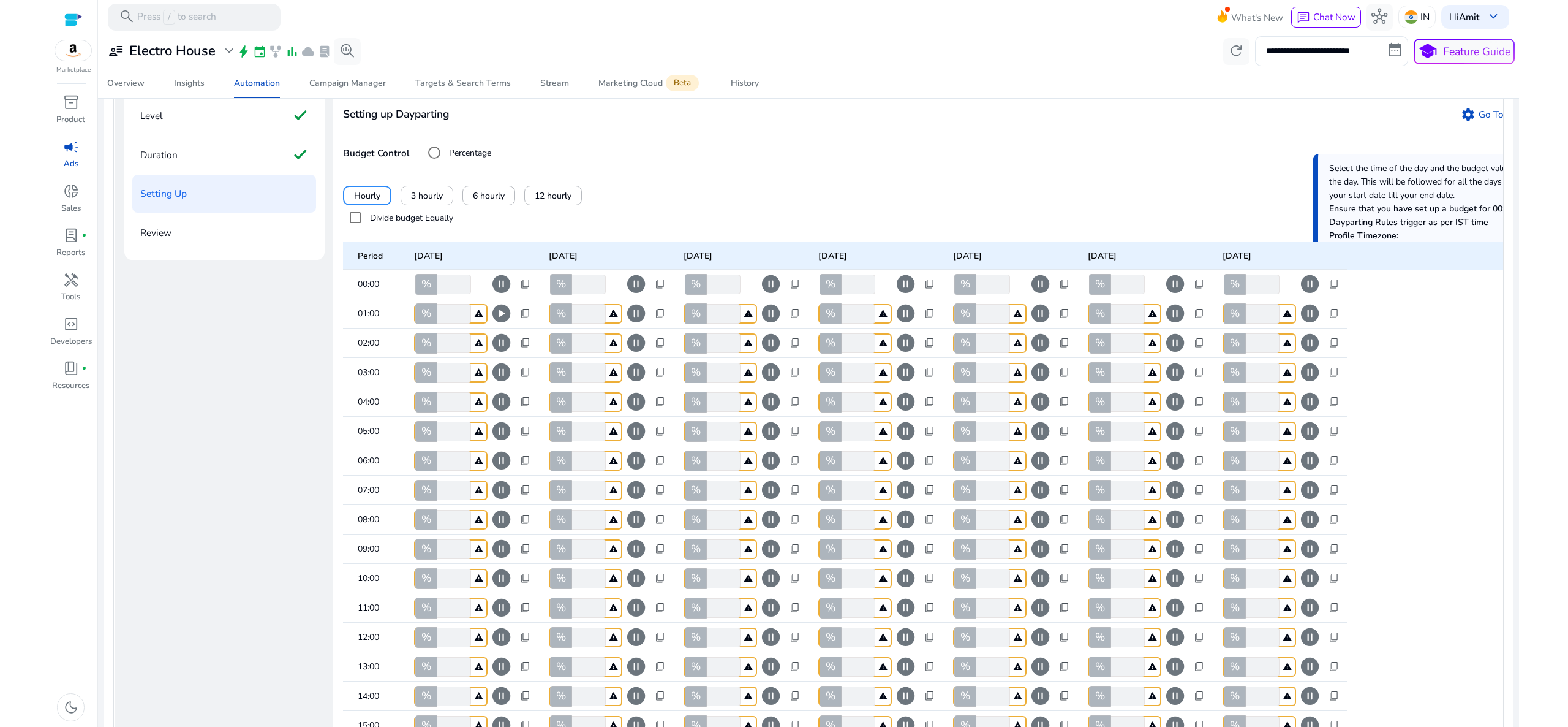
click at [527, 290] on span "content_copy" at bounding box center [526, 284] width 11 height 11
click at [510, 332] on span "Copy to all columns" at bounding box center [488, 335] width 78 height 13
type input "***"
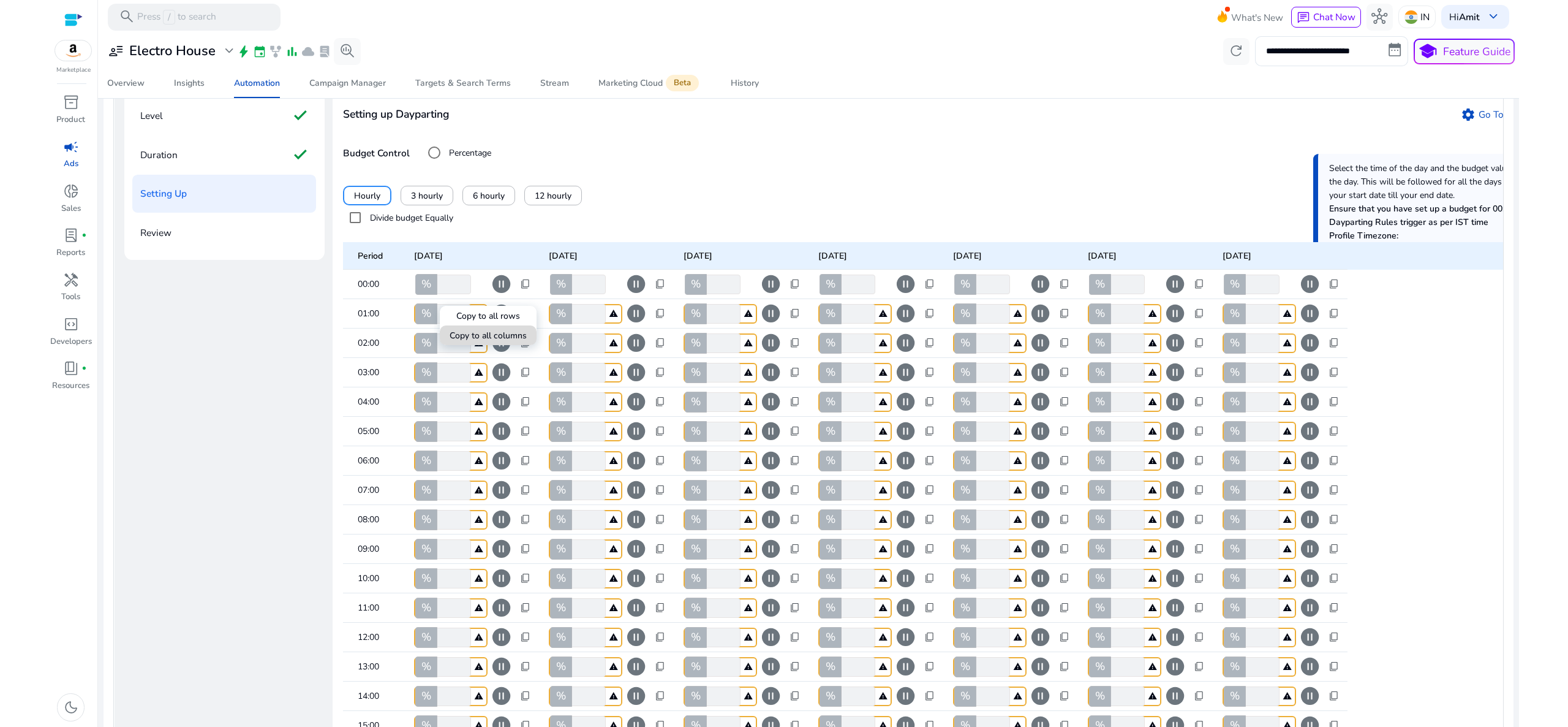
type input "***"
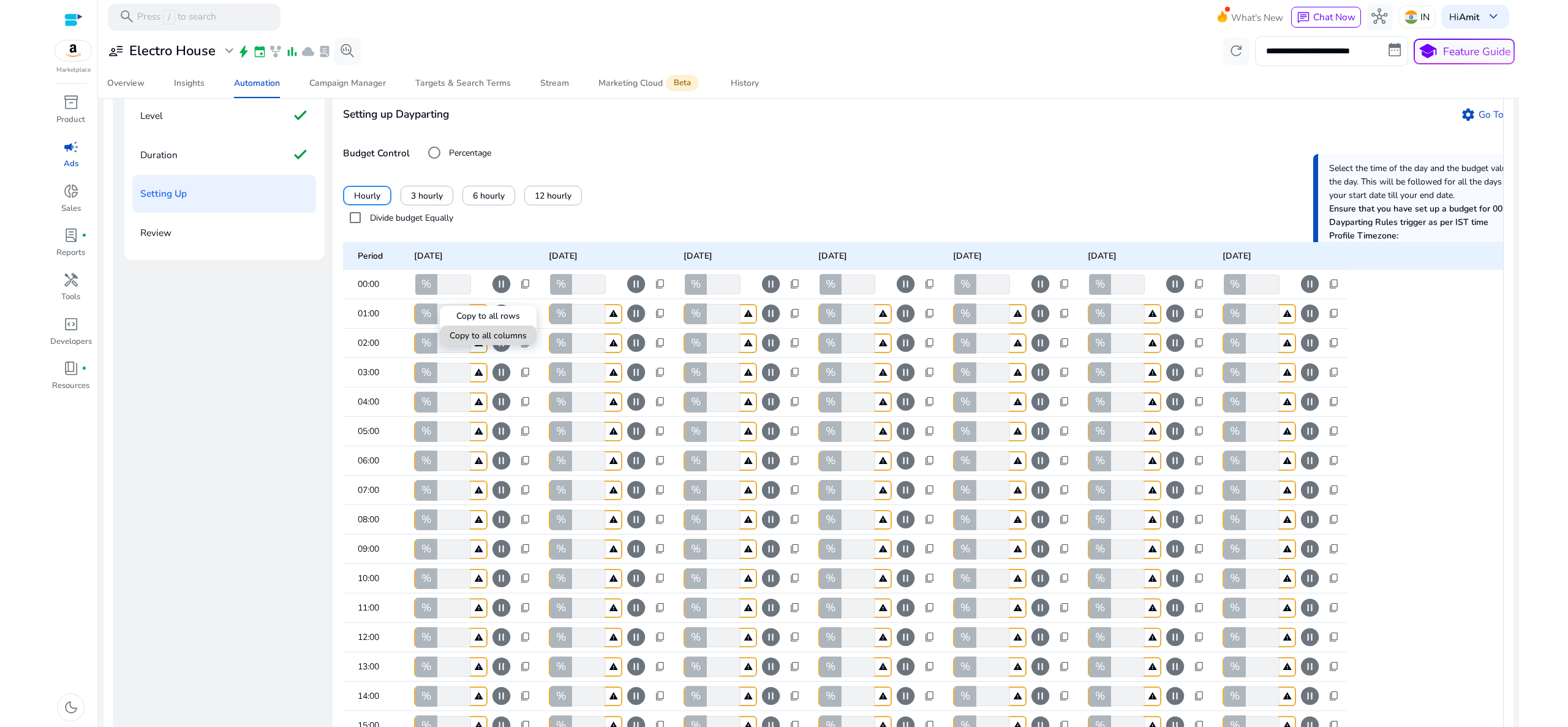
type input "***"
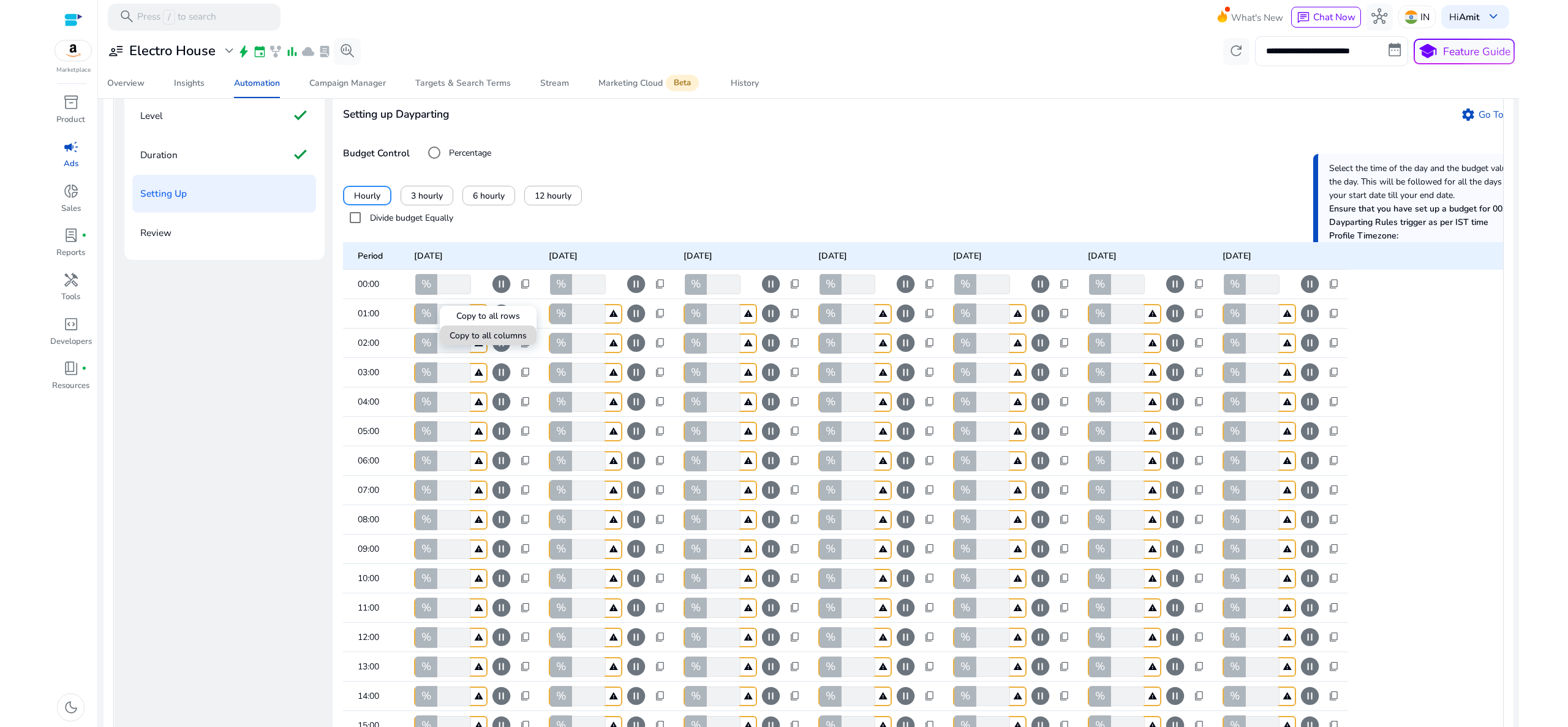
type input "***"
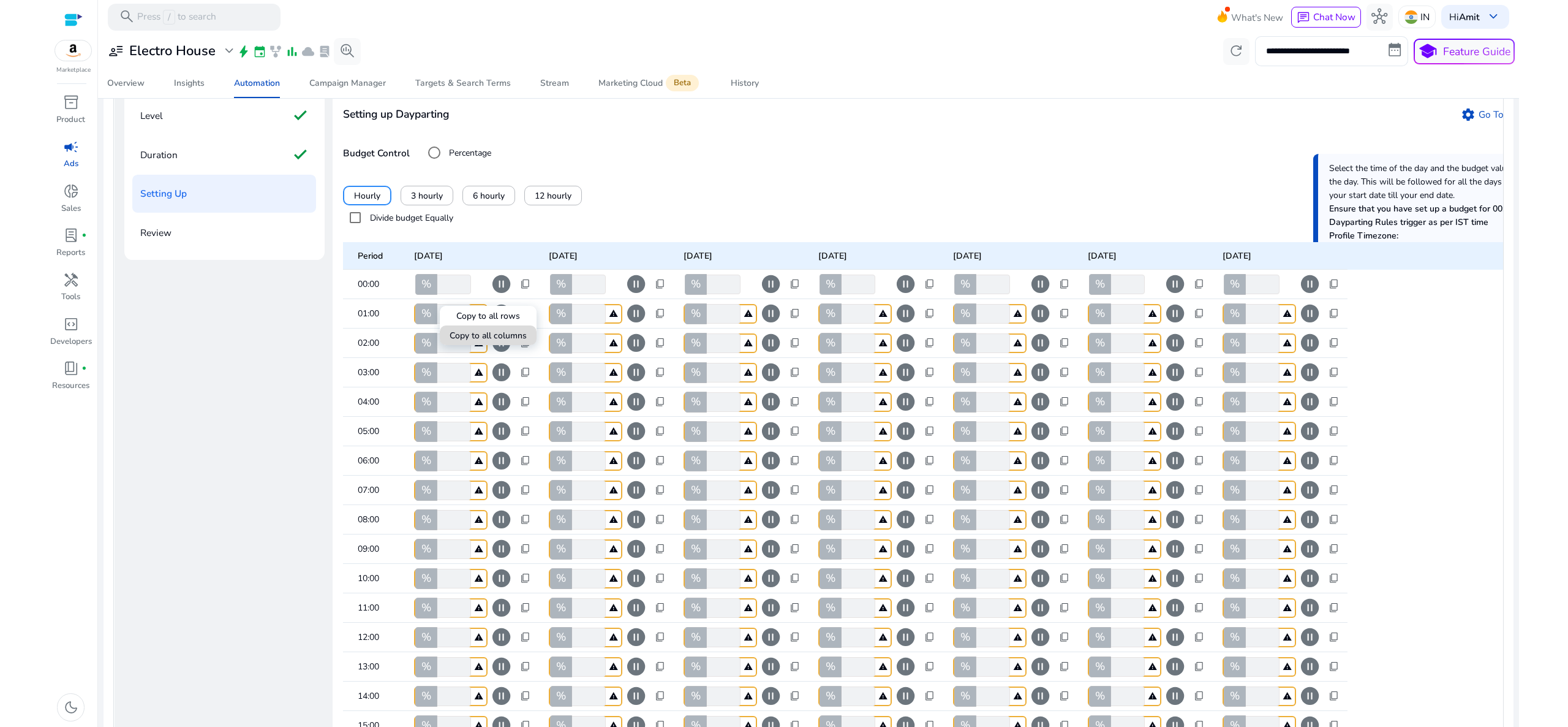
type input "***"
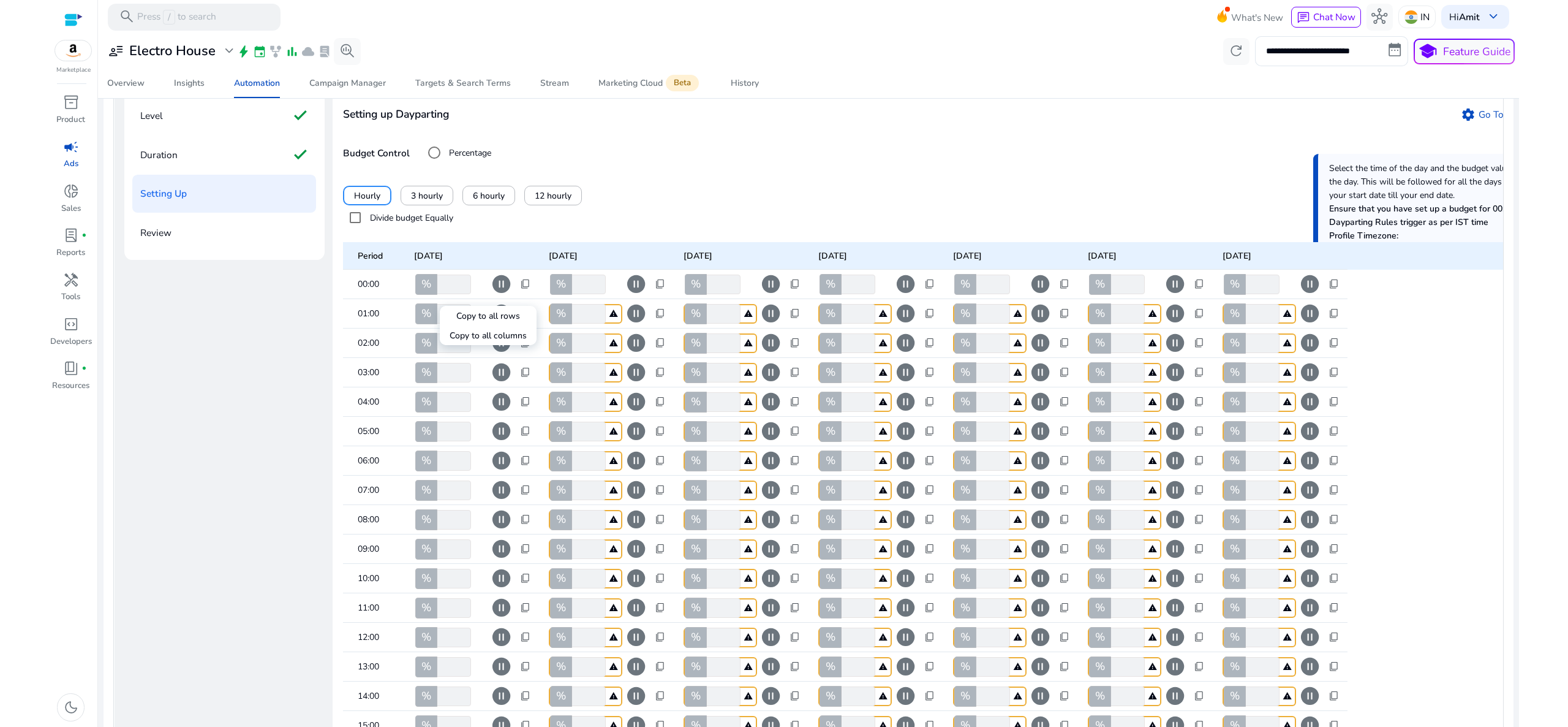
click at [661, 300] on div at bounding box center [784, 364] width 1568 height 727
click at [661, 290] on span "content_copy" at bounding box center [660, 284] width 11 height 11
click at [639, 332] on span "Copy to all columns" at bounding box center [623, 335] width 78 height 13
type input "***"
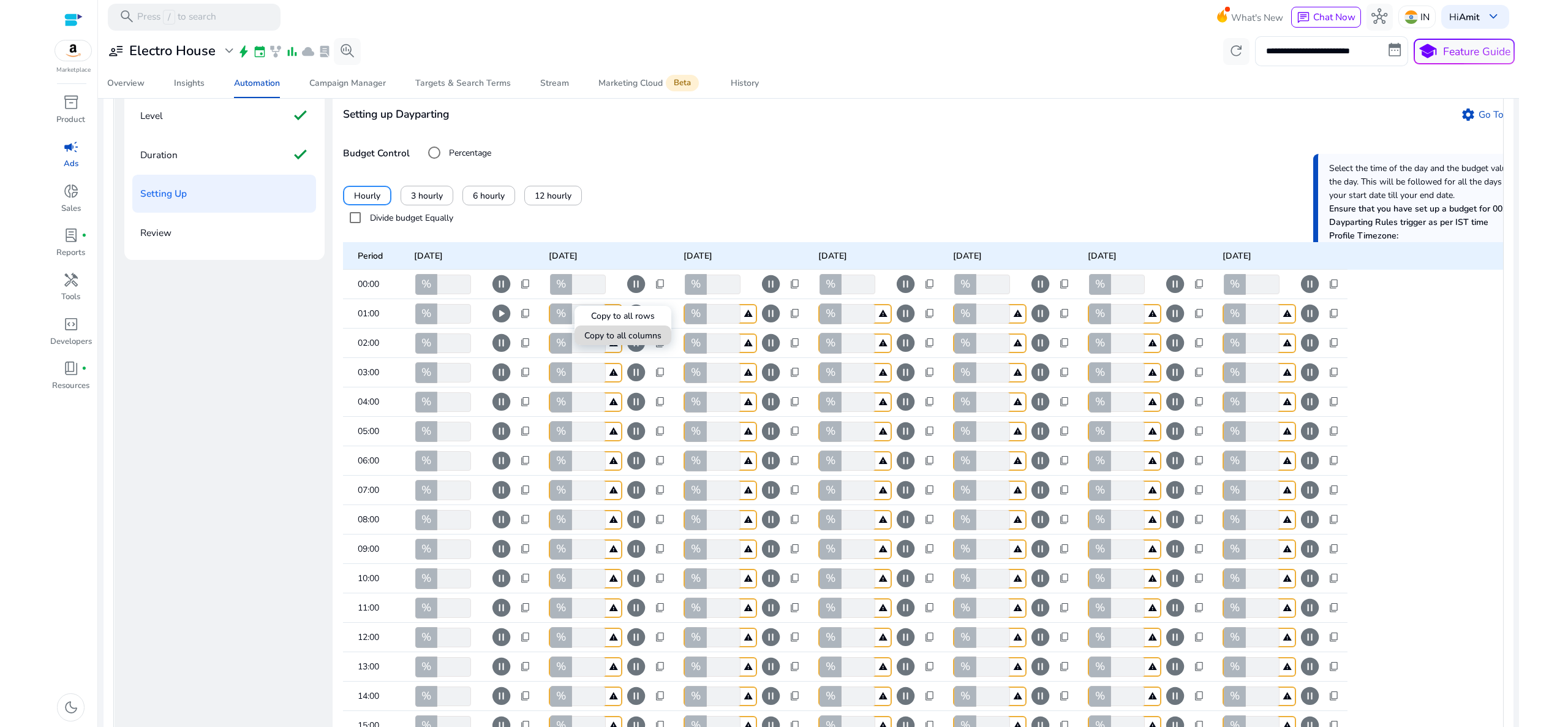
type input "***"
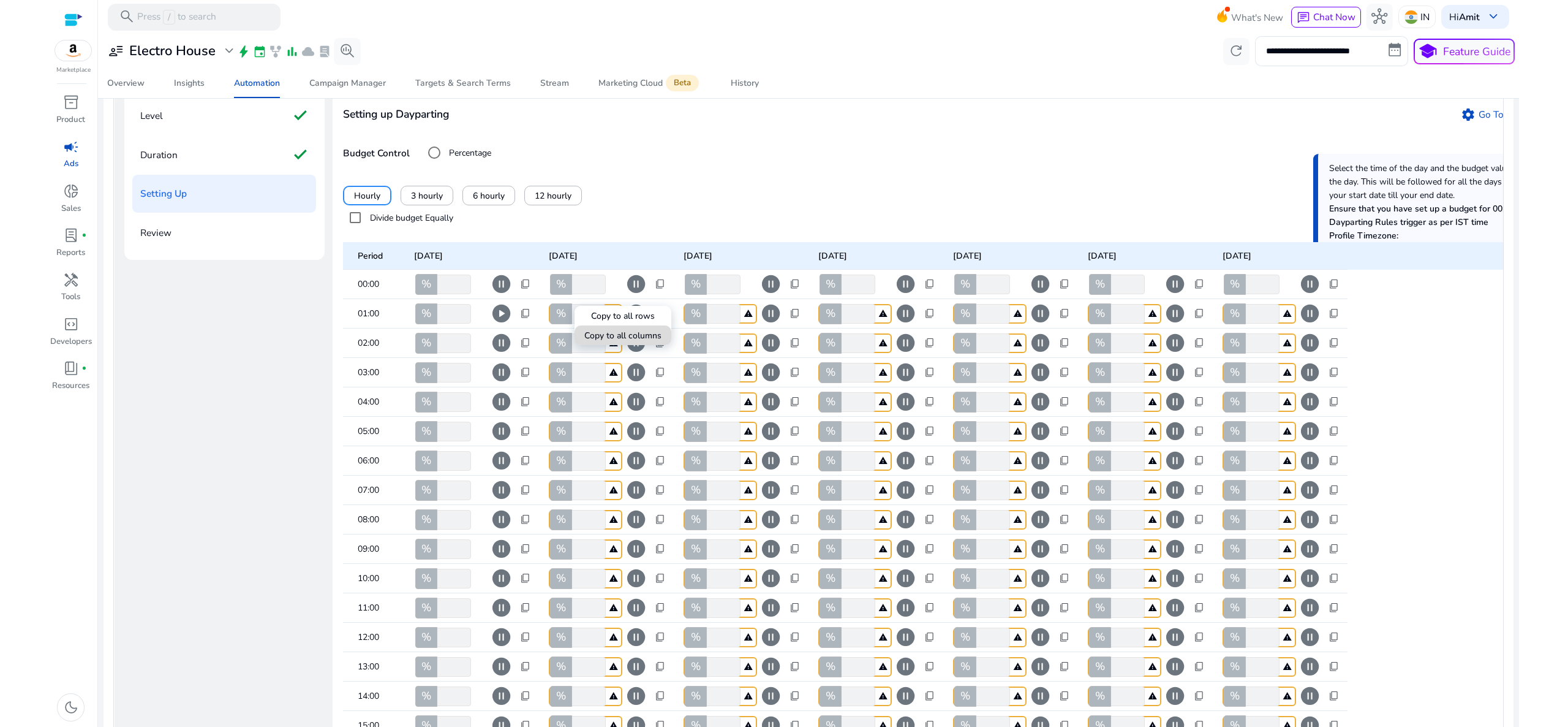
type input "***"
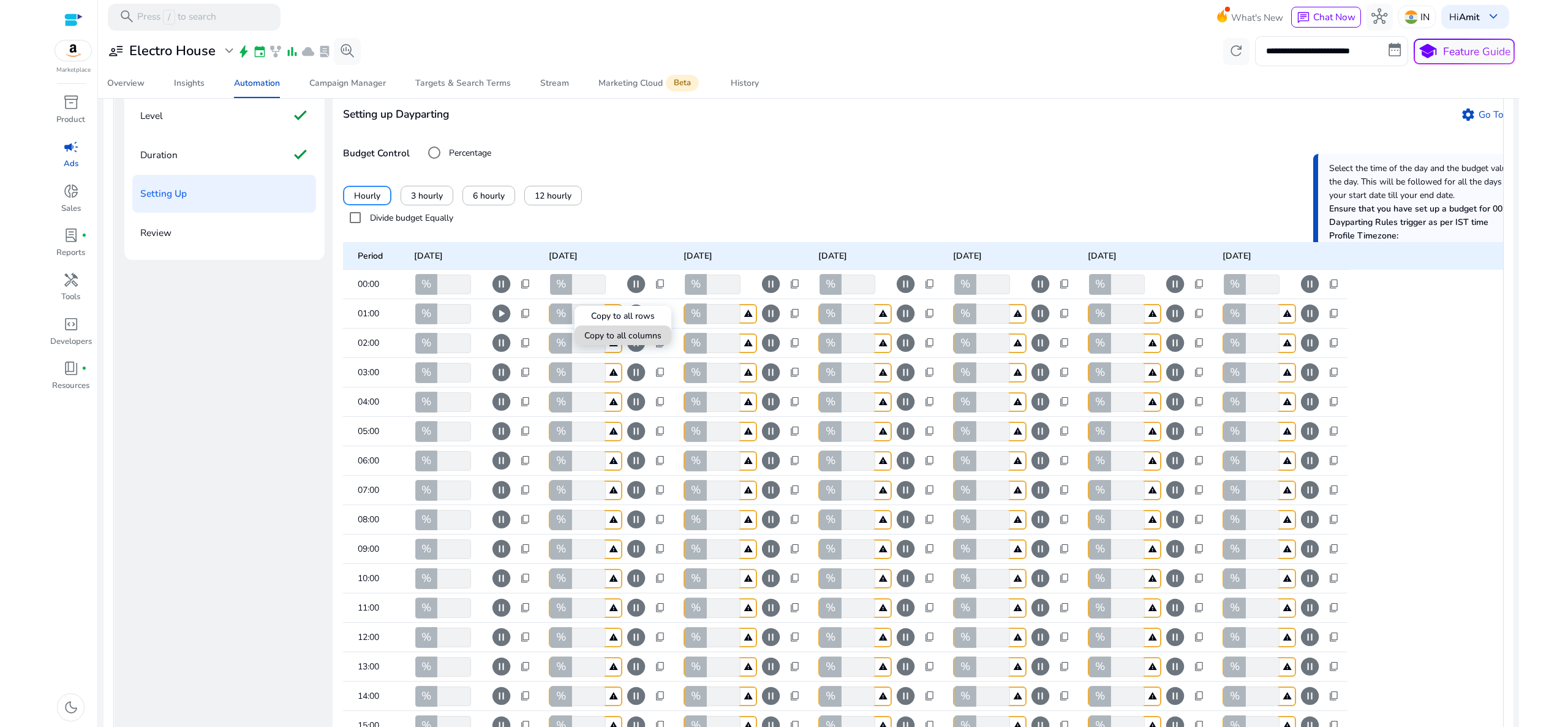
type input "***"
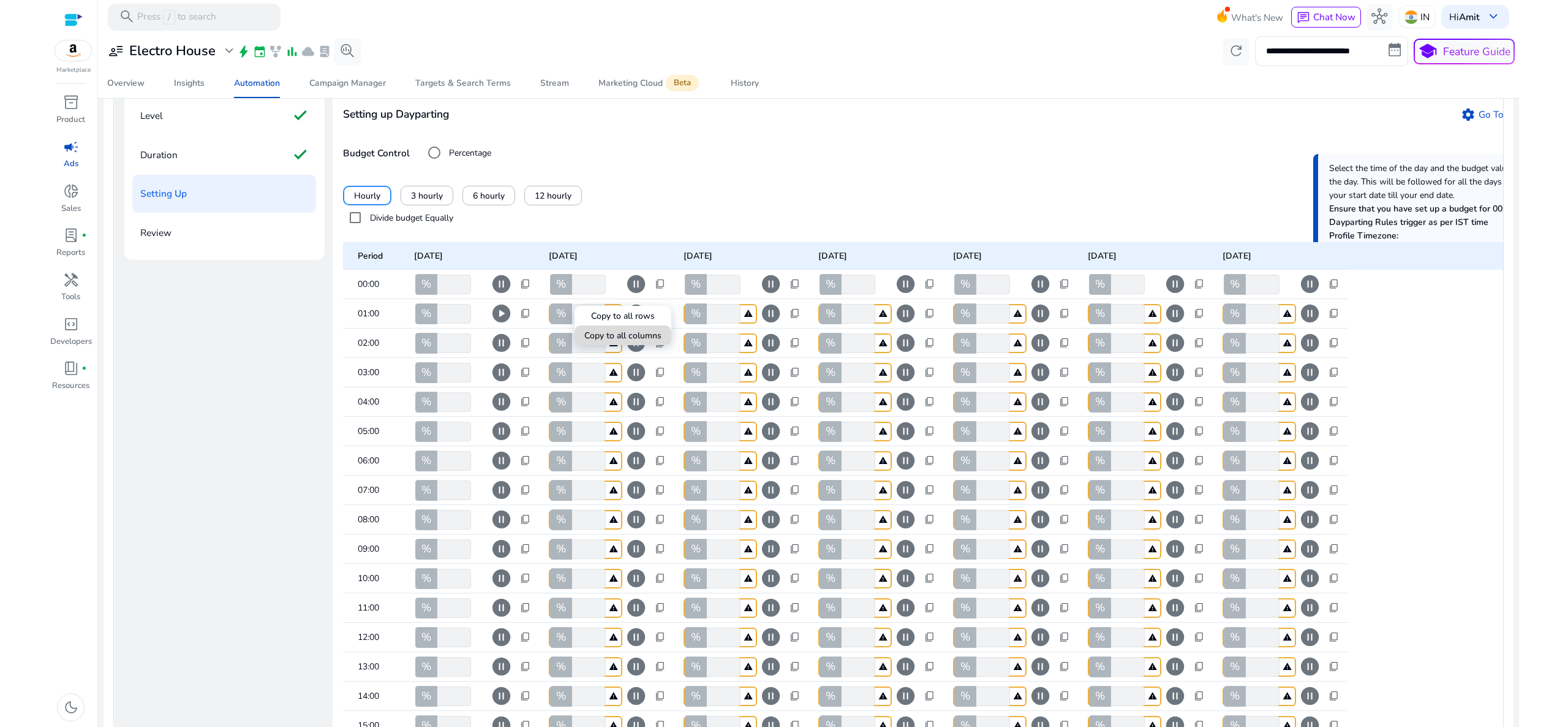
type input "***"
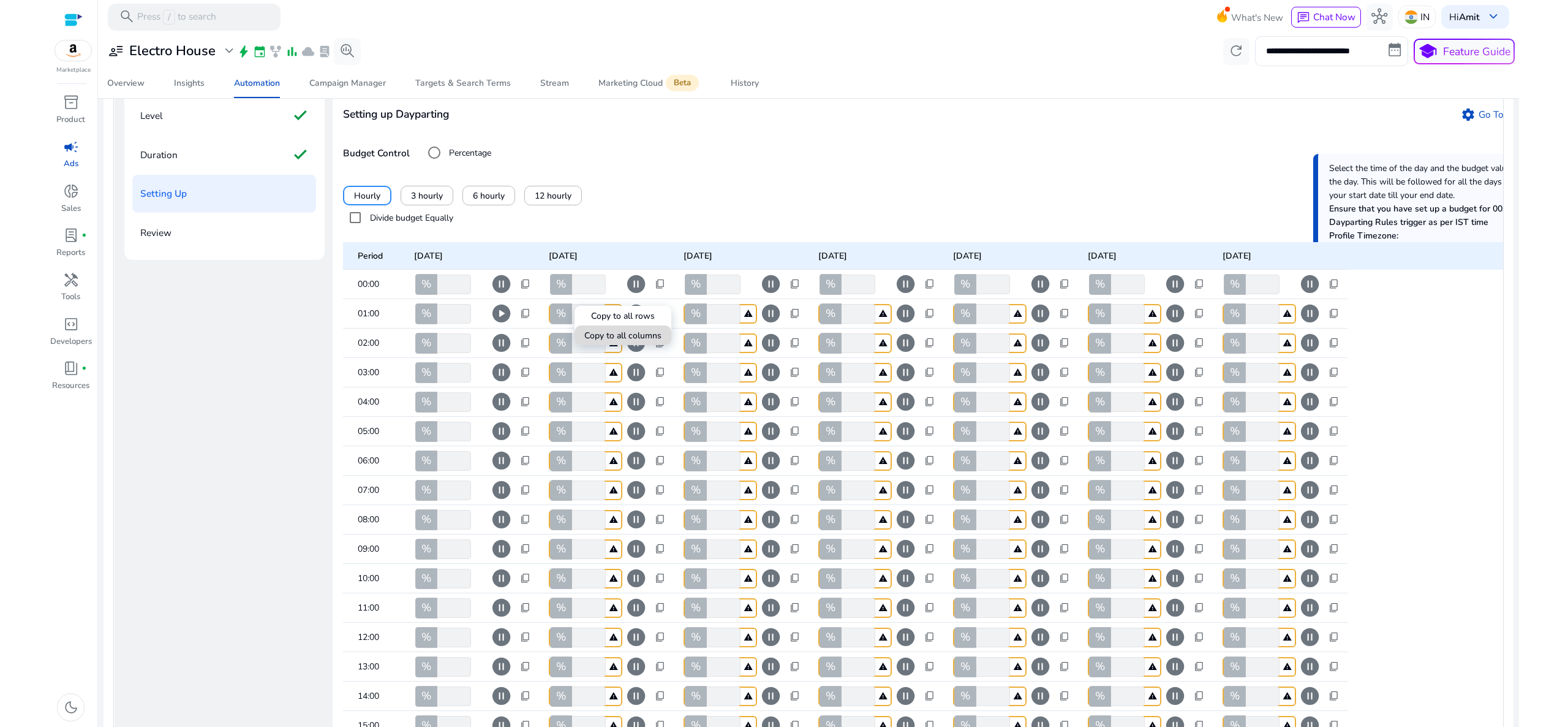
type input "***"
click at [792, 295] on div at bounding box center [784, 364] width 1568 height 727
click at [792, 290] on span "content_copy" at bounding box center [795, 284] width 11 height 11
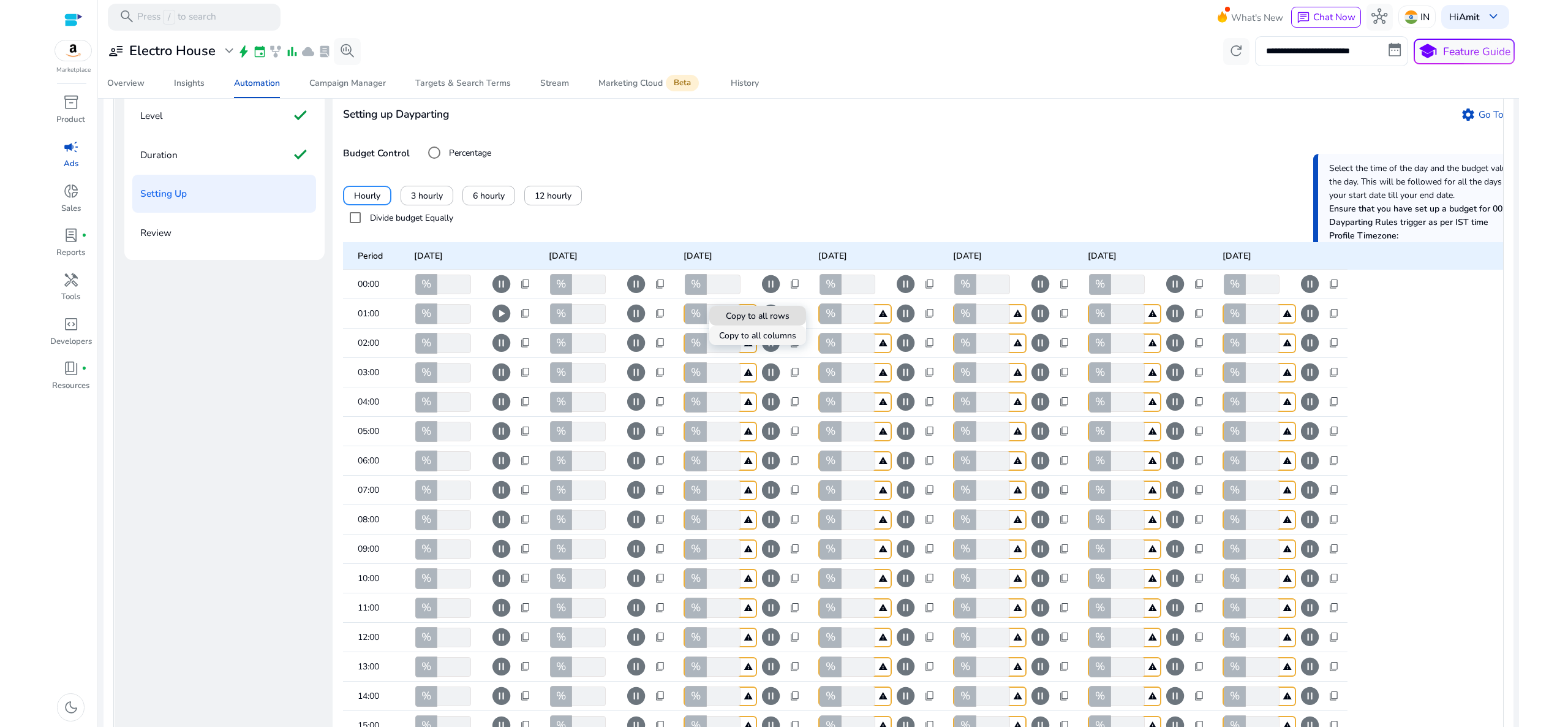
click at [772, 329] on span "Copy to all columns" at bounding box center [758, 335] width 78 height 13
type input "***"
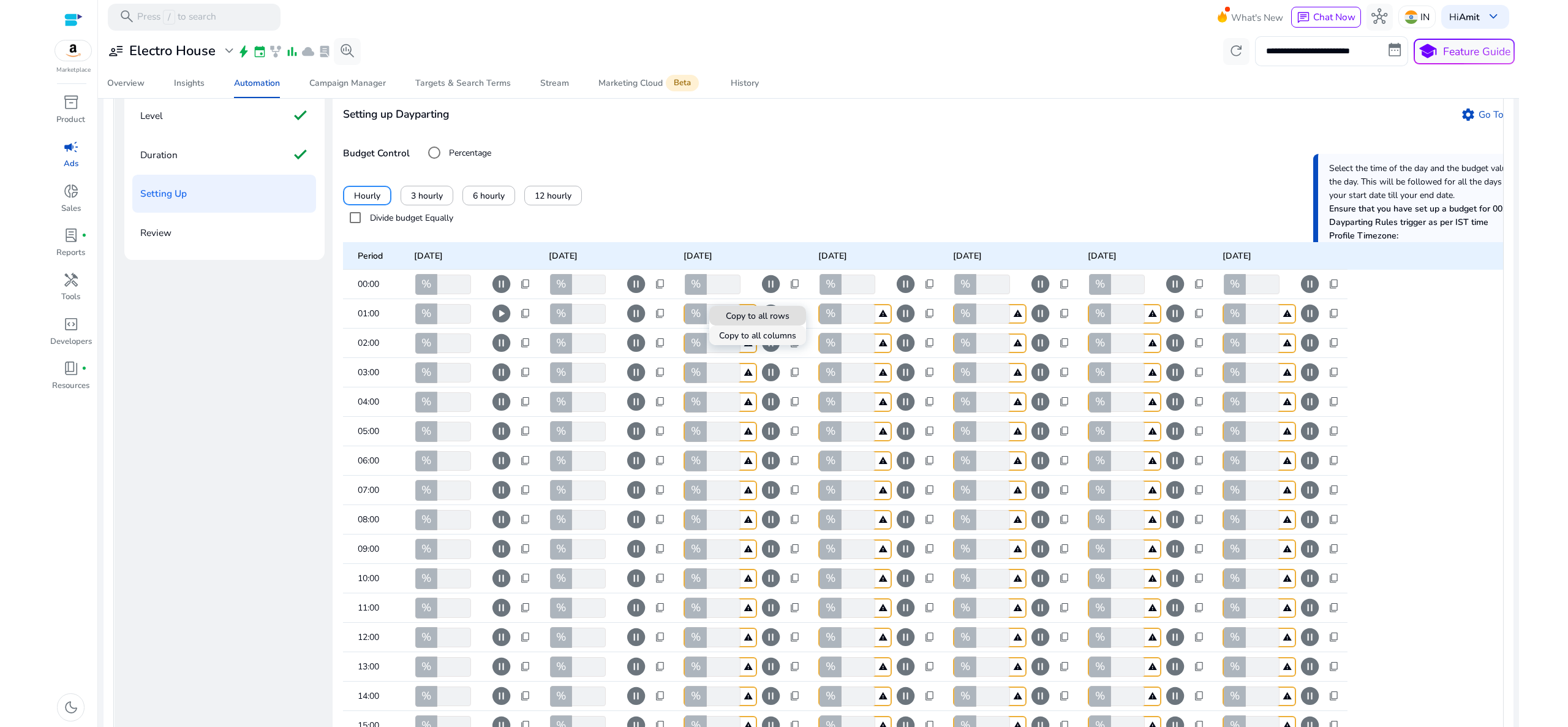
type input "***"
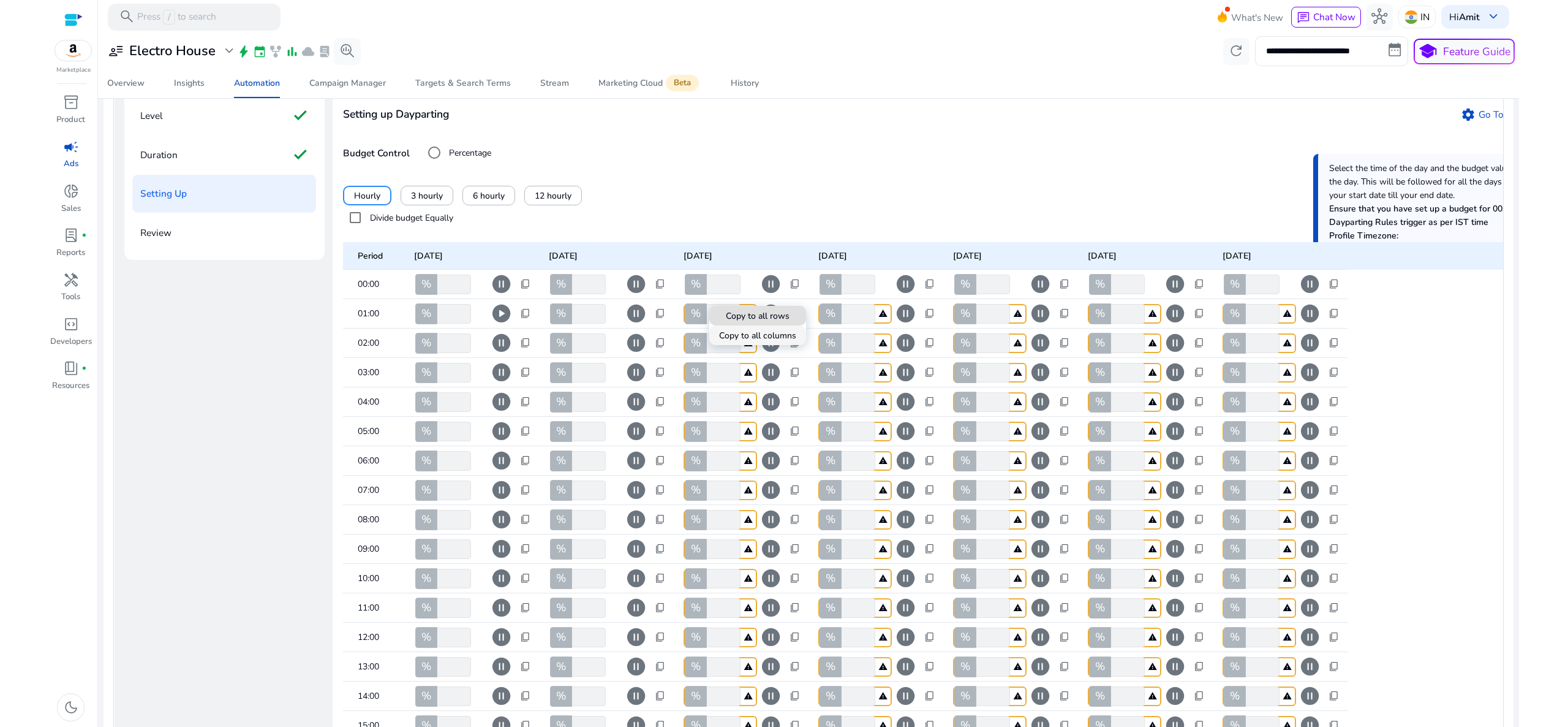
type input "***"
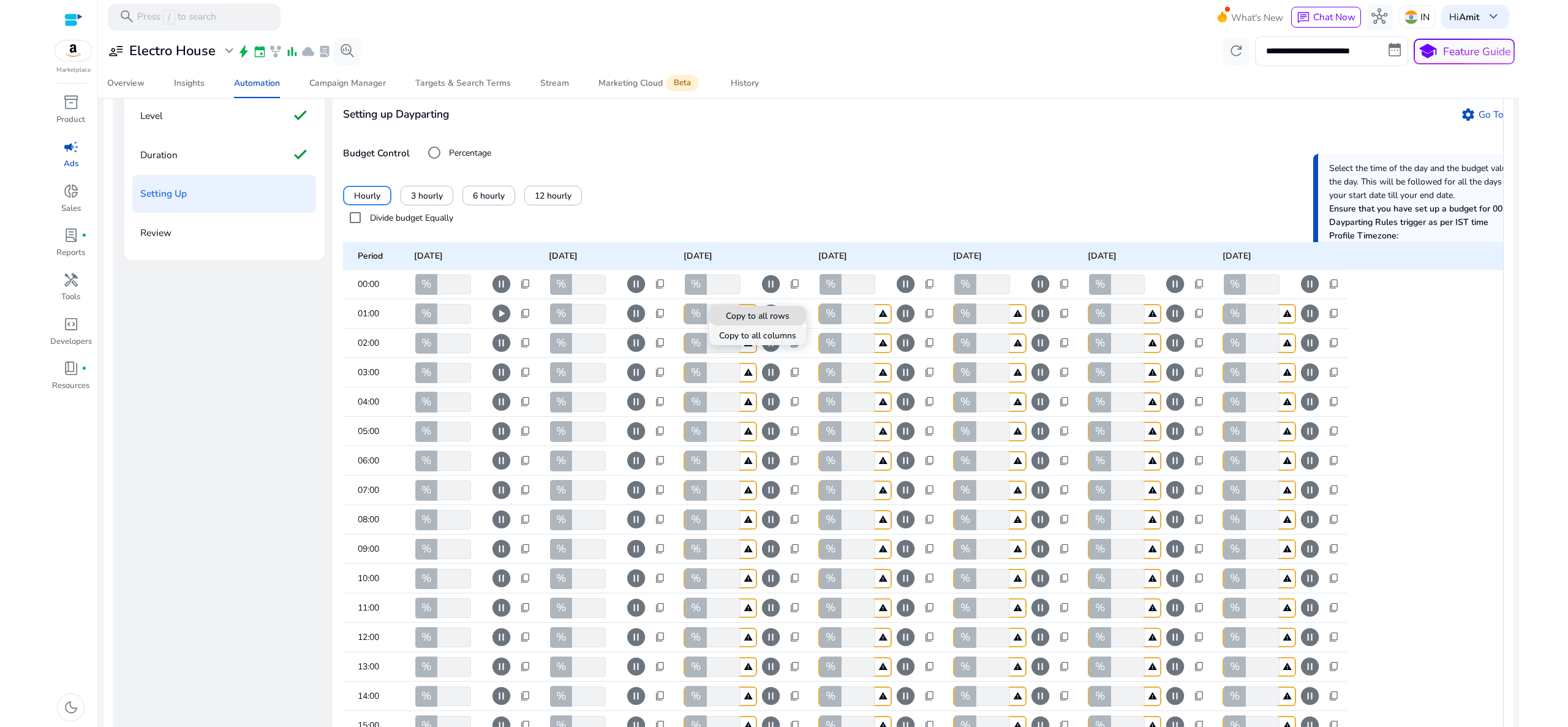
type input "***"
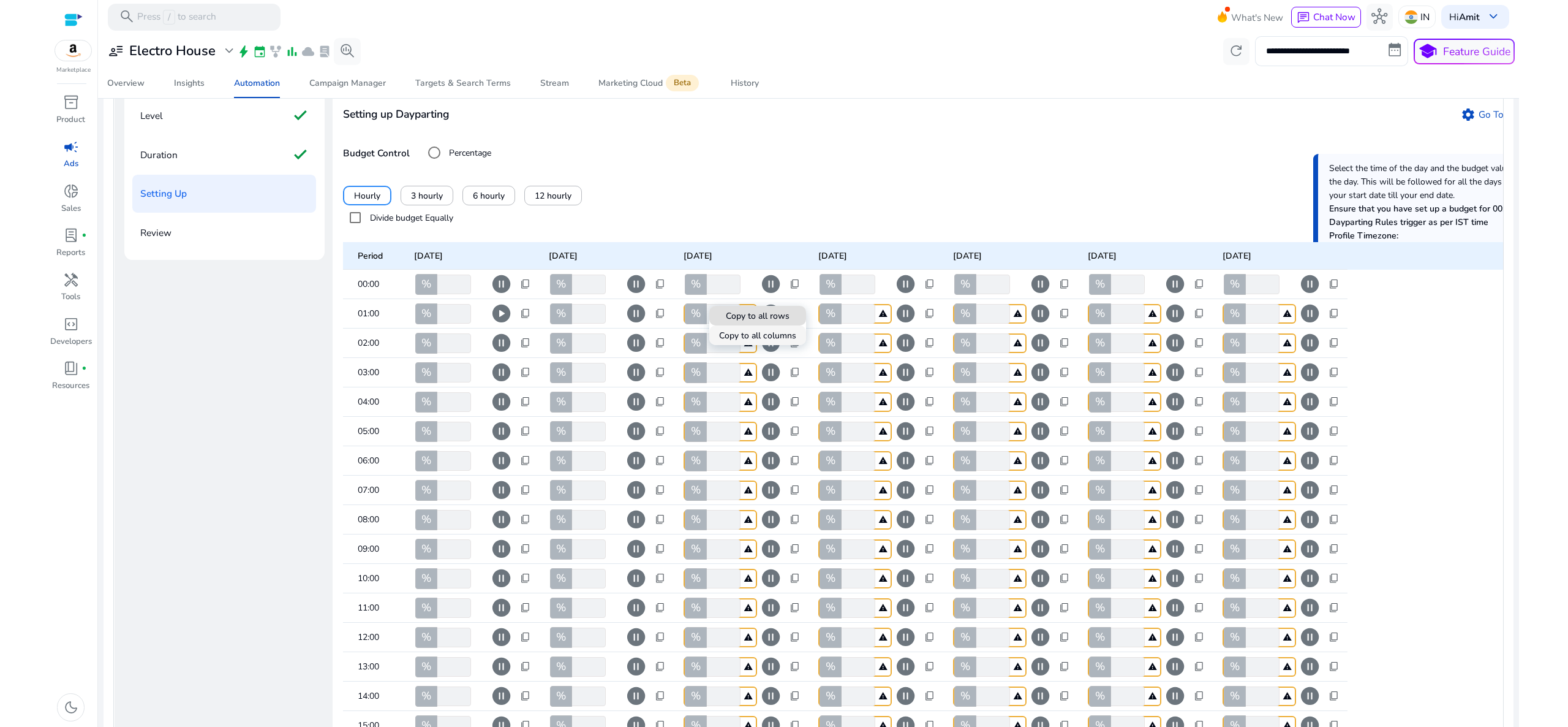
type input "***"
click at [928, 296] on div at bounding box center [784, 364] width 1568 height 727
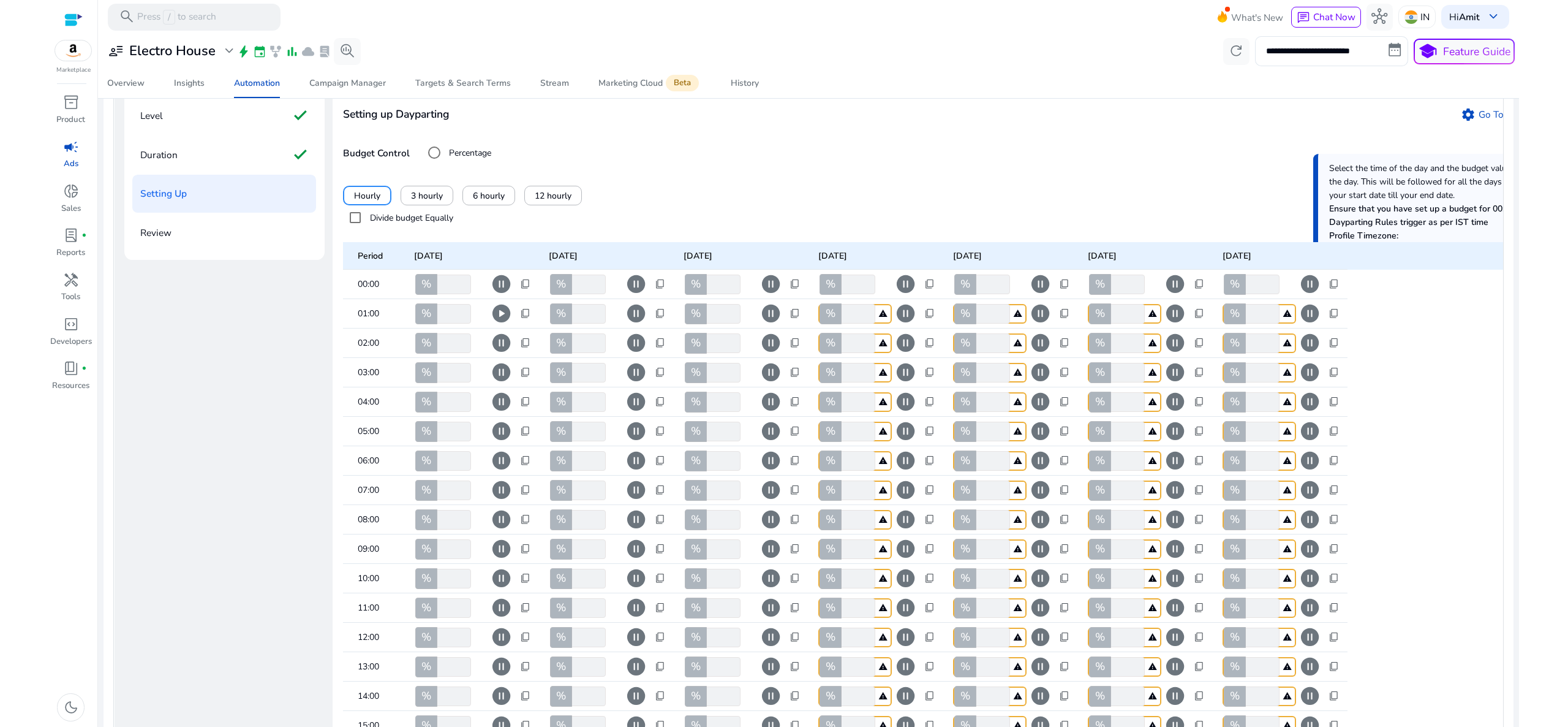
click at [928, 290] on span "content_copy" at bounding box center [930, 284] width 11 height 11
click at [916, 334] on span "Copy to all columns" at bounding box center [892, 335] width 78 height 13
type input "***"
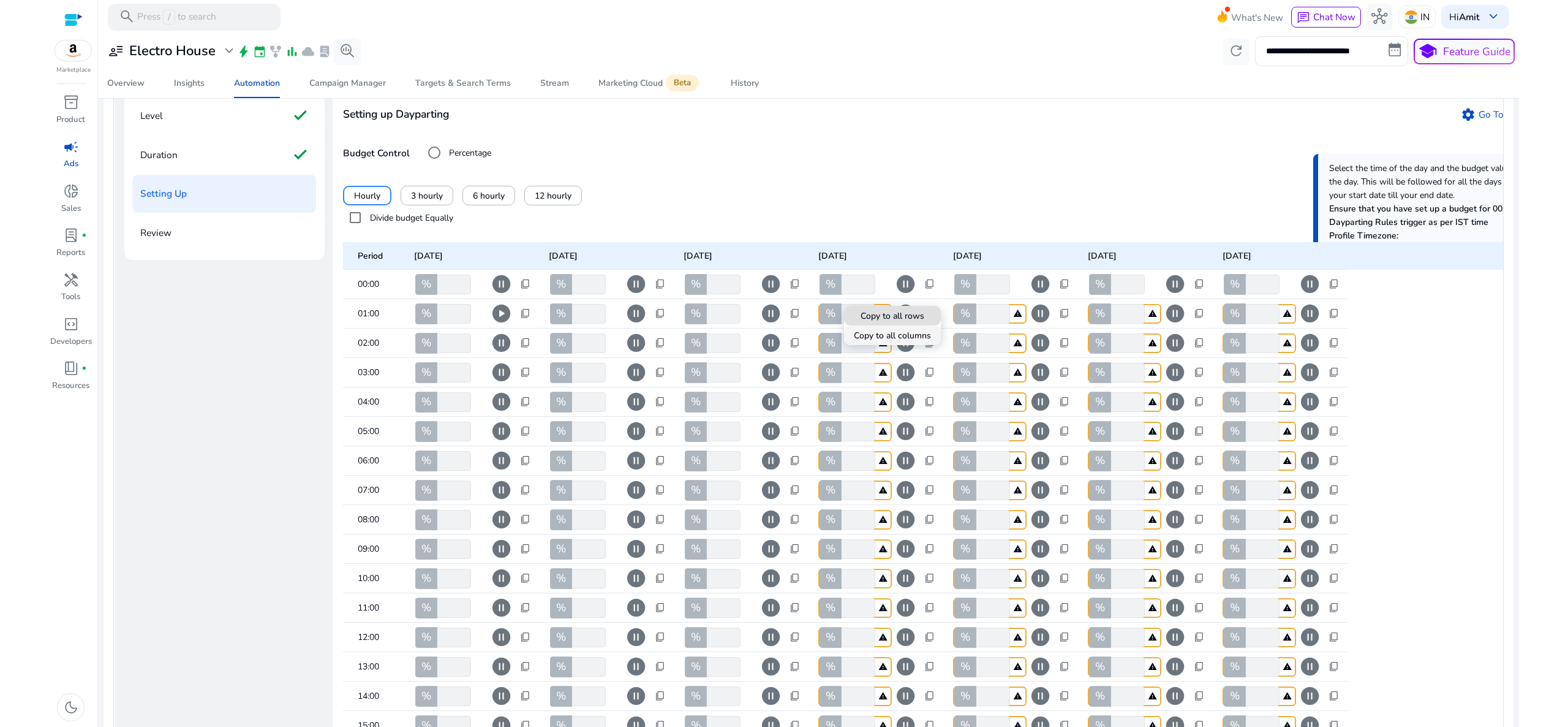
type input "***"
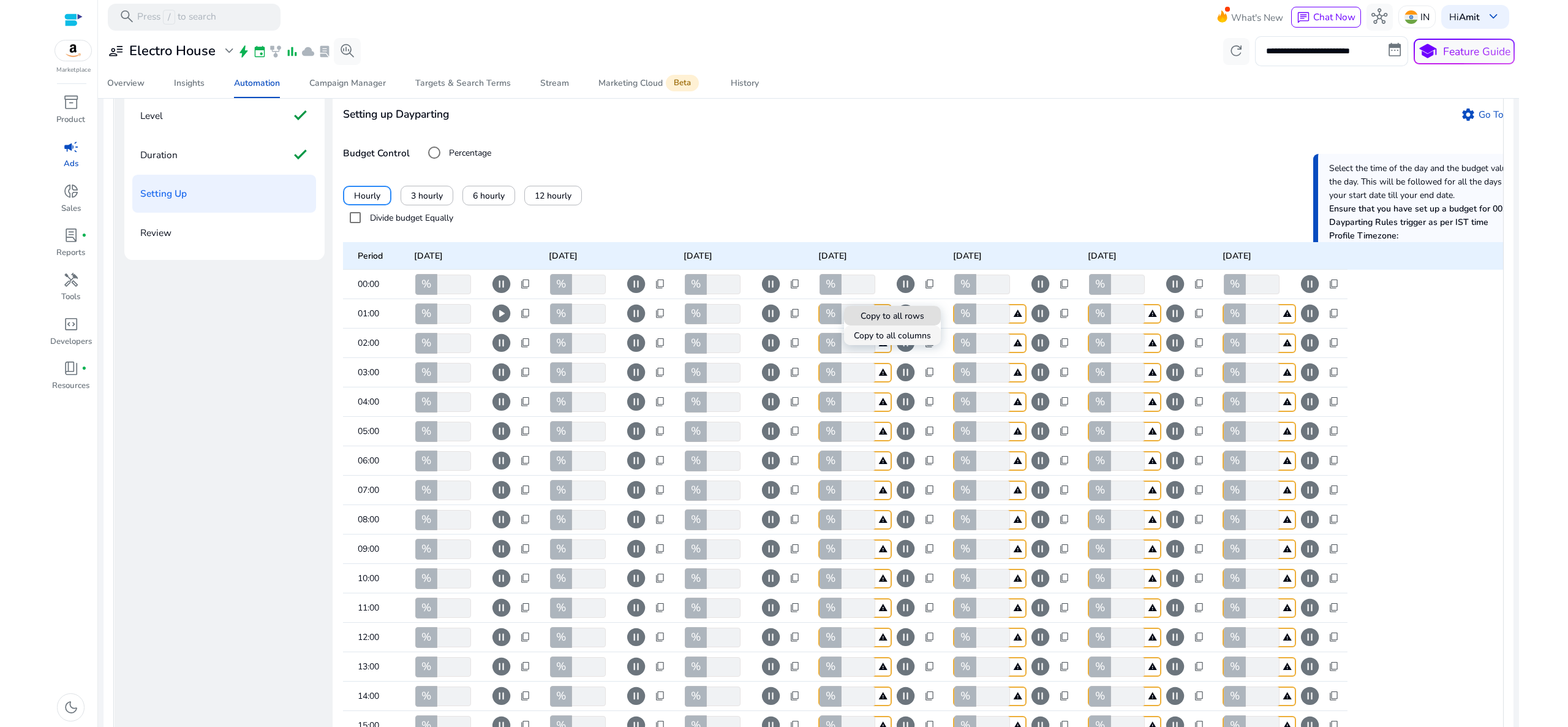
type input "***"
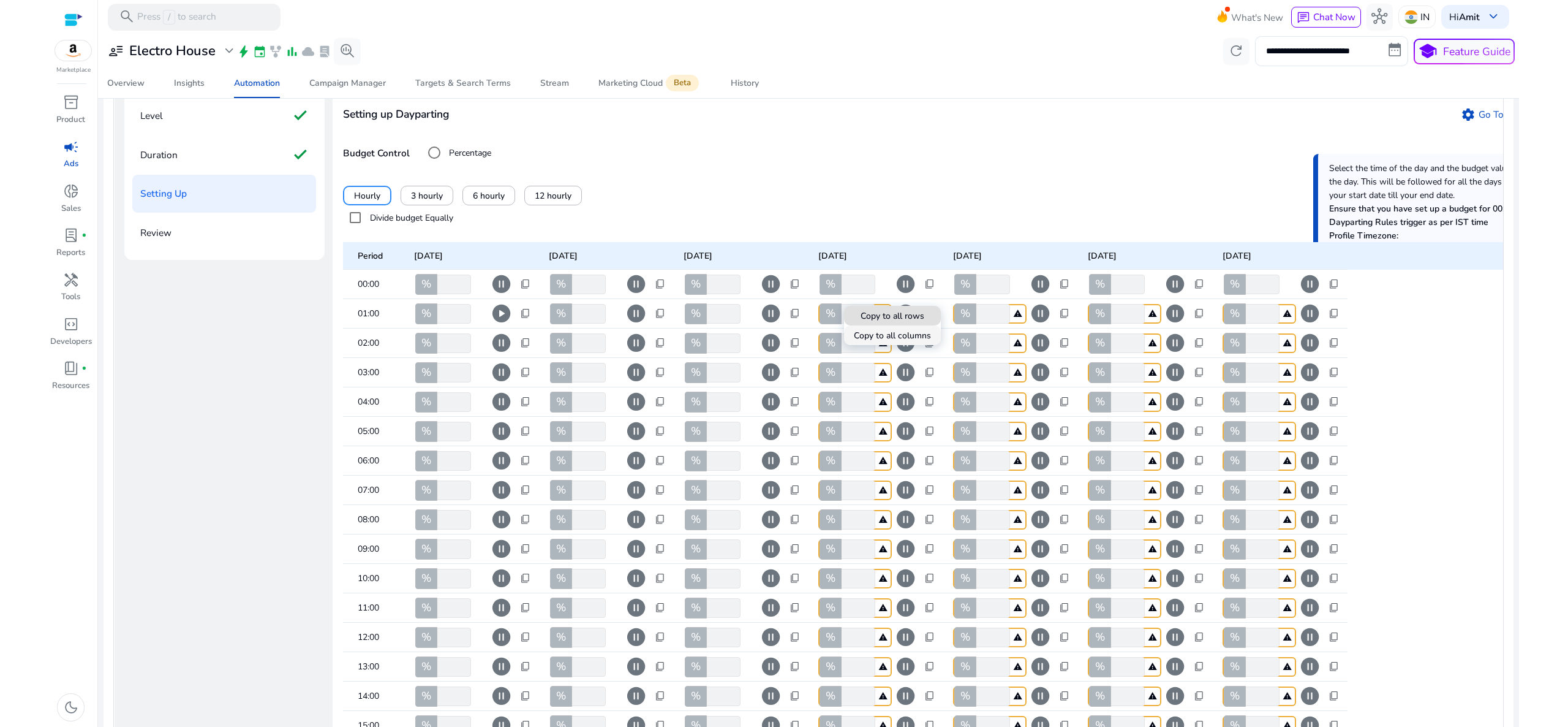
type input "***"
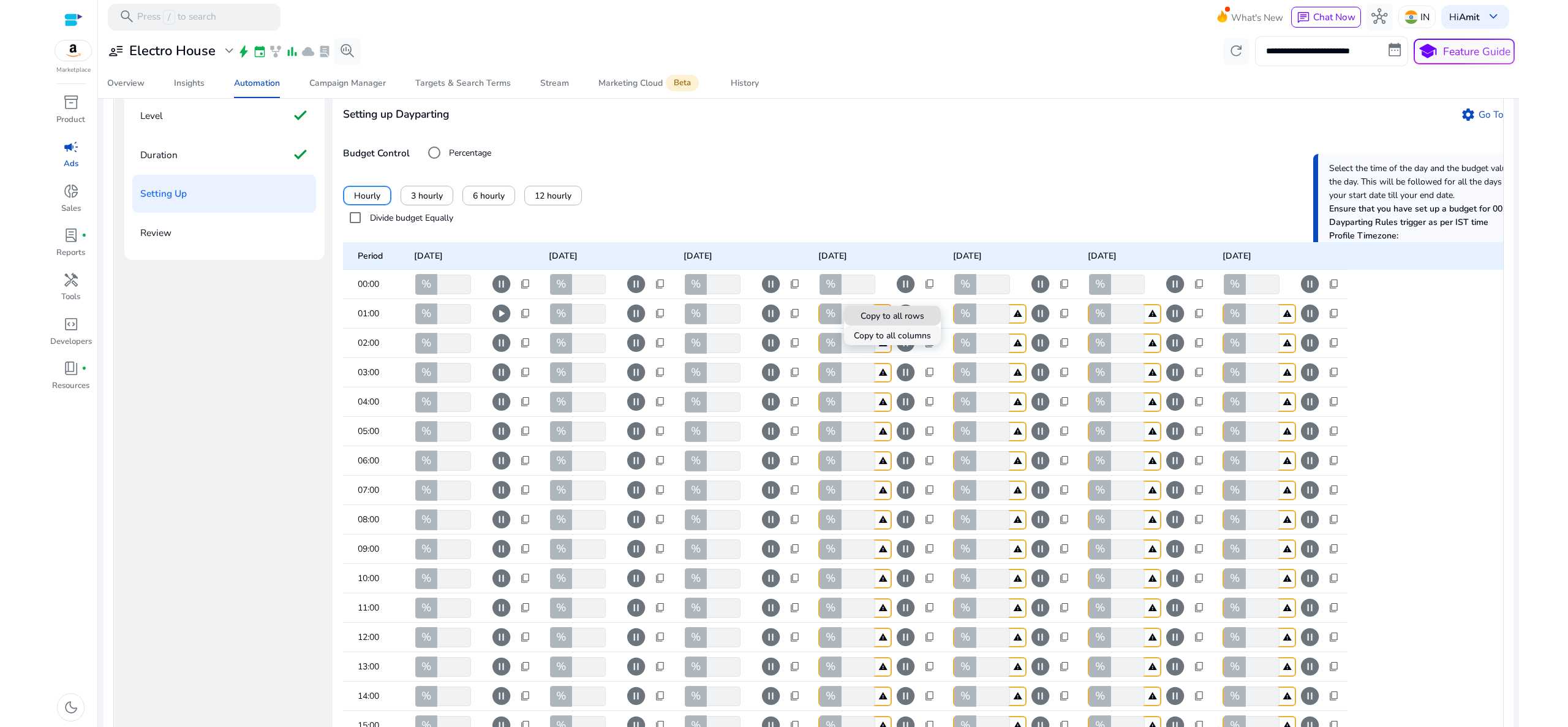
type input "***"
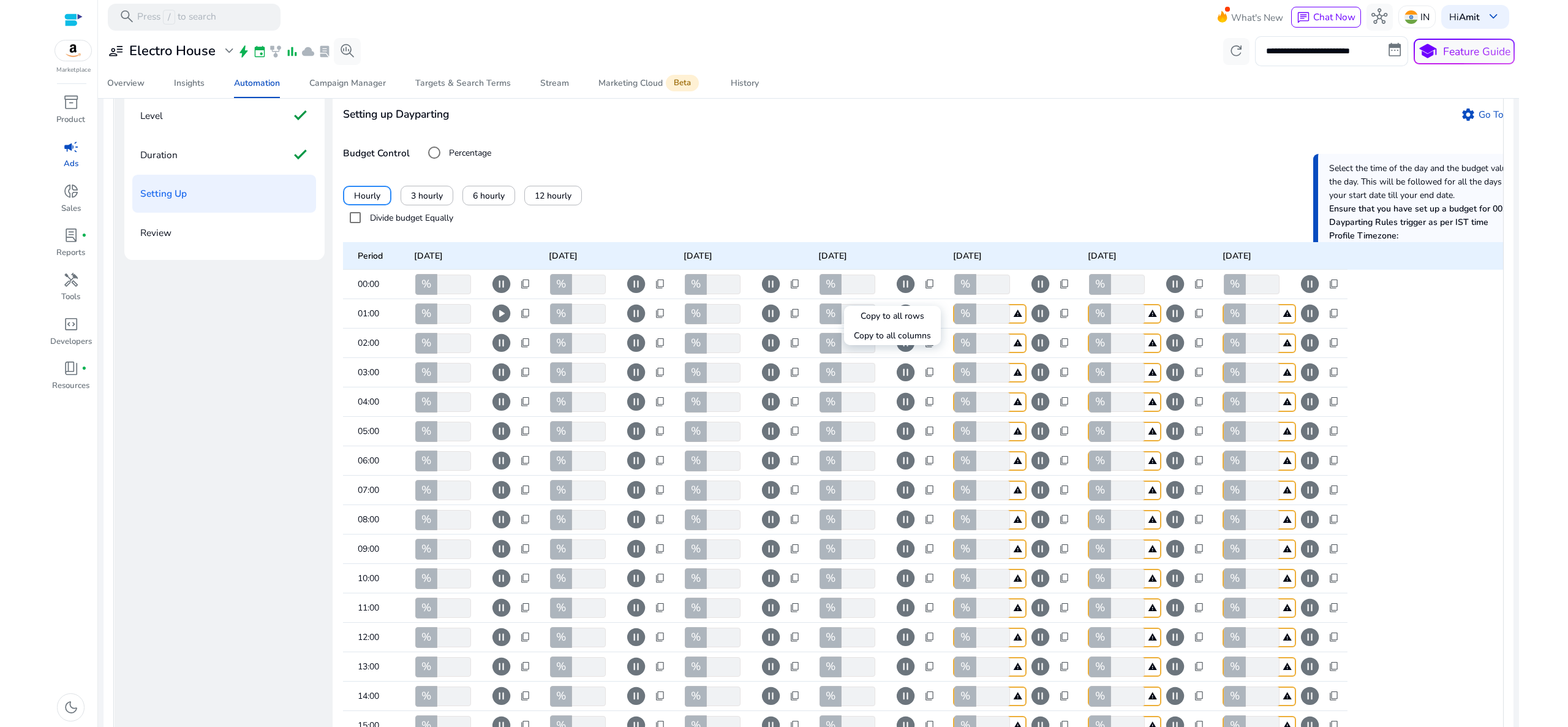
click at [1064, 300] on div at bounding box center [784, 364] width 1568 height 727
click at [1064, 290] on span "content_copy" at bounding box center [1065, 284] width 11 height 11
click at [1033, 335] on span "Copy to all columns" at bounding box center [1027, 335] width 78 height 13
type input "***"
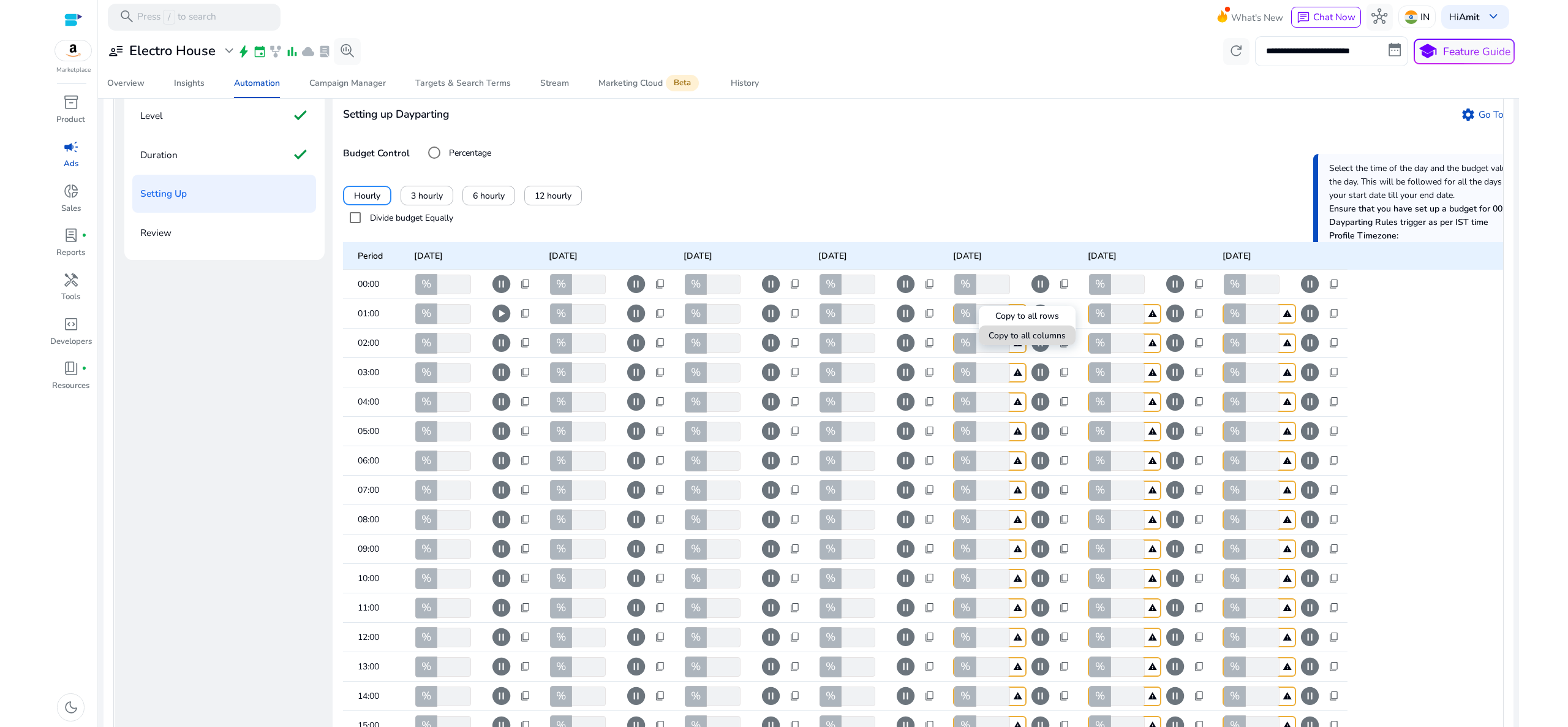
type input "***"
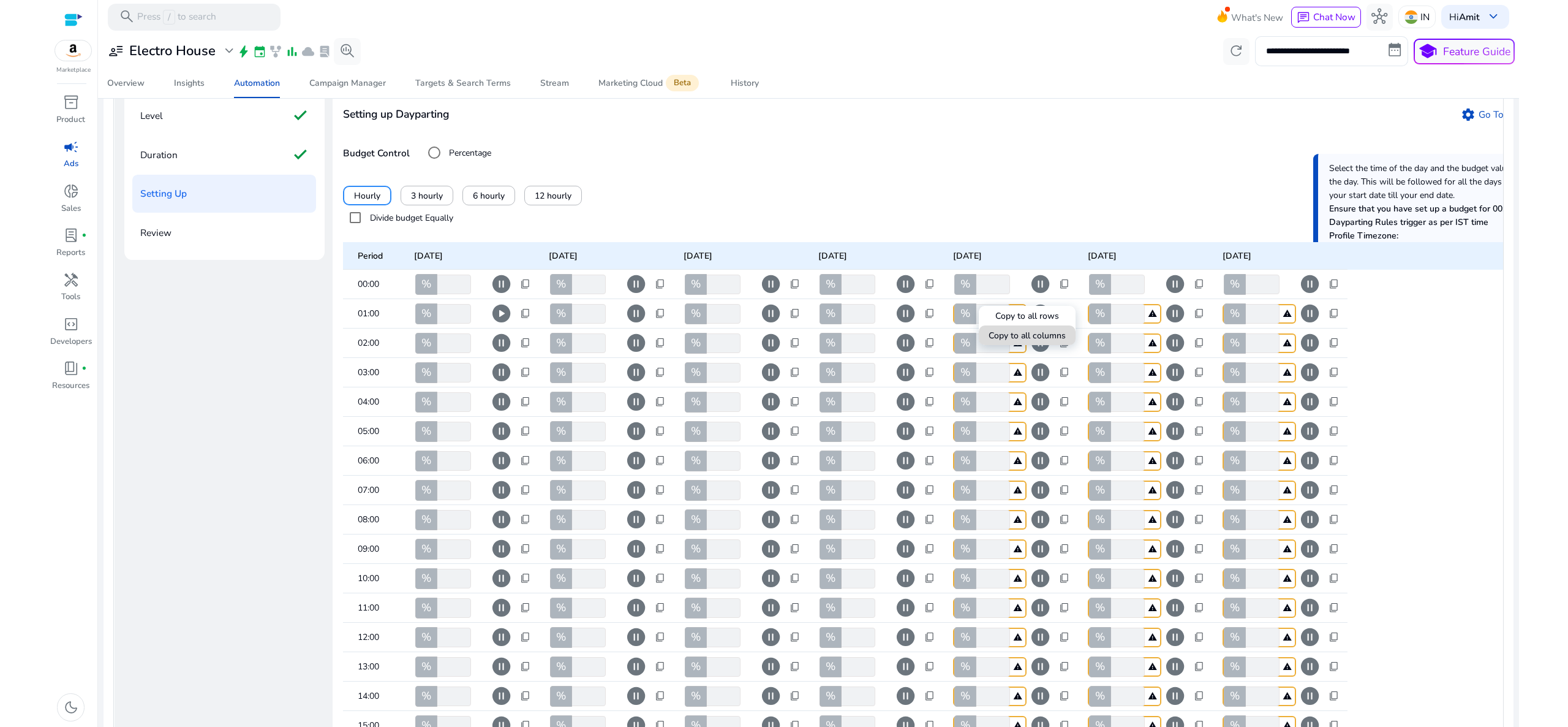
type input "***"
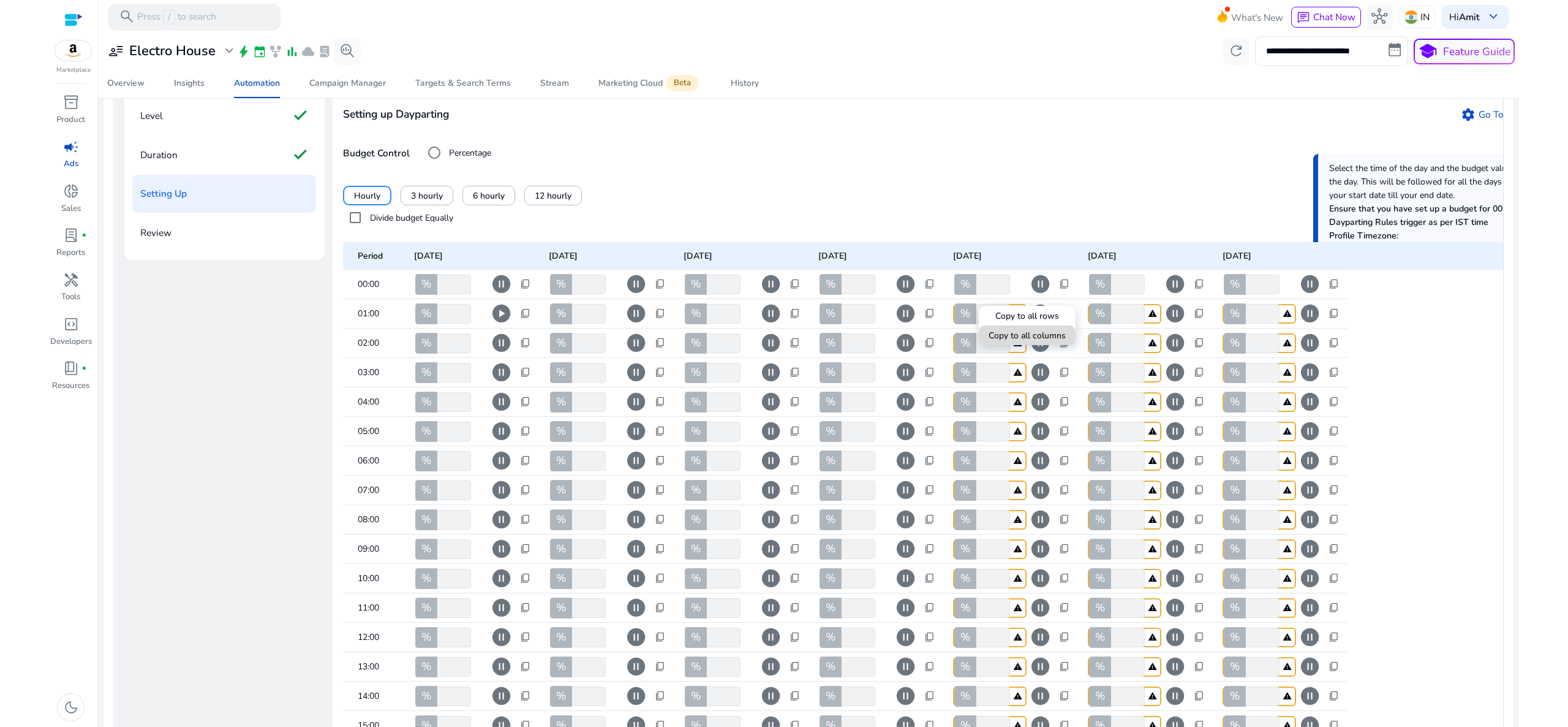
type input "***"
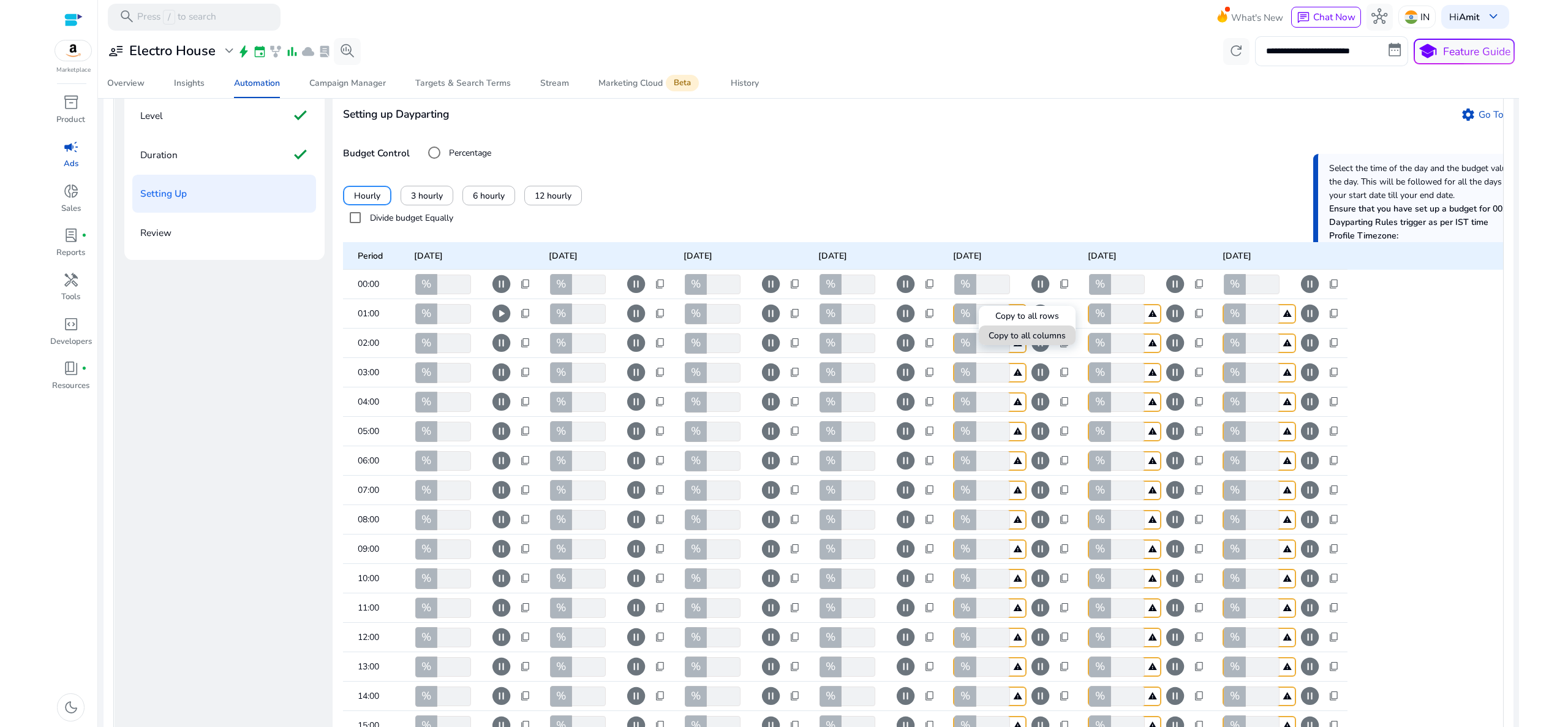
type input "***"
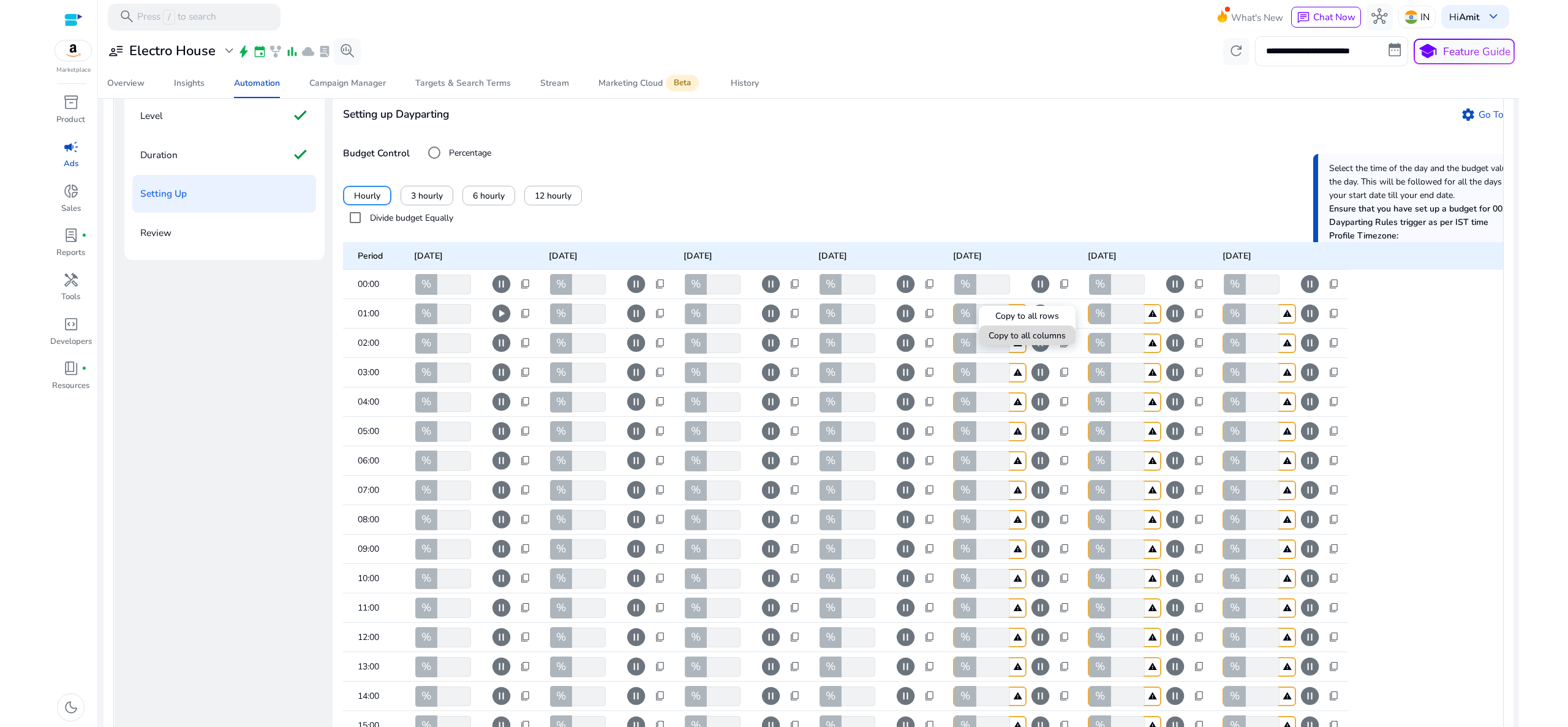
type input "***"
click at [1041, 234] on div at bounding box center [784, 364] width 1568 height 727
click at [1204, 290] on span "content_copy" at bounding box center [1199, 284] width 11 height 11
click at [1188, 336] on span "Copy to all columns" at bounding box center [1162, 335] width 78 height 13
type input "***"
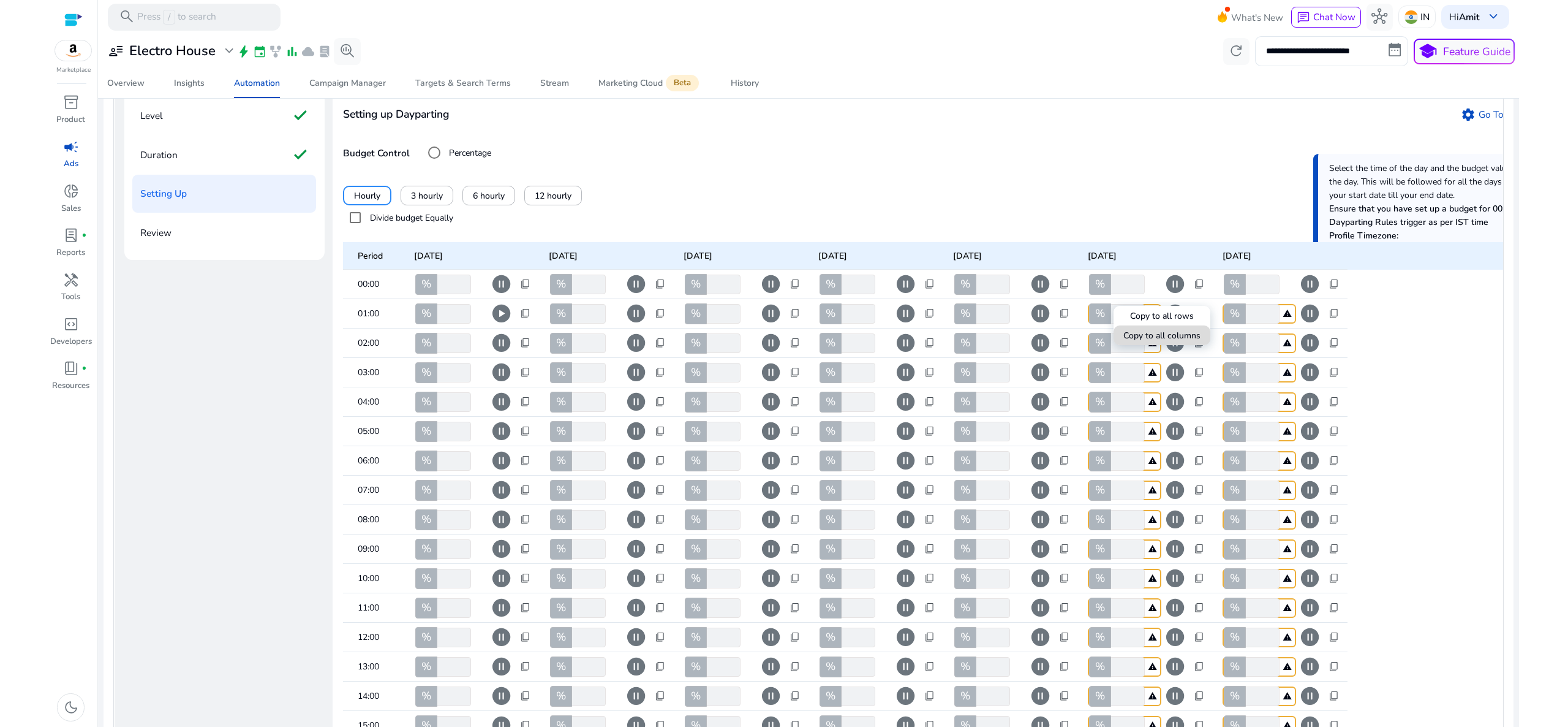
type input "***"
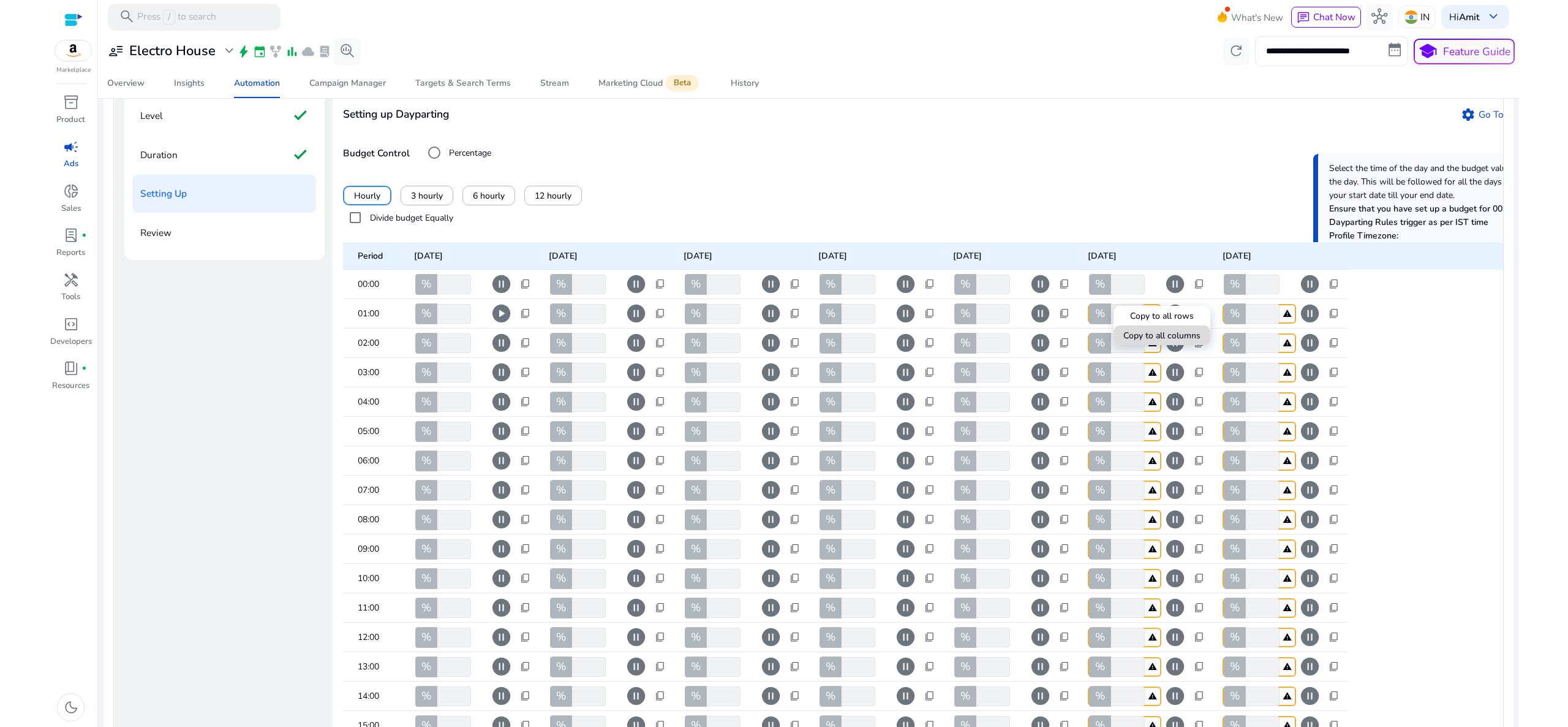
type input "***"
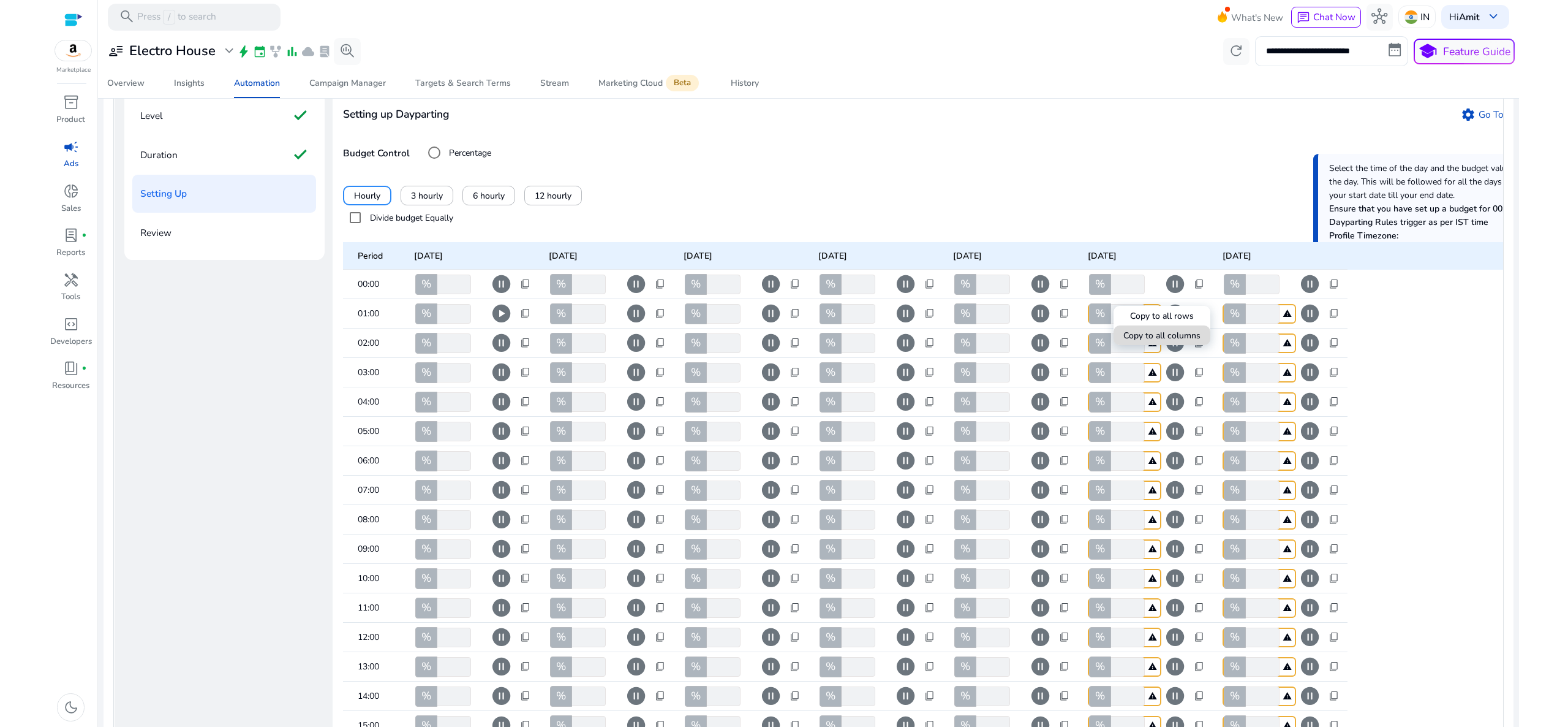
type input "***"
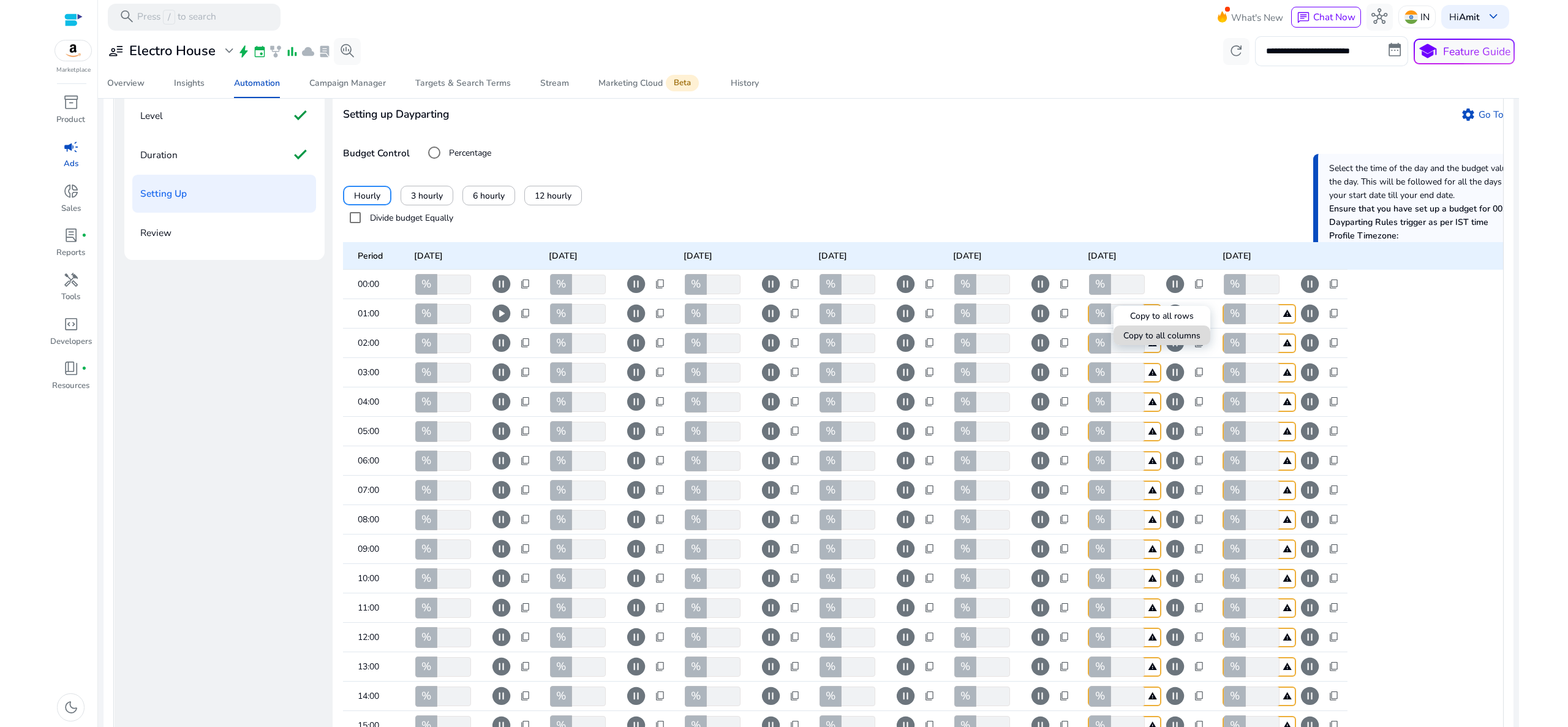
type input "***"
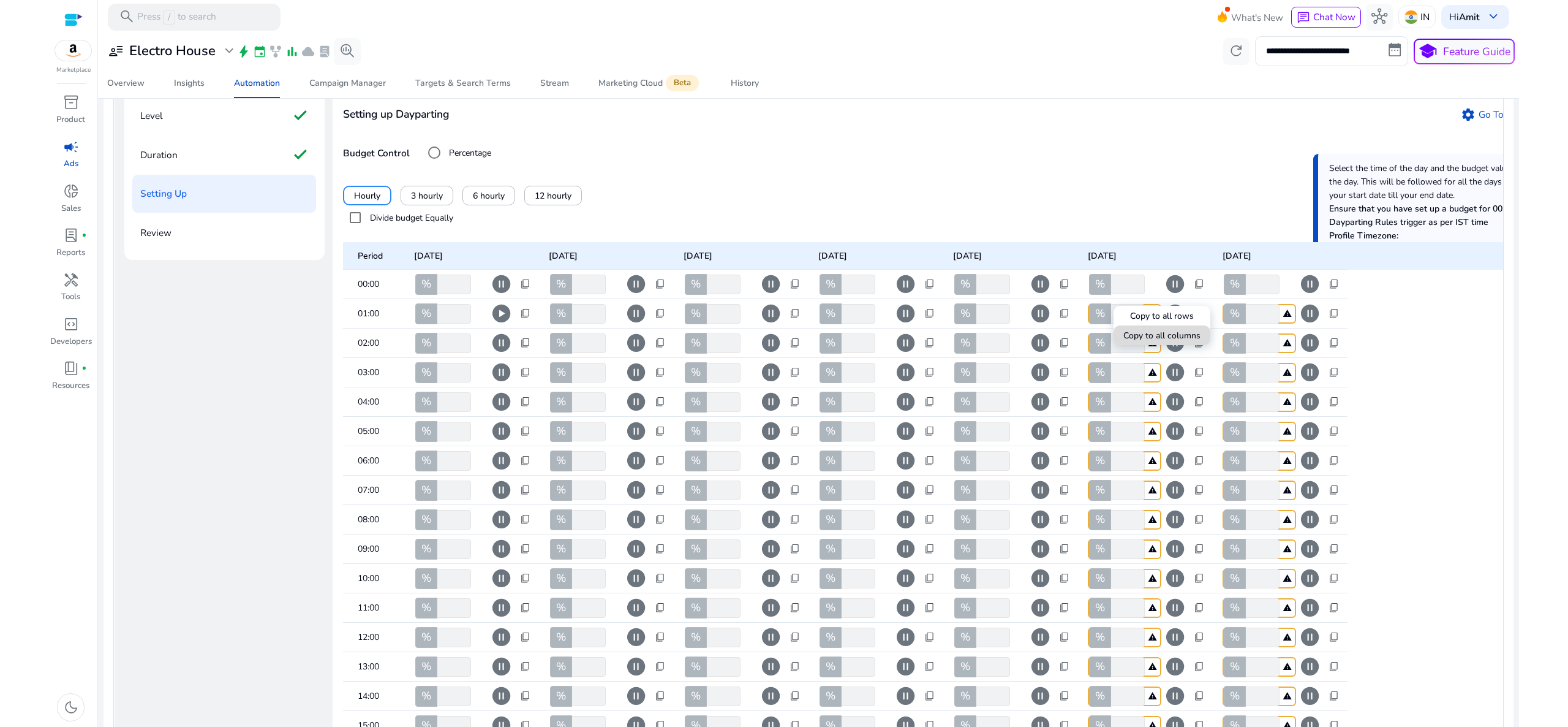
type input "***"
click at [1331, 297] on div at bounding box center [784, 364] width 1568 height 727
click at [1331, 290] on span "content_copy" at bounding box center [1334, 284] width 11 height 11
click at [1306, 322] on span at bounding box center [1297, 335] width 97 height 29
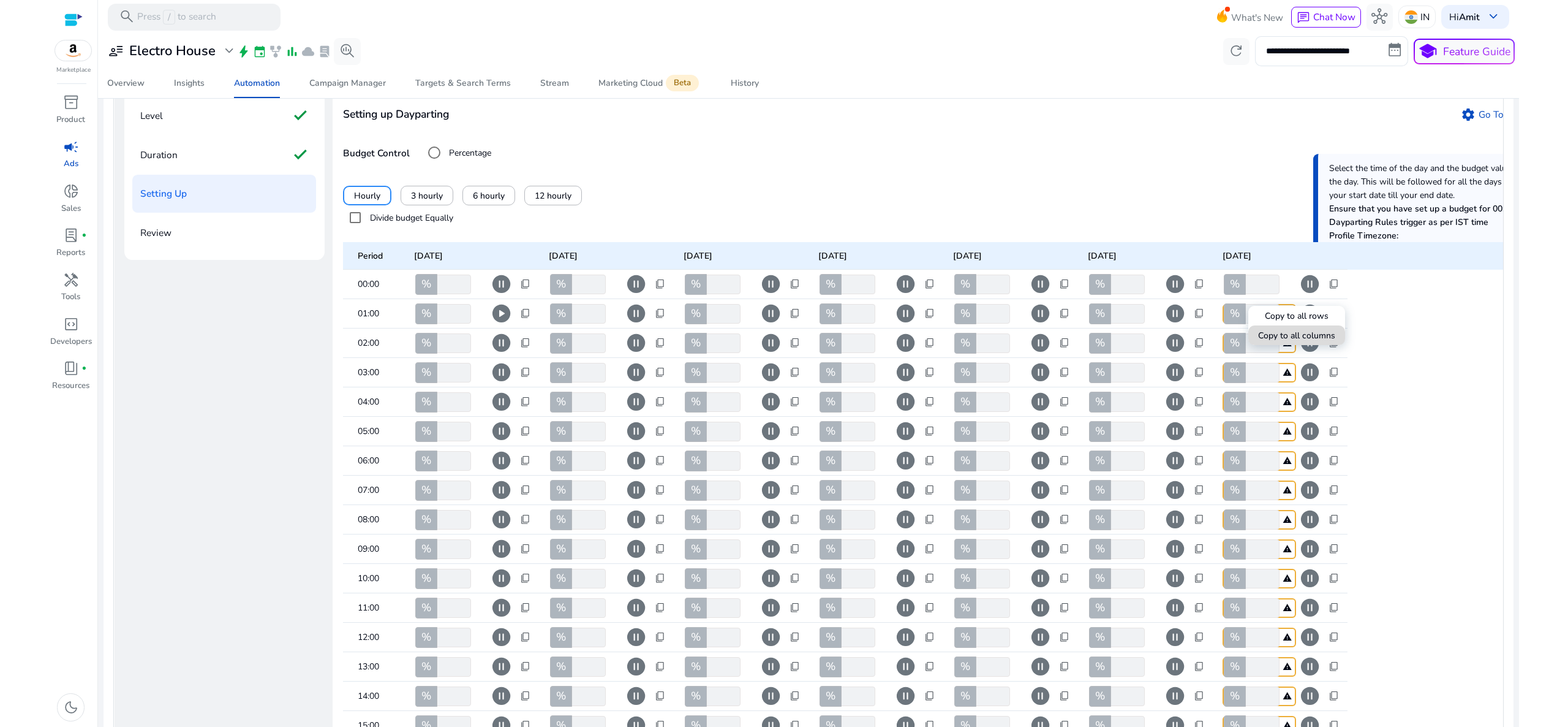
type input "***"
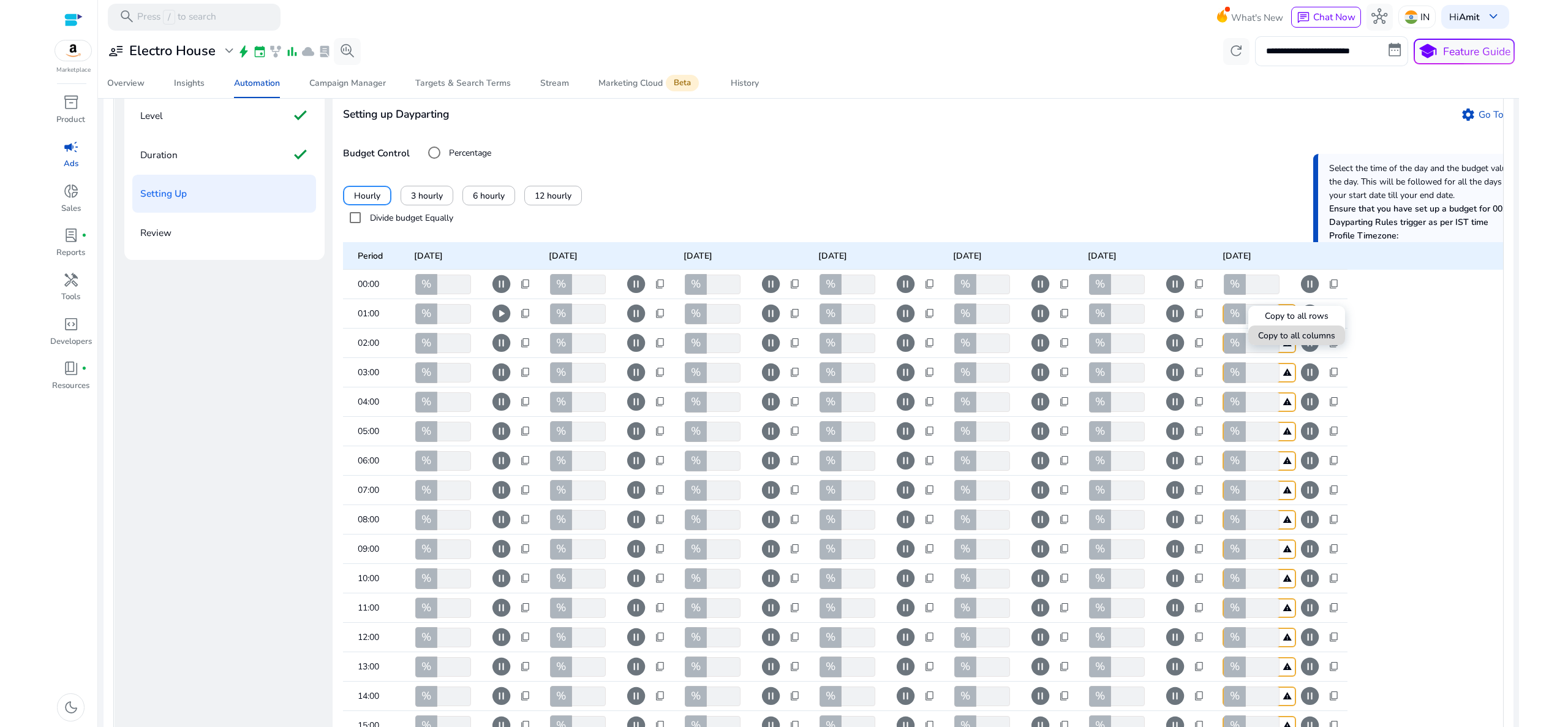
type input "***"
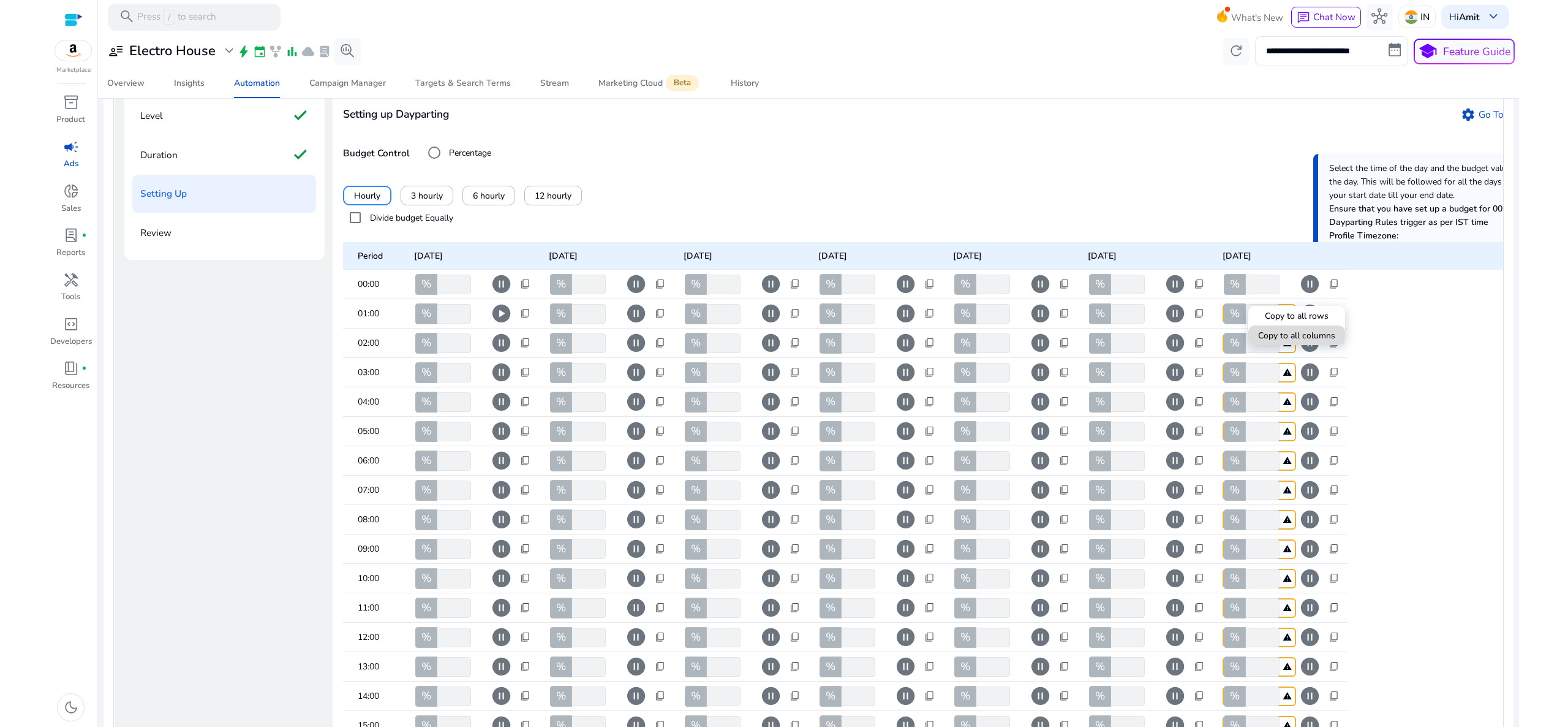
type input "***"
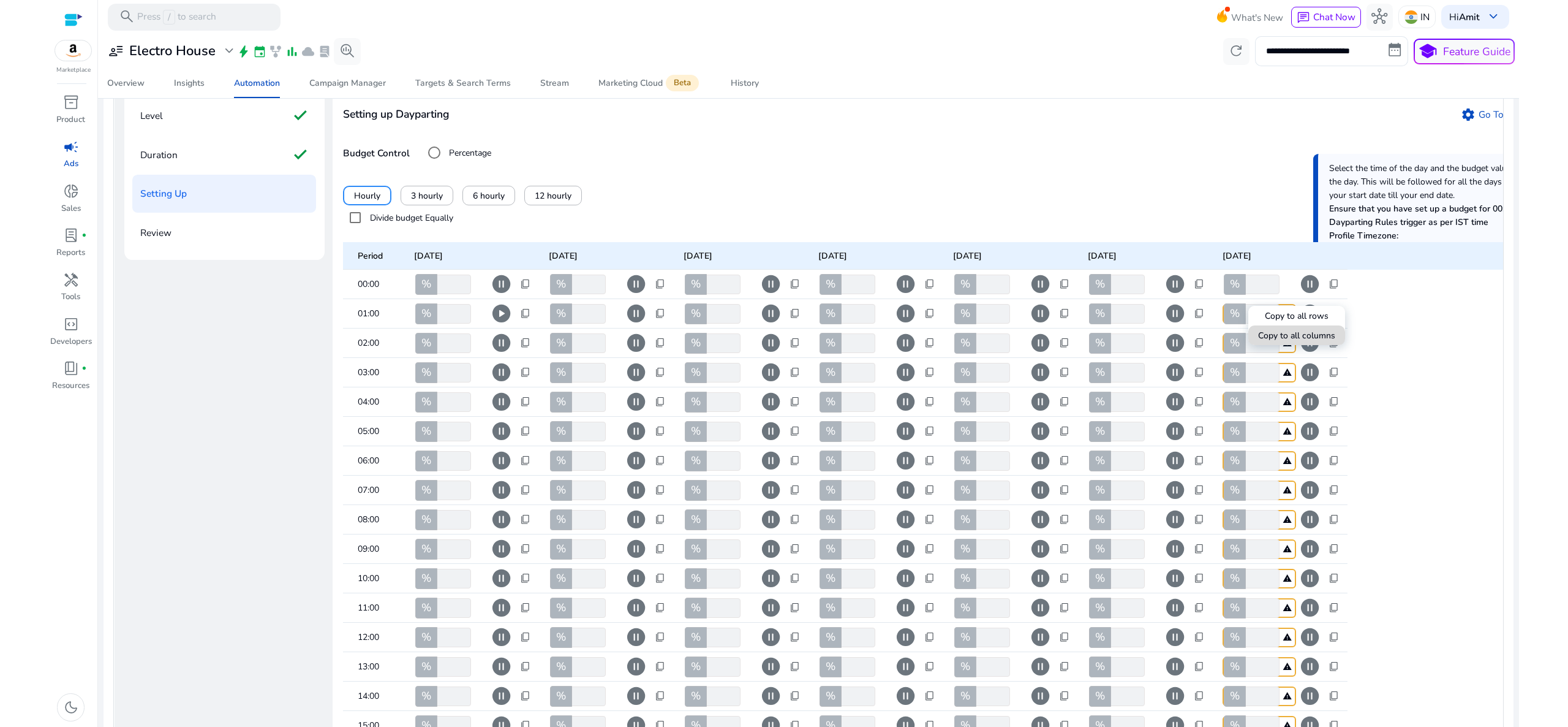
type input "***"
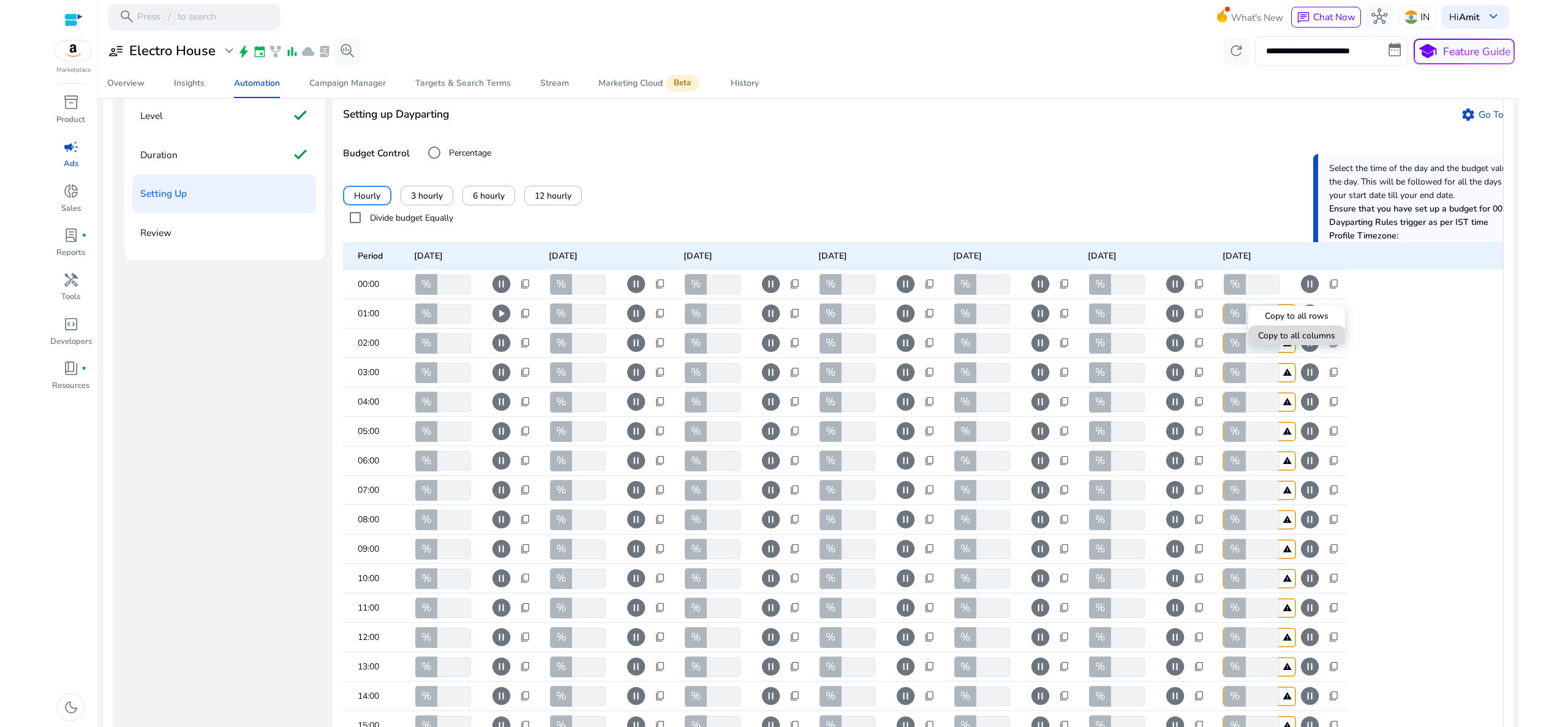
type input "***"
click at [638, 330] on div at bounding box center [784, 364] width 1568 height 727
click at [636, 324] on span "pause_circle" at bounding box center [636, 312] width 21 height 21
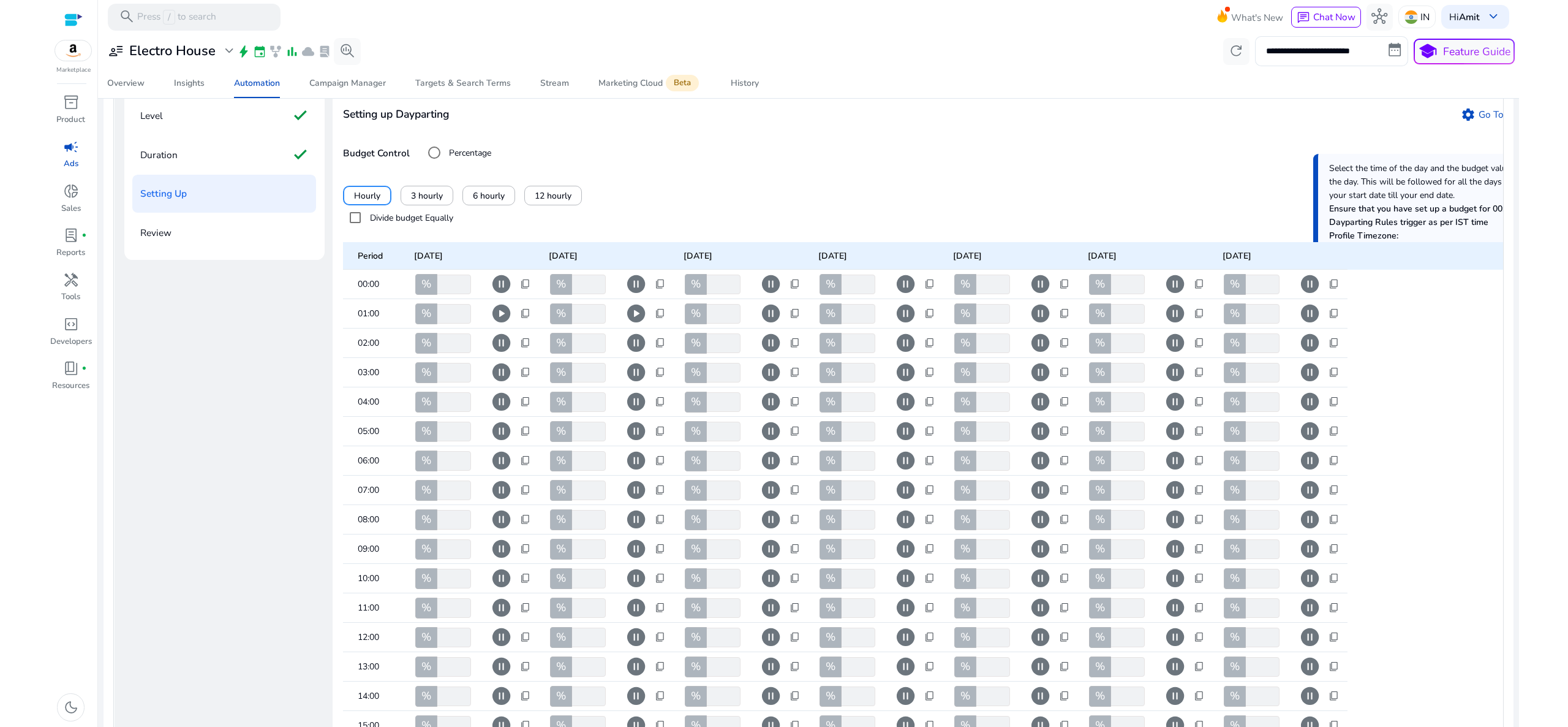
click at [772, 324] on span "pause_circle" at bounding box center [771, 312] width 21 height 21
click at [905, 324] on span "pause_circle" at bounding box center [905, 312] width 21 height 21
click at [1033, 321] on span "pause_circle" at bounding box center [1040, 312] width 21 height 21
click at [501, 353] on span "pause_circle" at bounding box center [500, 342] width 21 height 21
click at [628, 353] on span "pause_circle" at bounding box center [636, 342] width 21 height 21
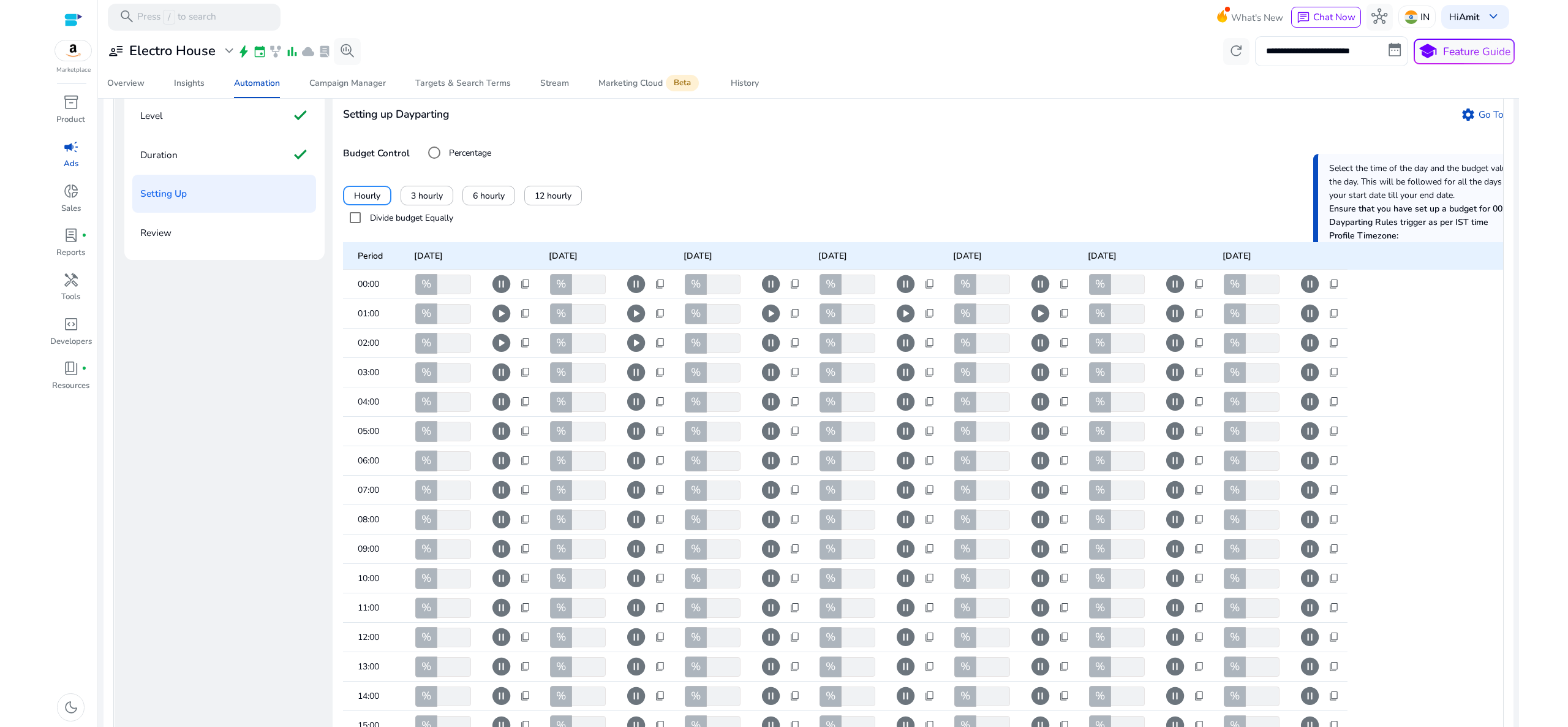
click at [772, 353] on span "pause_circle" at bounding box center [771, 342] width 21 height 21
click at [903, 347] on span "pause_circle" at bounding box center [905, 342] width 21 height 21
click at [1036, 353] on span "pause_circle" at bounding box center [1040, 342] width 21 height 21
click at [501, 377] on span "pause_circle" at bounding box center [500, 372] width 21 height 21
click at [637, 383] on span "pause_circle" at bounding box center [636, 372] width 21 height 21
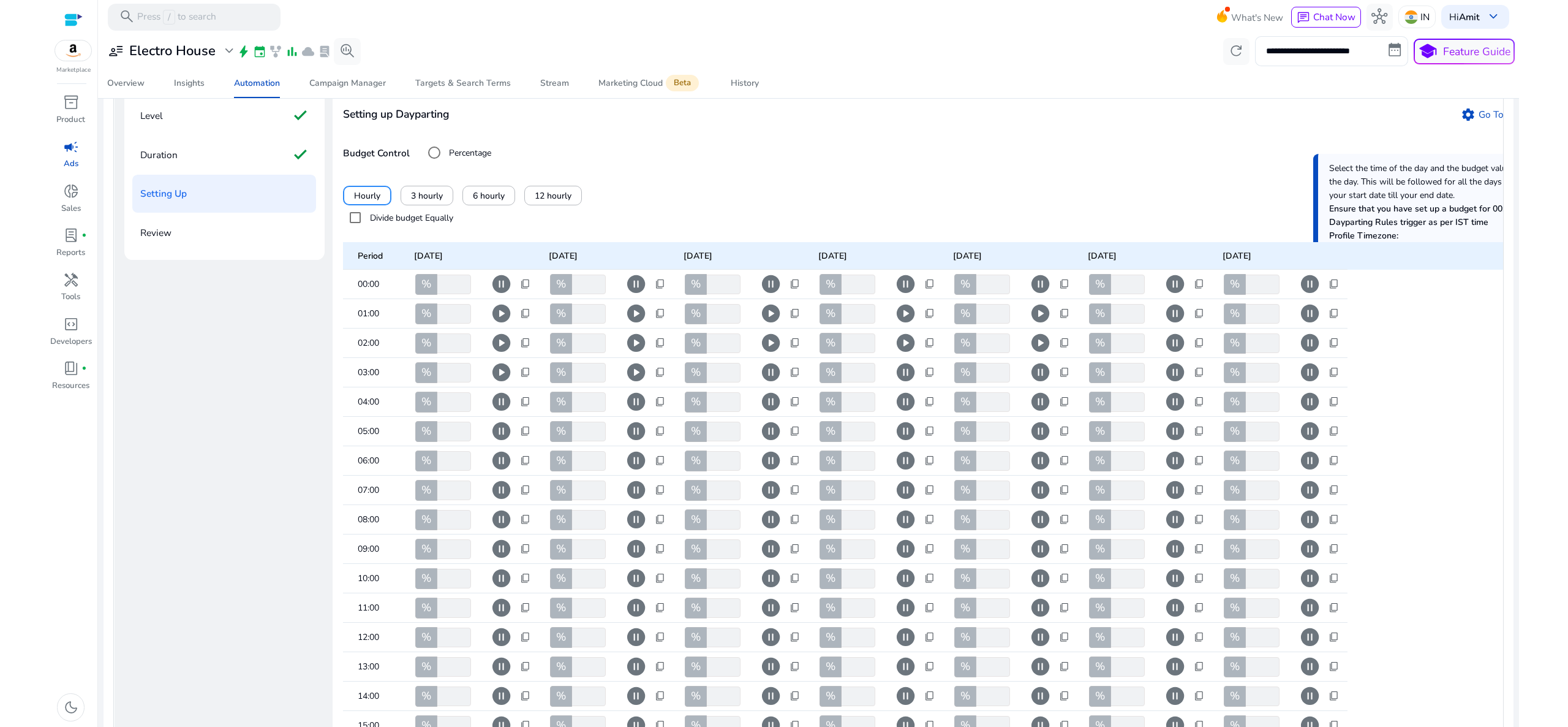
click at [780, 383] on span "pause_circle" at bounding box center [771, 372] width 21 height 21
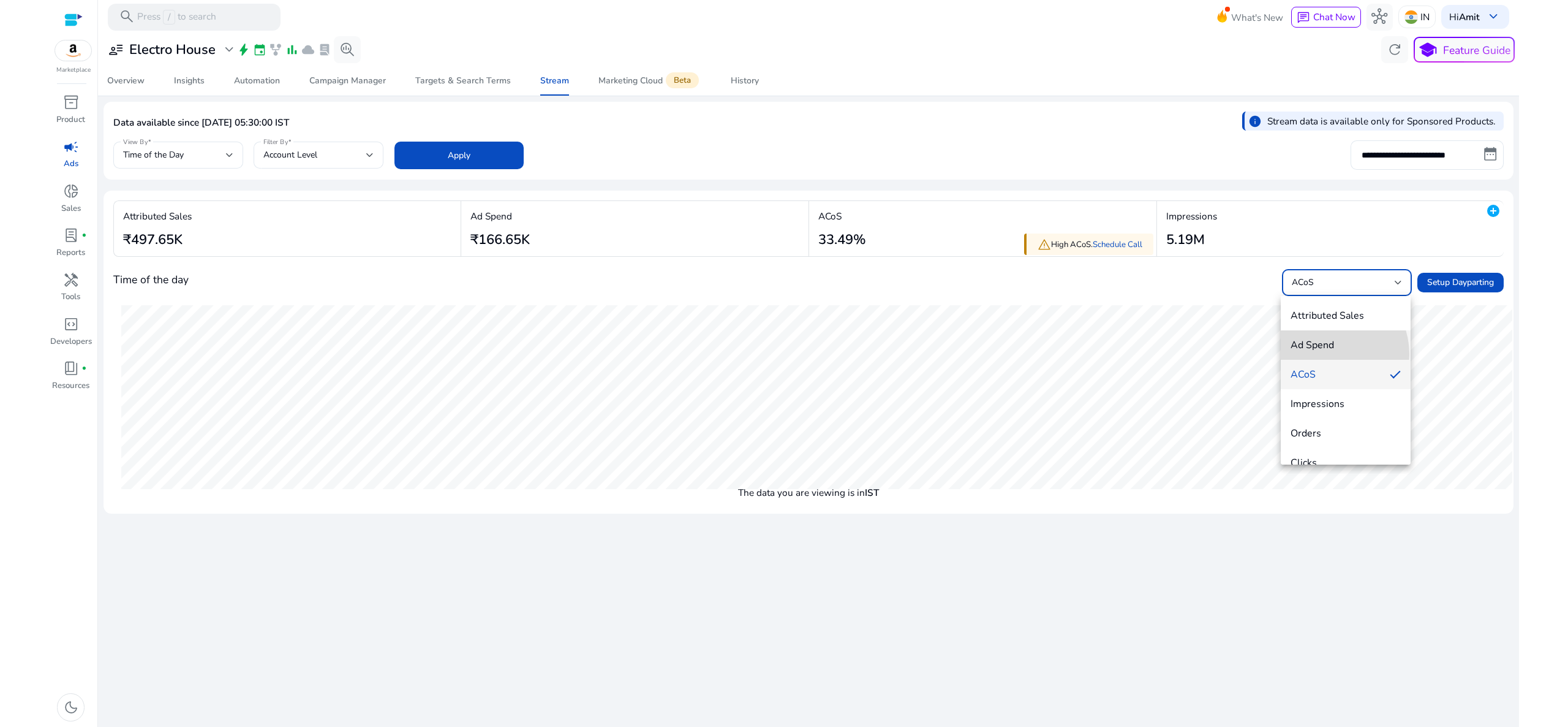
click at [1325, 354] on mat-option "Ad Spend" at bounding box center [1346, 345] width 130 height 29
click at [1367, 291] on div "Ad Spend" at bounding box center [1347, 282] width 110 height 27
click at [1371, 436] on span "Orders" at bounding box center [1345, 433] width 110 height 14
click at [1378, 277] on div "Orders" at bounding box center [1343, 282] width 103 height 14
click at [1356, 309] on span "Attributed Sales" at bounding box center [1345, 315] width 110 height 14
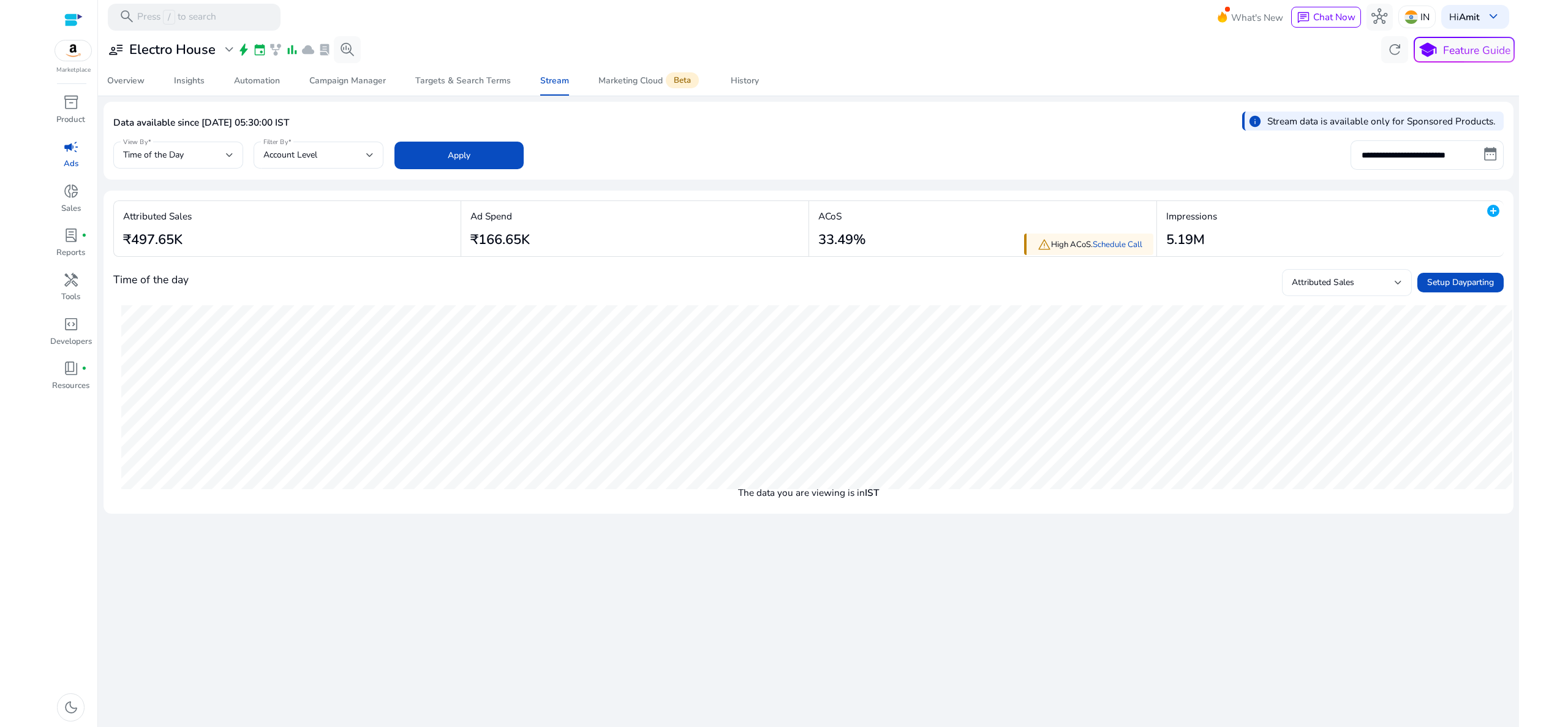
click at [1322, 269] on div "Attributed Sales" at bounding box center [1347, 282] width 110 height 27
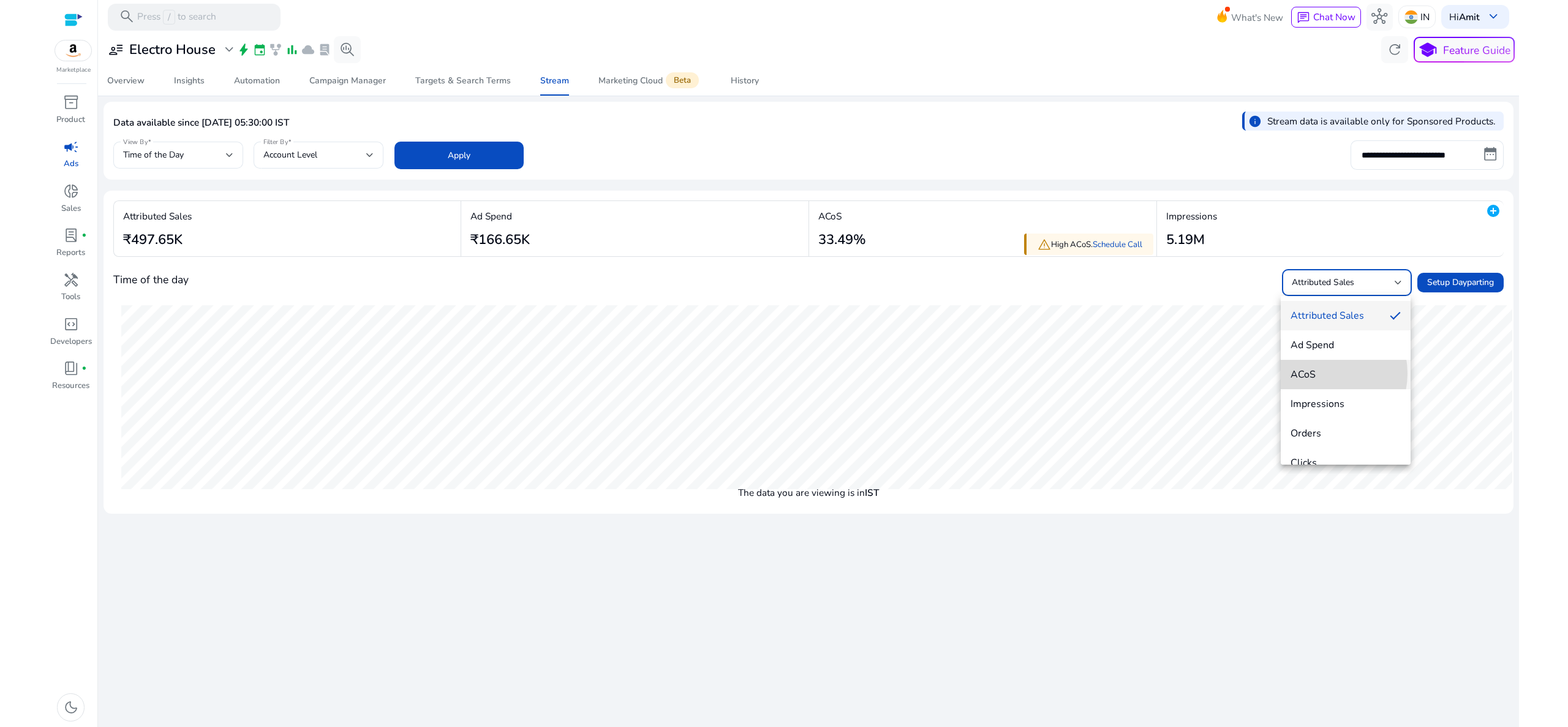
click at [1321, 374] on span "ACoS" at bounding box center [1345, 374] width 110 height 14
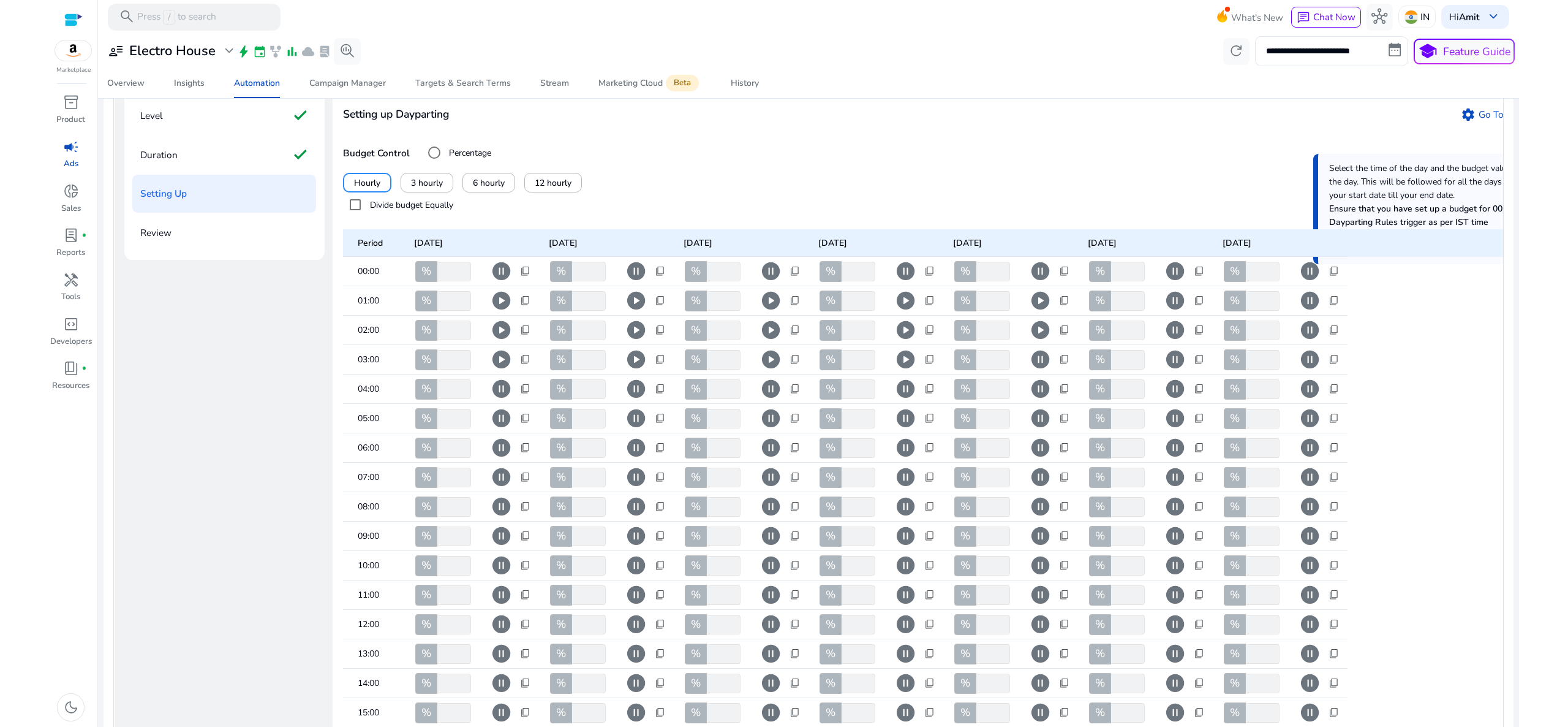
click at [1041, 370] on span "pause_circle" at bounding box center [1040, 359] width 21 height 21
click at [502, 399] on span "pause_circle" at bounding box center [500, 388] width 21 height 21
click at [635, 399] on span "pause_circle" at bounding box center [636, 388] width 21 height 21
click at [770, 399] on span "pause_circle" at bounding box center [771, 388] width 21 height 21
click at [912, 399] on span "pause_circle" at bounding box center [905, 388] width 21 height 21
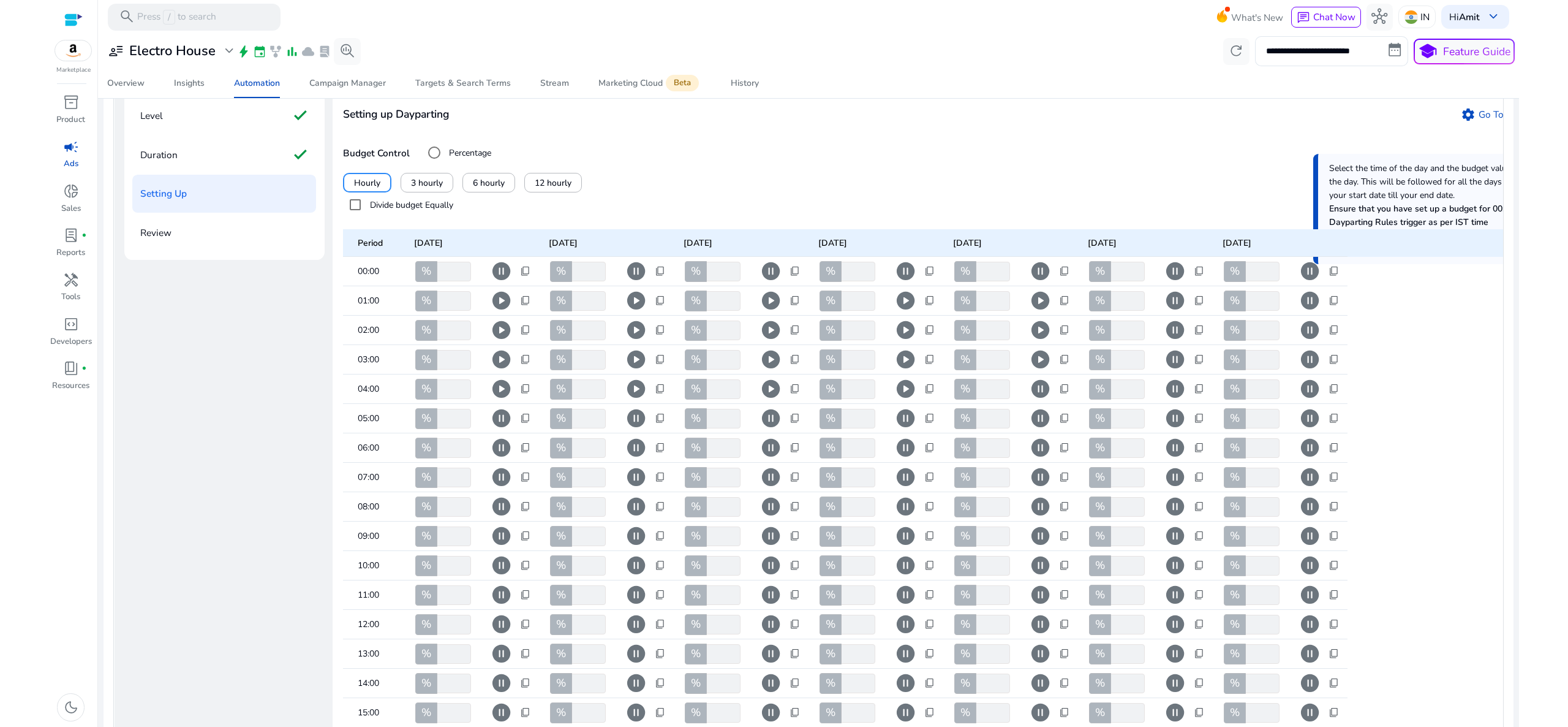
click at [1041, 399] on span "pause_circle" at bounding box center [1040, 388] width 21 height 21
click at [508, 429] on span "pause_circle" at bounding box center [500, 417] width 21 height 21
click at [638, 429] on span "pause_circle" at bounding box center [636, 417] width 21 height 21
click at [776, 429] on span "pause_circle" at bounding box center [771, 417] width 21 height 21
click at [908, 429] on span "pause_circle" at bounding box center [905, 417] width 21 height 21
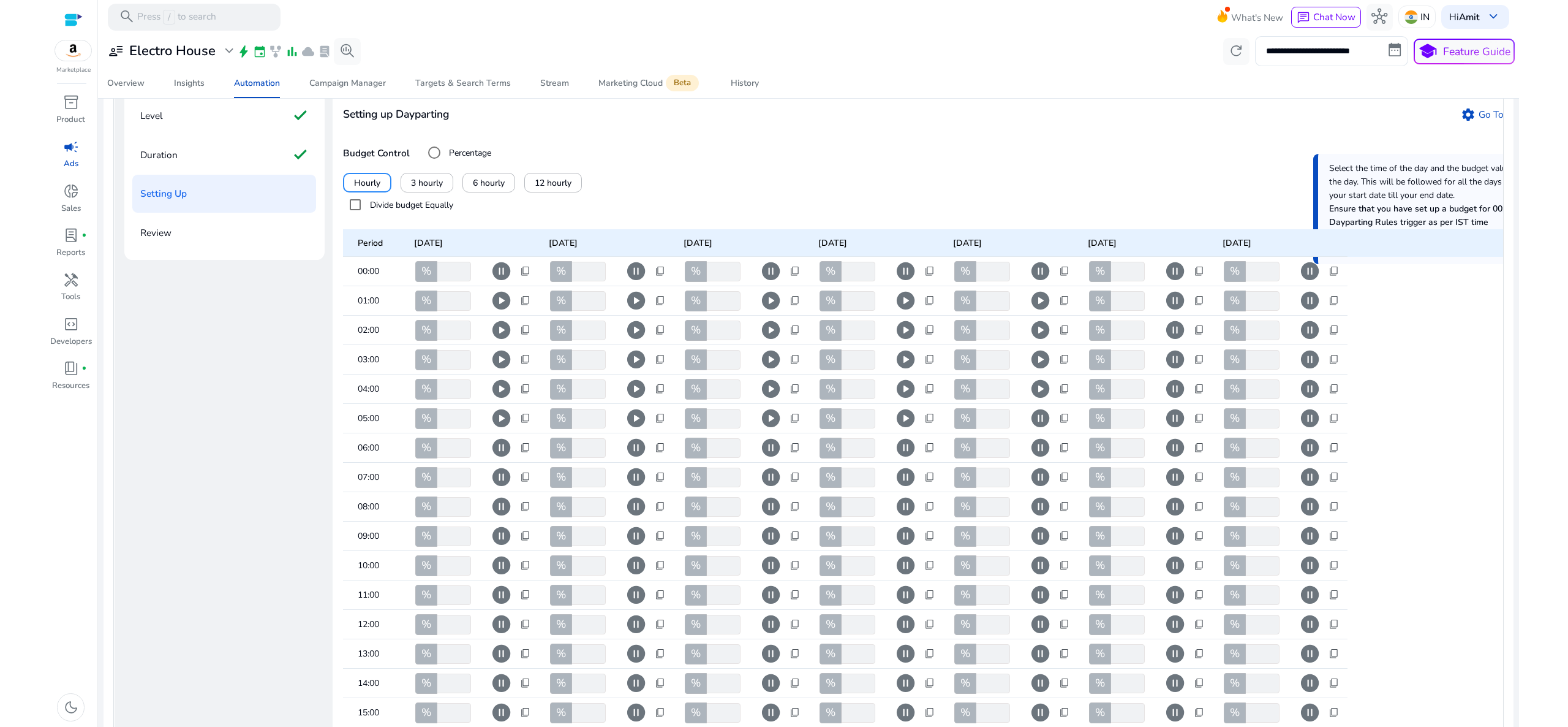
click at [1046, 429] on span "pause_circle" at bounding box center [1040, 417] width 21 height 21
click at [509, 458] on span "pause_circle" at bounding box center [500, 447] width 21 height 21
click at [639, 458] on span "pause_circle" at bounding box center [636, 447] width 21 height 21
click at [768, 458] on span "pause_circle" at bounding box center [771, 447] width 21 height 21
click at [900, 458] on span "pause_circle" at bounding box center [905, 447] width 21 height 21
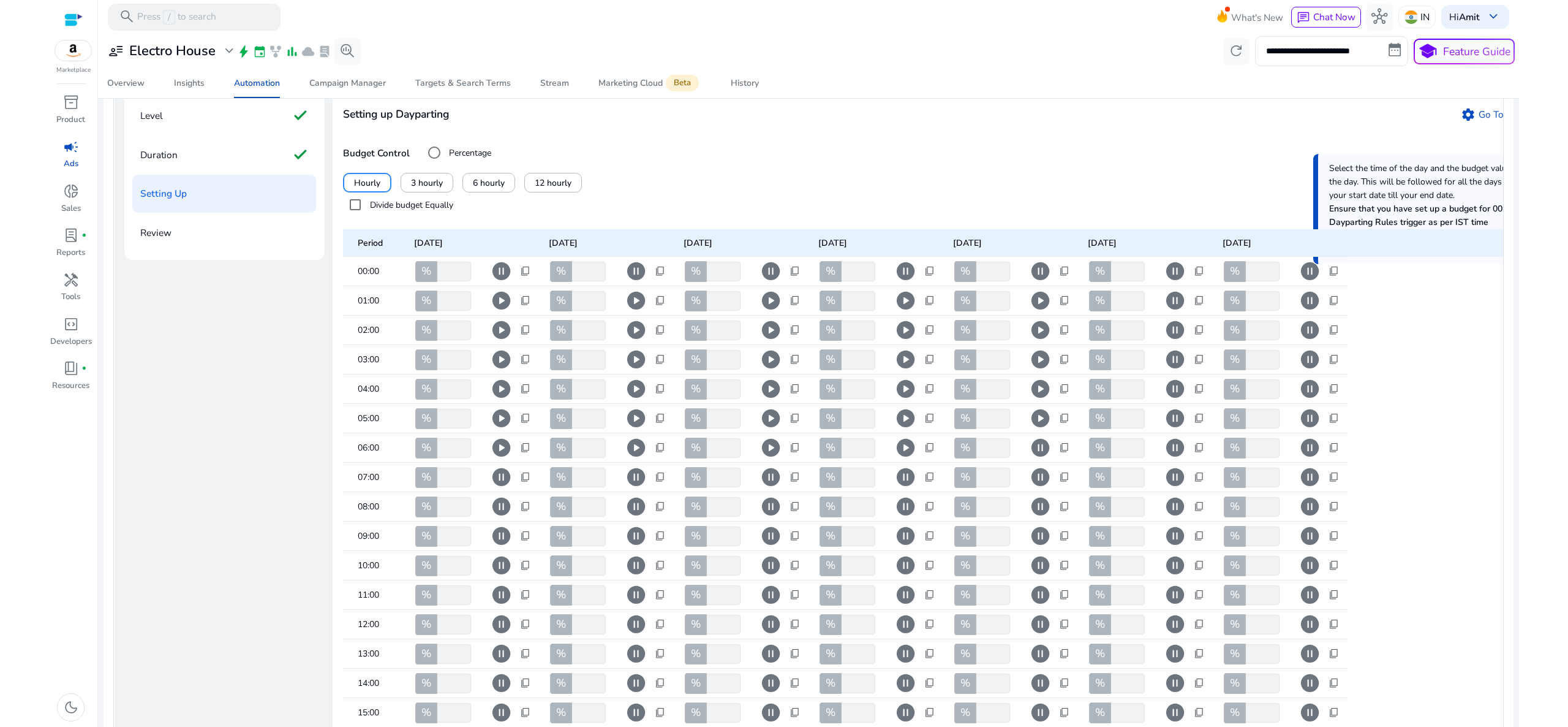
click at [1047, 458] on span "pause_circle" at bounding box center [1040, 447] width 21 height 21
click at [500, 488] on span "pause_circle" at bounding box center [500, 477] width 21 height 21
click at [636, 488] on span "pause_circle" at bounding box center [636, 477] width 21 height 21
click at [769, 488] on span "pause_circle" at bounding box center [771, 477] width 21 height 21
click at [900, 488] on span "pause_circle" at bounding box center [905, 477] width 21 height 21
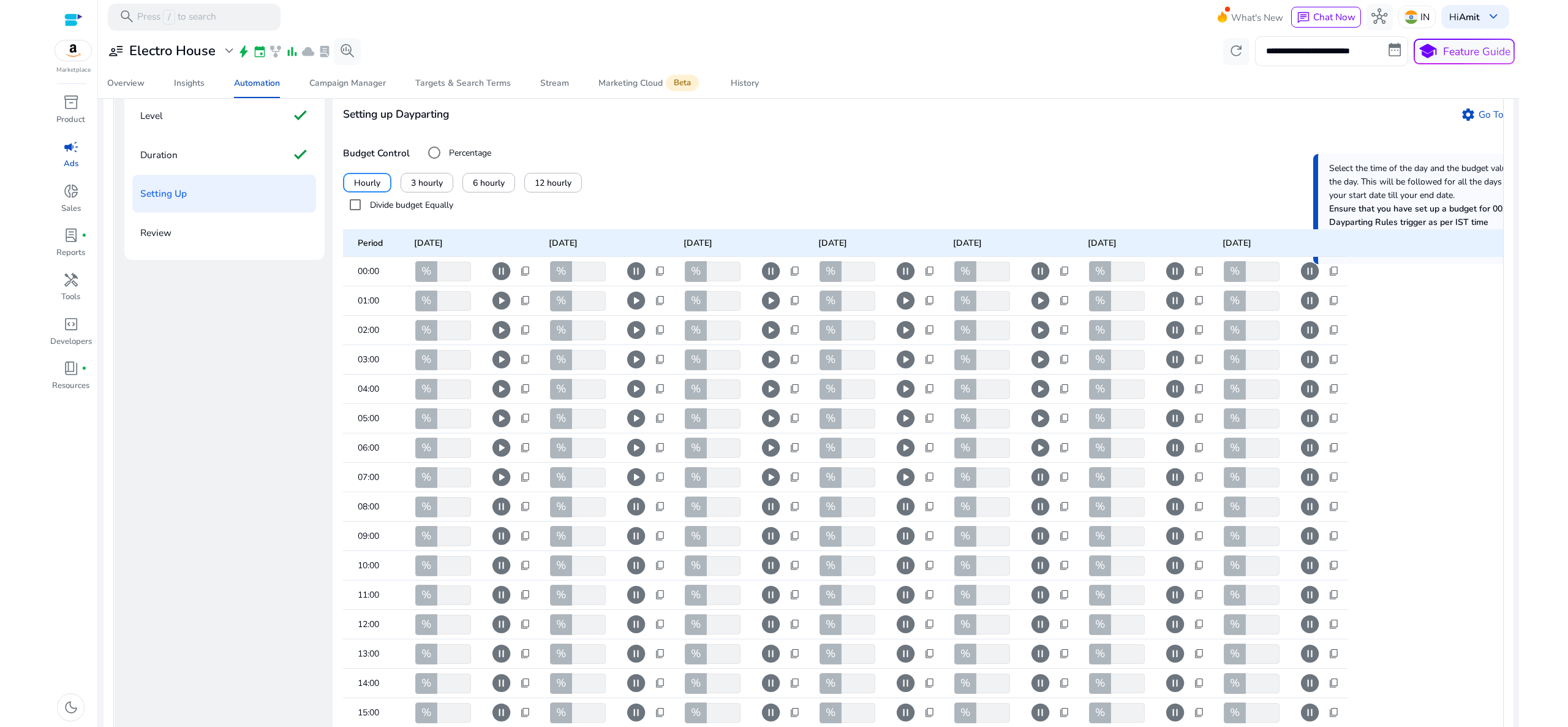
click at [1037, 488] on span "pause_circle" at bounding box center [1040, 477] width 21 height 21
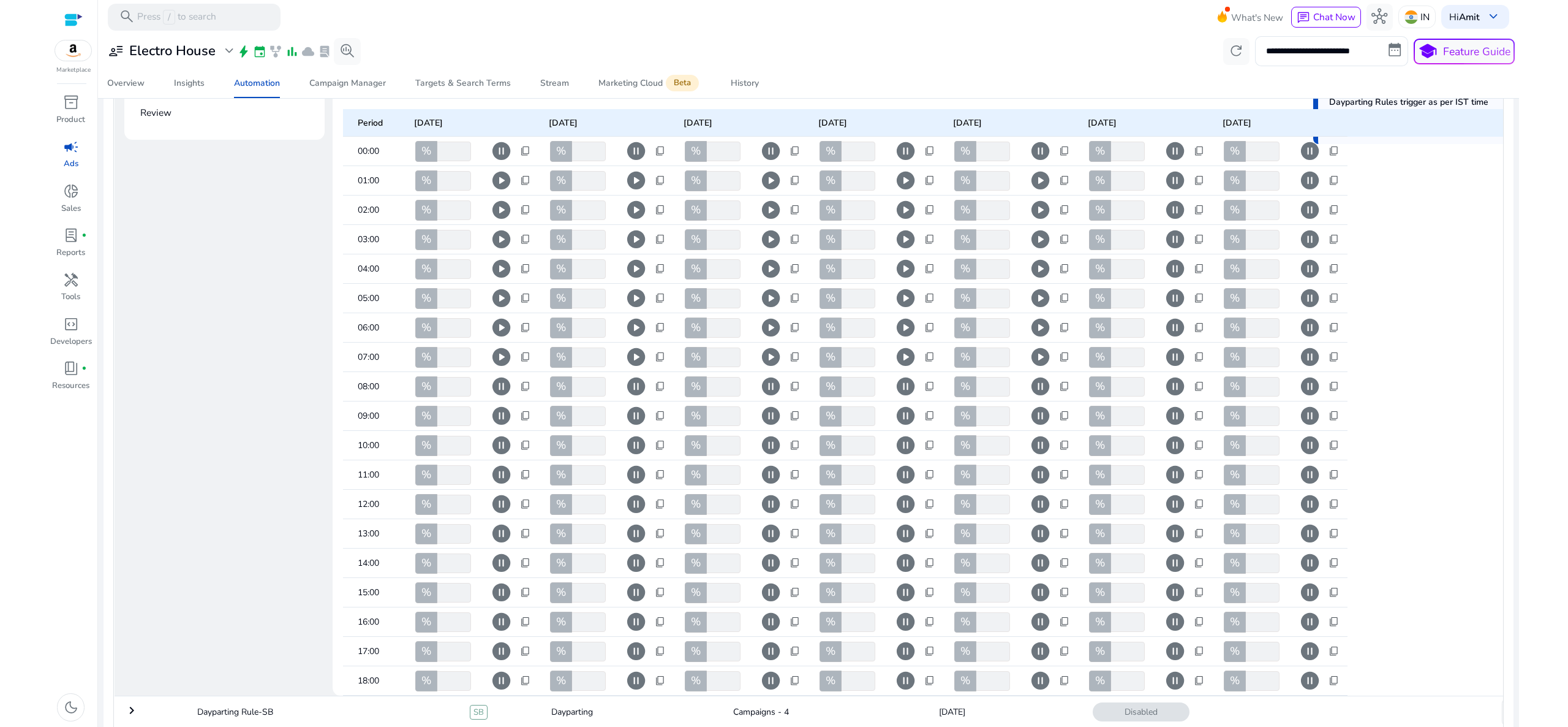
scroll to position [290, 0]
click at [506, 512] on span "pause_circle" at bounding box center [500, 501] width 21 height 21
click at [634, 512] on span "pause_circle" at bounding box center [636, 501] width 21 height 21
click at [775, 512] on span "pause_circle" at bounding box center [771, 501] width 21 height 21
click at [903, 512] on span "pause_circle" at bounding box center [905, 501] width 21 height 21
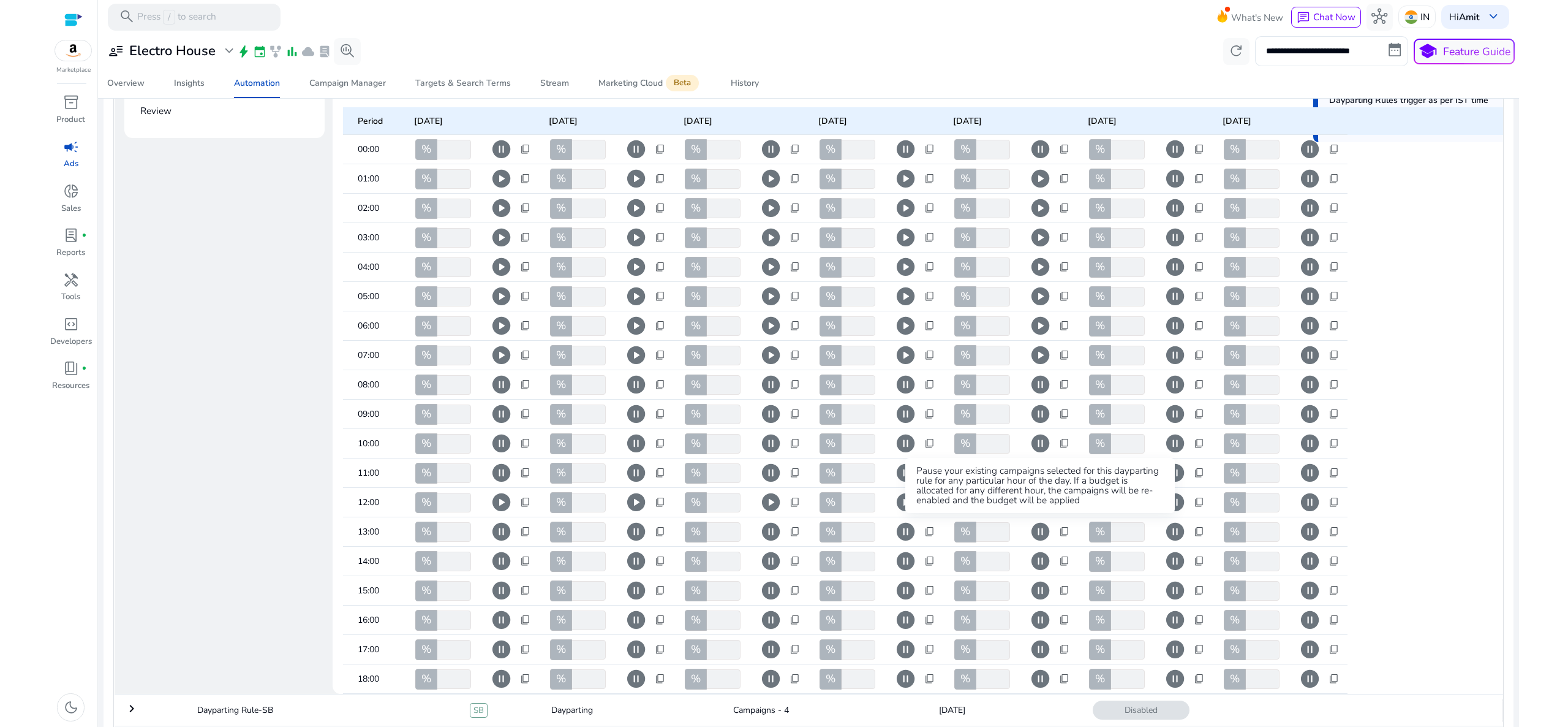
click at [1051, 512] on span "pause_circle" at bounding box center [1040, 501] width 21 height 21
click at [498, 543] on span "pause_circle" at bounding box center [500, 531] width 21 height 21
click at [634, 543] on span "pause_circle" at bounding box center [636, 531] width 21 height 21
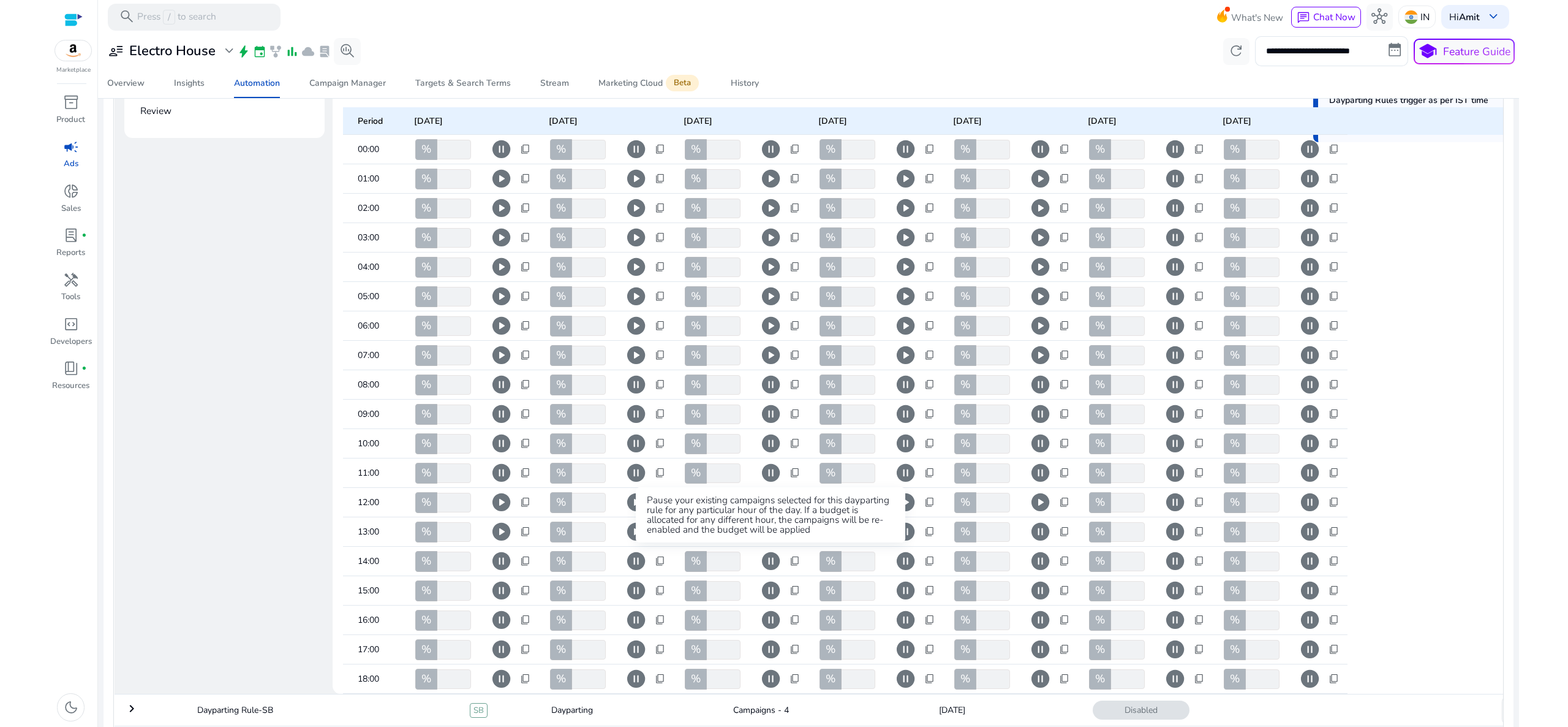
click at [776, 543] on span "pause_circle" at bounding box center [771, 531] width 21 height 21
click at [912, 543] on span "pause_circle" at bounding box center [905, 531] width 21 height 21
click at [1043, 543] on span "pause_circle" at bounding box center [1040, 531] width 21 height 21
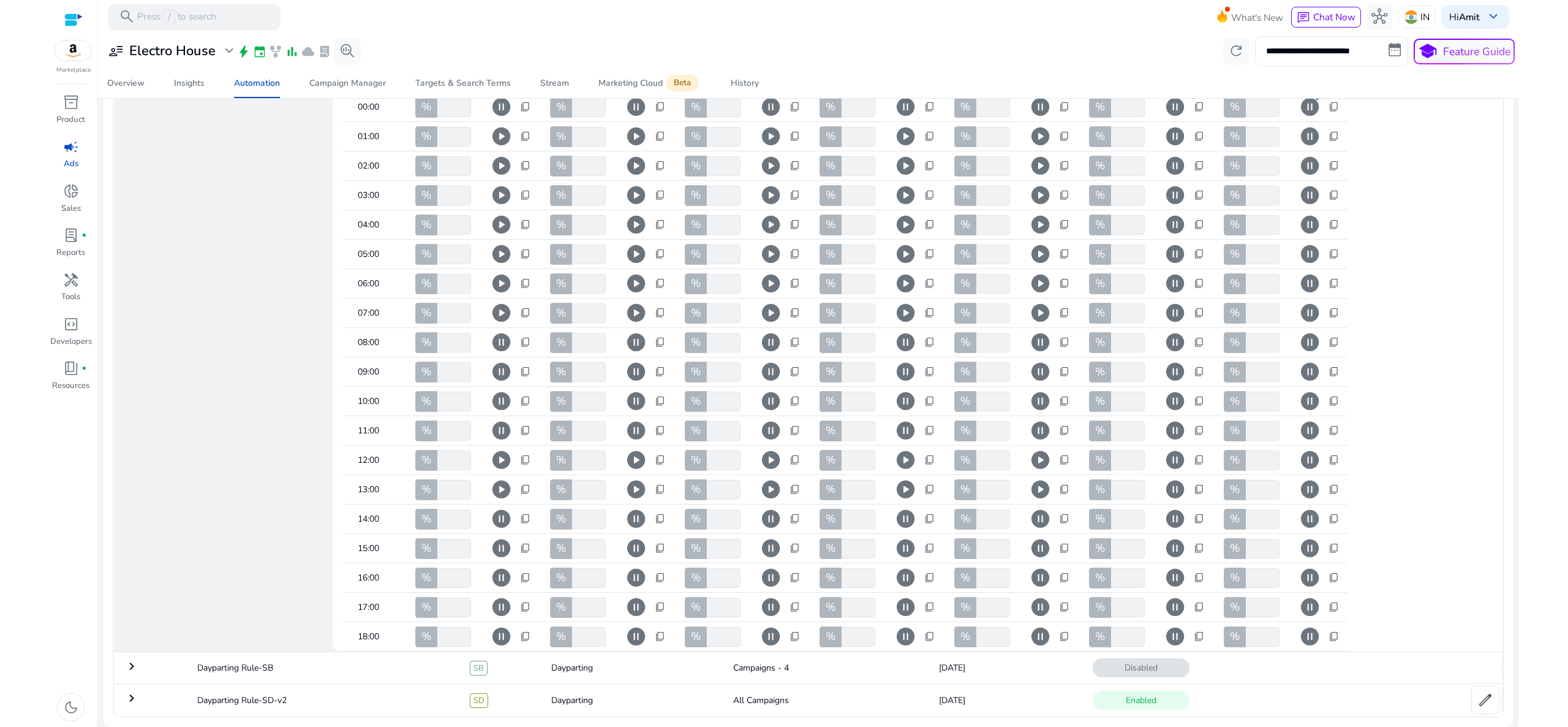
scroll to position [364, 0]
click at [1478, 446] on mat-row "12:00 % *** play_circle content_copy % *** play_circle content_copy % *** play_…" at bounding box center [962, 460] width 1237 height 29
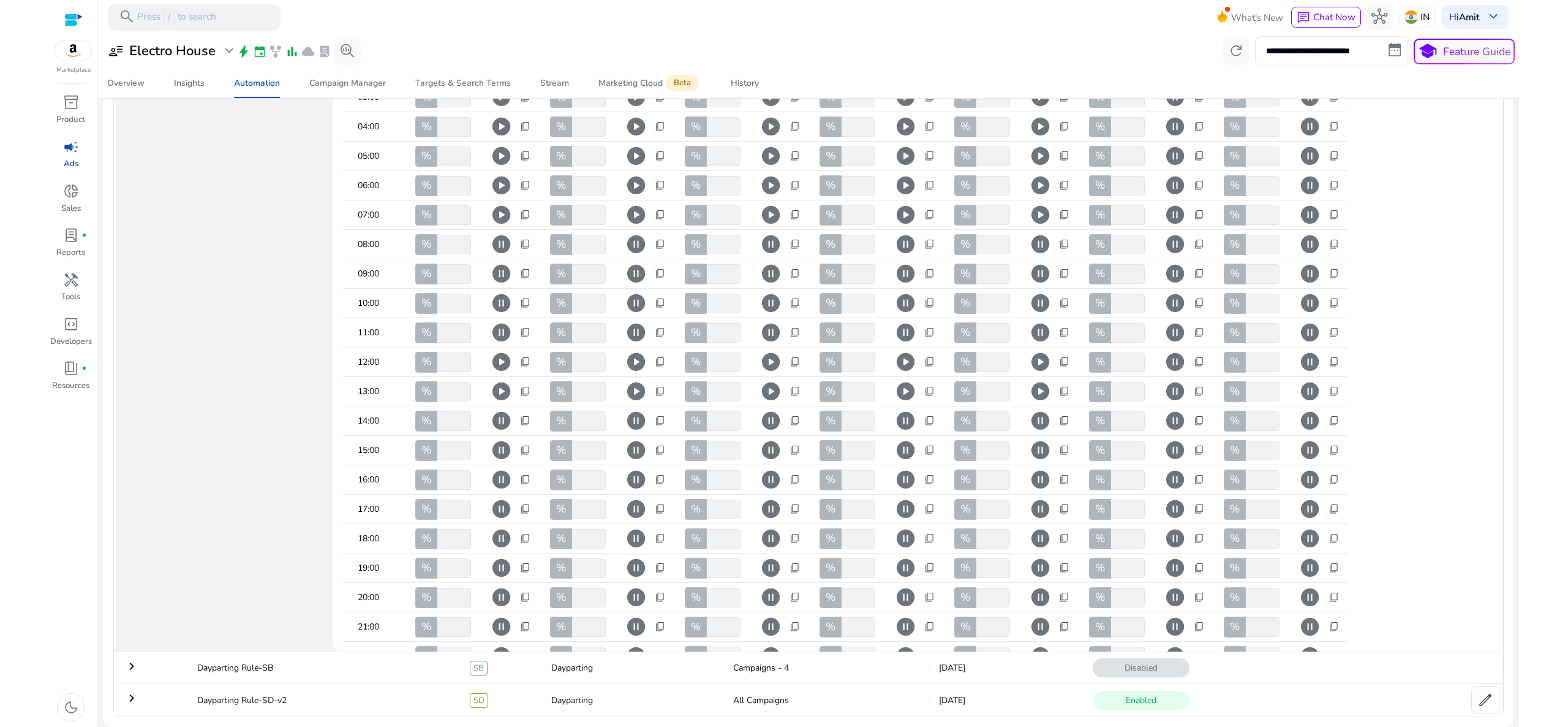
scroll to position [196, 0]
